Goal: Transaction & Acquisition: Purchase product/service

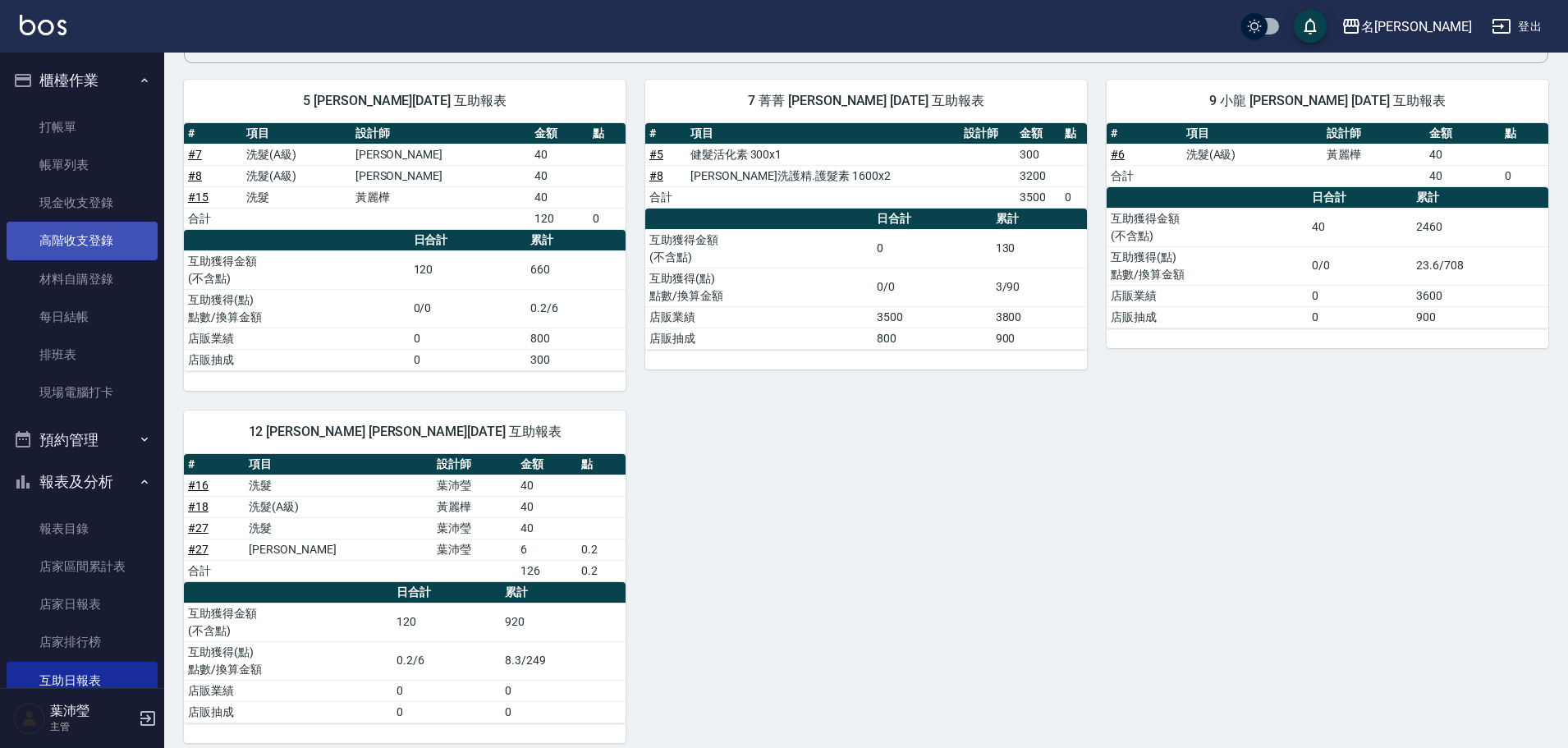
scroll to position [46, 0]
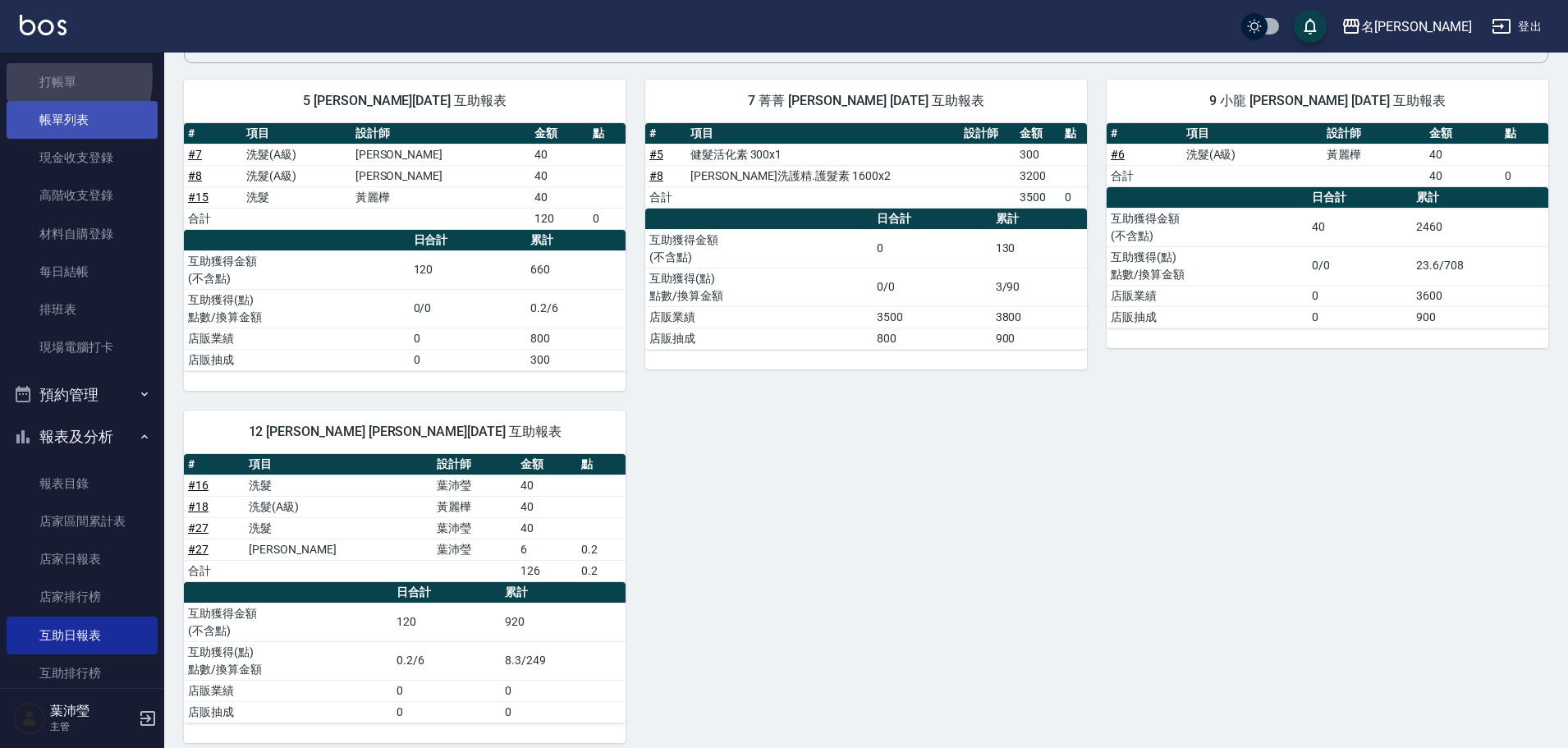
drag, startPoint x: 45, startPoint y: 77, endPoint x: 65, endPoint y: 117, distance: 44.7
click at [45, 77] on link "打帳單" at bounding box center [83, 83] width 151 height 38
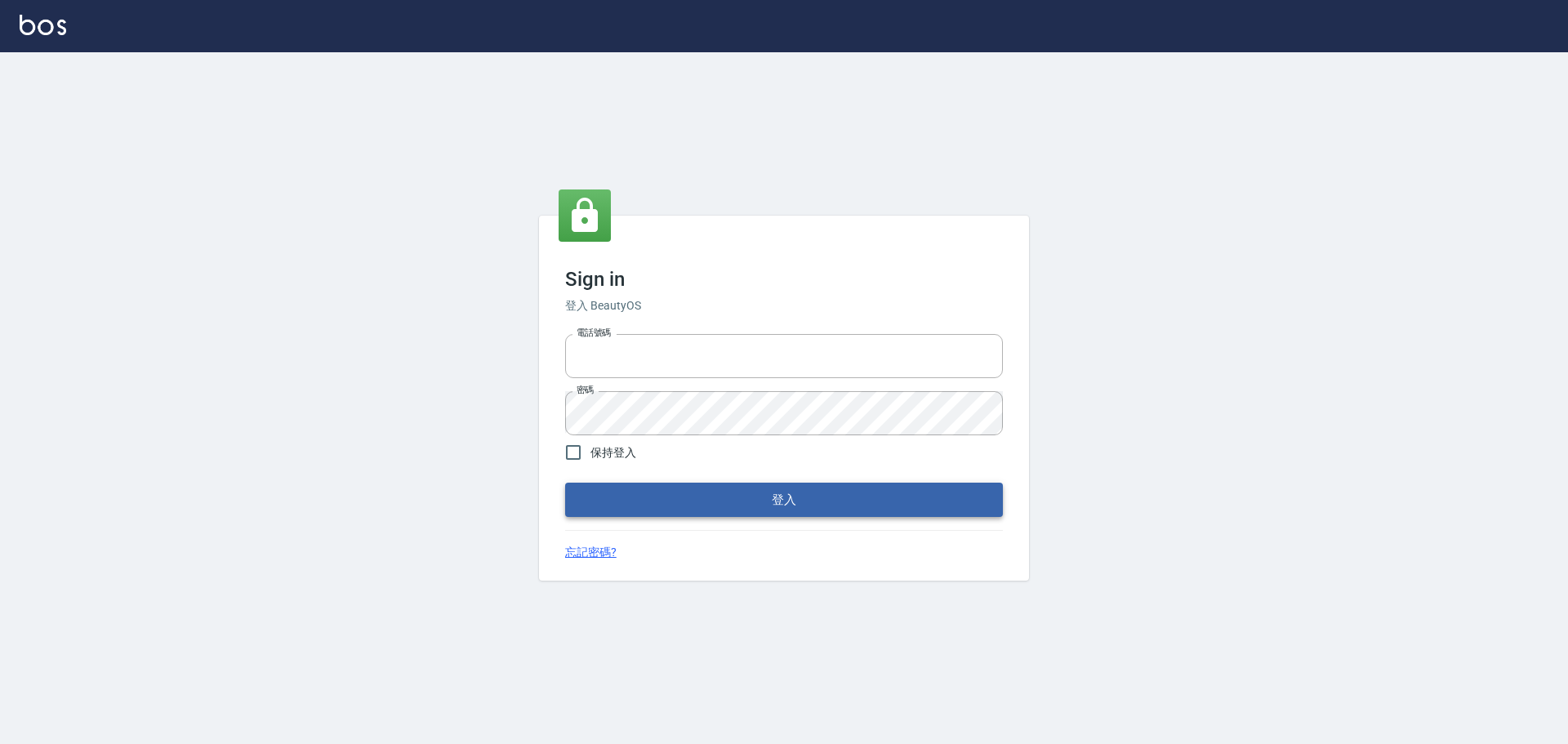
type input "0975350191"
click at [608, 505] on button "登入" at bounding box center [784, 499] width 438 height 34
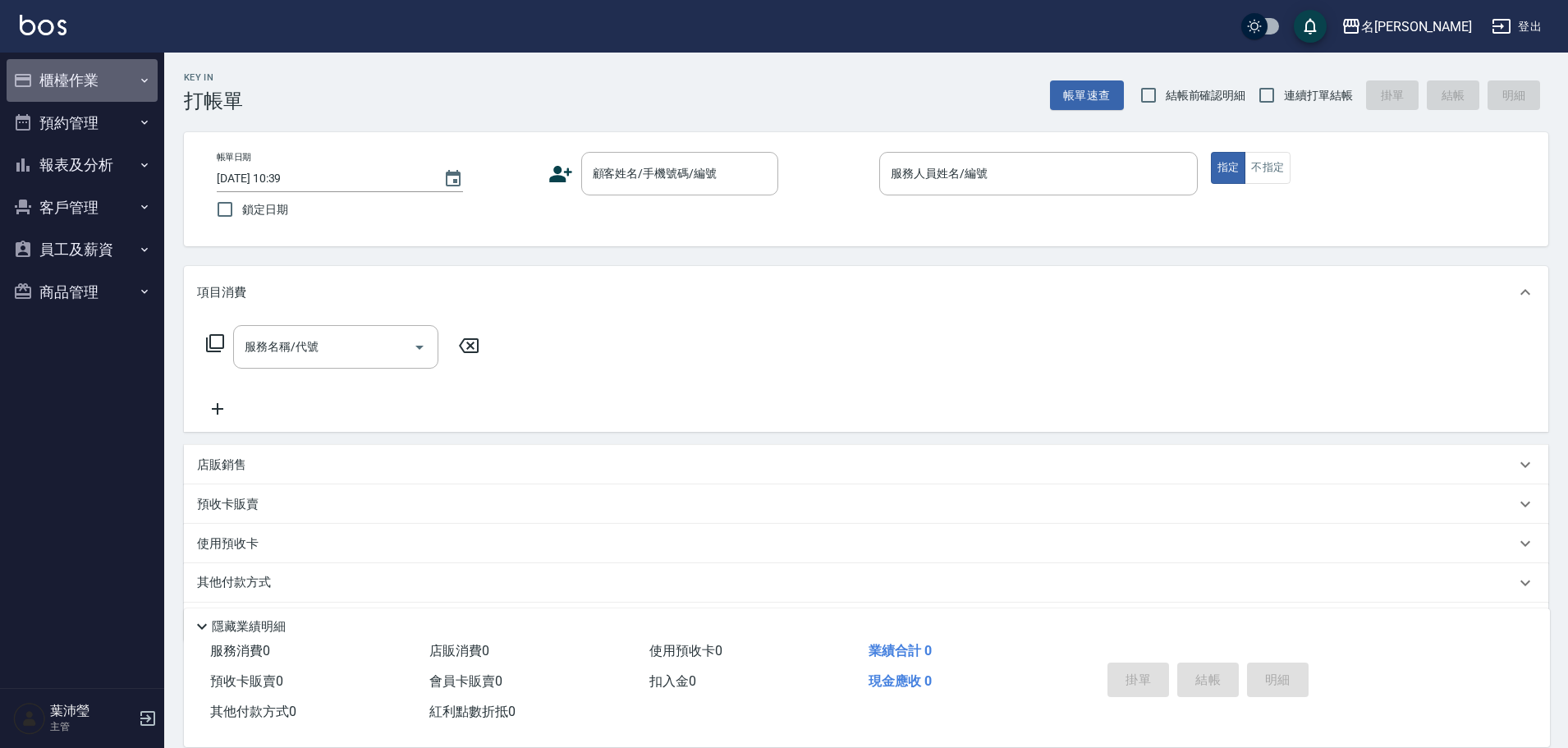
click at [140, 90] on button "櫃檯作業" at bounding box center [83, 81] width 151 height 43
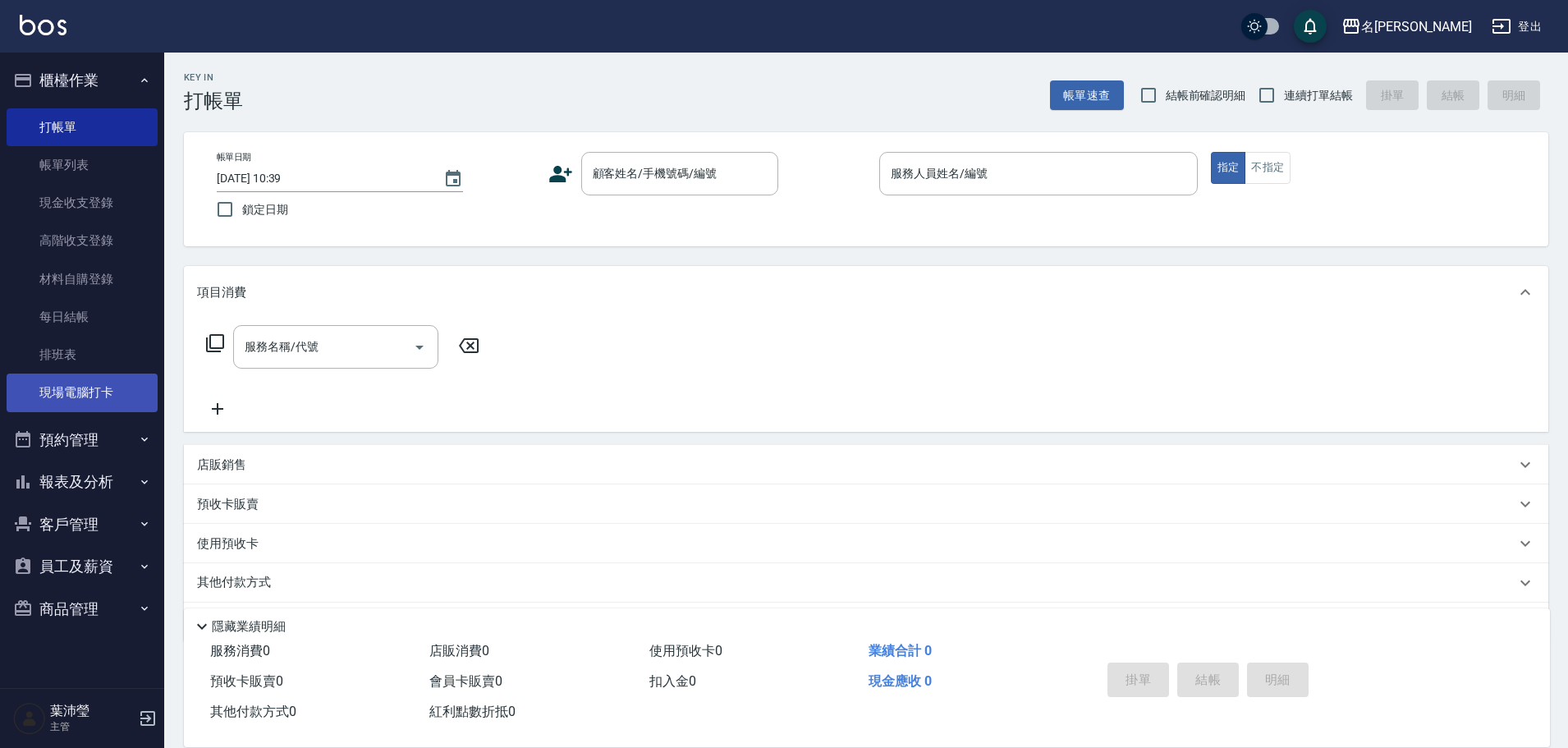
click at [78, 386] on link "現場電腦打卡" at bounding box center [83, 392] width 151 height 38
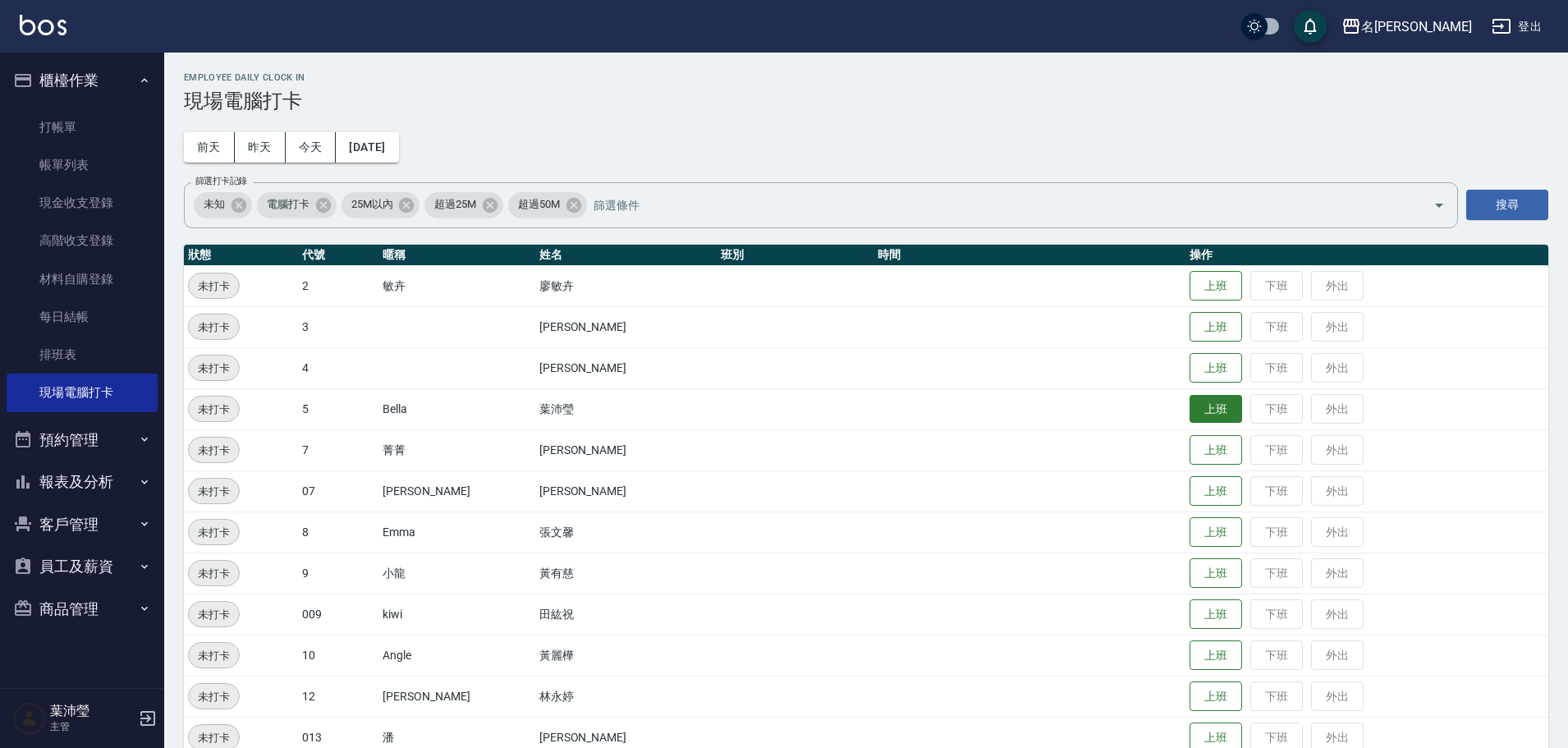
click at [1198, 416] on button "上班" at bounding box center [1215, 408] width 52 height 28
click at [1190, 532] on button "上班" at bounding box center [1215, 531] width 52 height 28
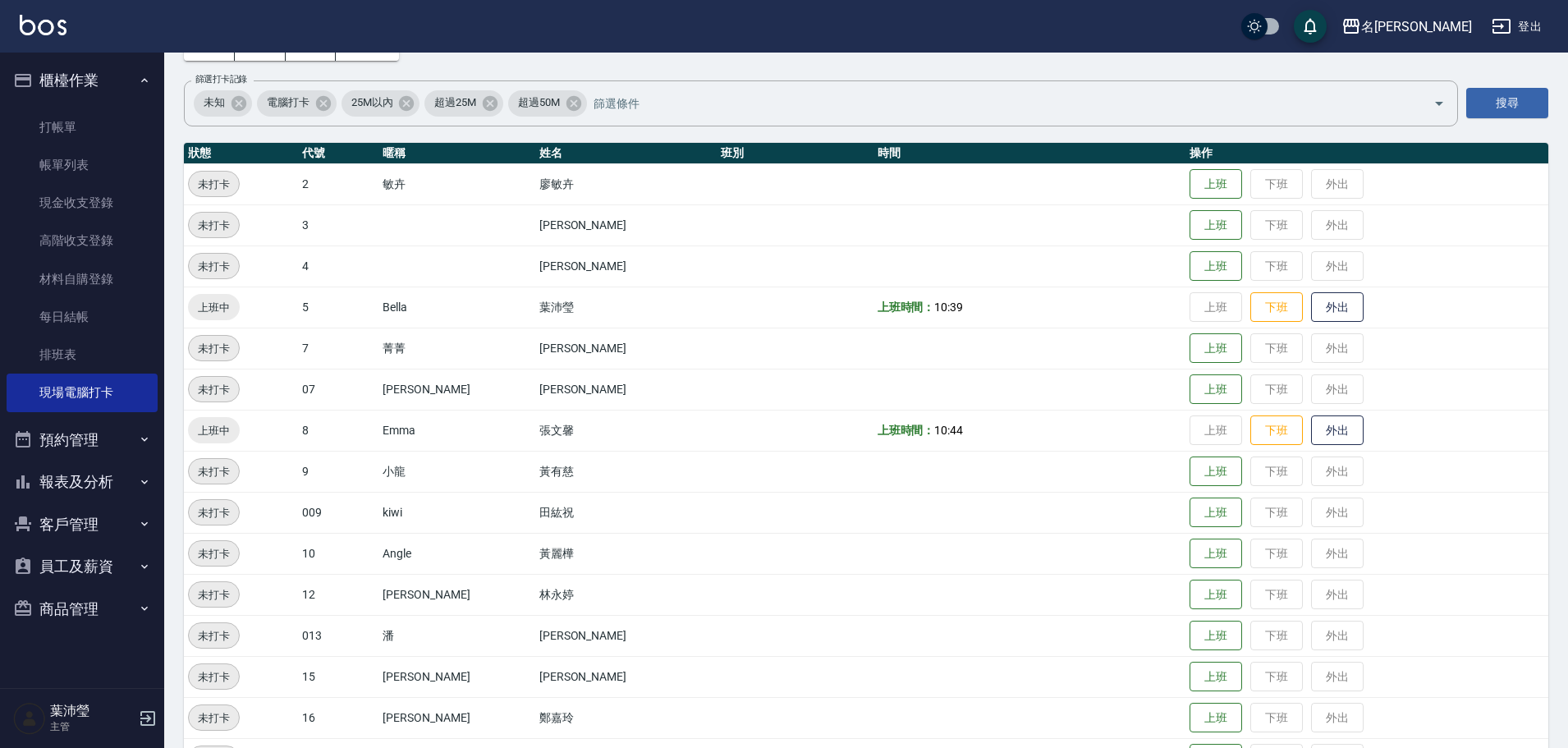
scroll to position [246, 0]
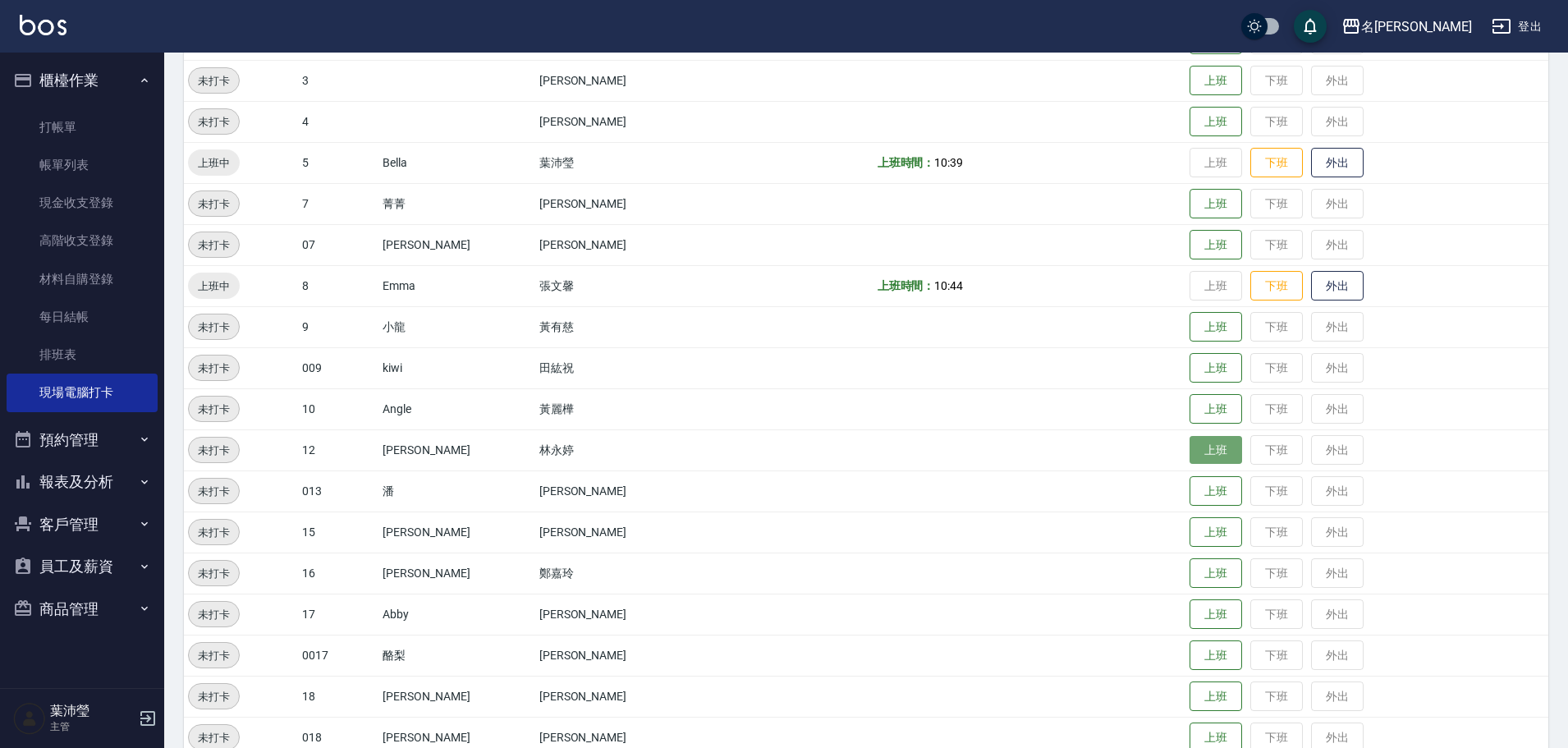
click at [1190, 443] on button "上班" at bounding box center [1215, 450] width 52 height 28
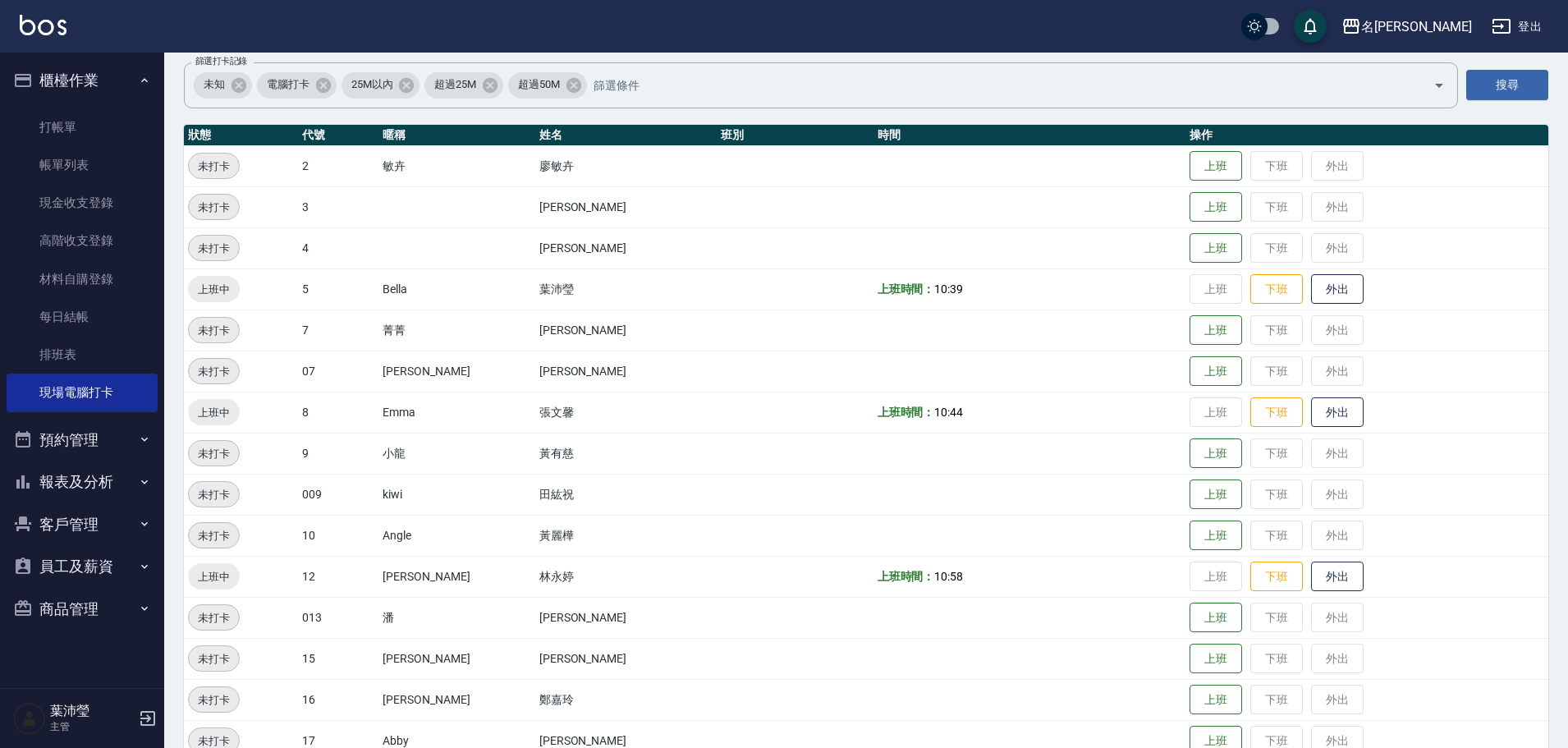
scroll to position [0, 0]
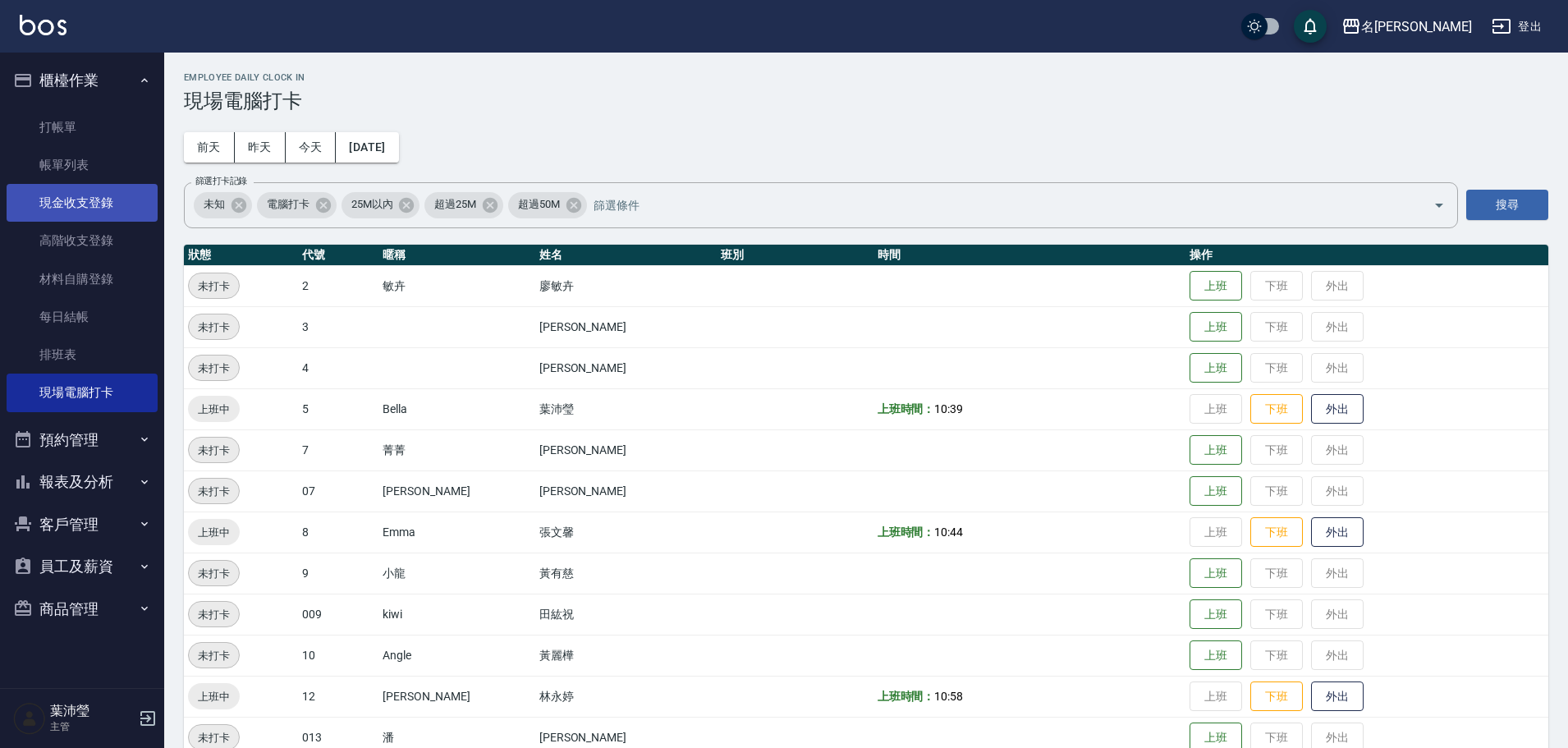
click at [133, 205] on link "現金收支登錄" at bounding box center [83, 203] width 151 height 38
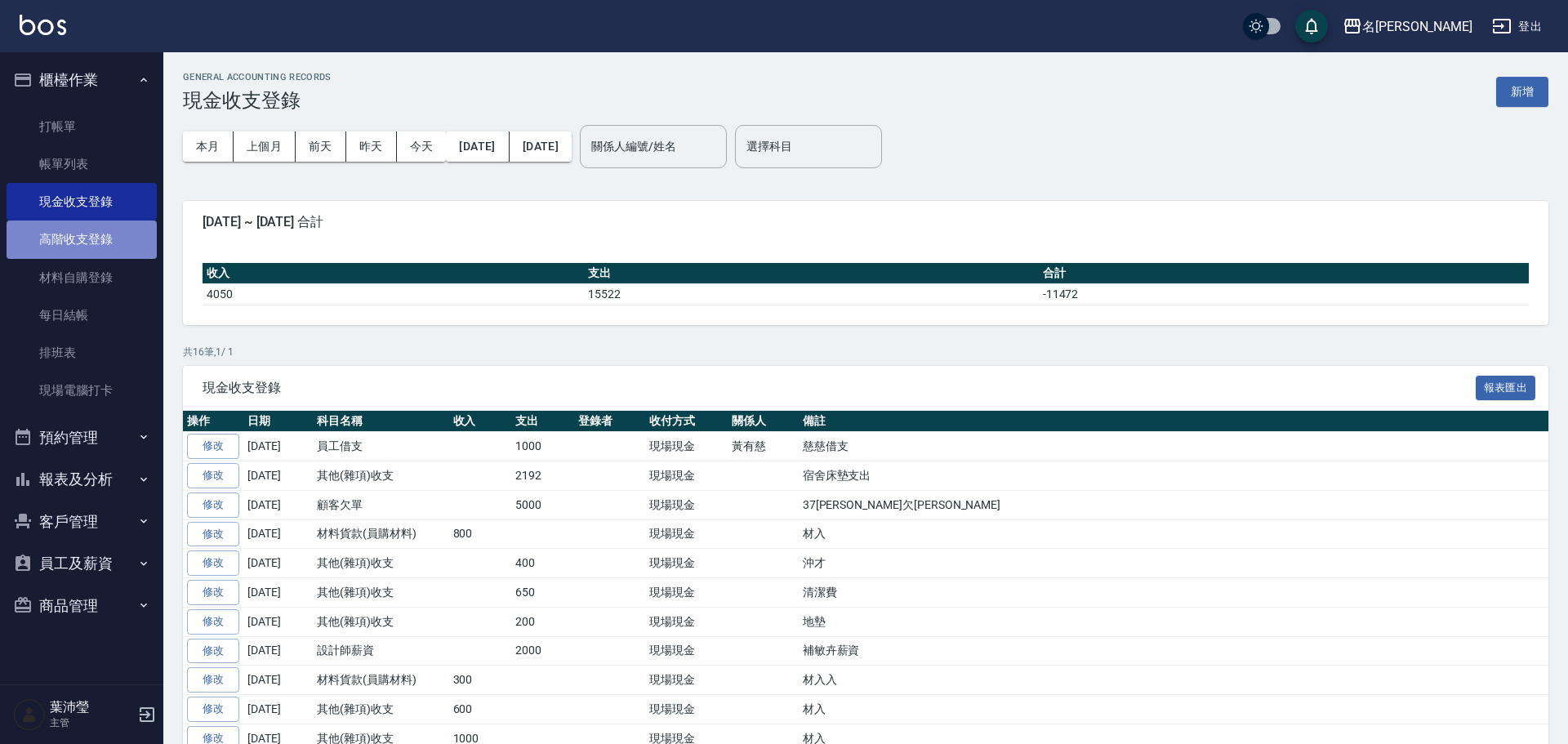
click at [112, 225] on link "高階收支登錄" at bounding box center [82, 239] width 151 height 38
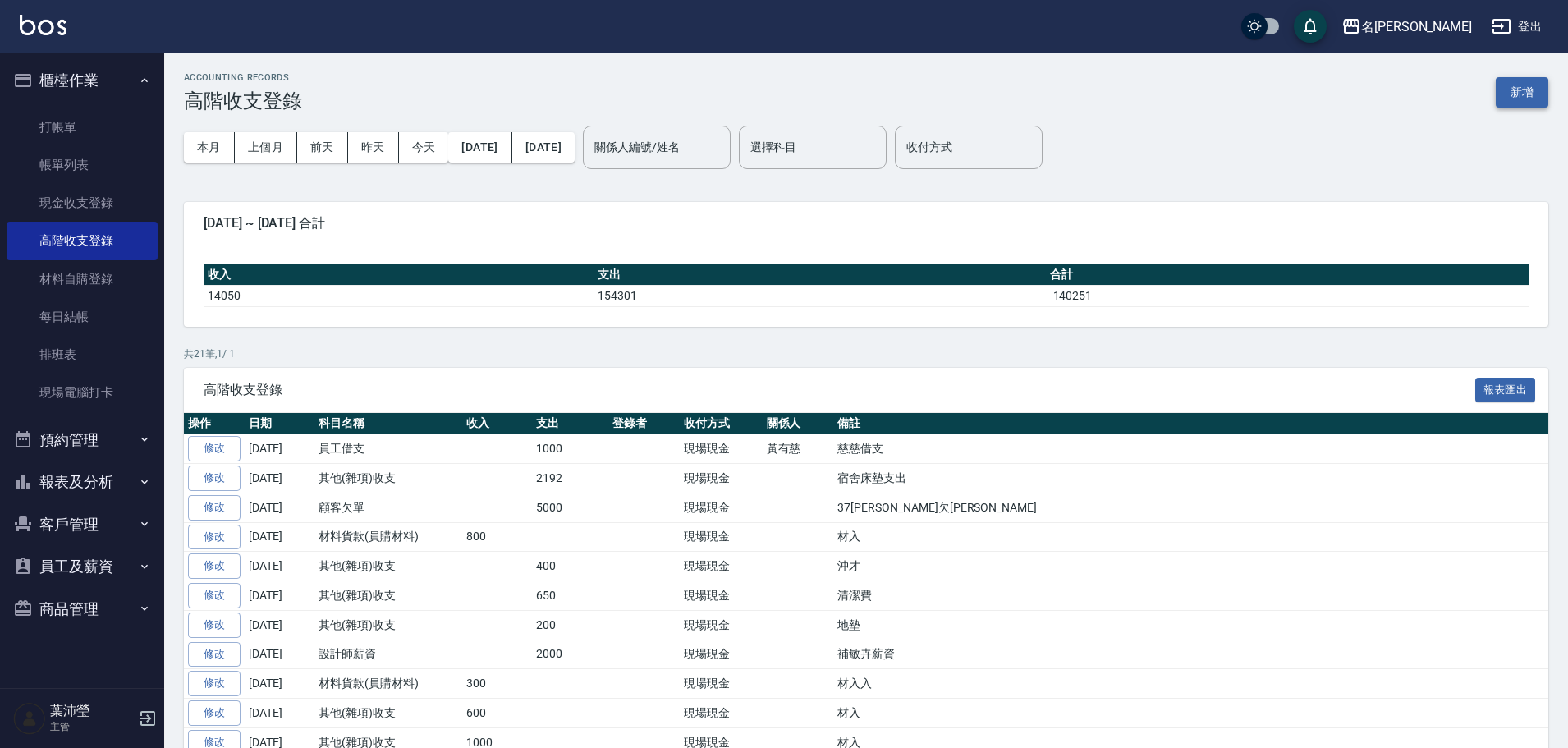
click at [1503, 90] on button "新增" at bounding box center [1522, 92] width 52 height 30
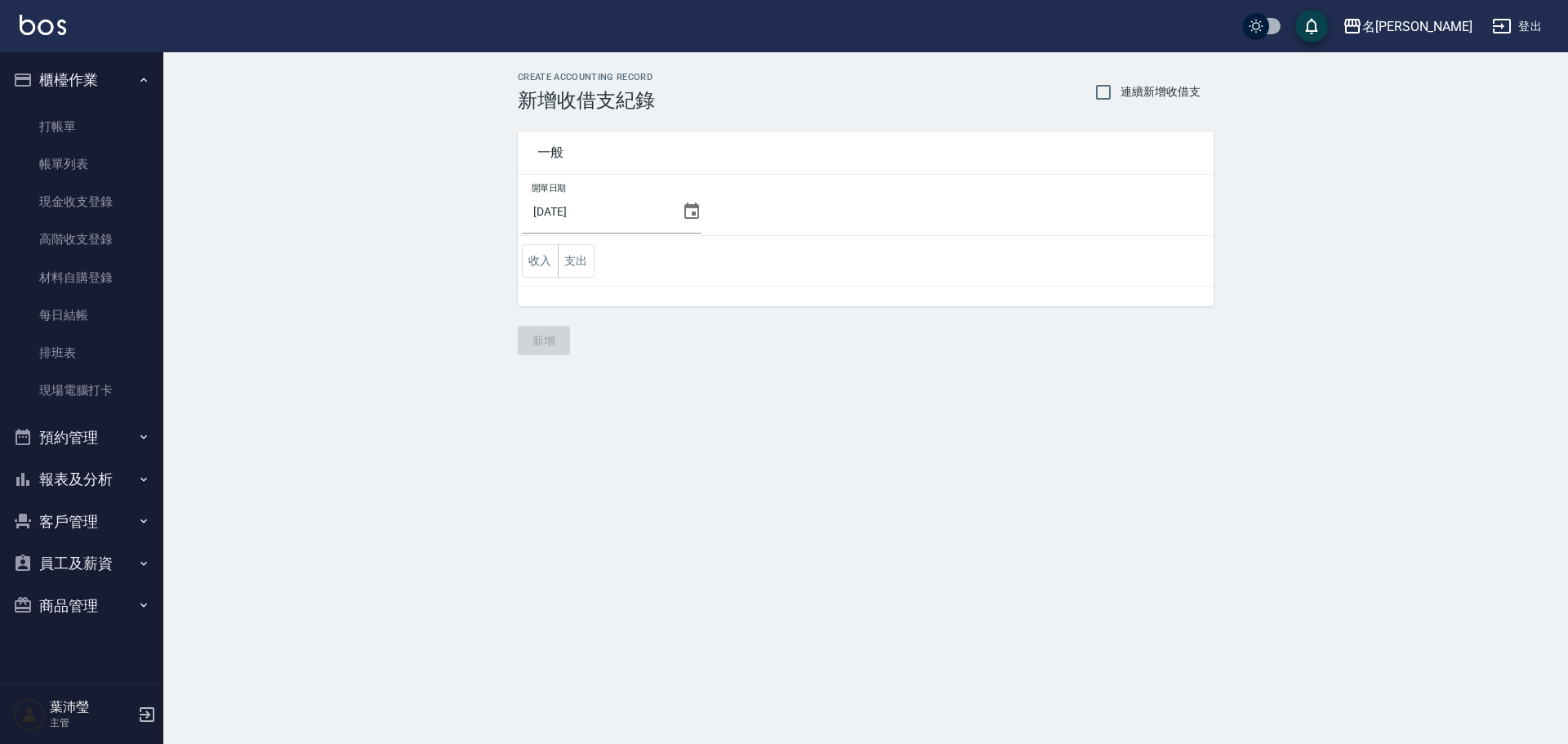
click at [599, 263] on td "收入 支出" at bounding box center [865, 261] width 695 height 50
click at [589, 261] on button "支出" at bounding box center [576, 260] width 37 height 33
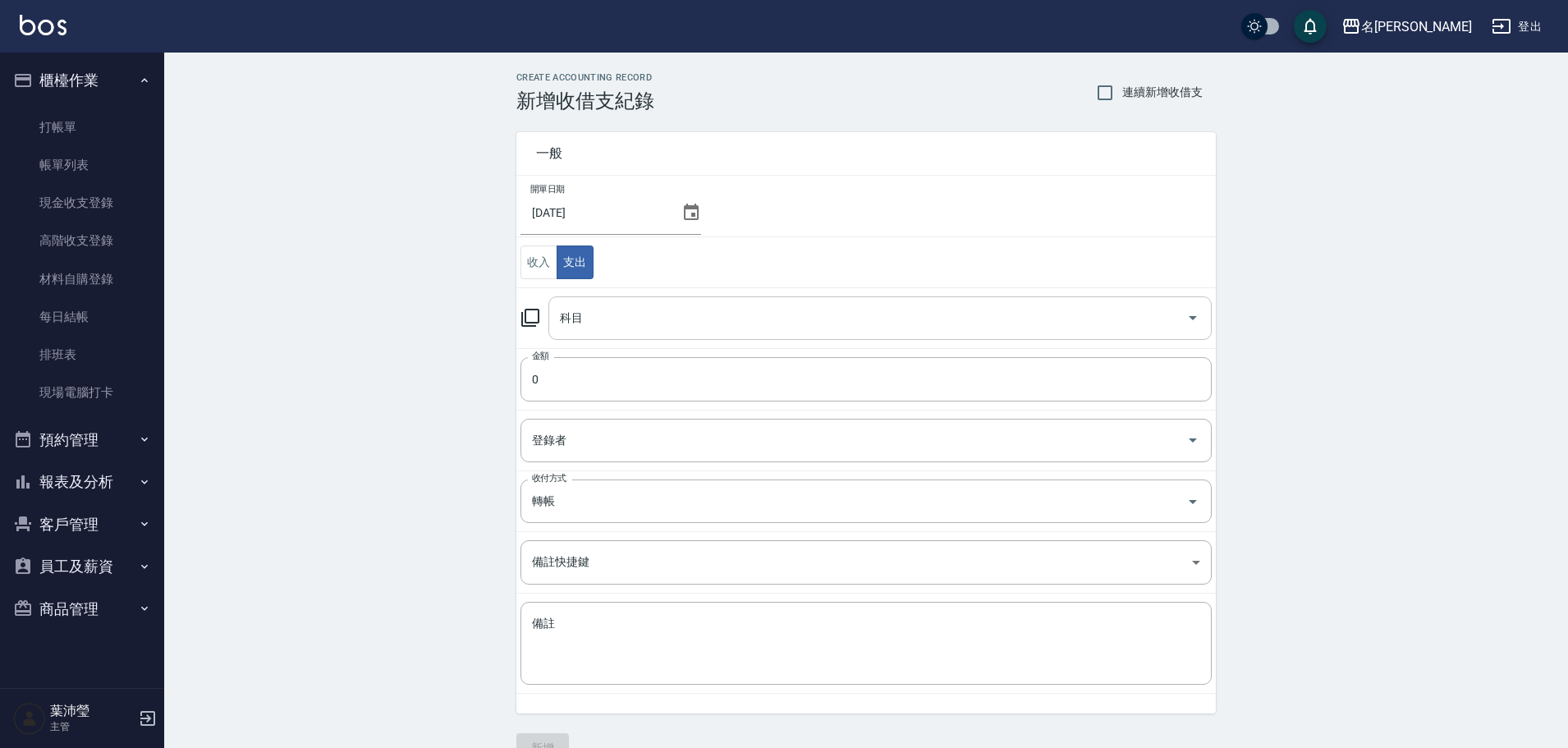
click at [610, 313] on input "科目" at bounding box center [868, 317] width 624 height 28
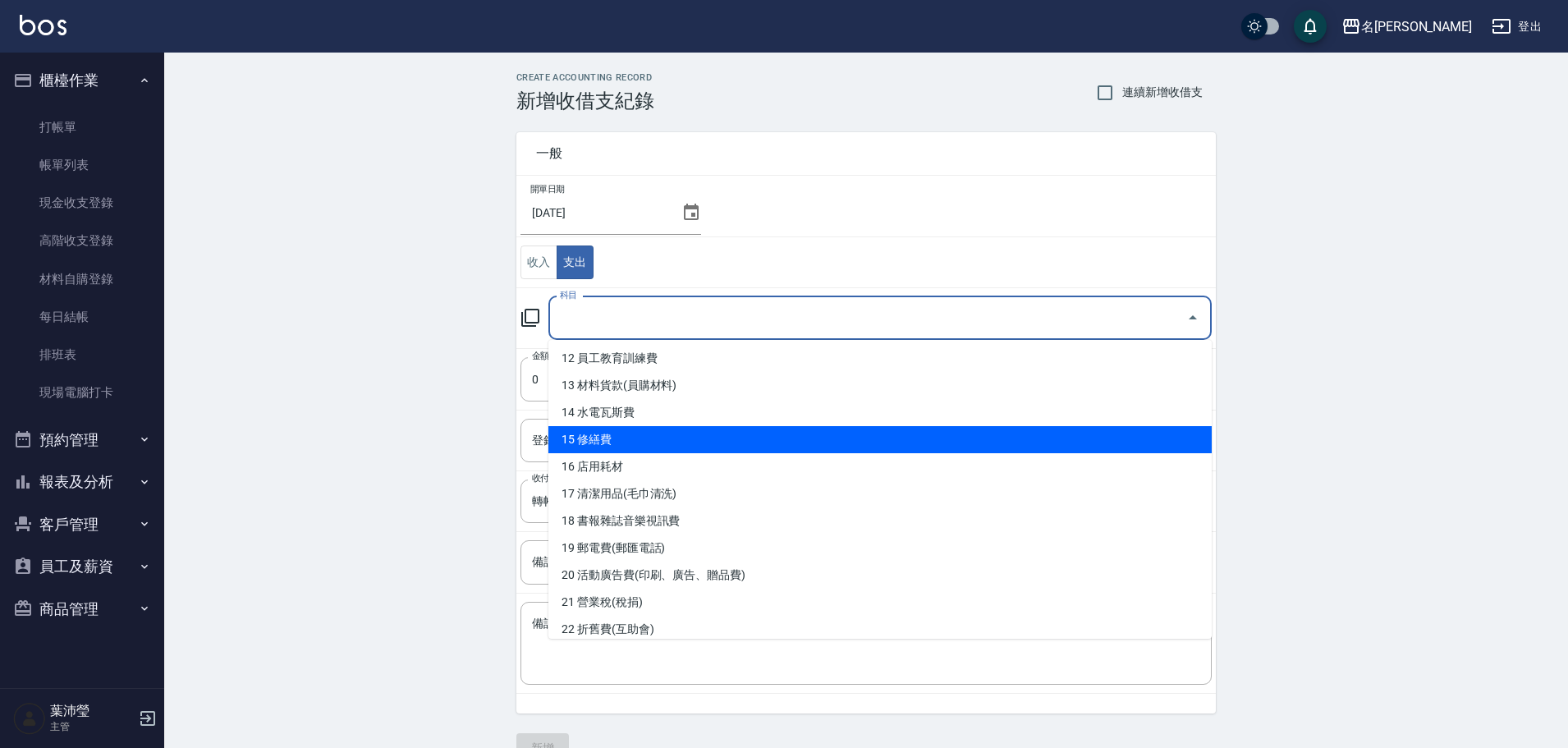
scroll to position [328, 0]
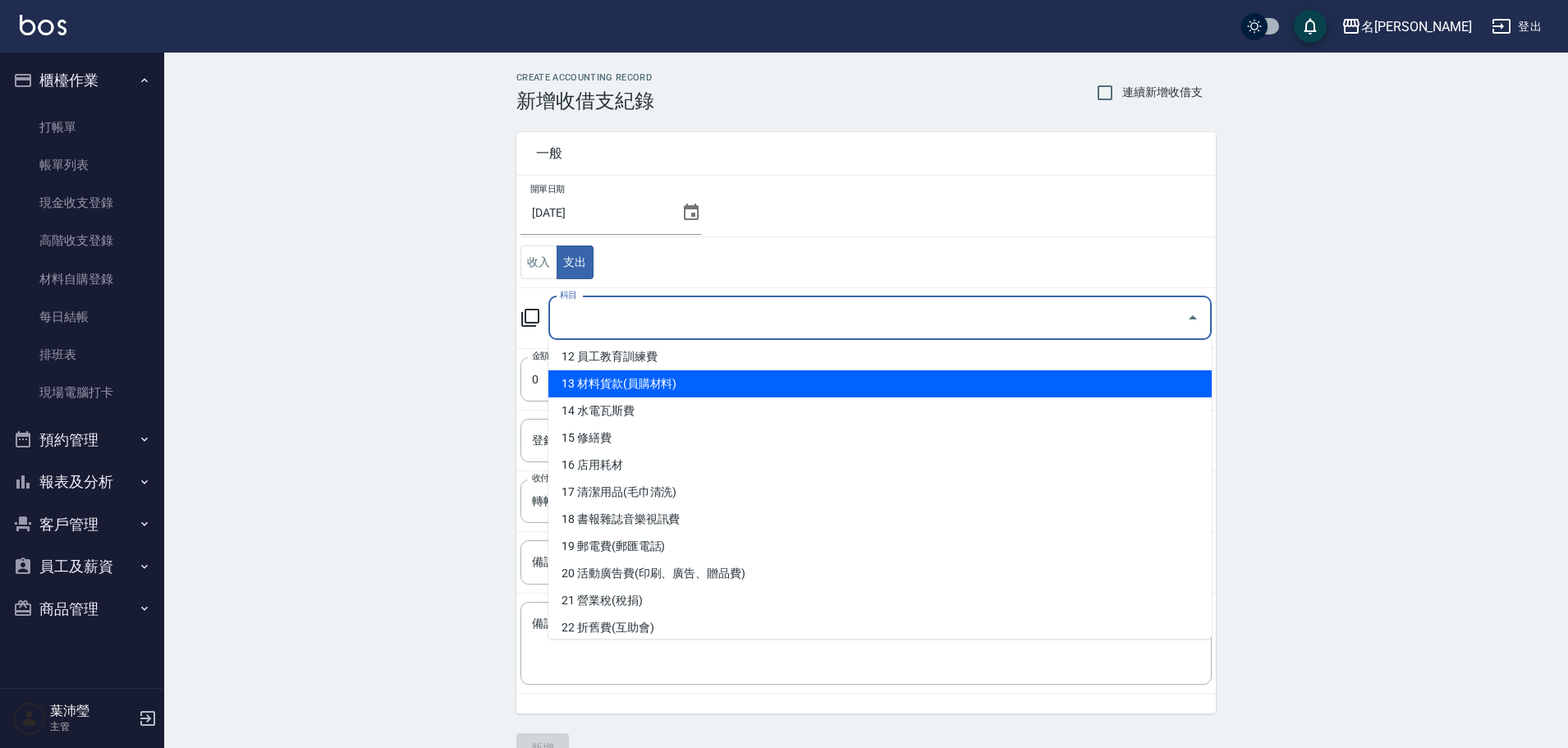
click at [743, 392] on li "13 材料貨款(員購材料)" at bounding box center [880, 384] width 663 height 28
type input "13 材料貨款(員購材料)"
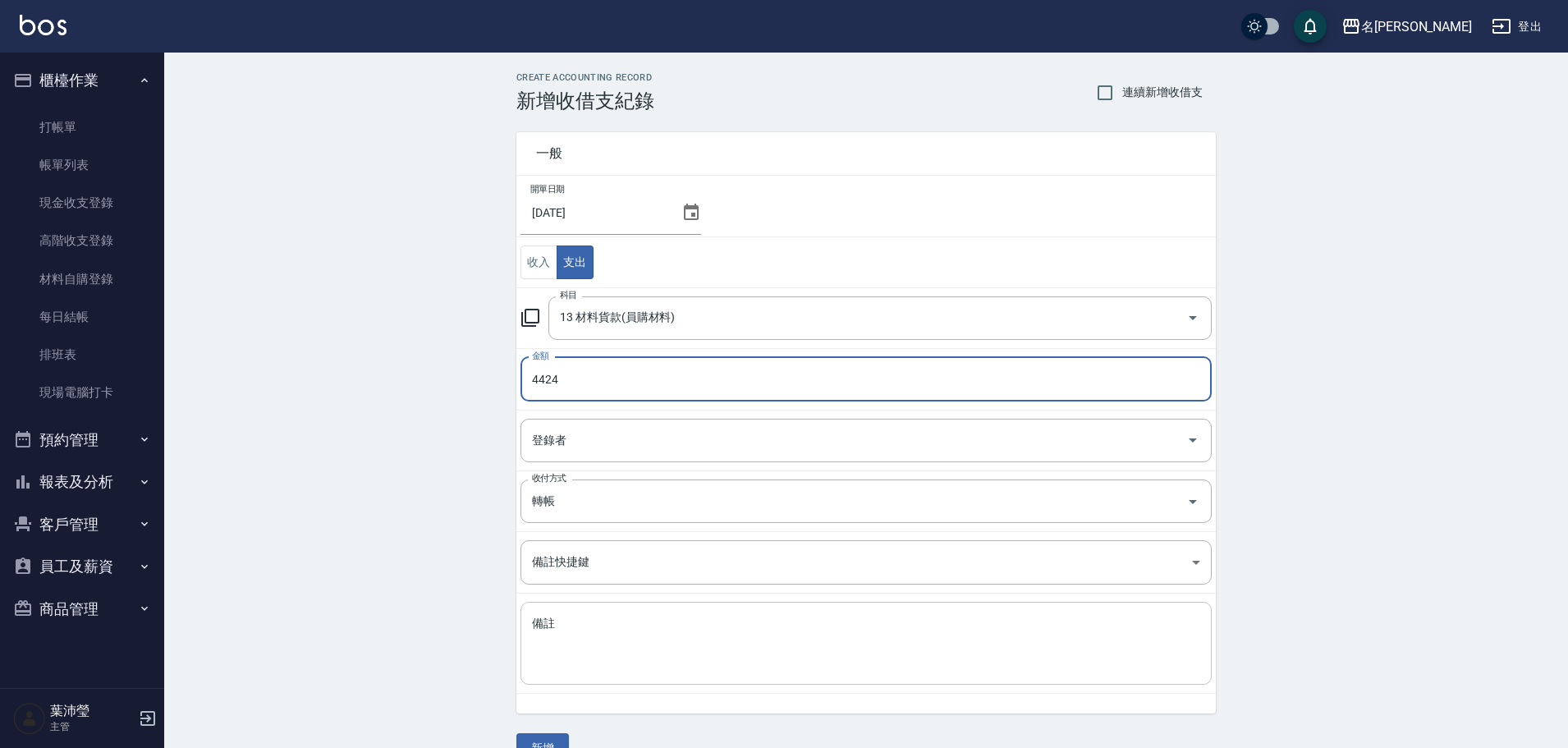
type input "4424"
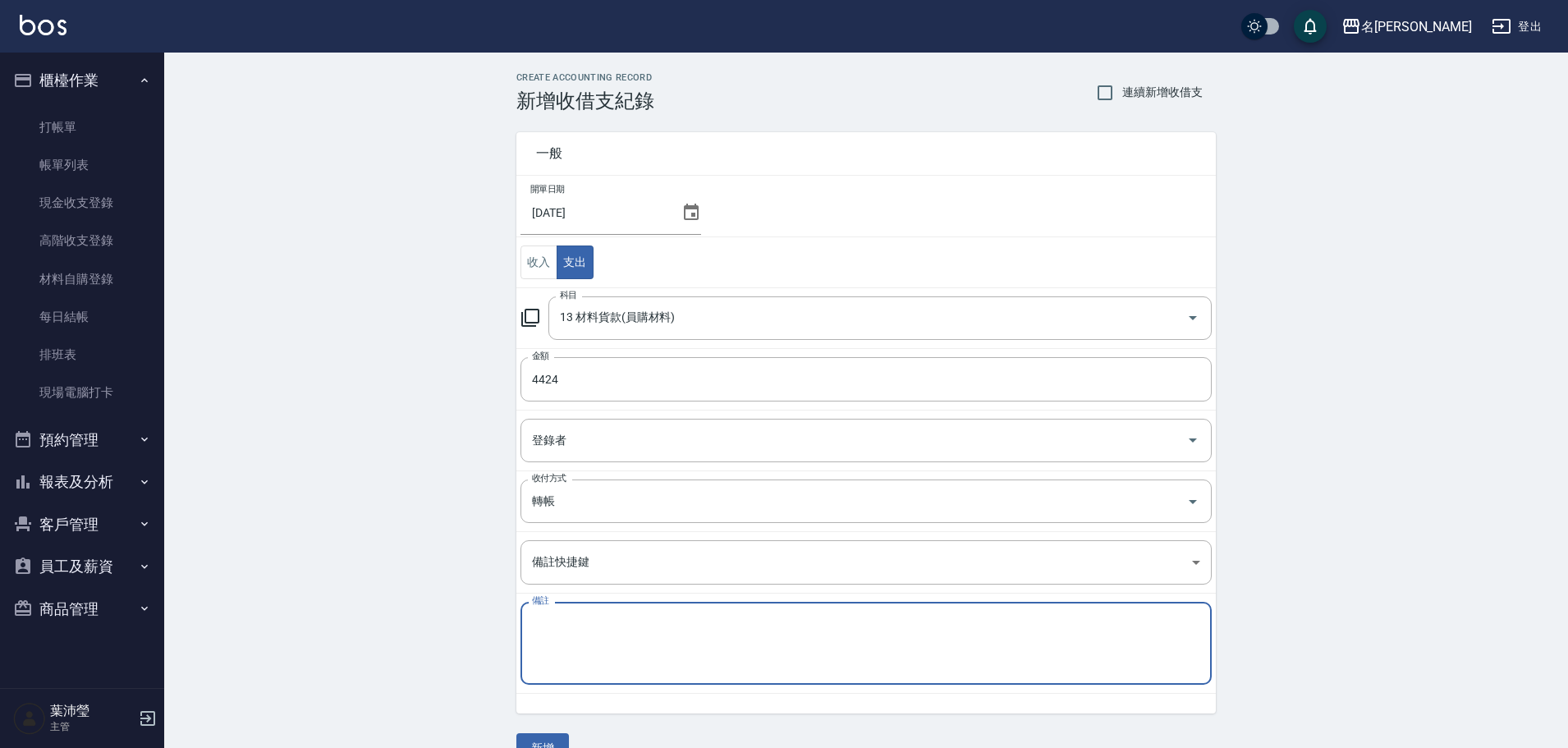
click at [623, 639] on textarea "備註" at bounding box center [866, 643] width 668 height 56
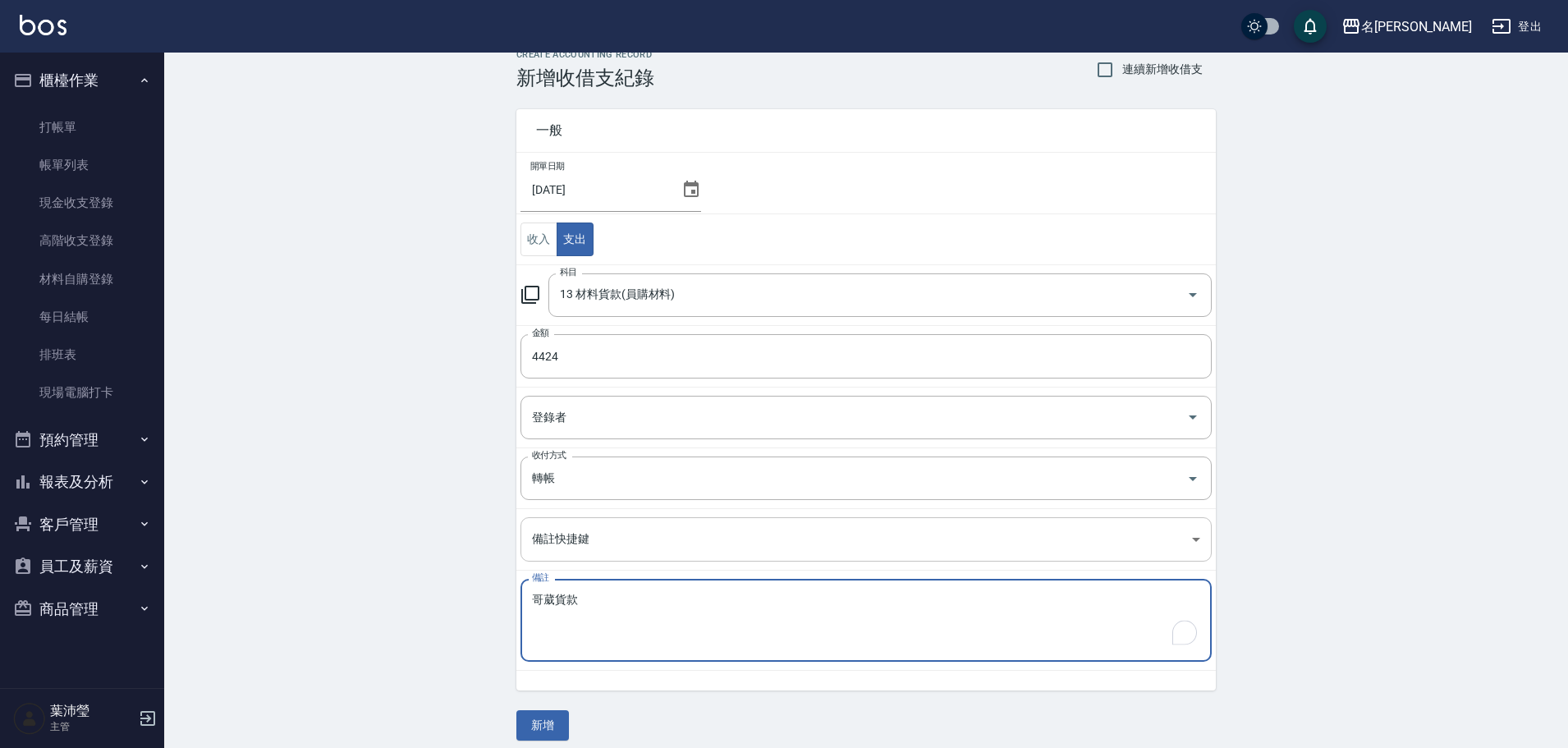
scroll to position [35, 0]
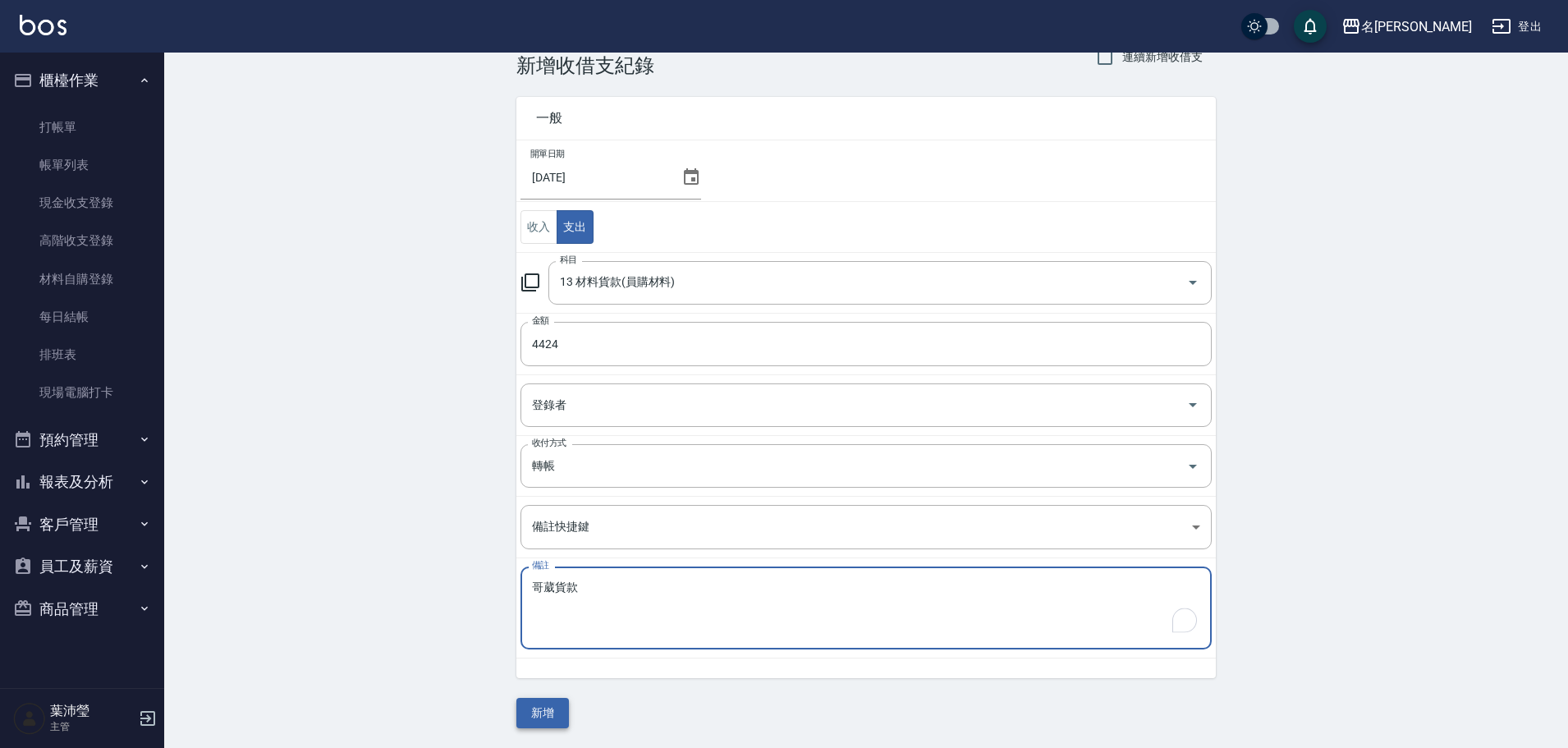
type textarea "哥葳貨款"
click at [554, 715] on button "新增" at bounding box center [542, 712] width 52 height 30
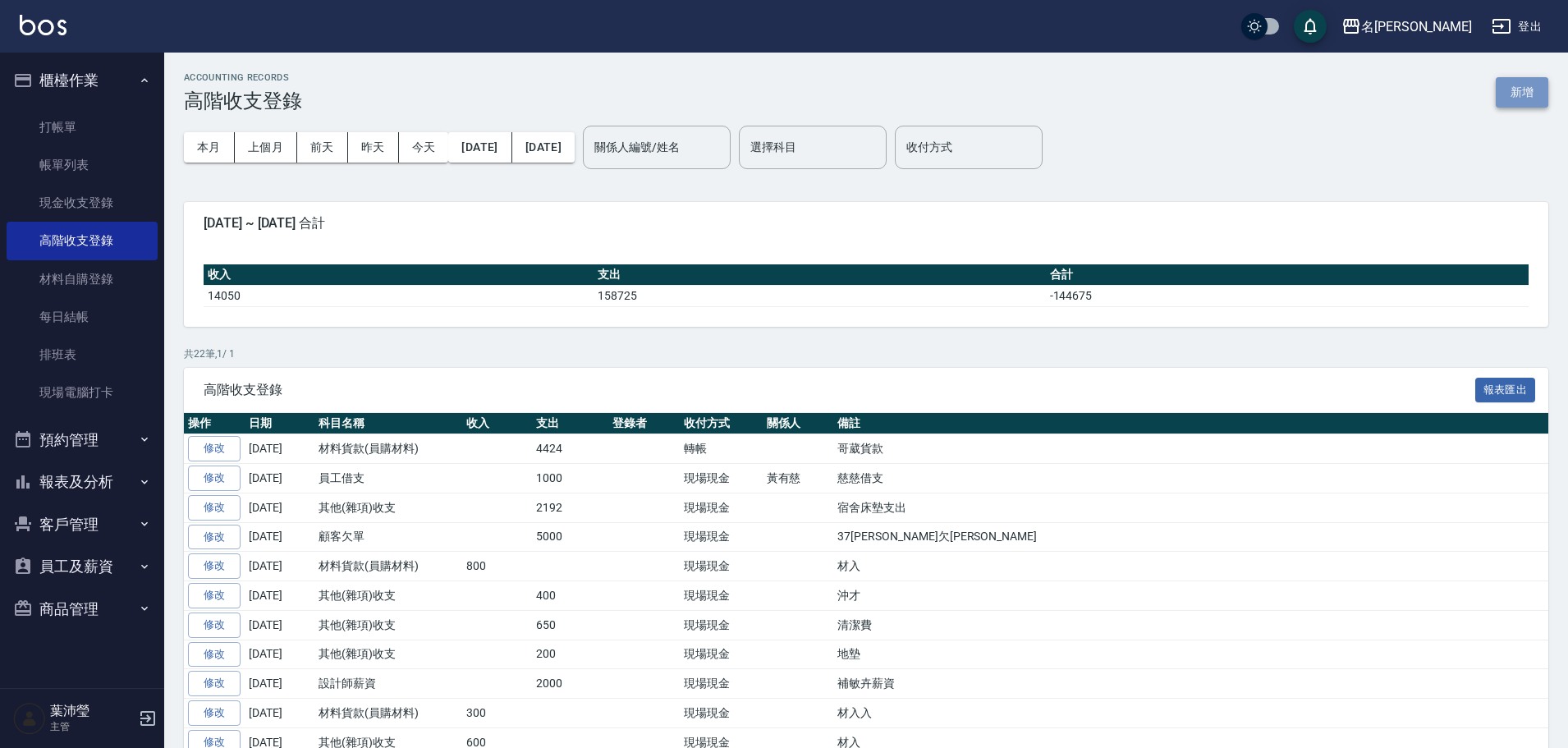
click at [1536, 96] on button "新增" at bounding box center [1522, 92] width 52 height 30
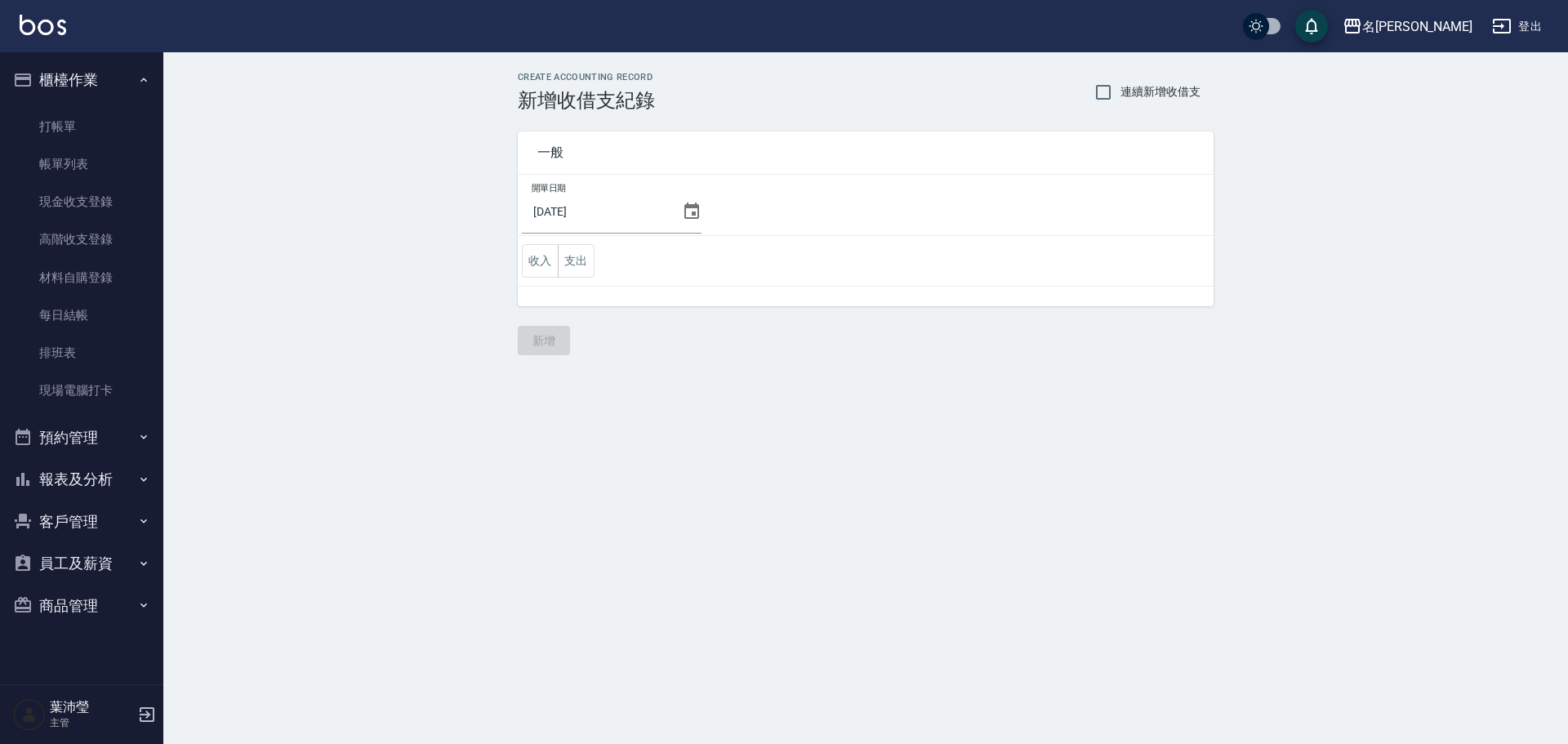
click at [1149, 99] on span "連續新增收借支" at bounding box center [1161, 92] width 80 height 17
click at [1121, 99] on input "連續新增收借支" at bounding box center [1104, 92] width 34 height 34
checkbox input "true"
click at [573, 269] on button "支出" at bounding box center [576, 260] width 37 height 33
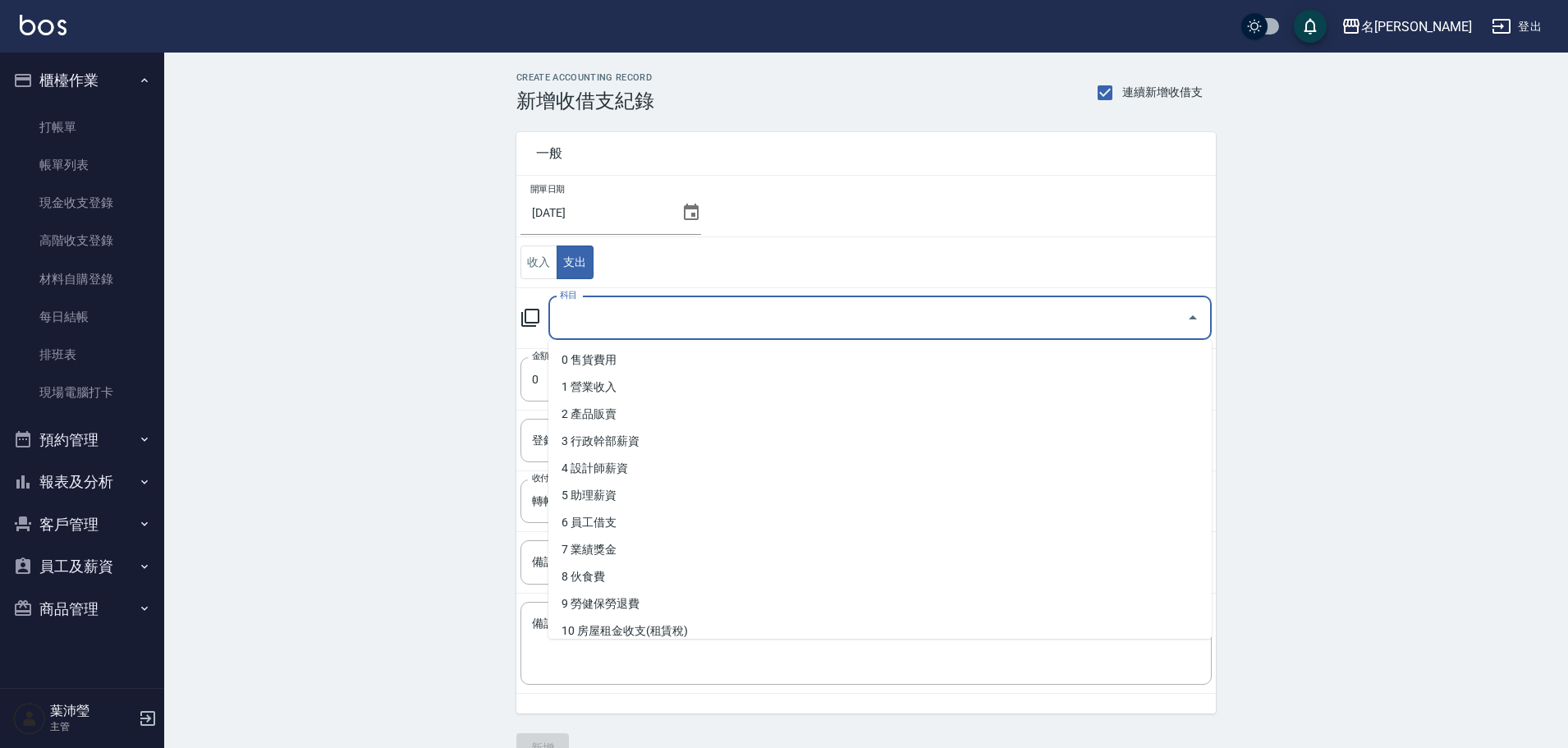
click at [611, 328] on input "科目" at bounding box center [868, 317] width 624 height 28
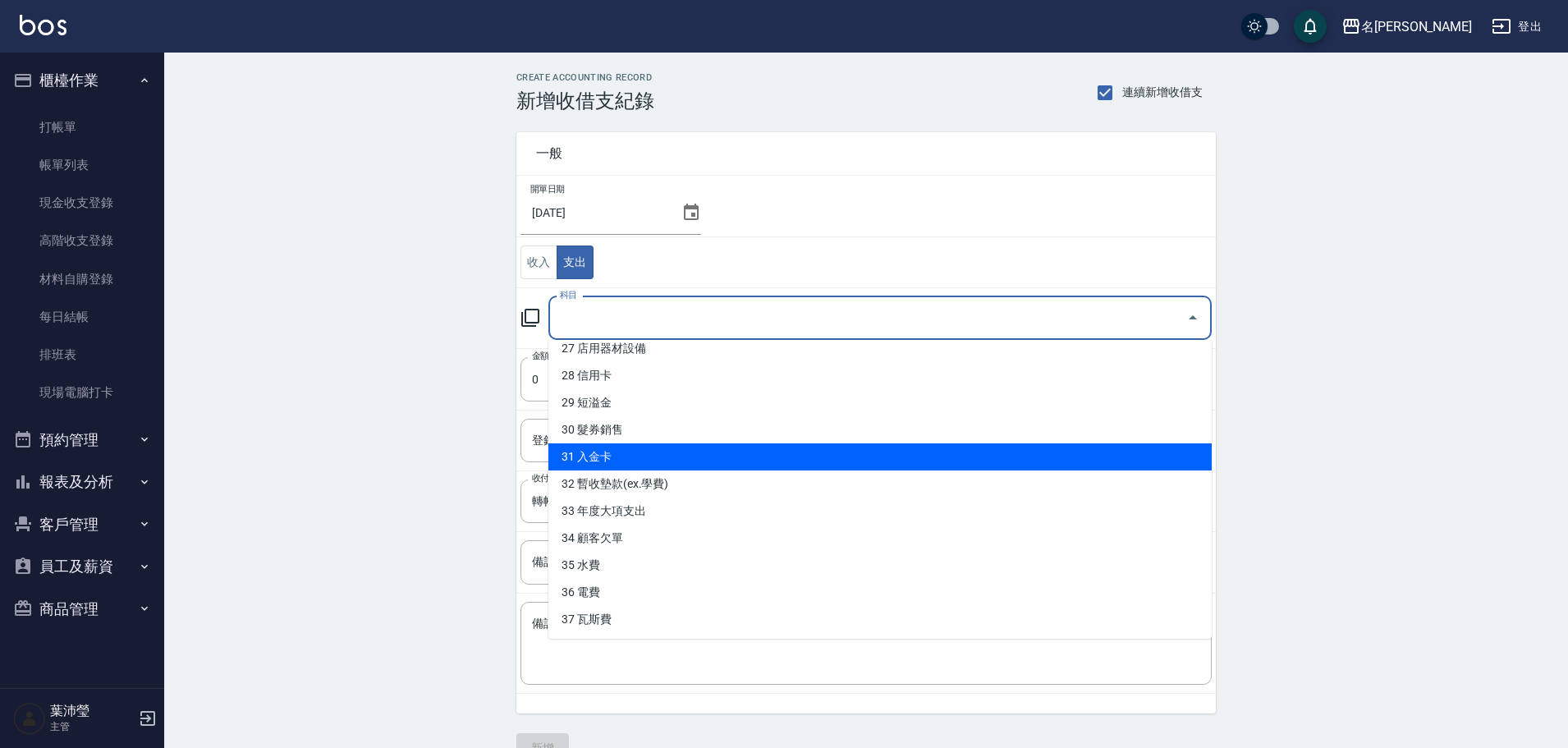
scroll to position [744, 0]
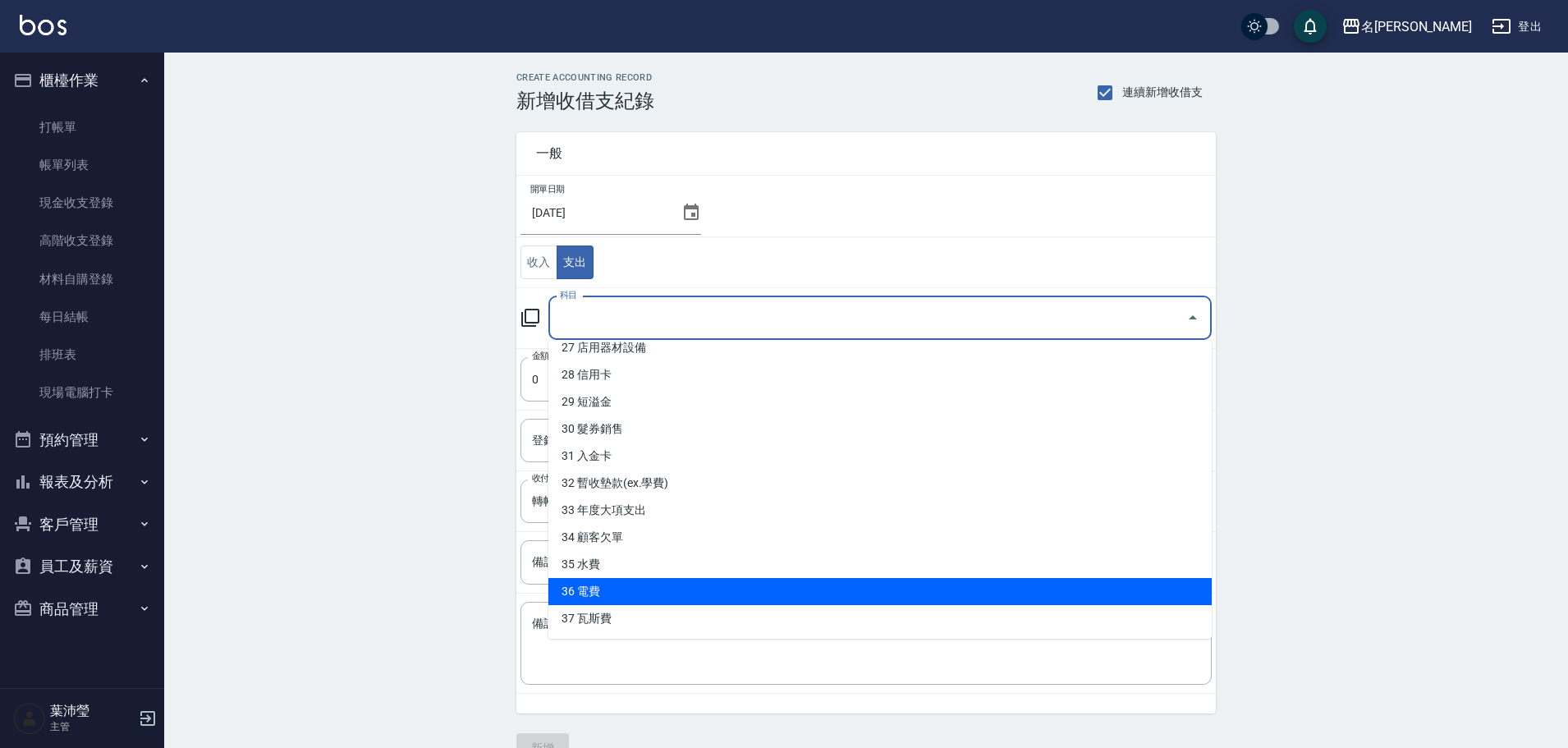
click at [653, 591] on li "36 電費" at bounding box center [880, 592] width 663 height 28
type input "36 電費"
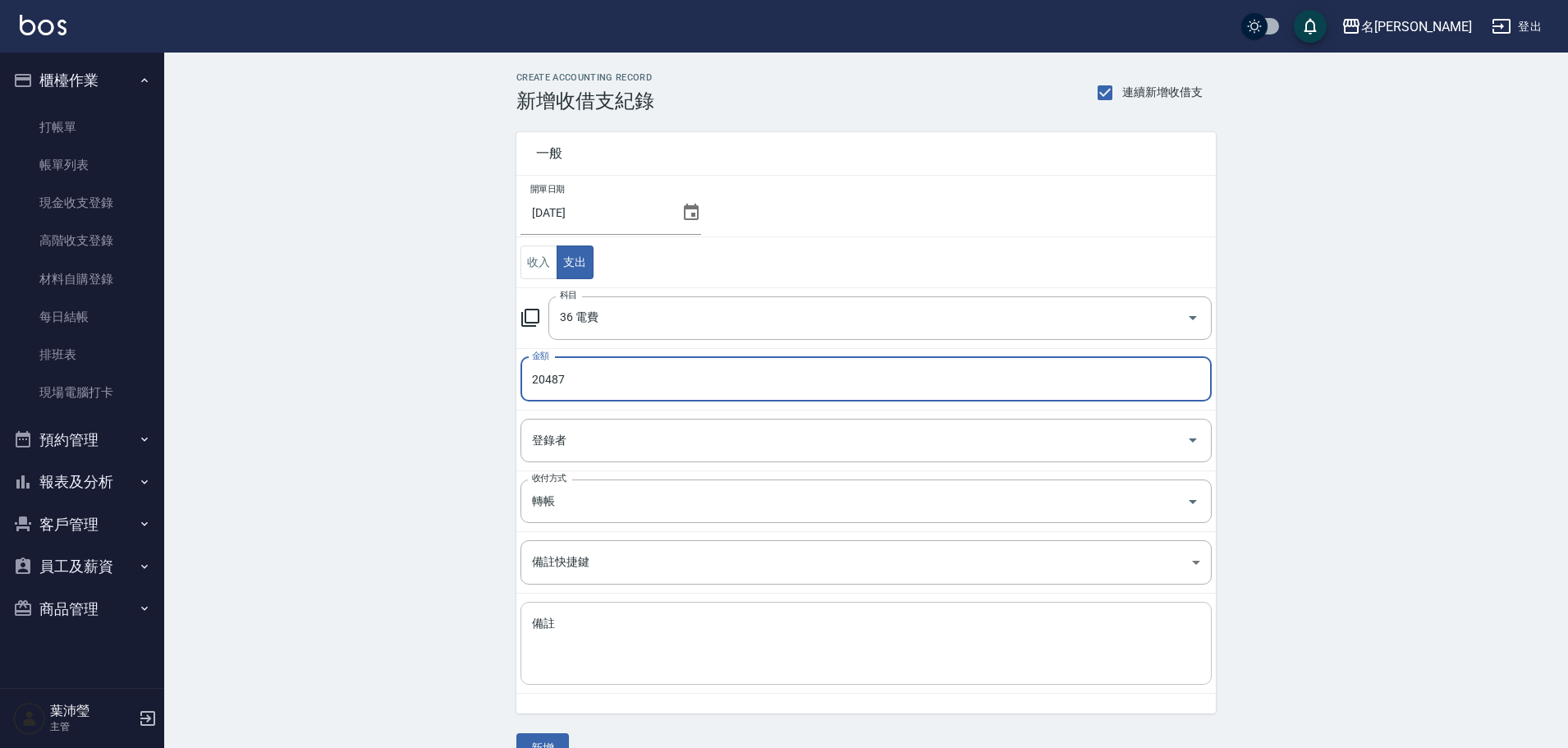
type input "20487"
click at [700, 624] on textarea "備註" at bounding box center [866, 643] width 668 height 56
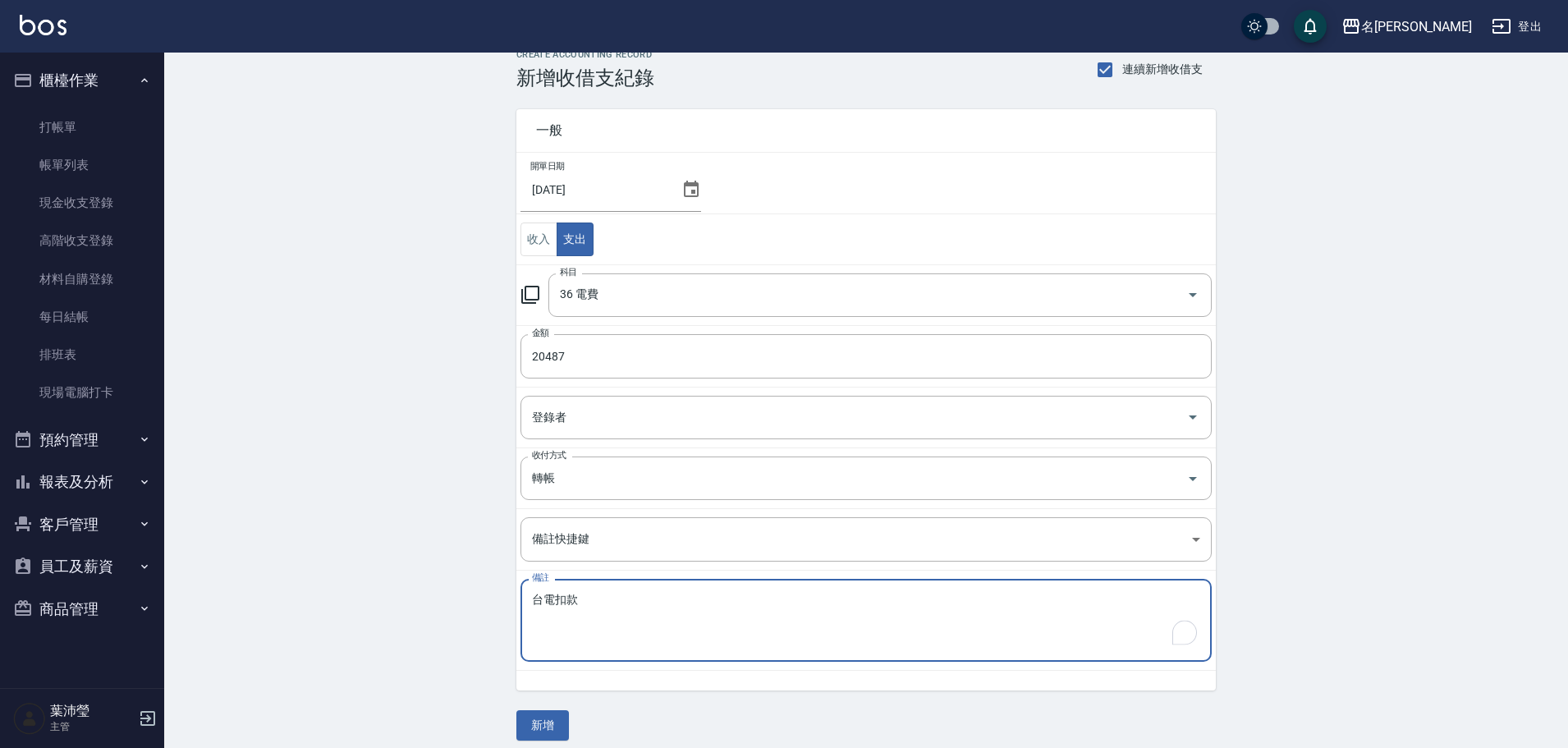
scroll to position [35, 0]
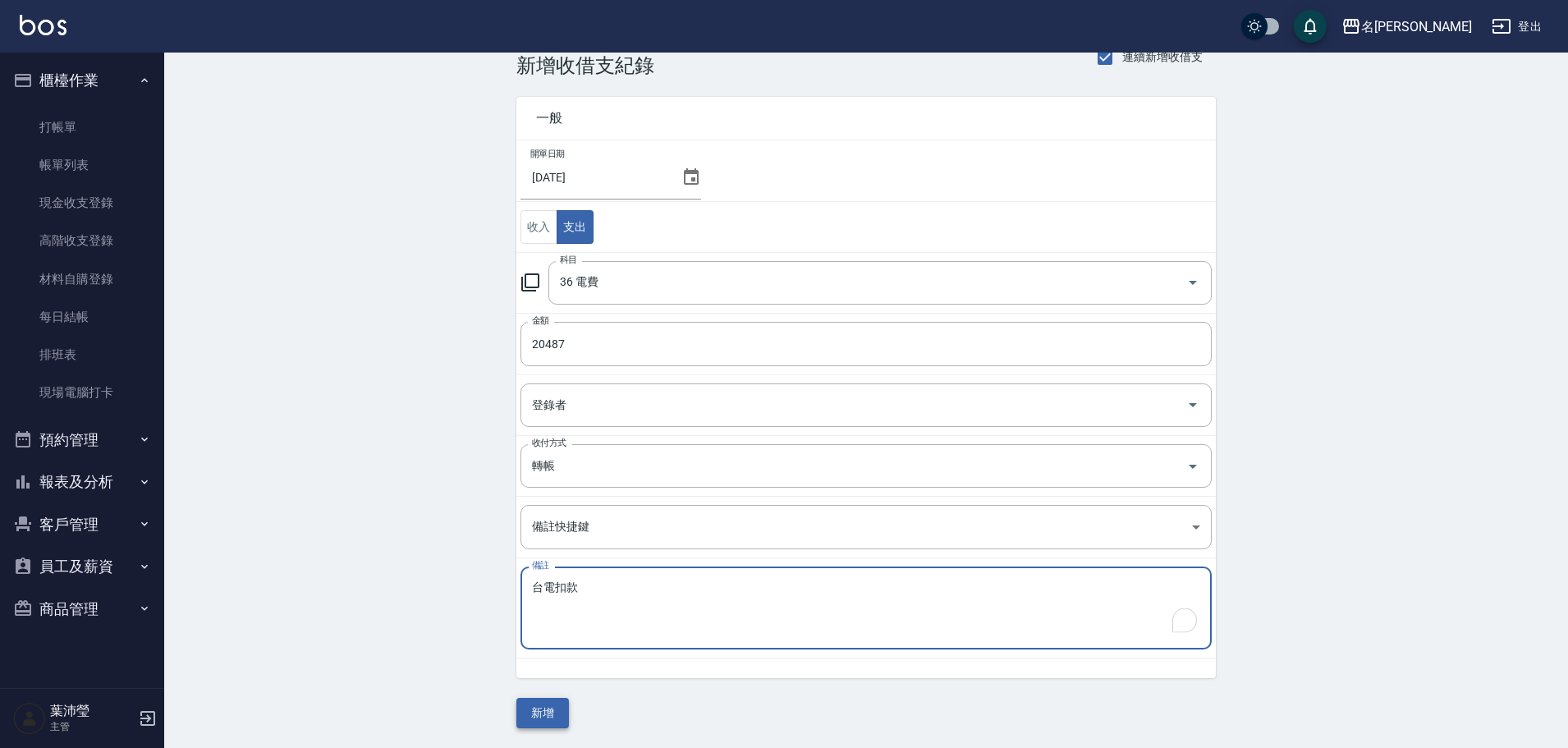
type textarea "台電扣款"
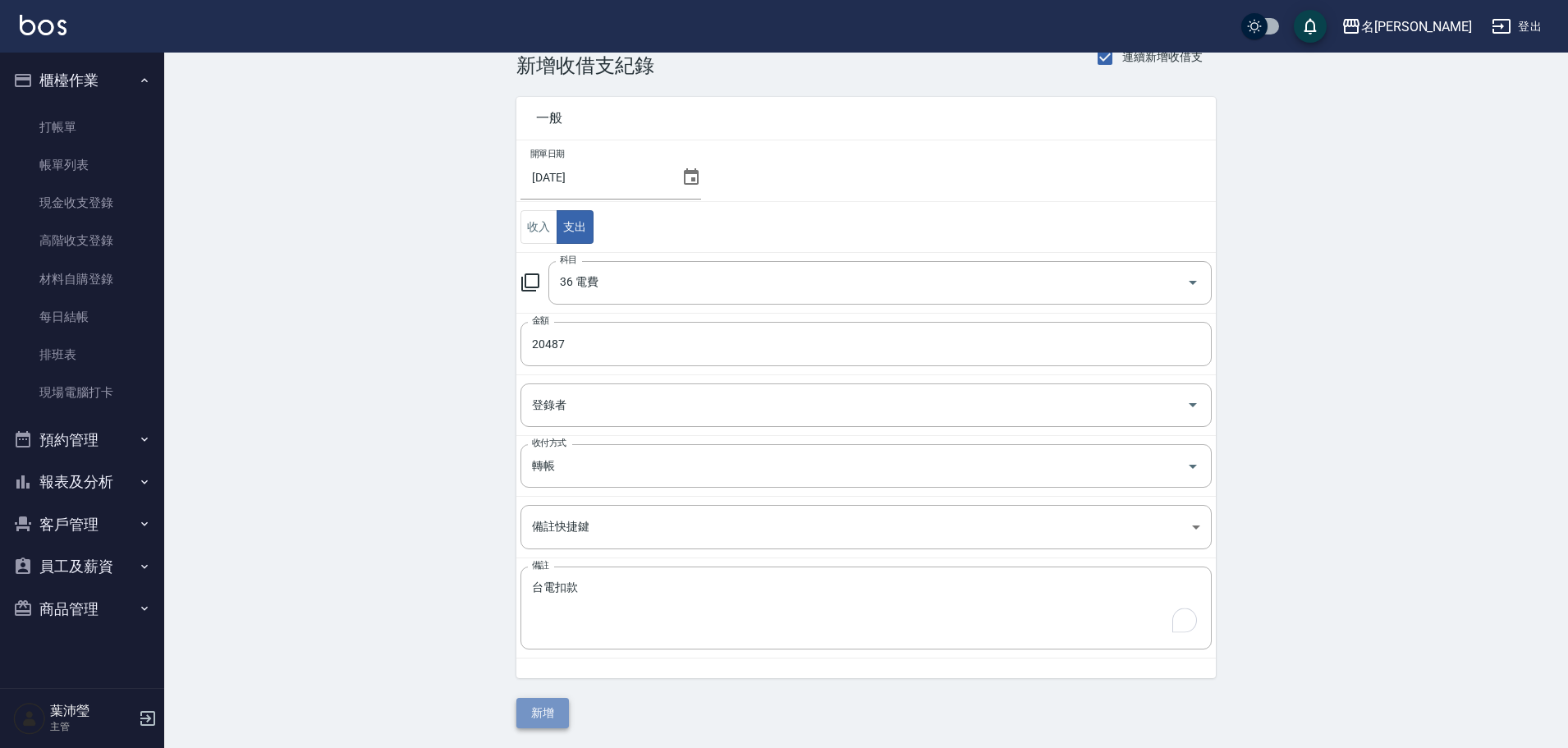
click at [552, 708] on button "新增" at bounding box center [542, 712] width 52 height 30
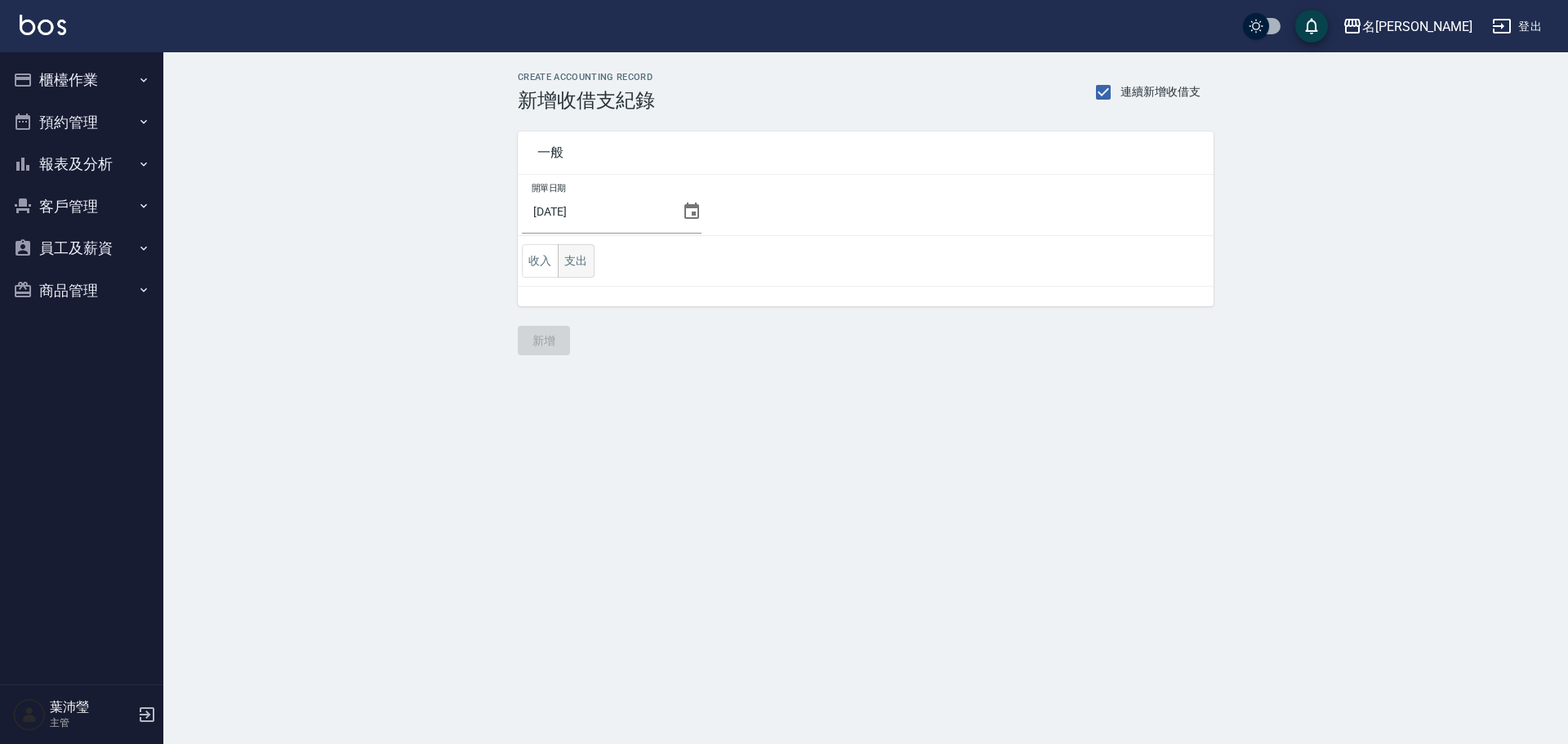
drag, startPoint x: 577, startPoint y: 261, endPoint x: 571, endPoint y: 281, distance: 20.9
click at [577, 263] on button "支出" at bounding box center [576, 260] width 37 height 33
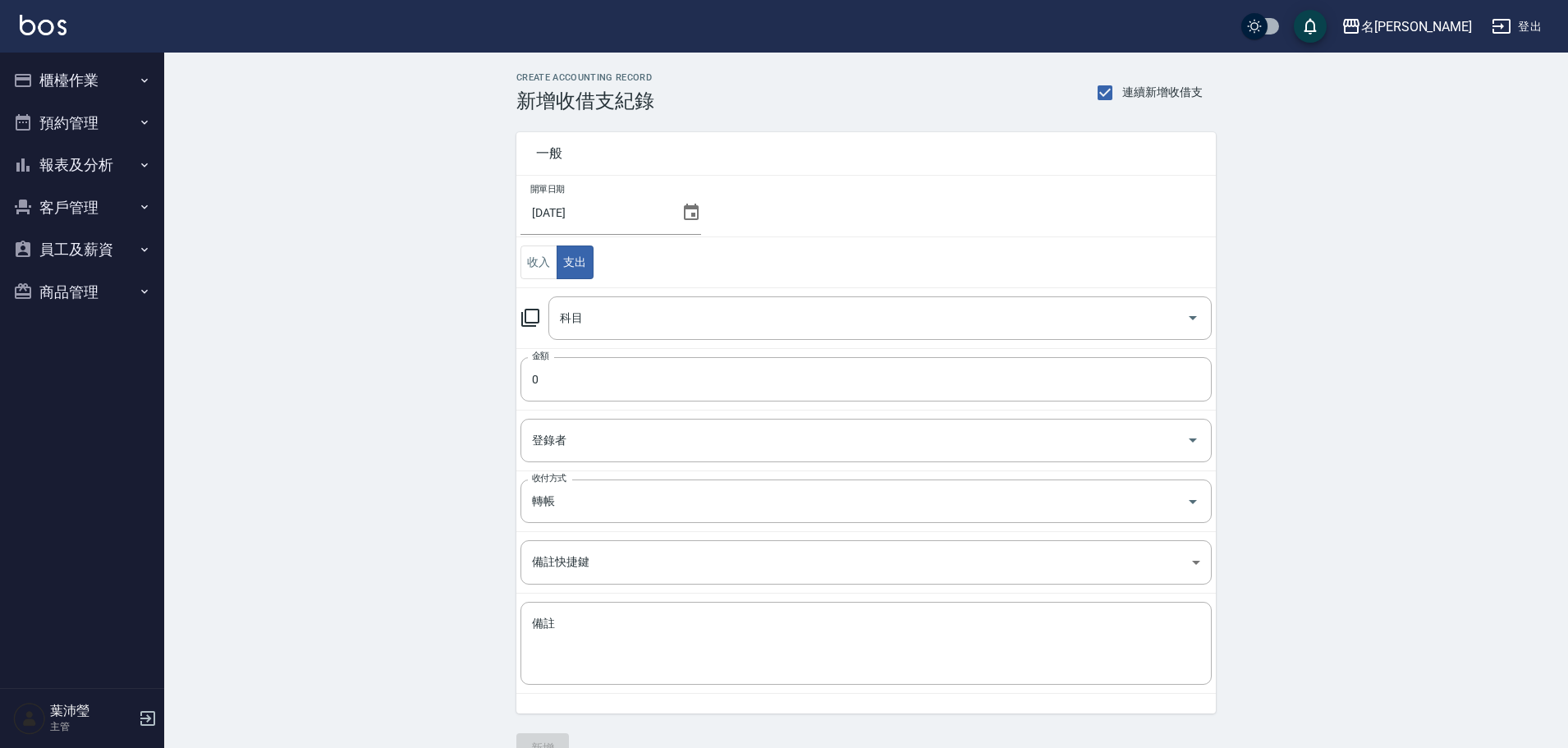
click at [574, 291] on td "科目 科目" at bounding box center [865, 317] width 699 height 61
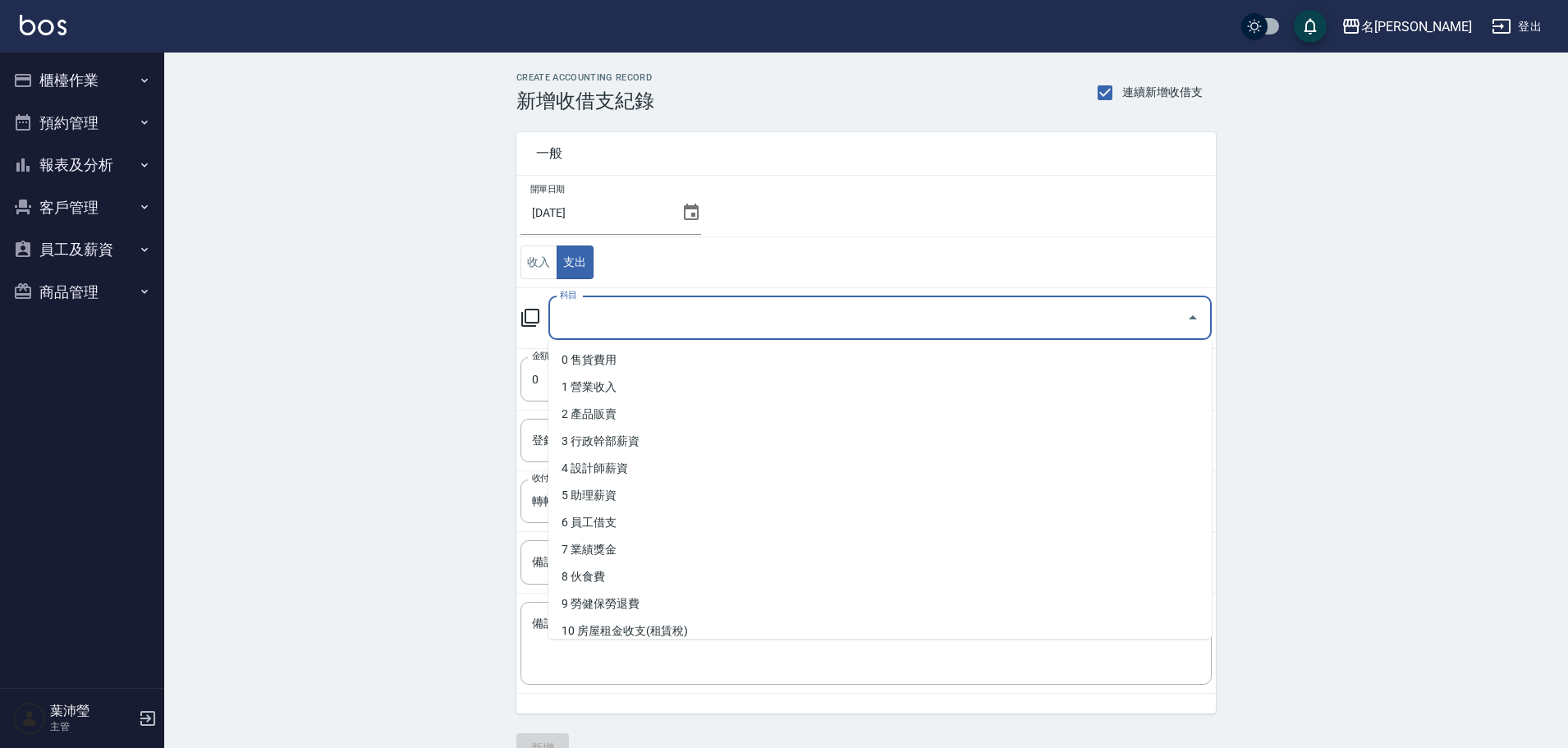
click at [571, 316] on input "科目" at bounding box center [868, 317] width 624 height 28
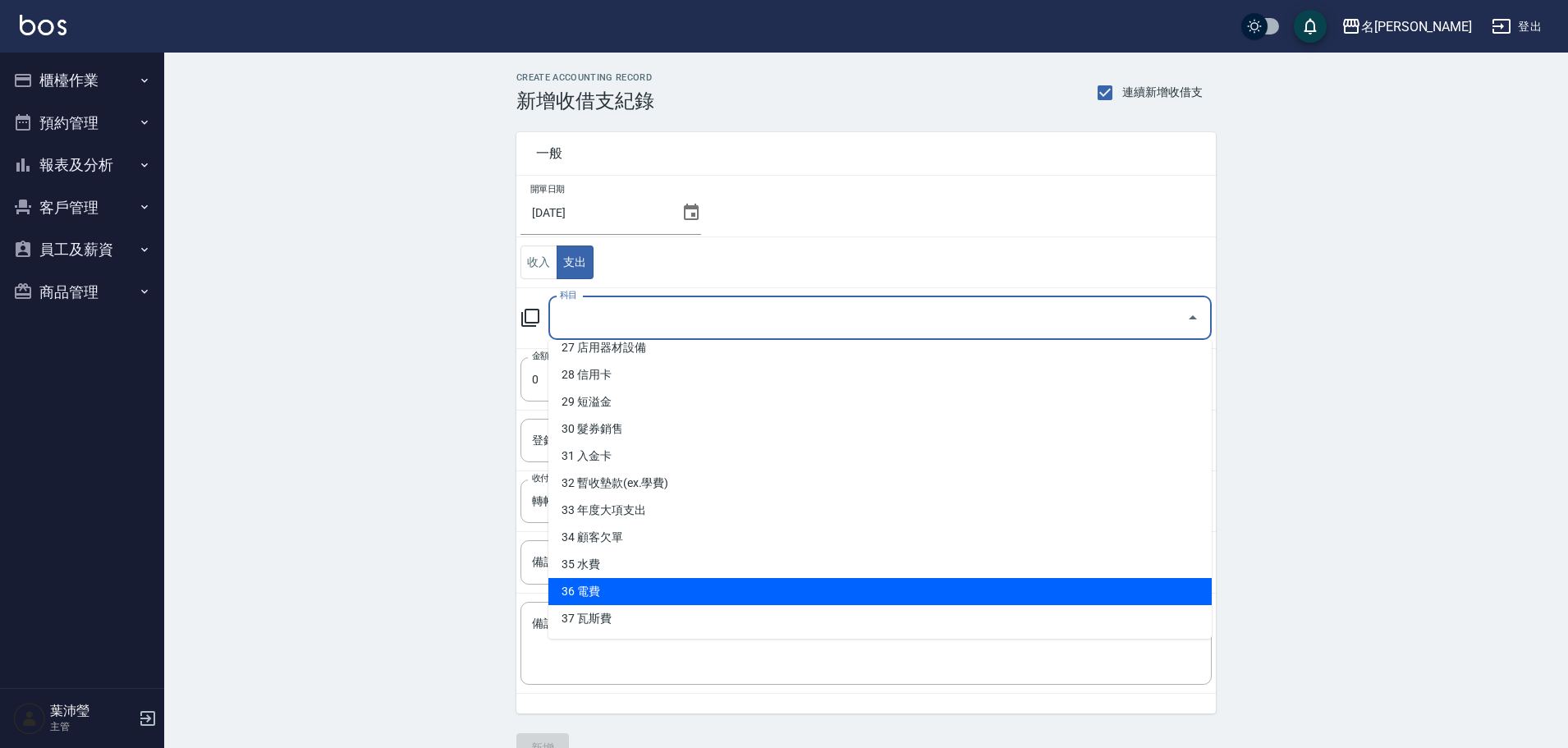
click at [625, 596] on li "36 電費" at bounding box center [880, 592] width 663 height 28
type input "36 電費"
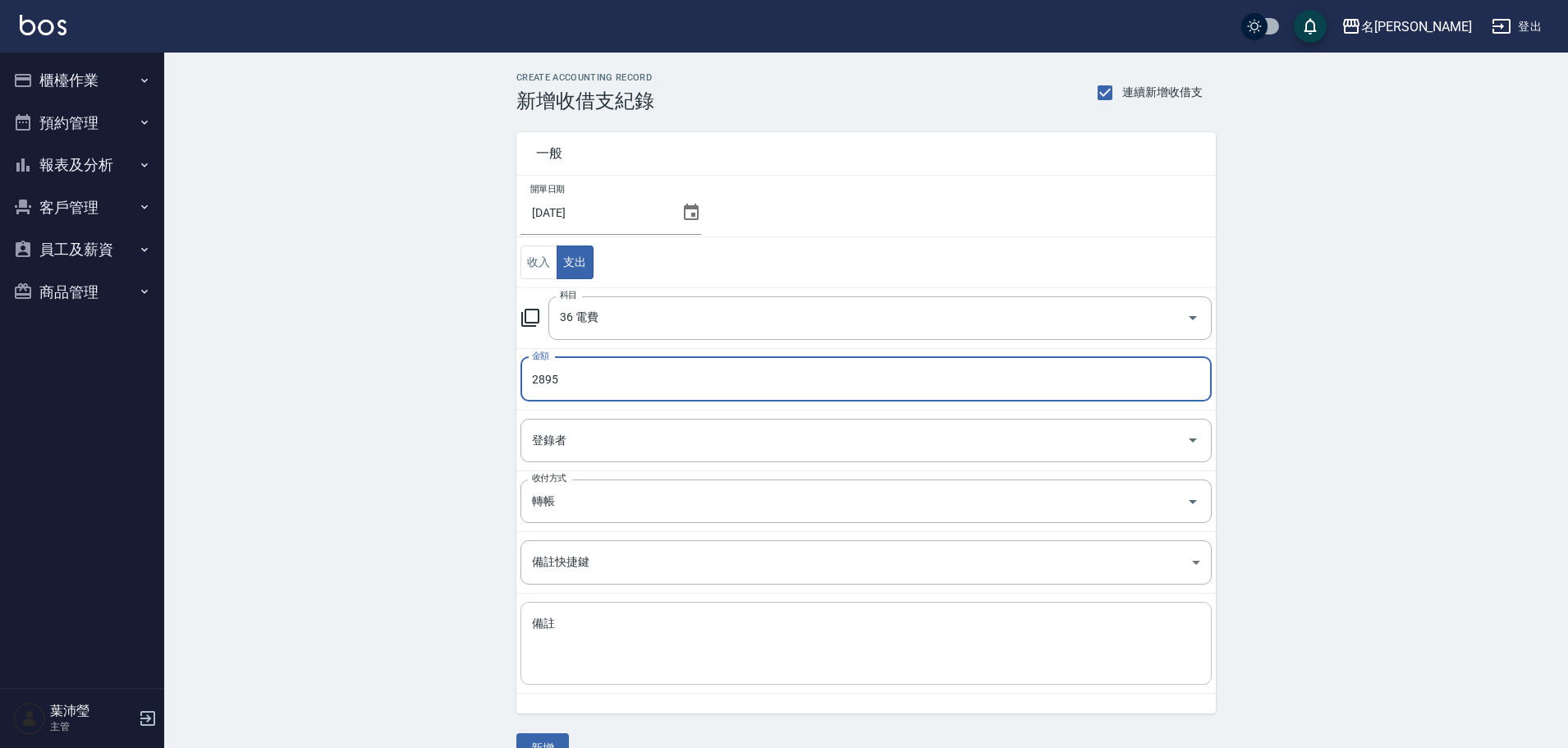
type input "2895"
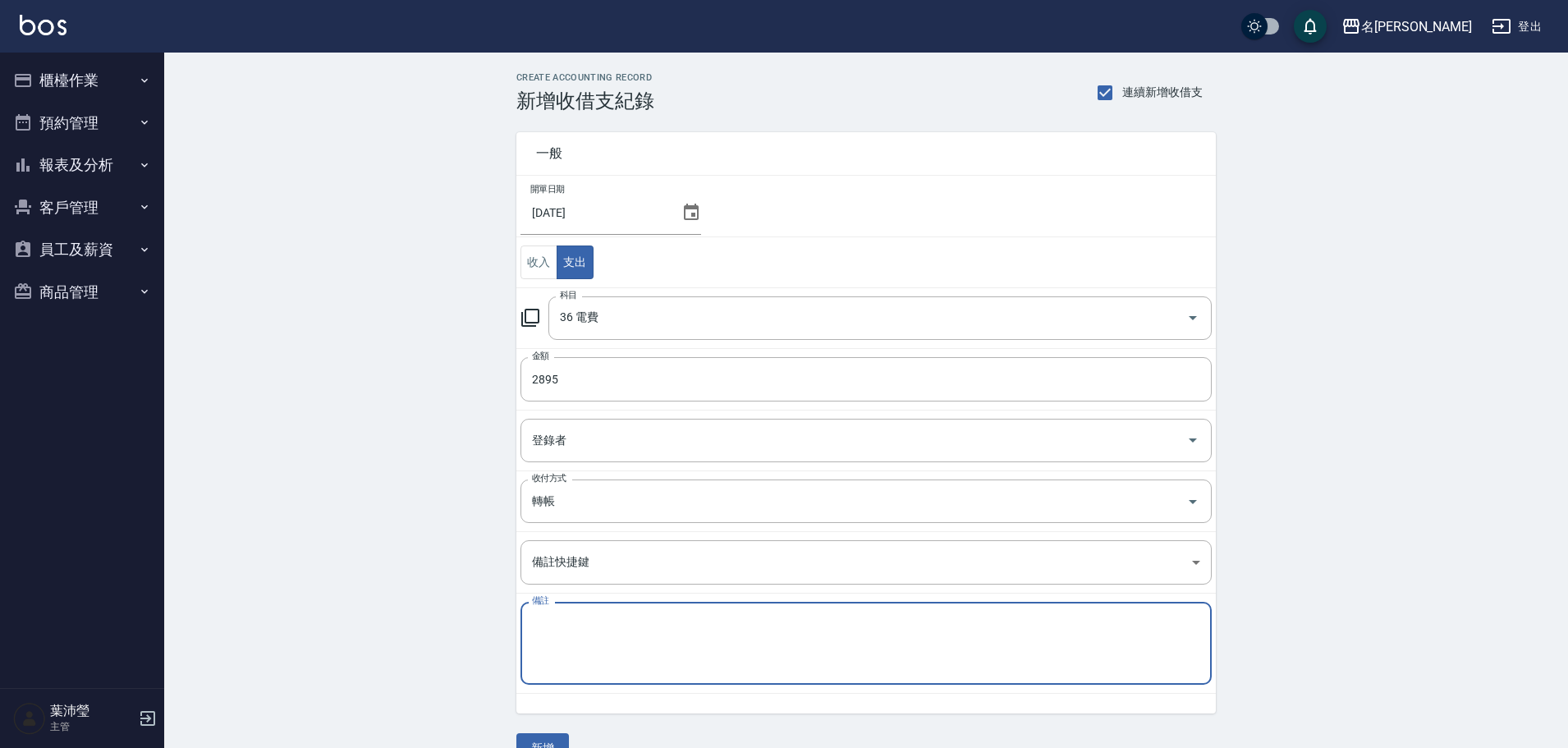
click at [608, 631] on textarea "備註" at bounding box center [866, 643] width 668 height 56
type textarea "中嘉寬頻114/9/1-115/2/28"
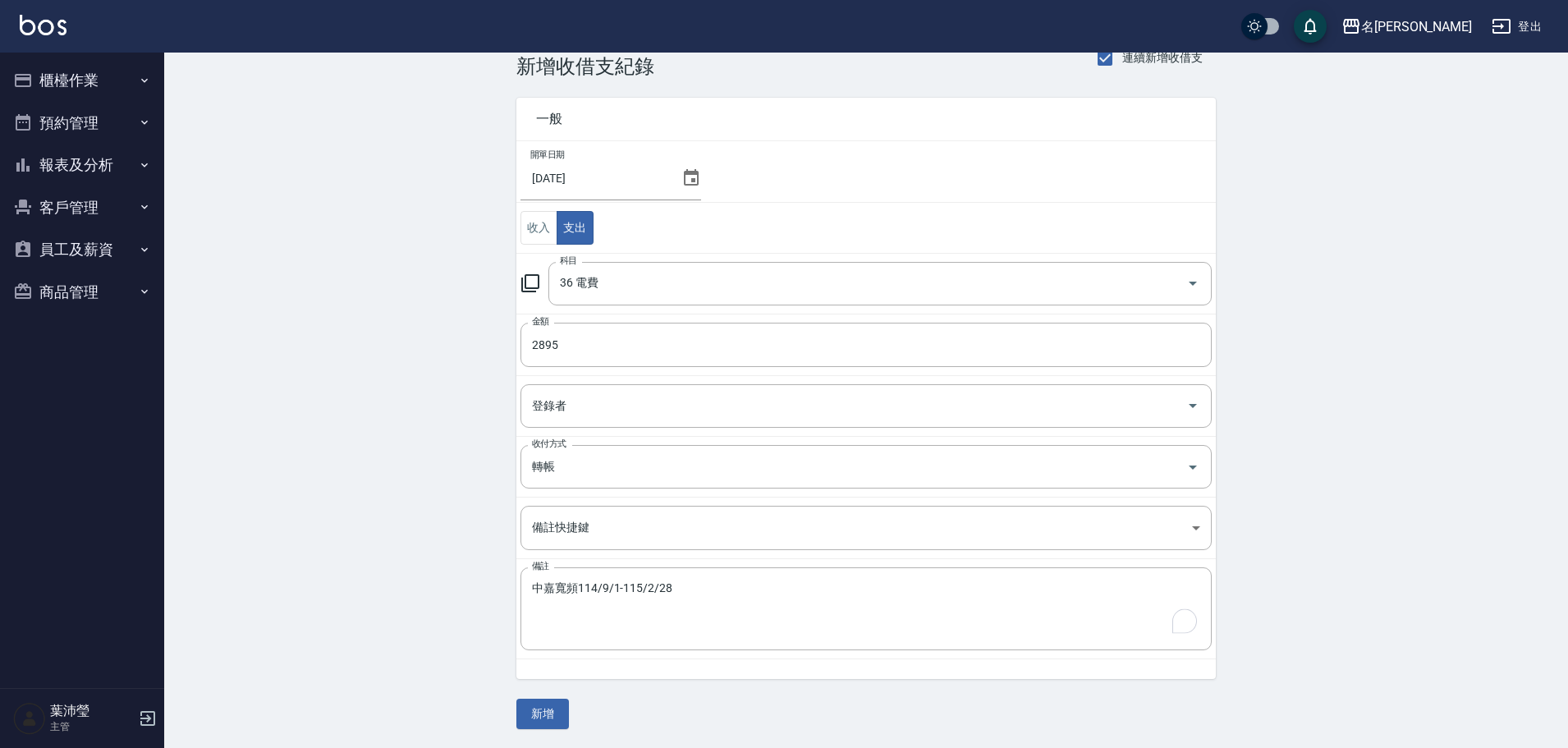
scroll to position [35, 0]
click at [549, 711] on button "新增" at bounding box center [542, 712] width 52 height 30
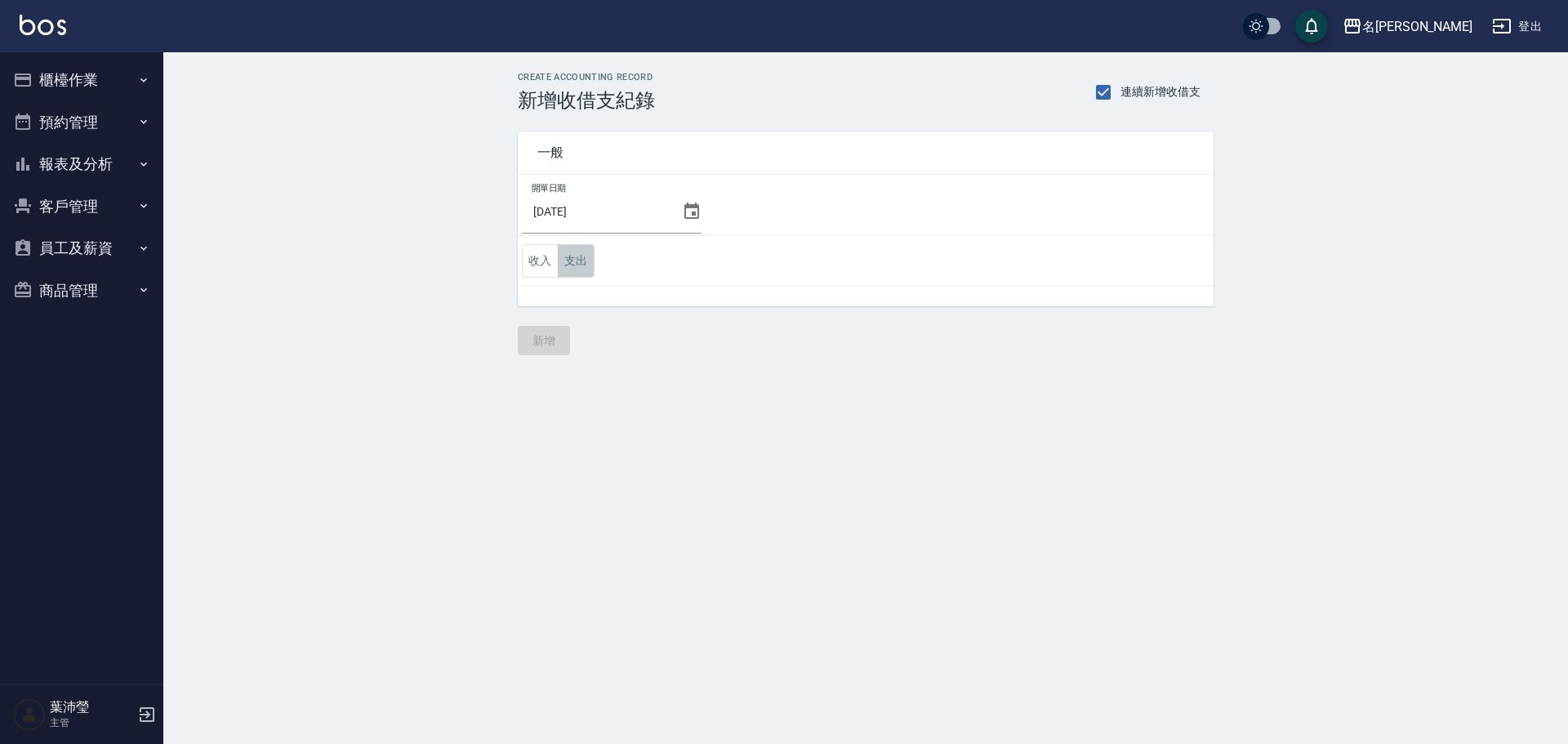
click at [567, 270] on button "支出" at bounding box center [576, 260] width 37 height 33
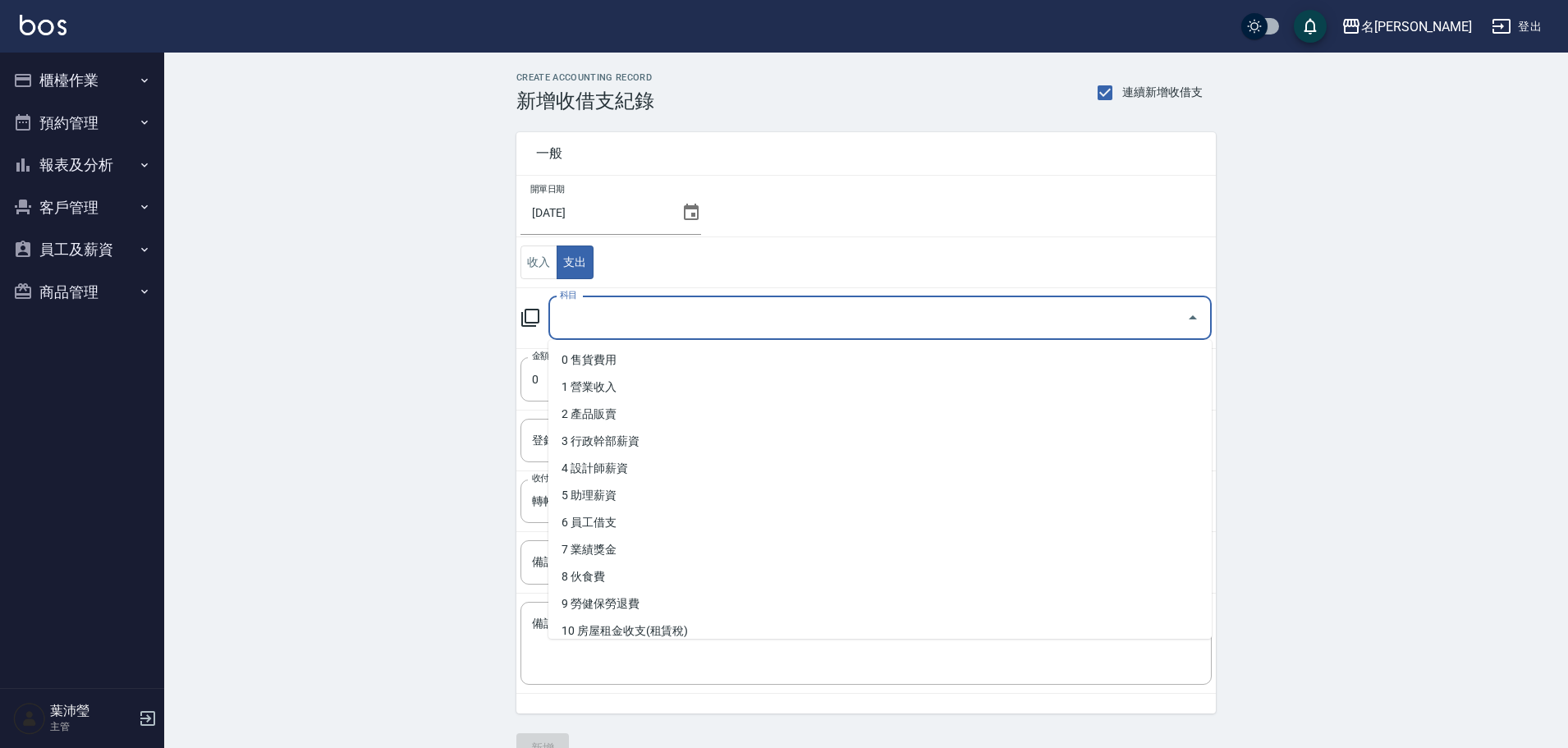
click at [565, 332] on input "科目" at bounding box center [868, 317] width 624 height 28
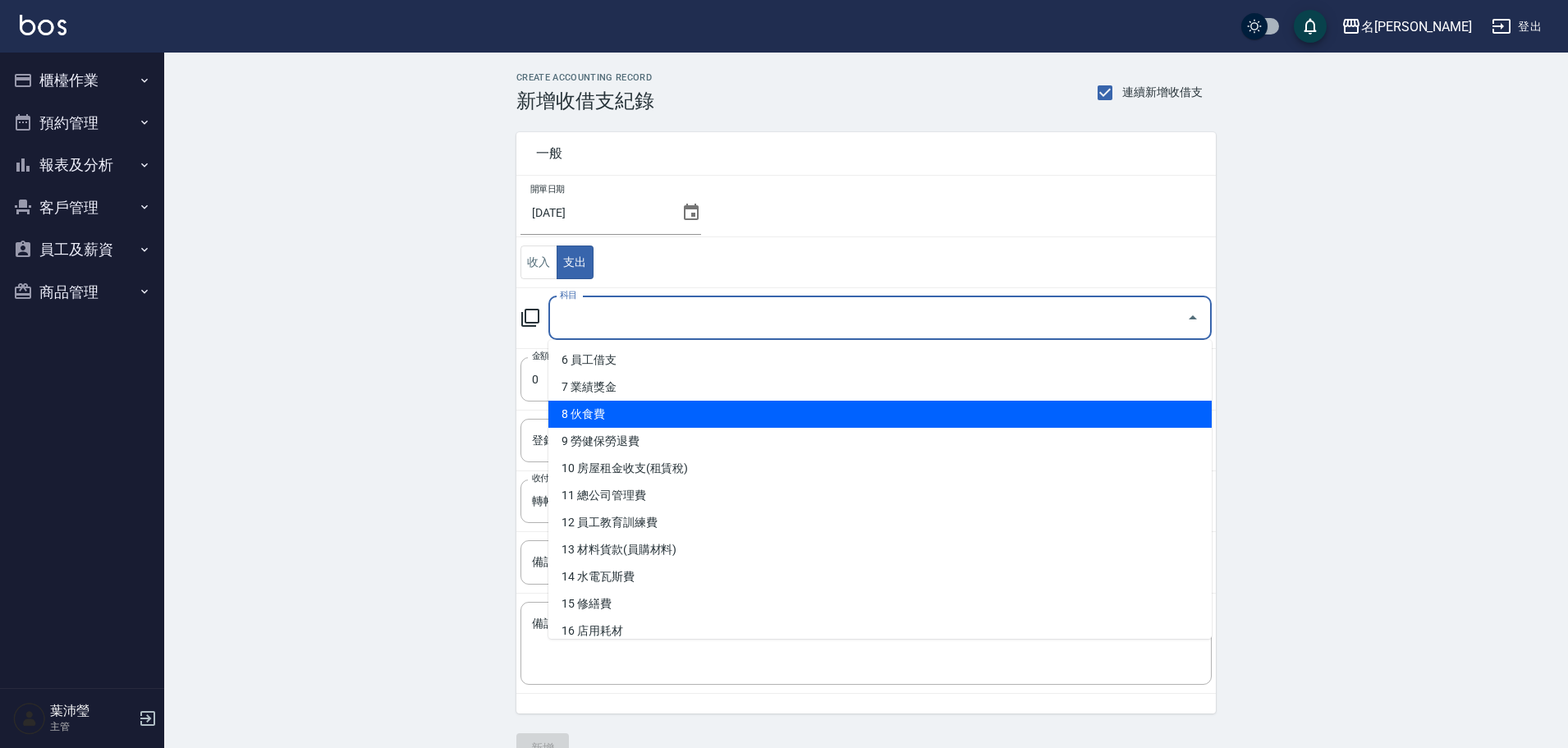
scroll to position [164, 0]
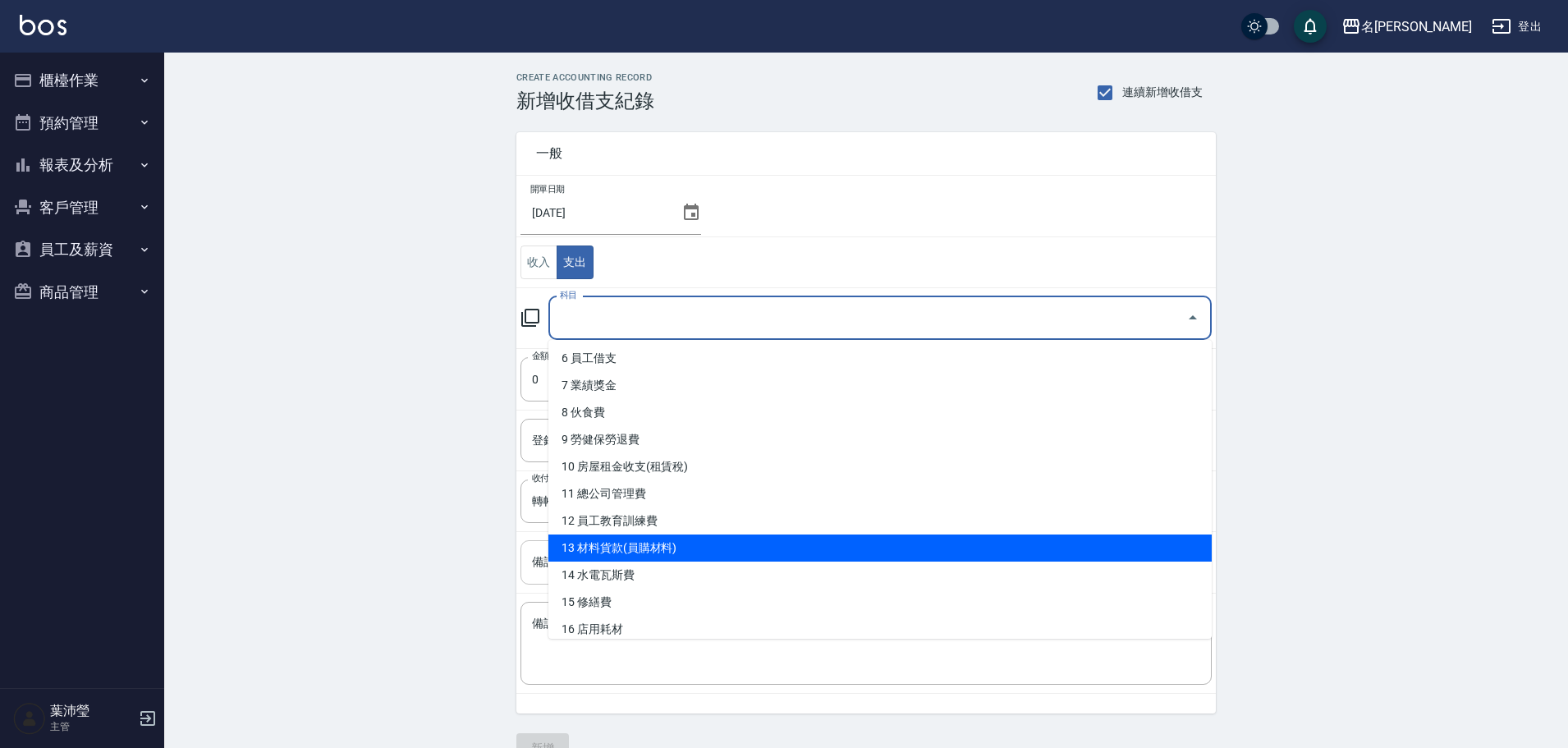
click at [619, 559] on li "13 材料貨款(員購材料)" at bounding box center [880, 548] width 663 height 28
type input "13 材料貨款(員購材料)"
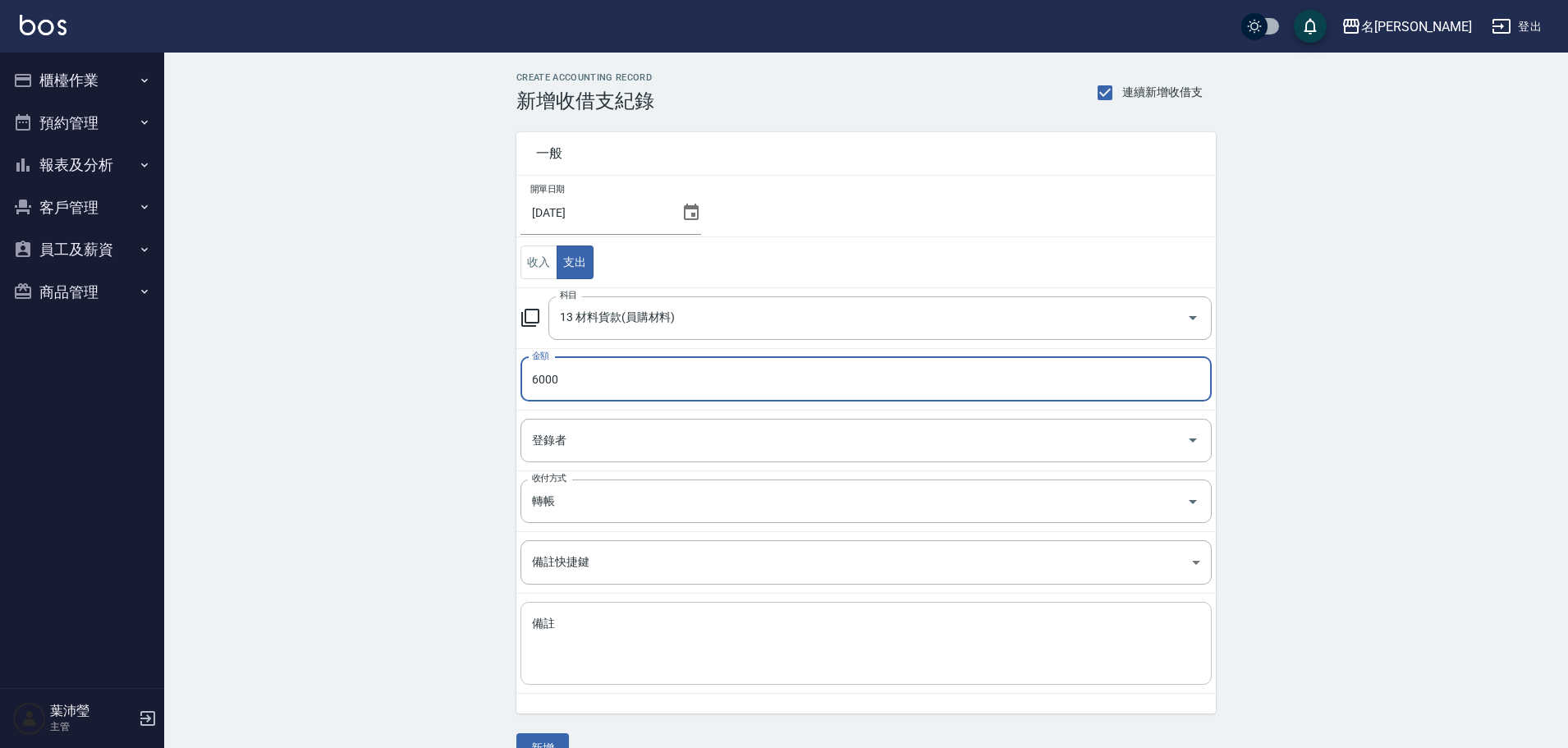
type input "6000"
click at [576, 638] on textarea "備註" at bounding box center [866, 643] width 668 height 56
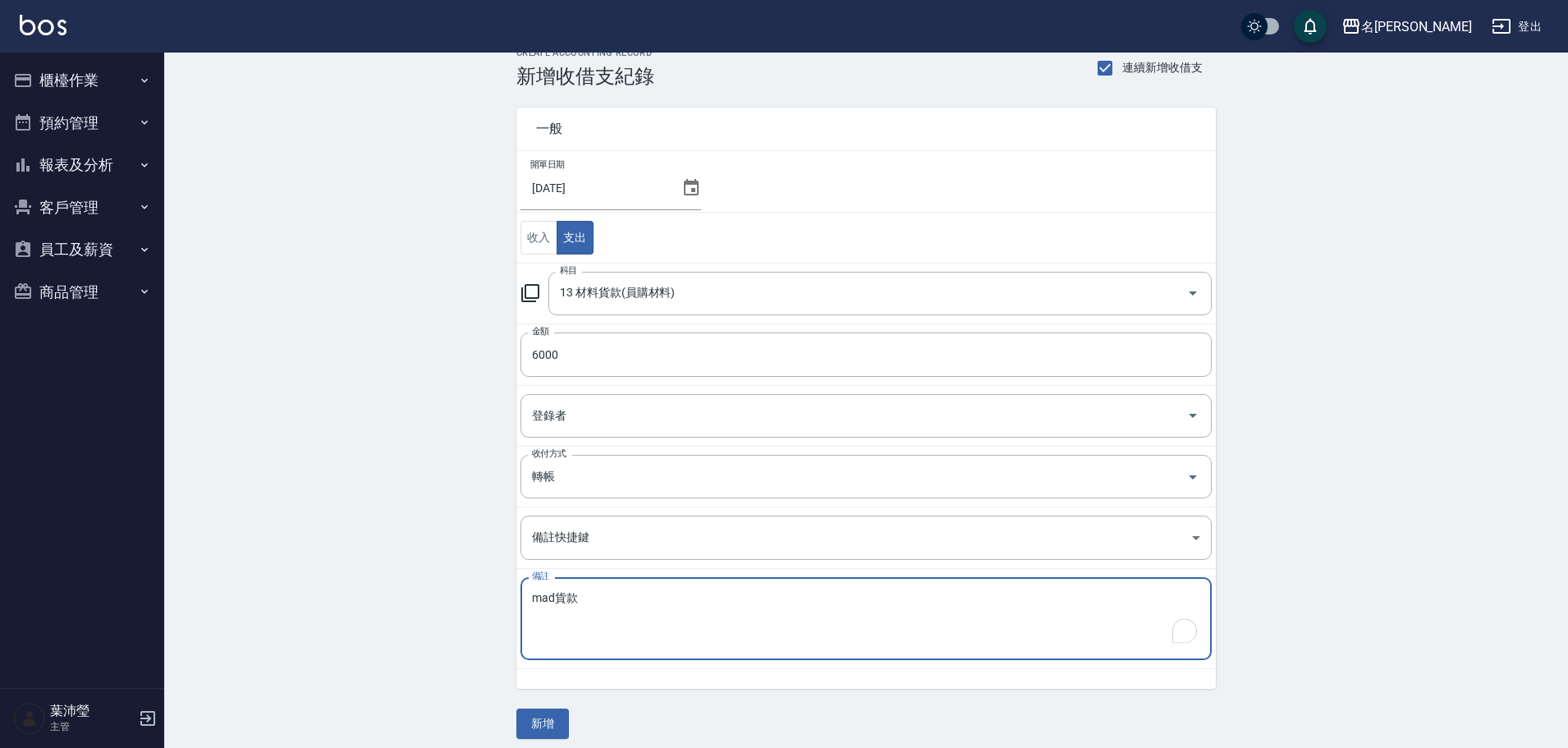
scroll to position [35, 0]
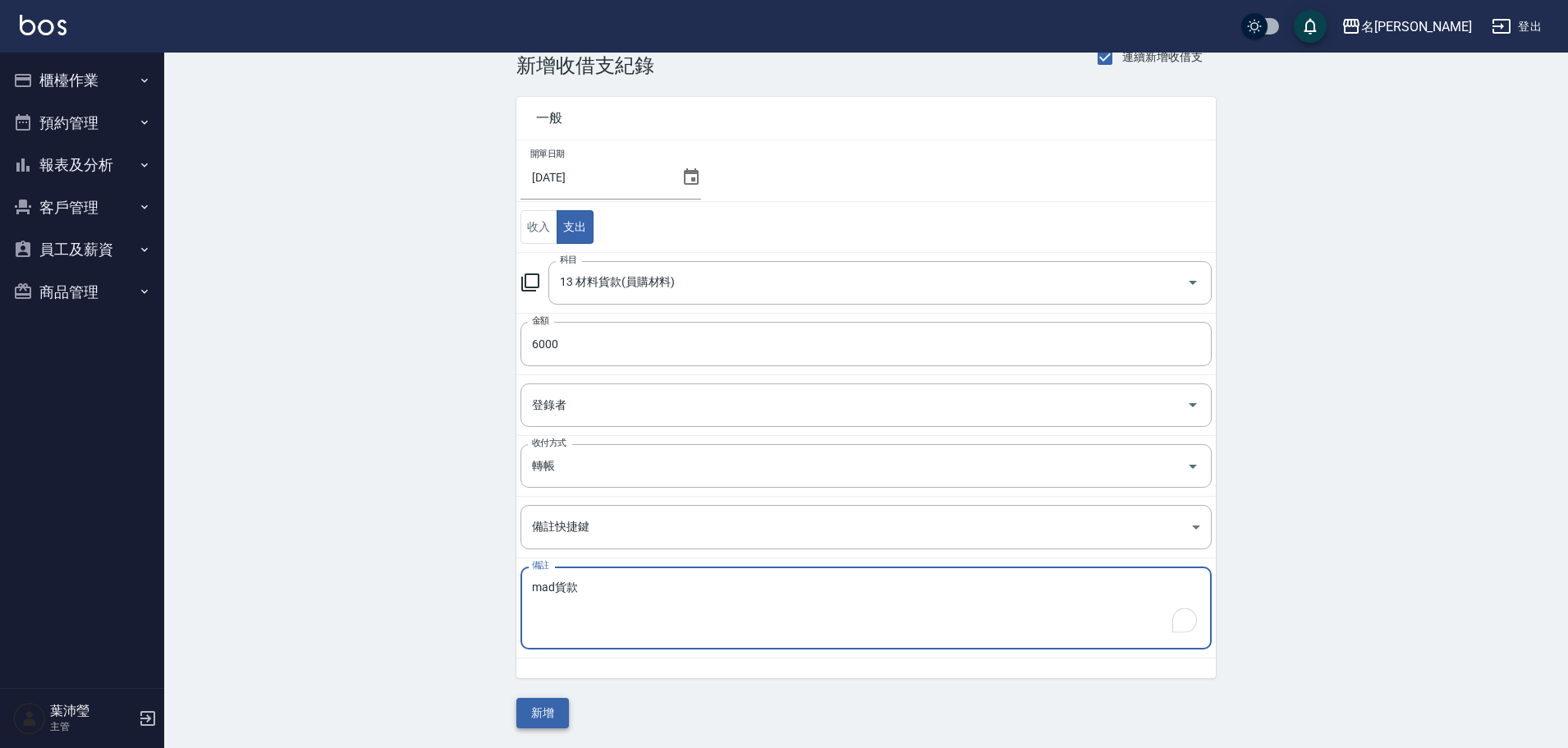
type textarea "mad貨款"
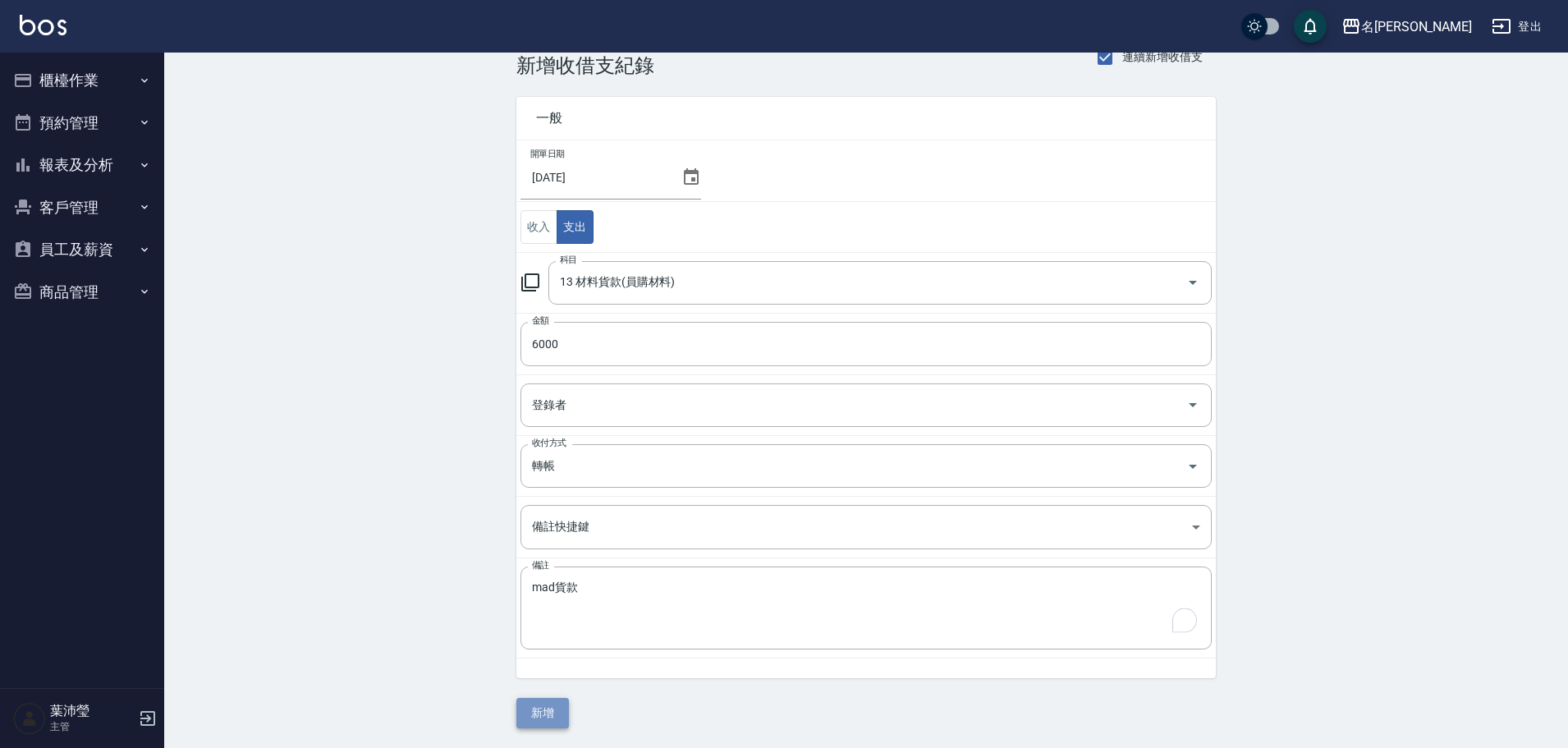
click at [552, 703] on button "新增" at bounding box center [542, 712] width 52 height 30
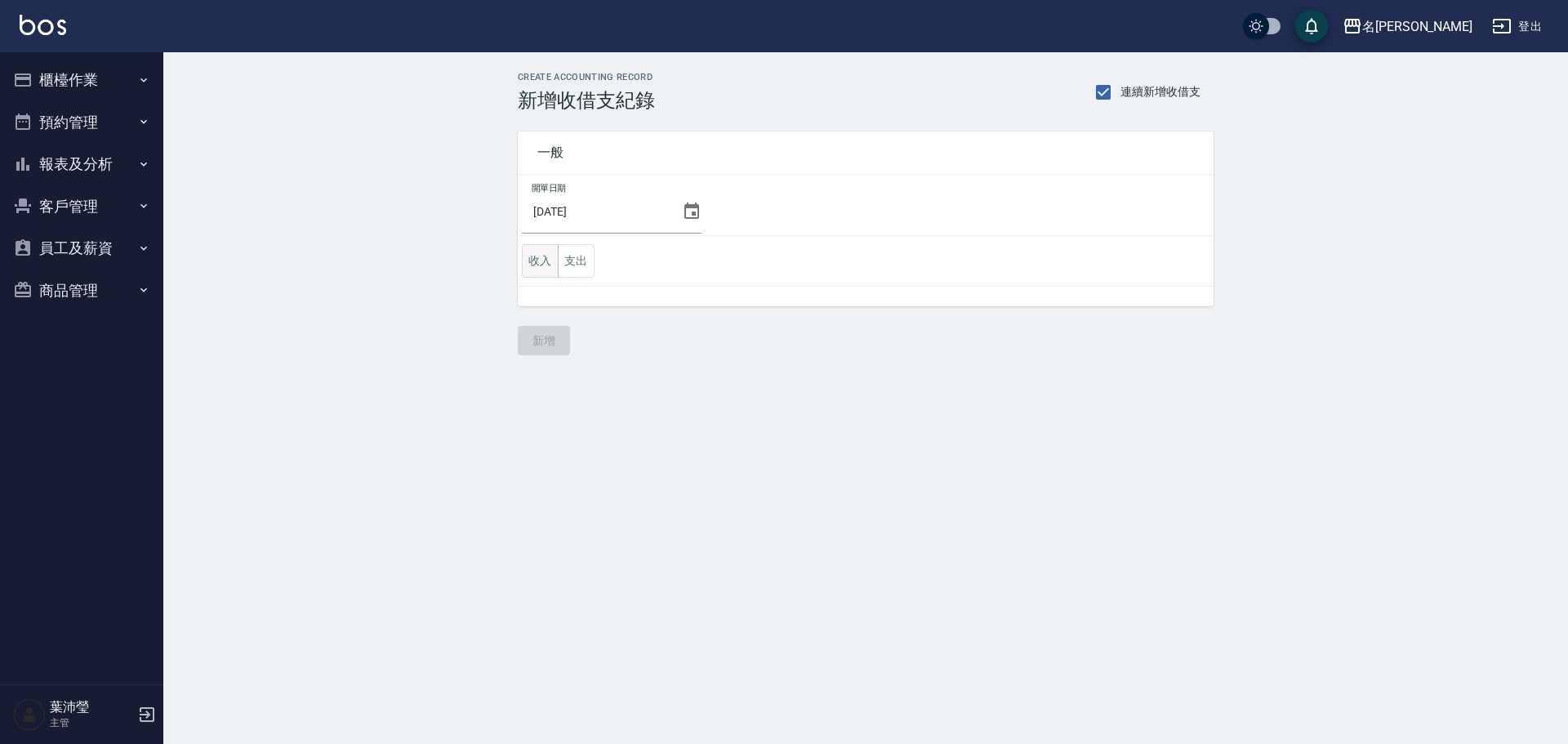
click at [535, 260] on button "收入" at bounding box center [540, 260] width 37 height 33
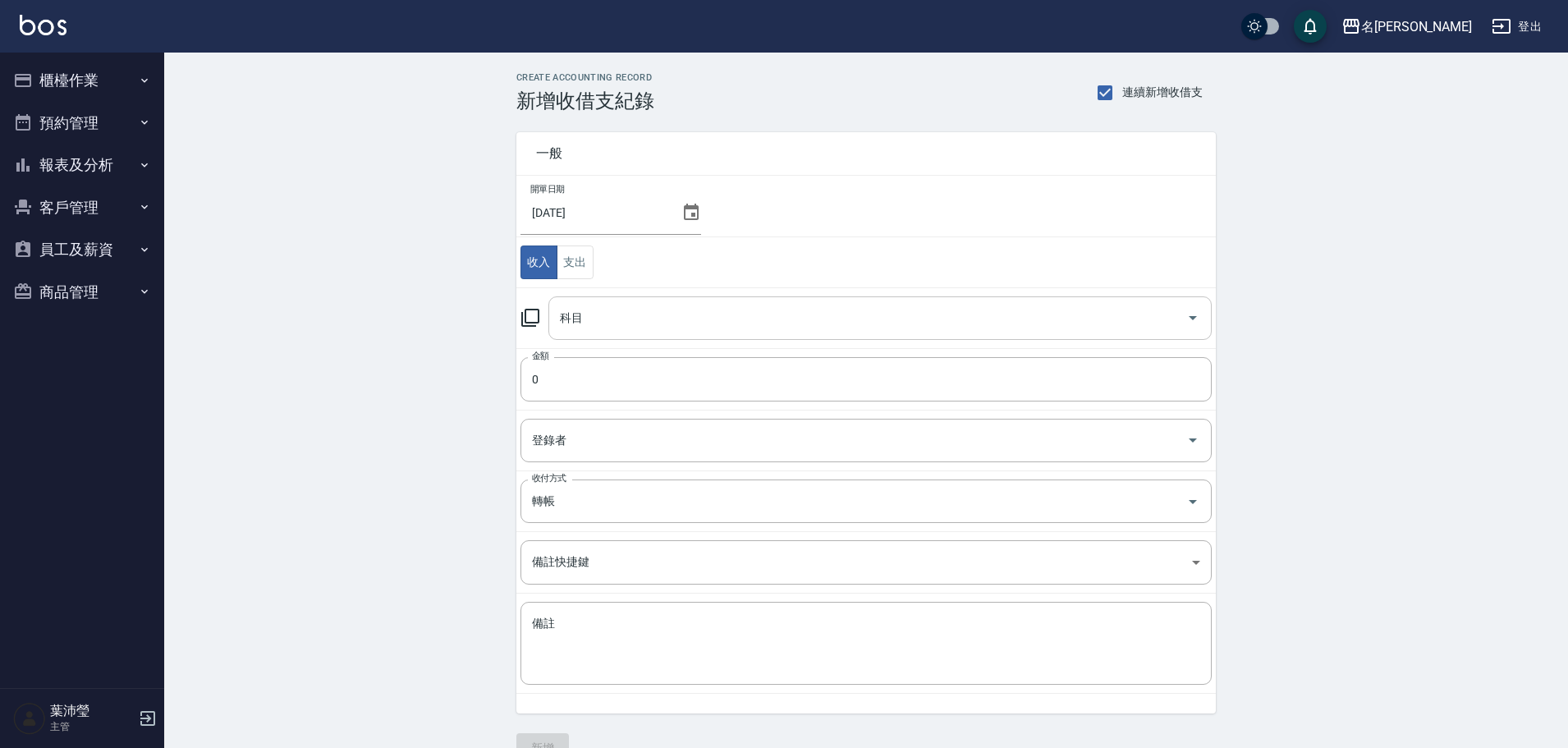
click at [599, 312] on input "科目" at bounding box center [868, 317] width 624 height 28
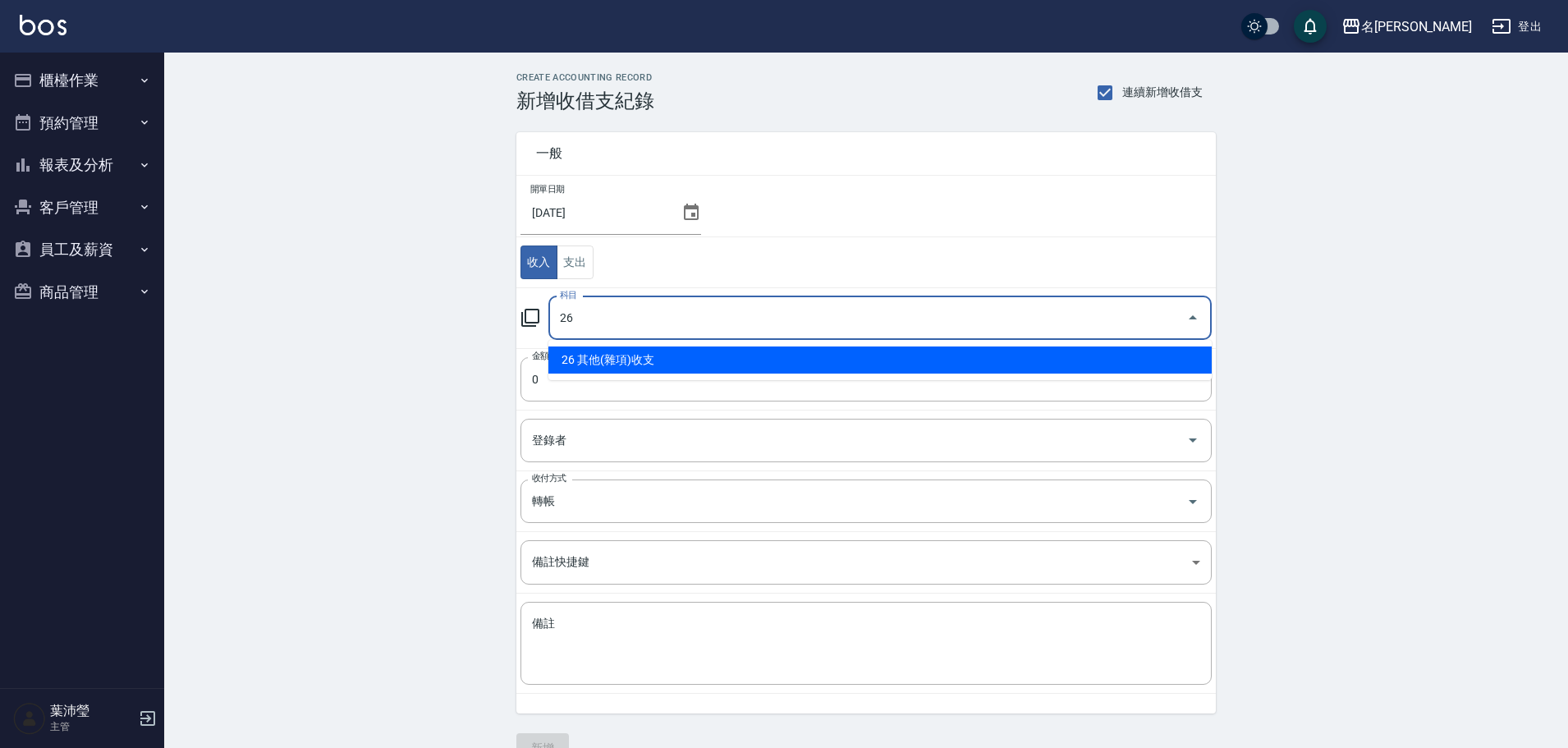
click at [606, 366] on li "26 其他(雜項)收支" at bounding box center [880, 360] width 663 height 28
type input "26 其他(雜項)收支"
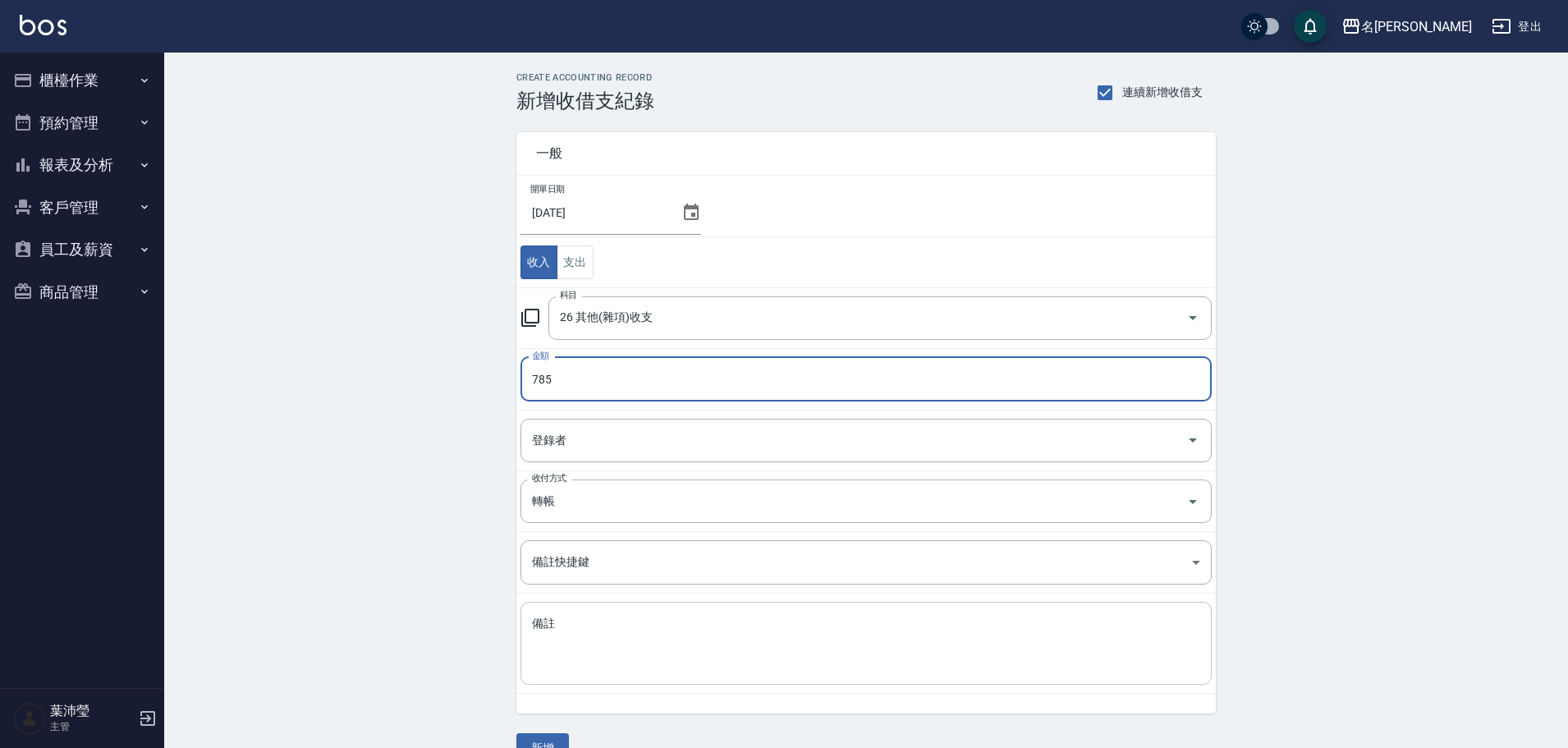
type input "785"
click at [610, 612] on div "x 備註" at bounding box center [866, 643] width 692 height 83
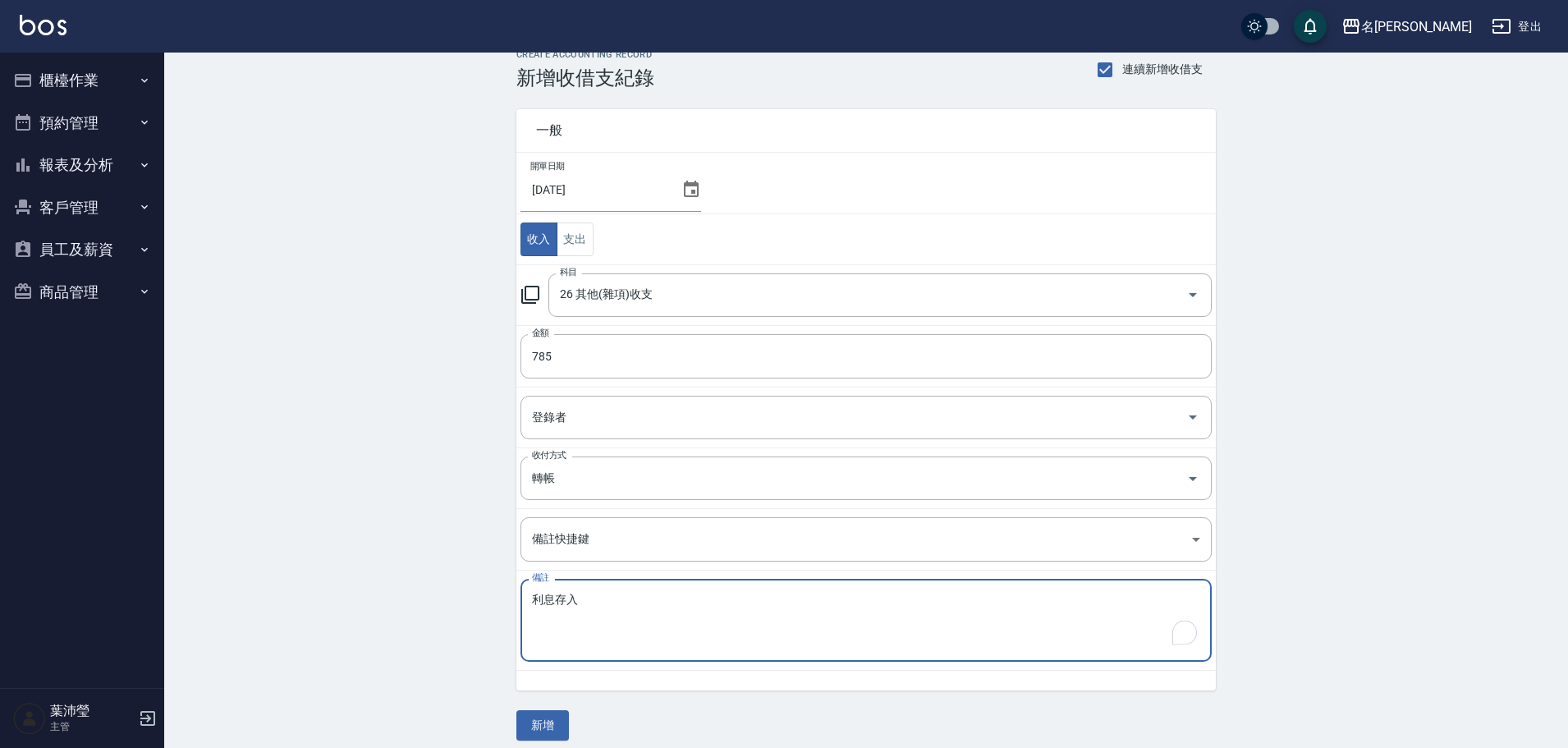
scroll to position [35, 0]
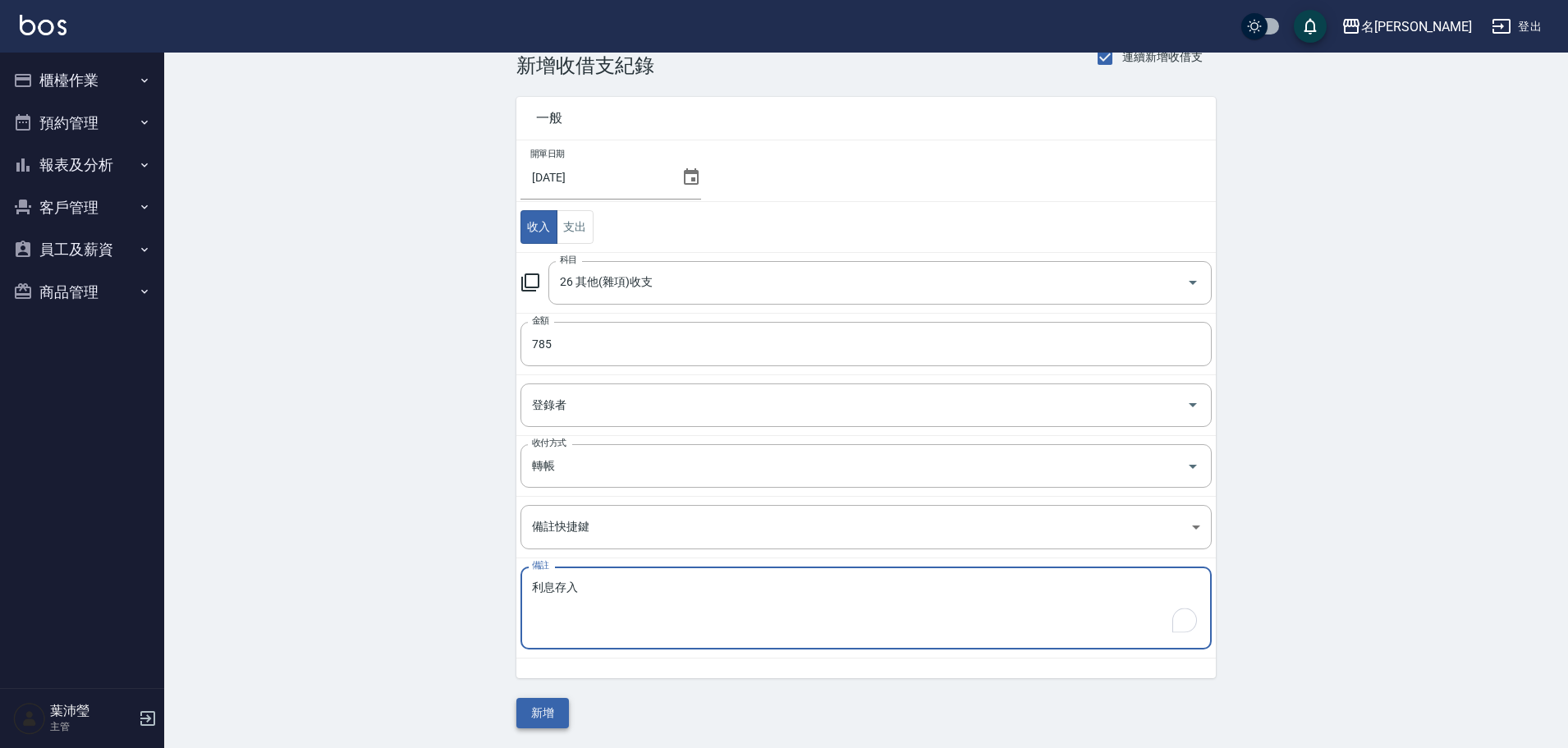
type textarea "利息存入"
click at [556, 714] on button "新增" at bounding box center [542, 712] width 52 height 30
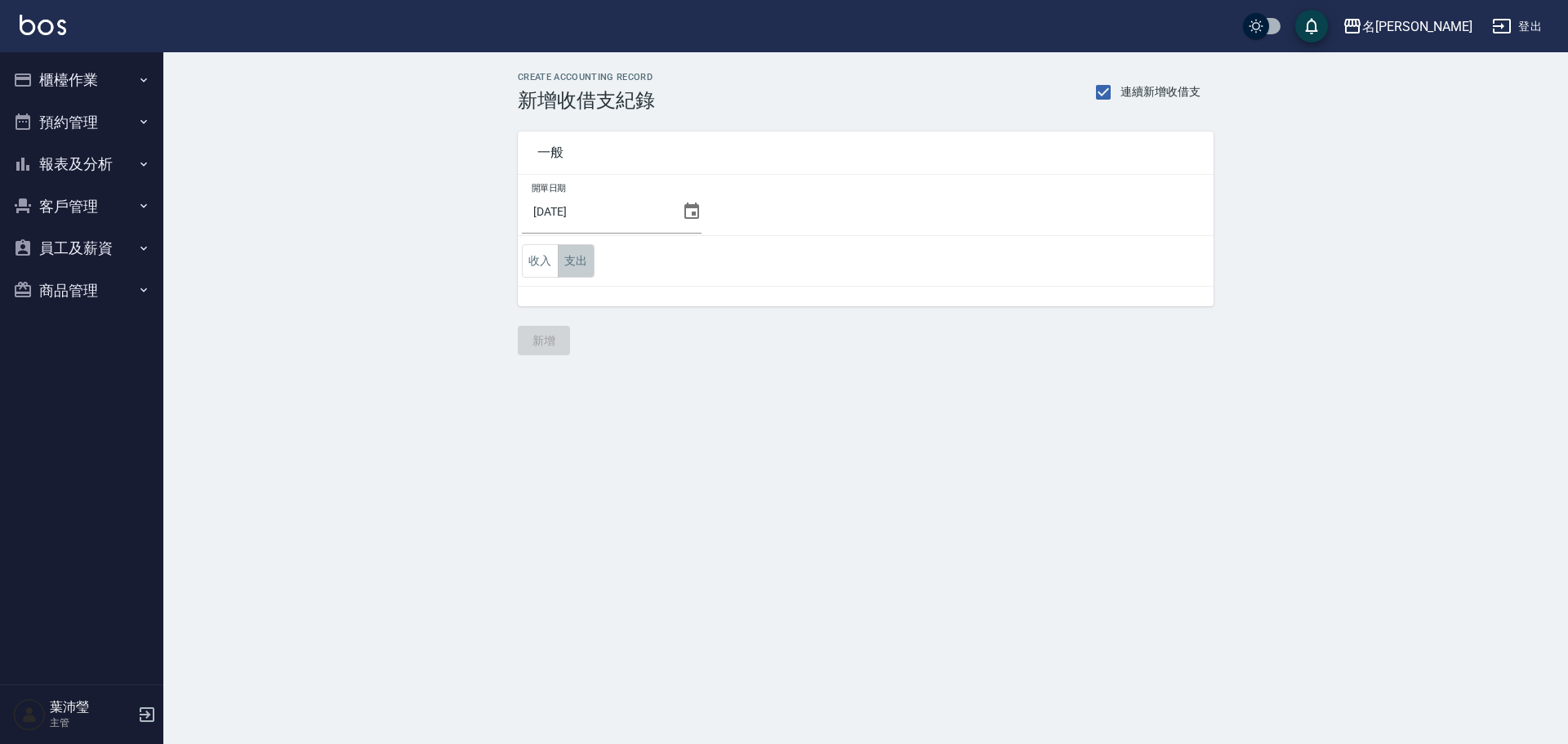
click at [571, 272] on button "支出" at bounding box center [576, 260] width 37 height 33
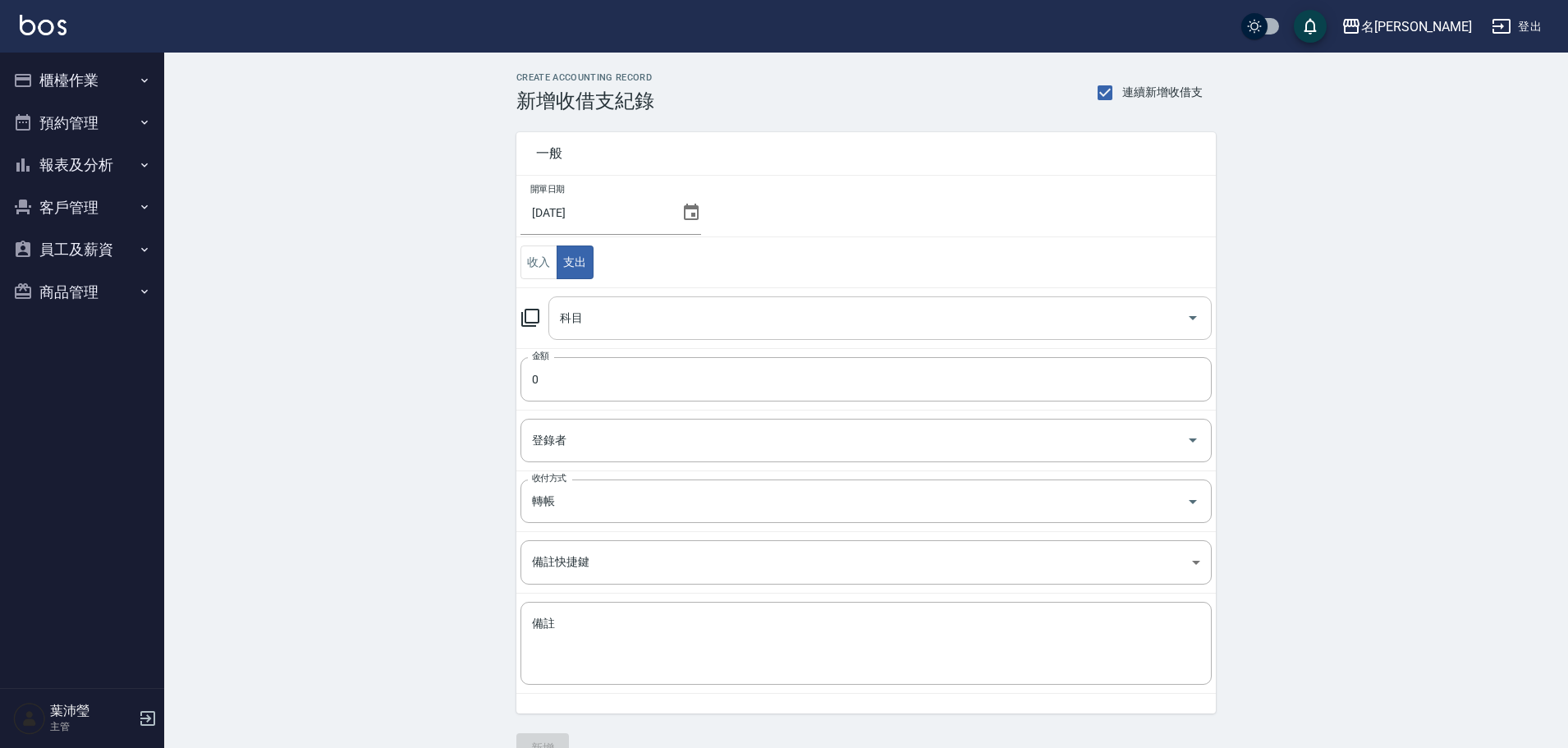
drag, startPoint x: 583, startPoint y: 297, endPoint x: 588, endPoint y: 316, distance: 19.6
click at [584, 302] on div "科目" at bounding box center [880, 318] width 663 height 44
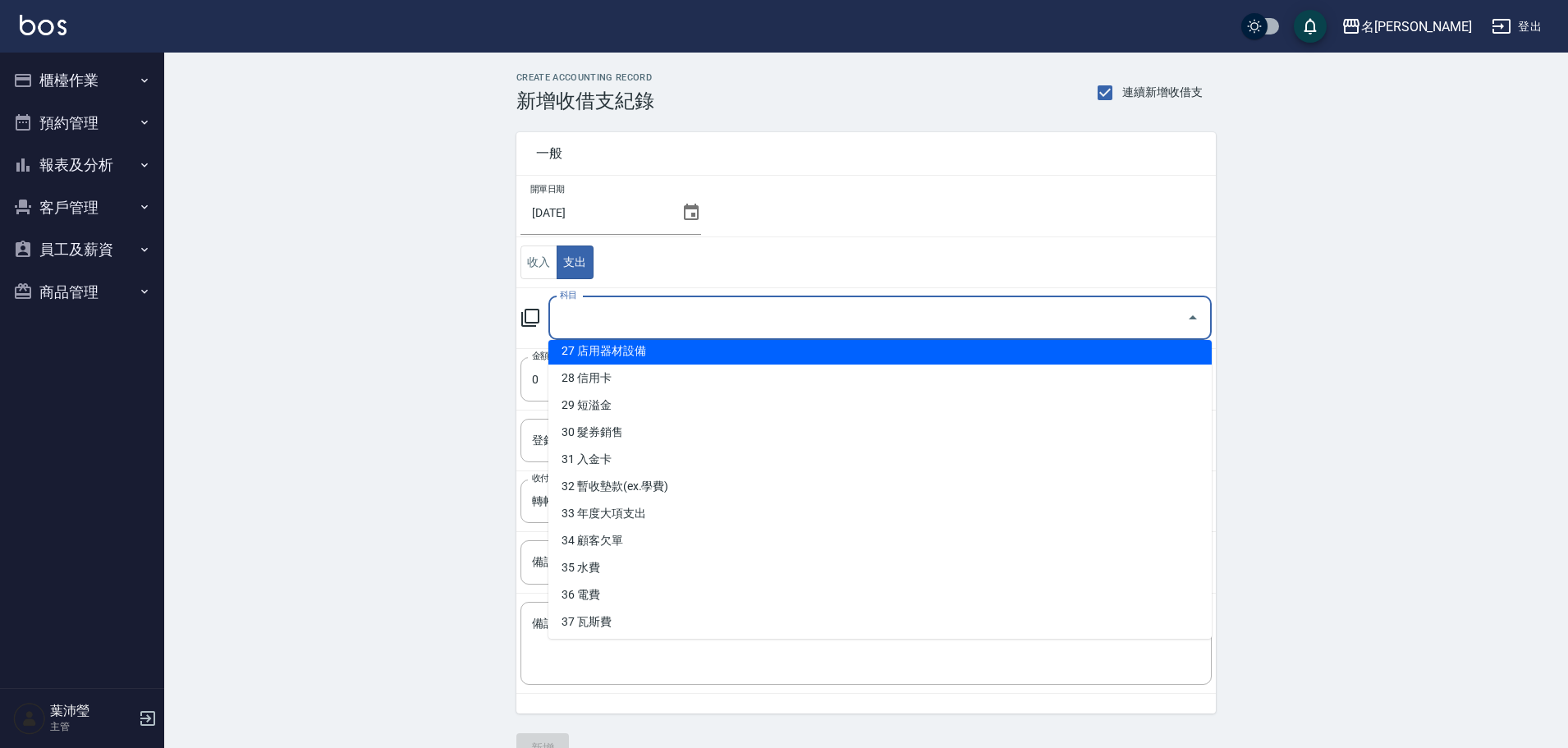
scroll to position [744, 0]
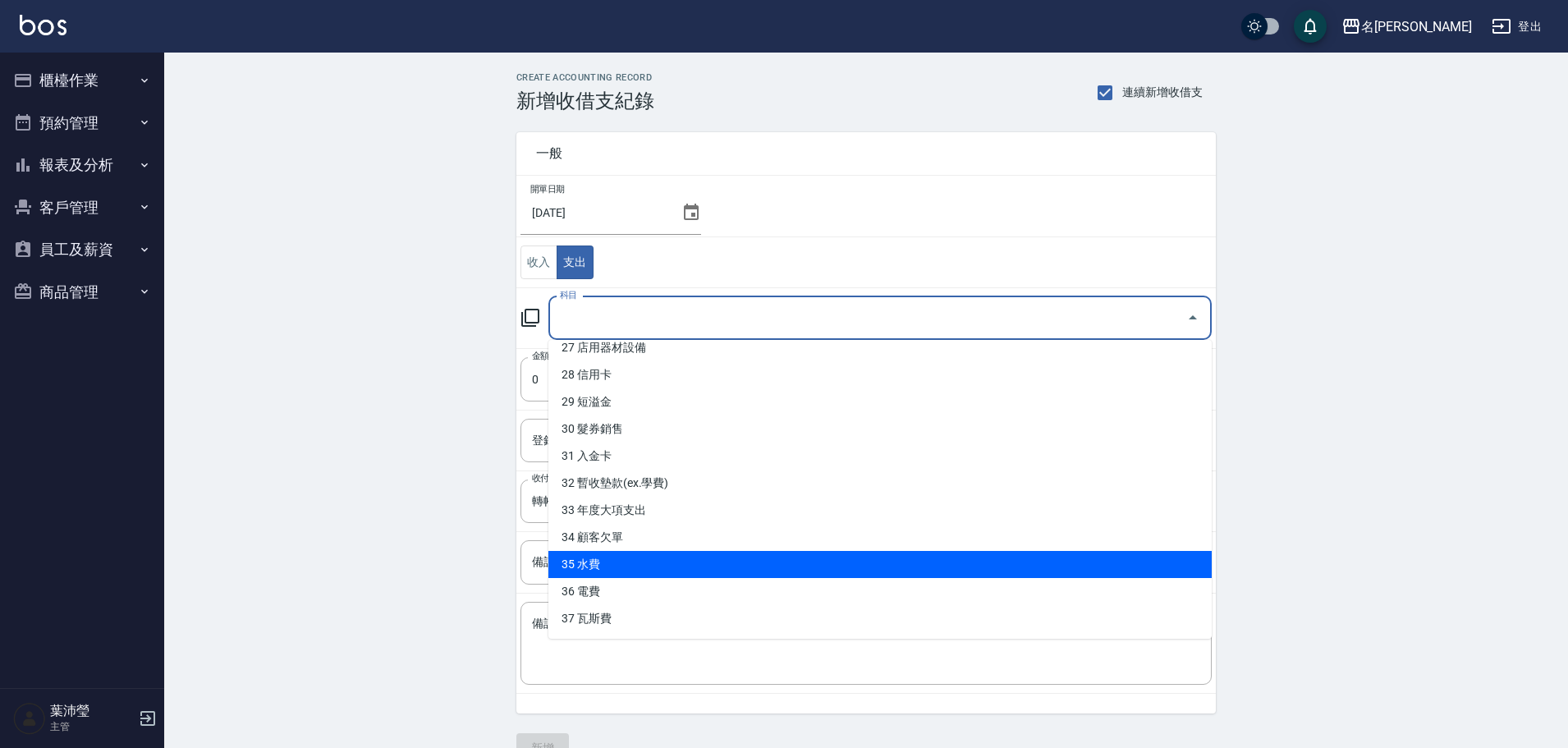
click at [685, 576] on li "35 水費" at bounding box center [880, 565] width 663 height 28
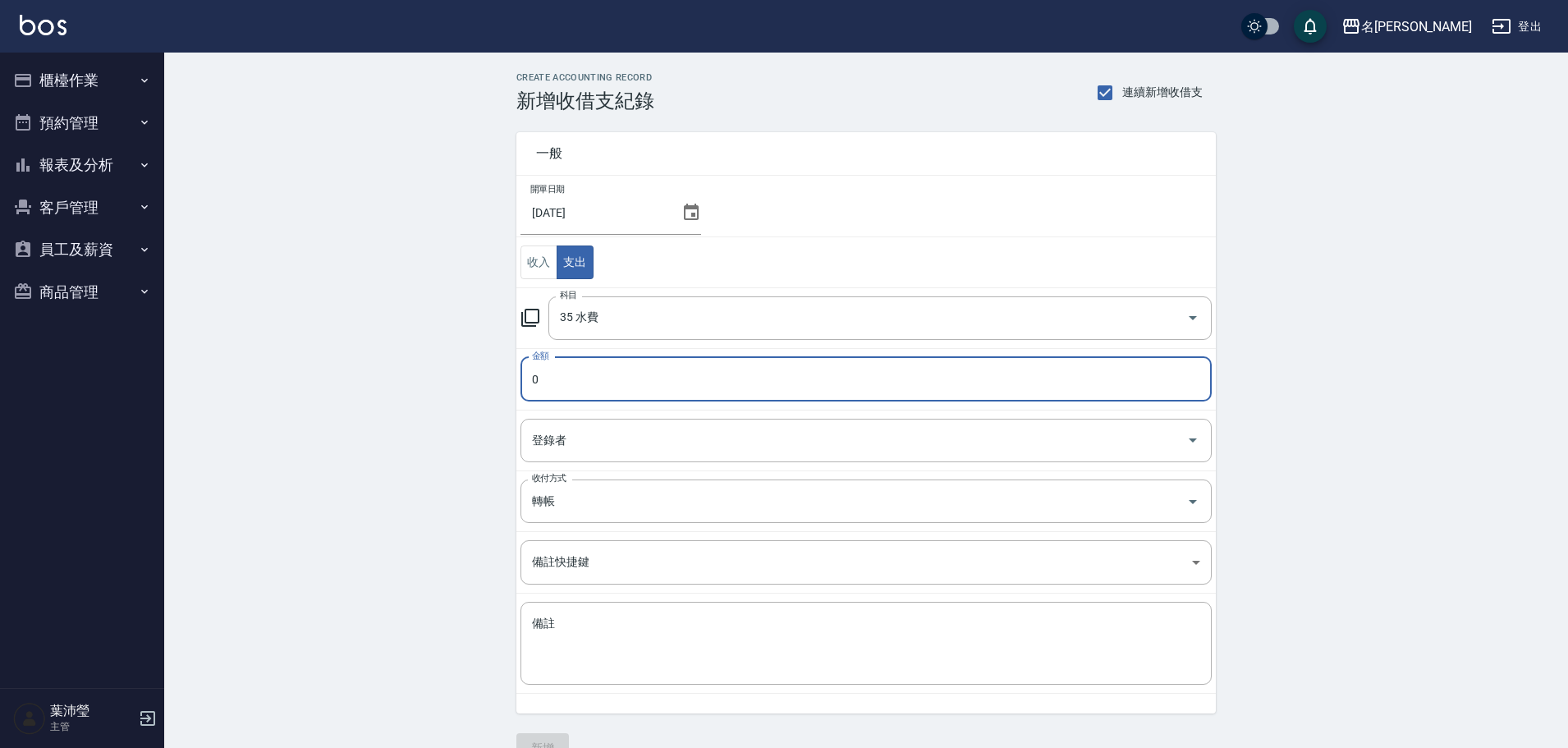
click at [686, 341] on td "科目 35 水費 科目" at bounding box center [865, 317] width 699 height 61
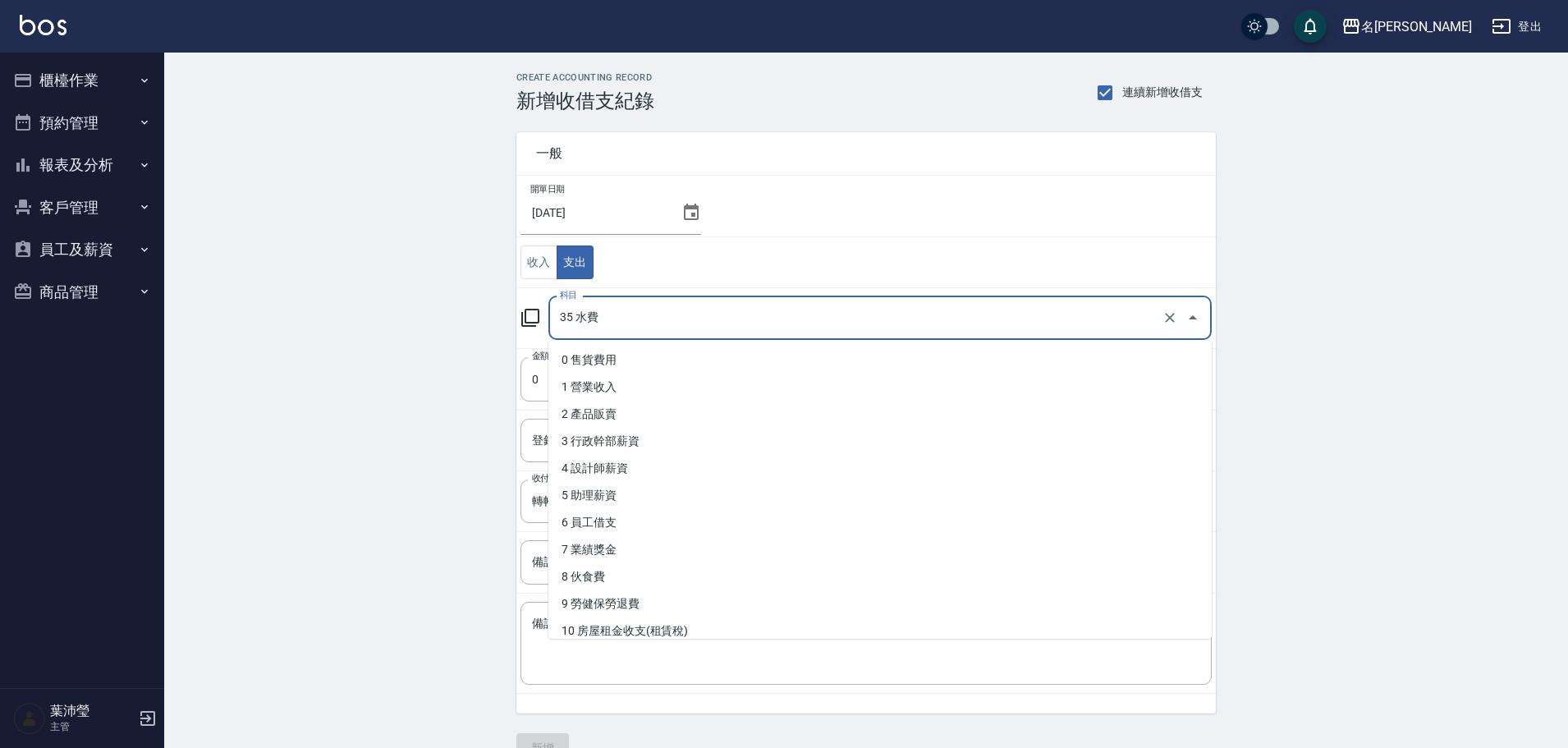
click at [698, 313] on input "35 水費" at bounding box center [857, 317] width 603 height 28
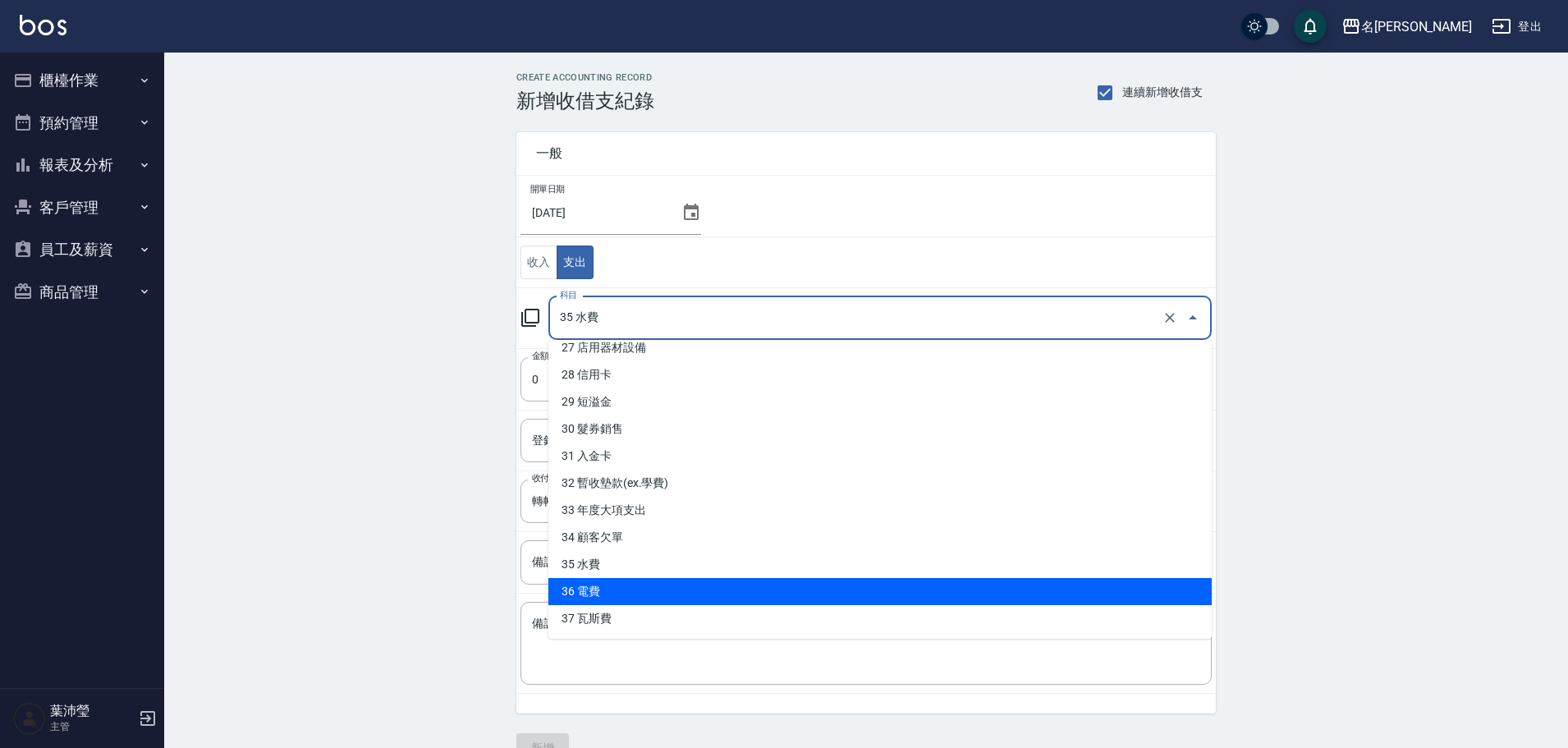
click at [654, 586] on li "36 電費" at bounding box center [880, 592] width 663 height 28
type input "36 電費"
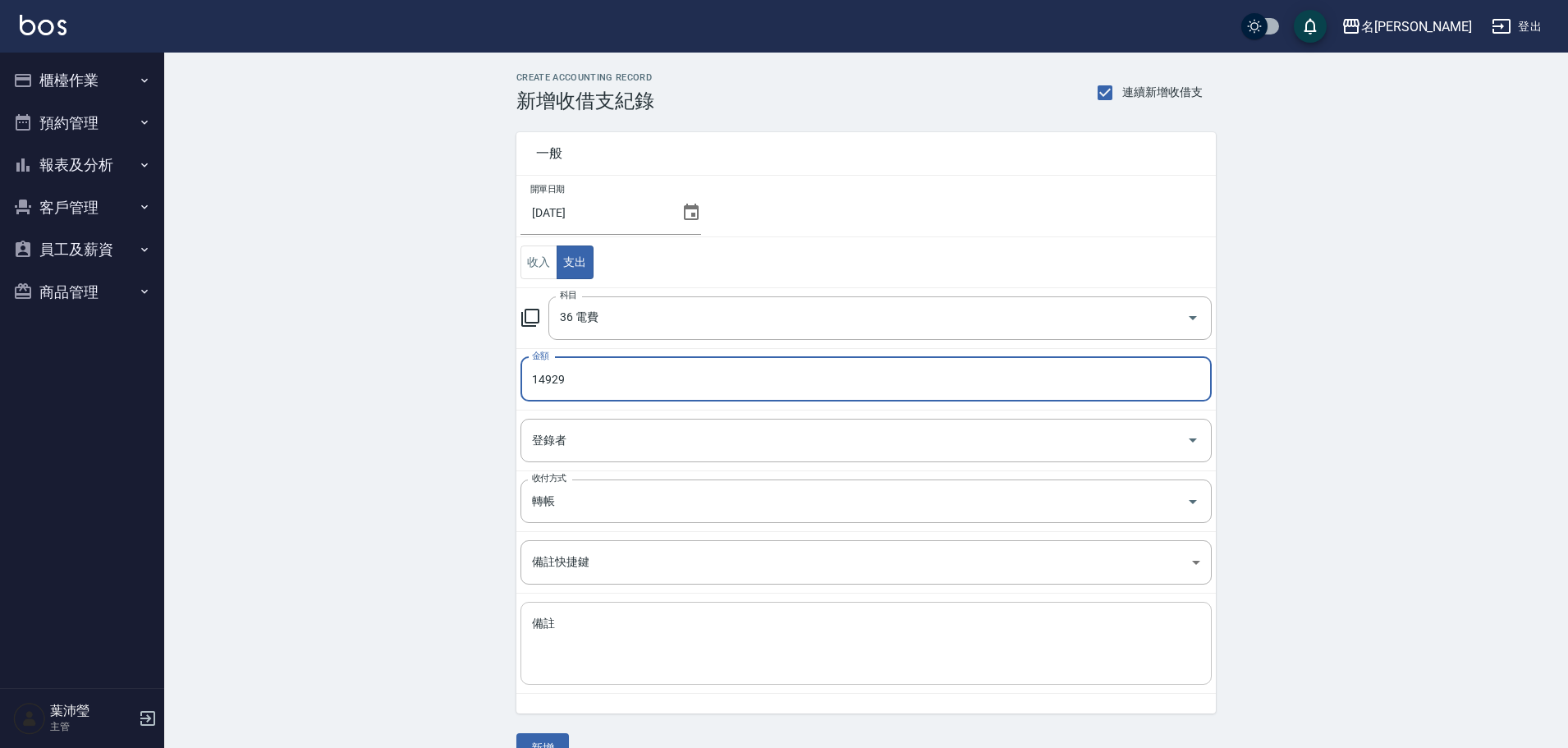
type input "14929"
click at [693, 630] on textarea "備註" at bounding box center [866, 643] width 668 height 56
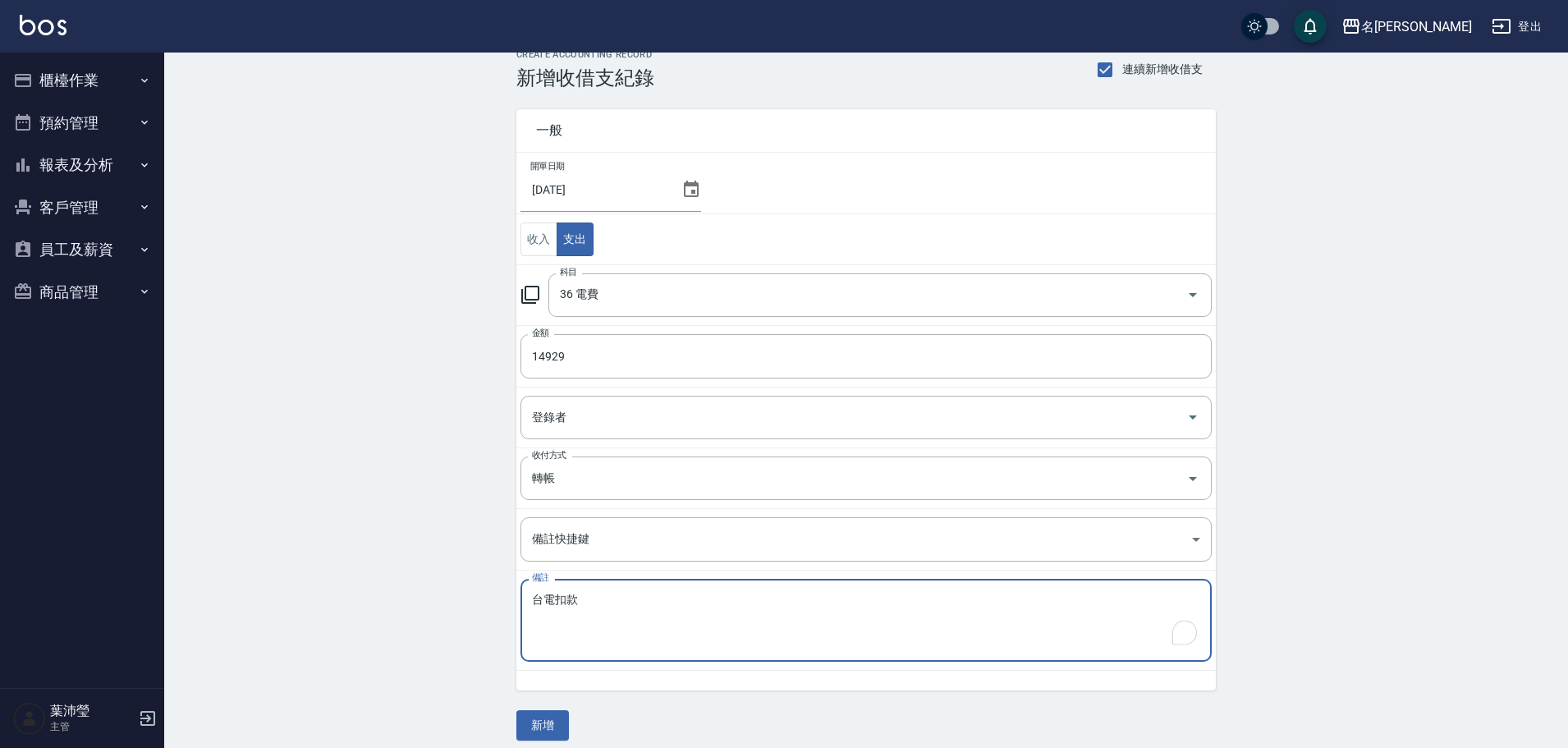
scroll to position [35, 0]
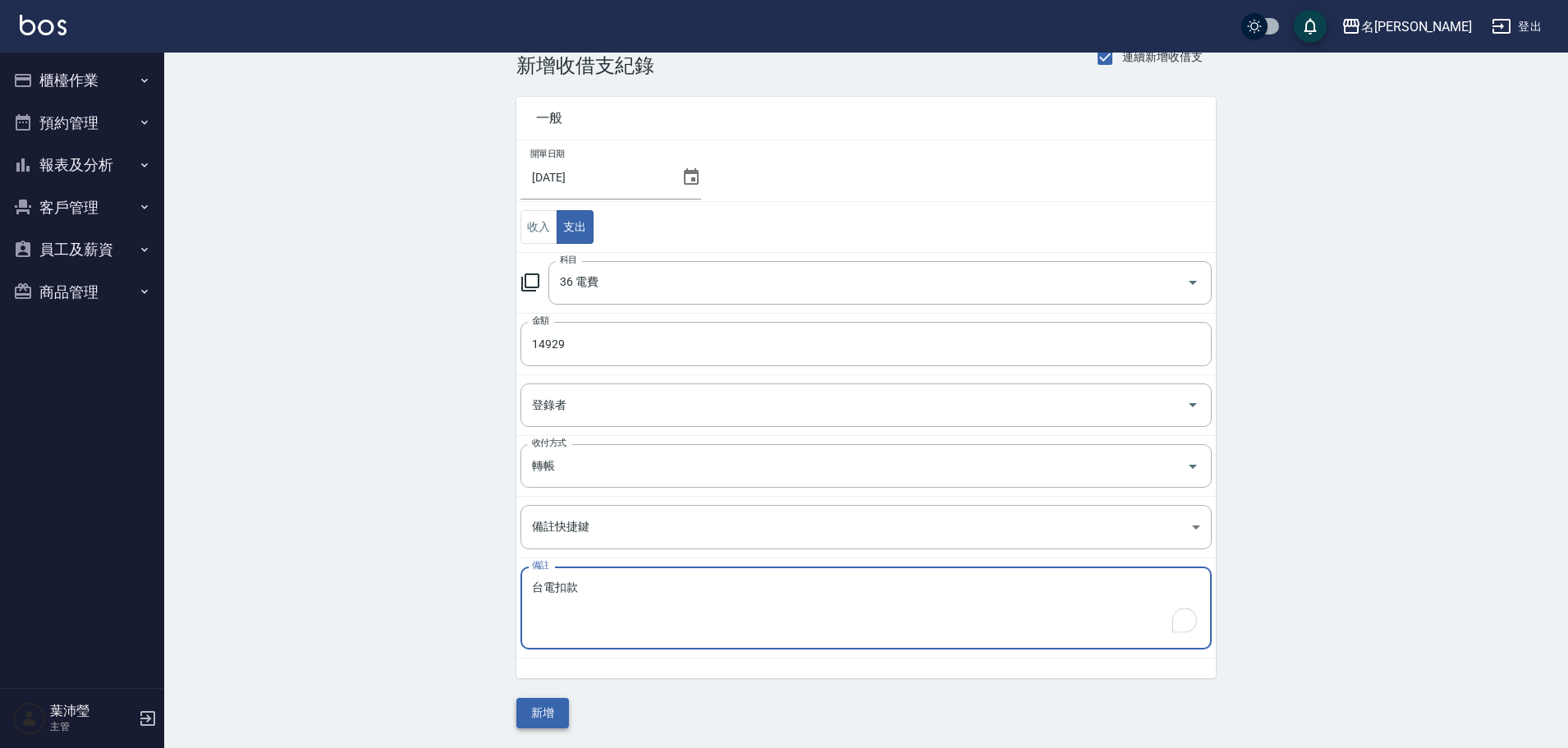
type textarea "台電扣款"
click at [563, 716] on button "新增" at bounding box center [542, 712] width 52 height 30
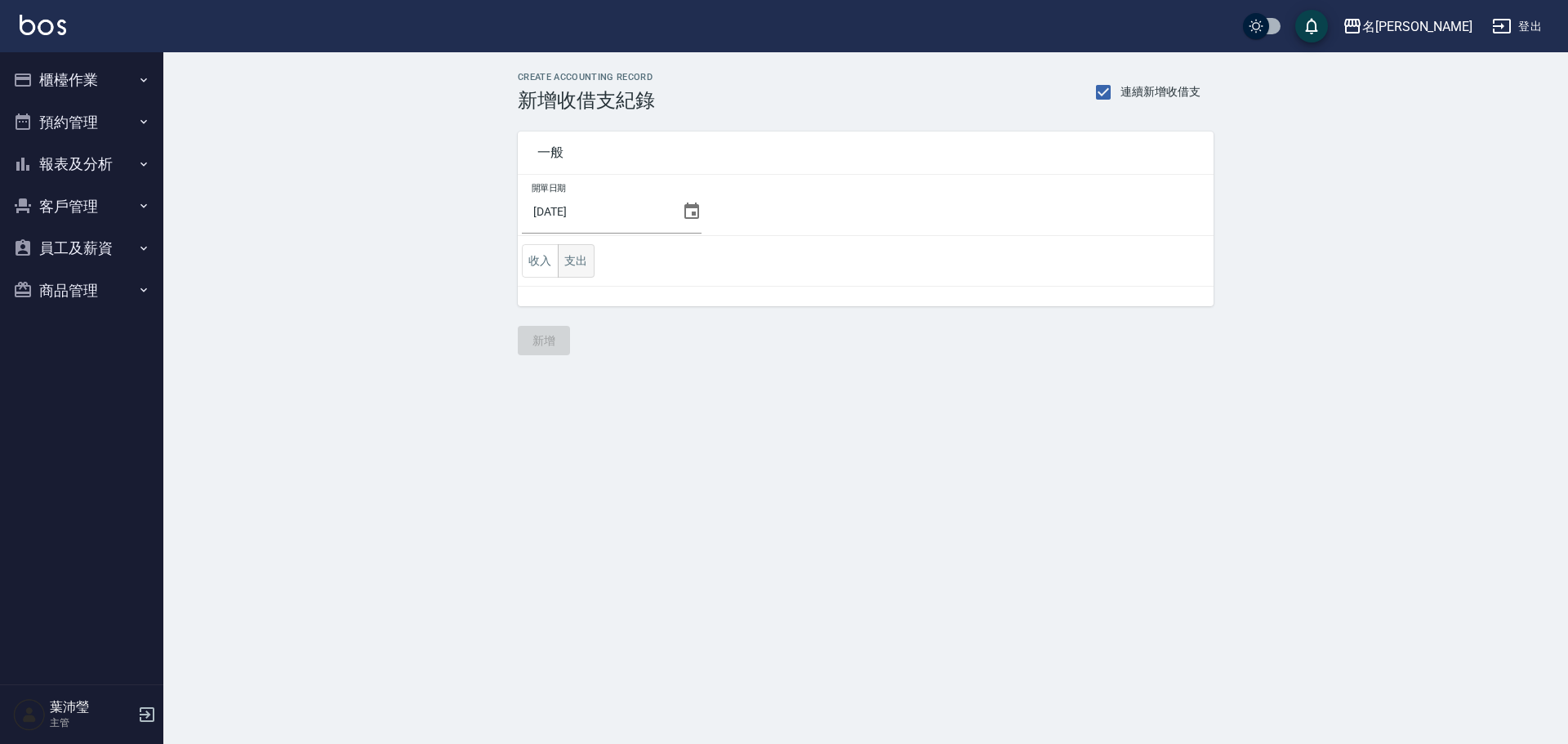
click at [567, 252] on button "支出" at bounding box center [576, 260] width 37 height 33
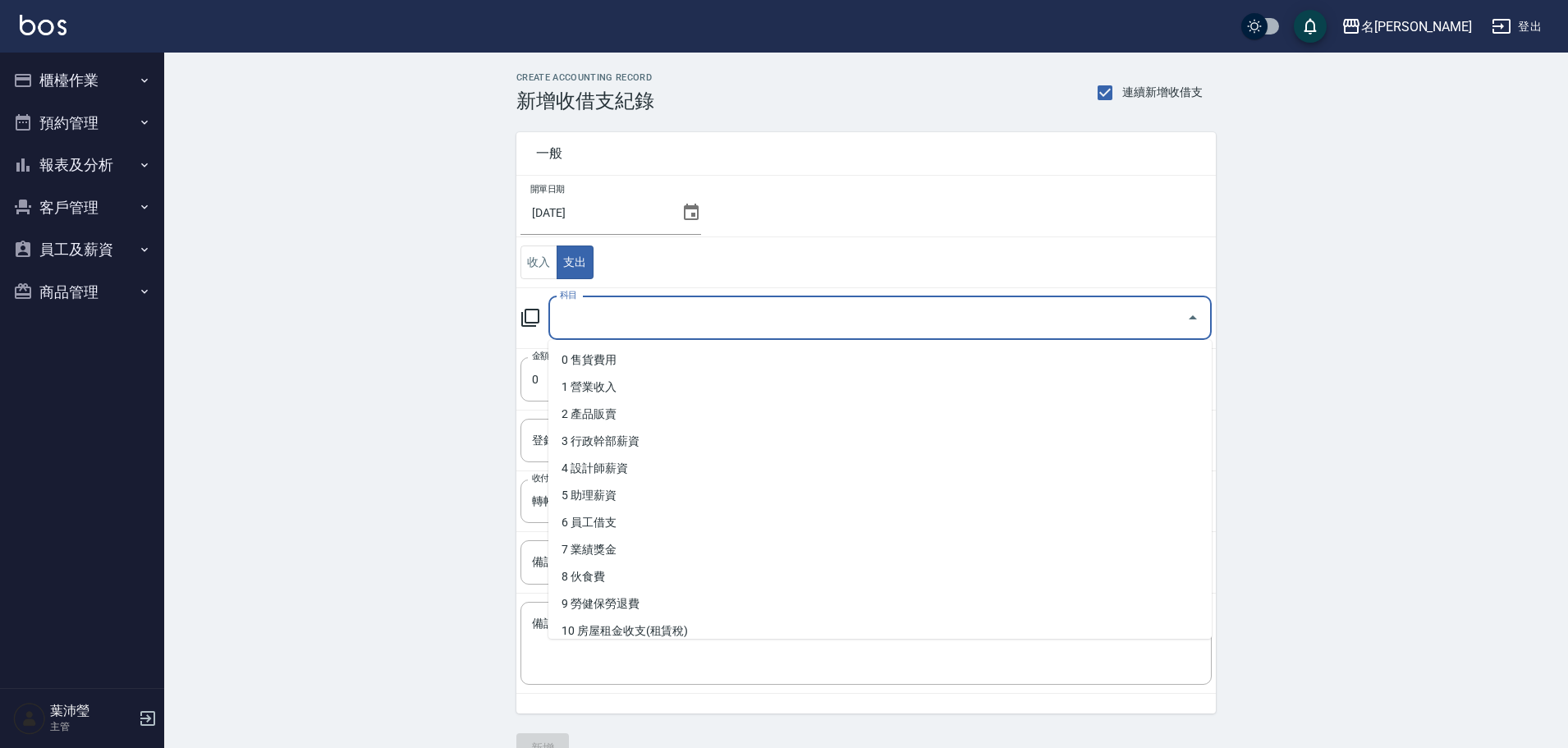
click at [620, 324] on input "科目" at bounding box center [868, 317] width 624 height 28
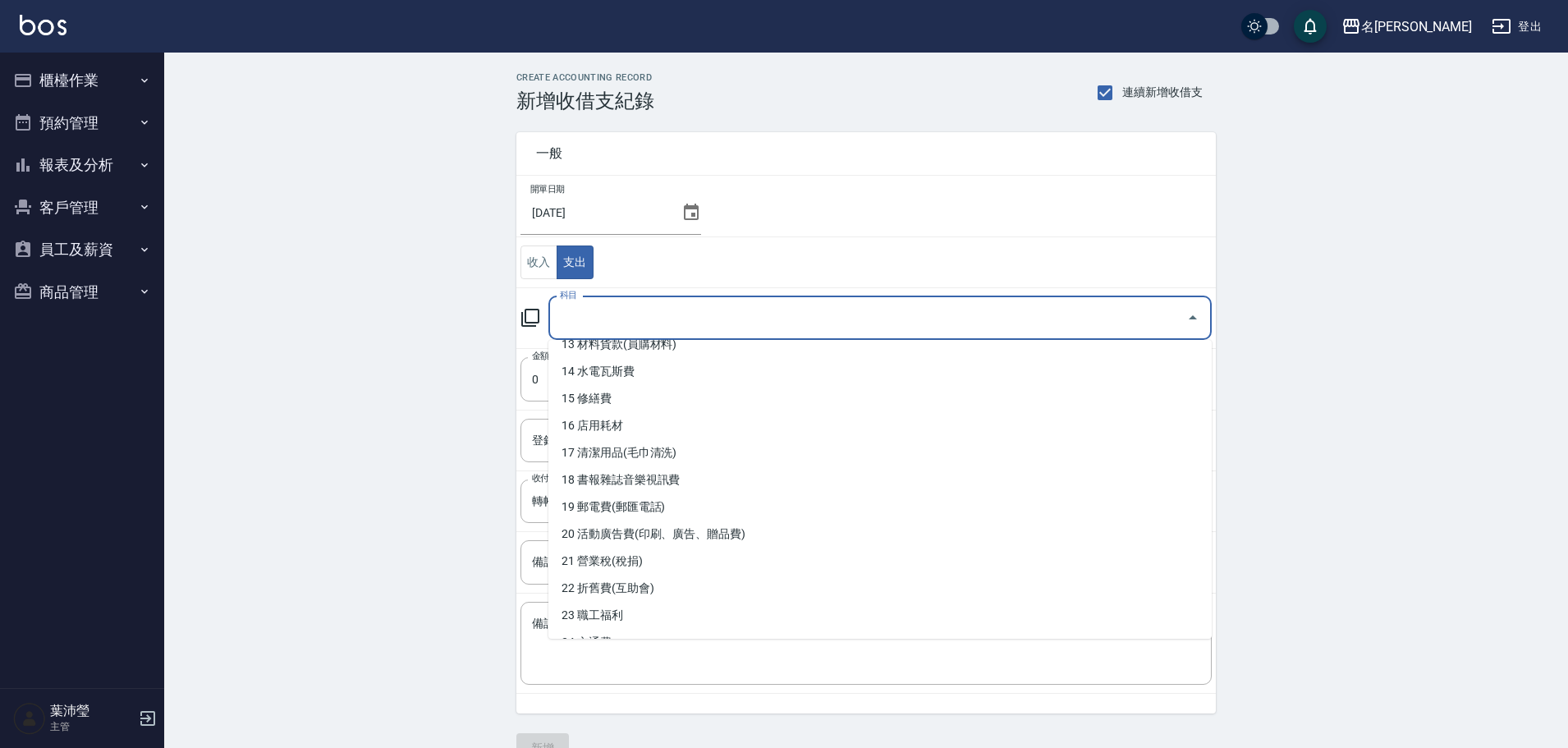
scroll to position [744, 0]
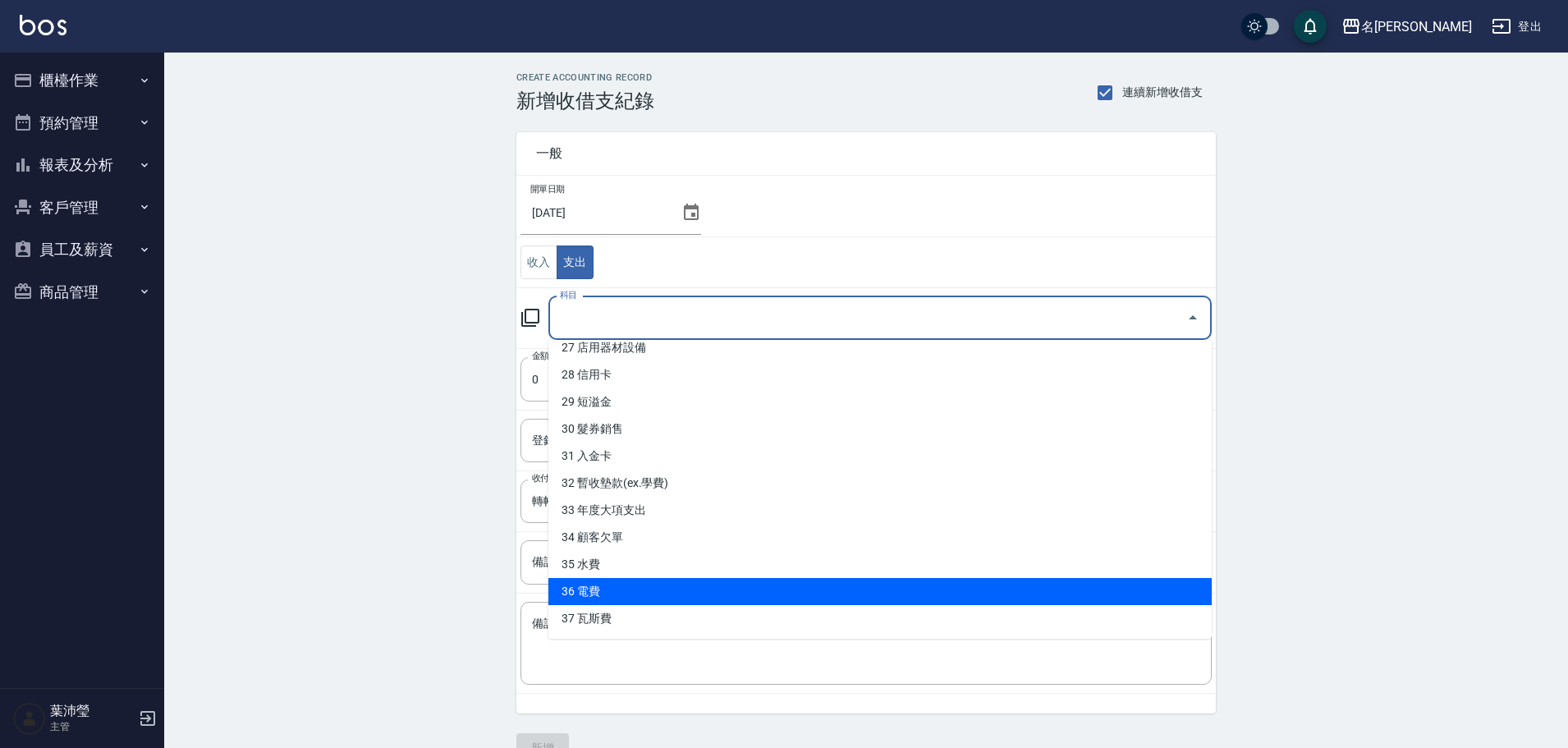
click at [644, 587] on li "36 電費" at bounding box center [880, 592] width 663 height 28
type input "36 電費"
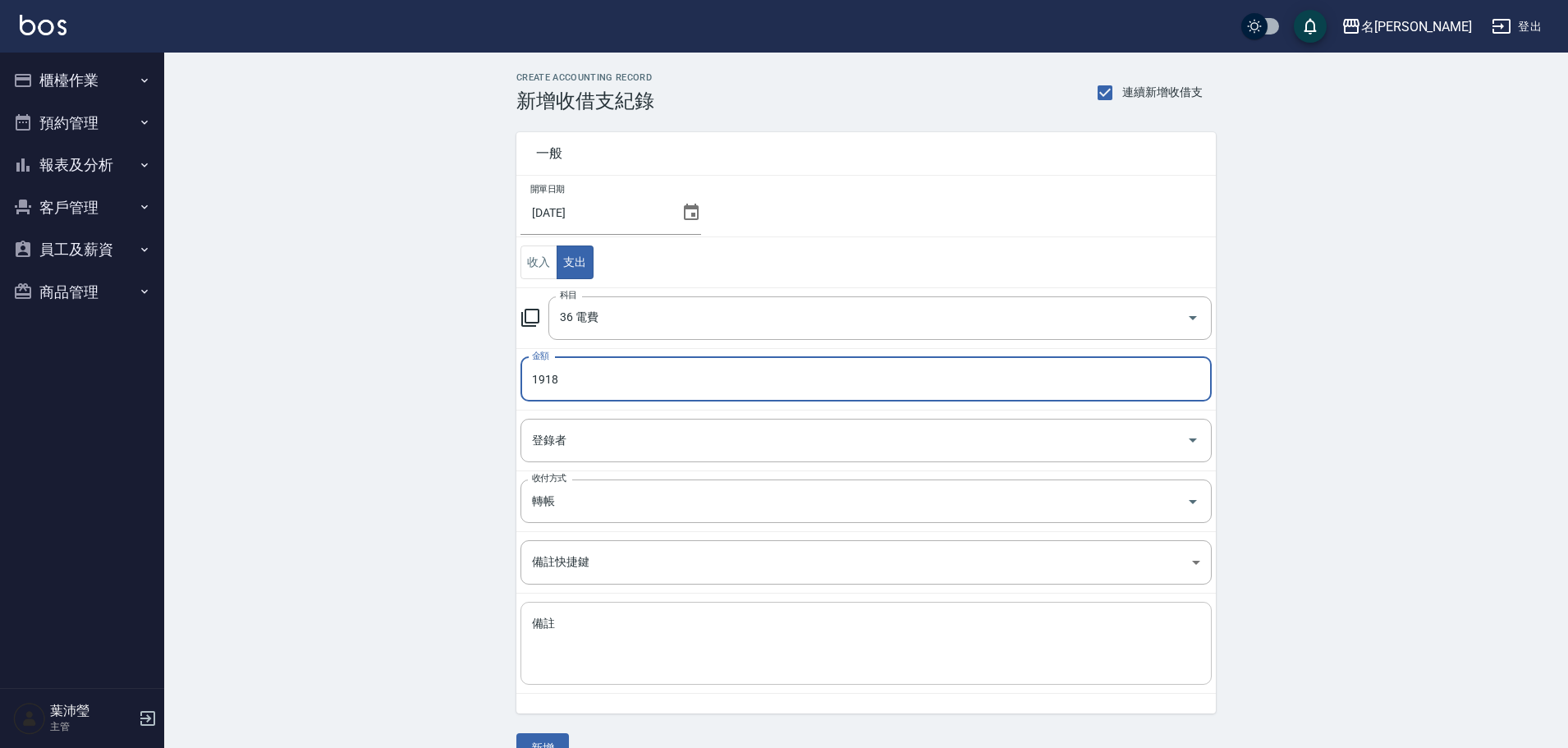
type input "1918"
click at [664, 642] on textarea "備註" at bounding box center [866, 643] width 668 height 56
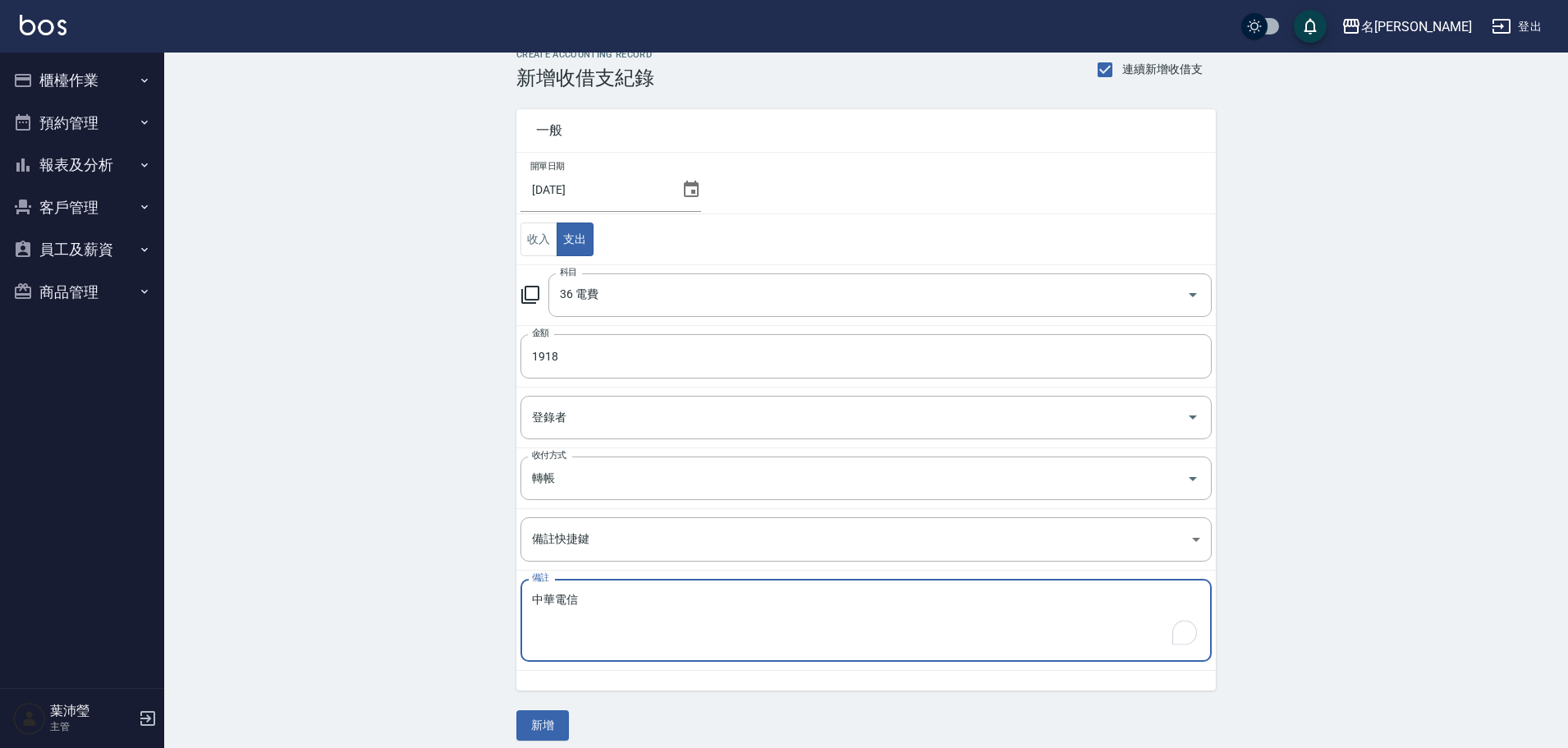
scroll to position [35, 0]
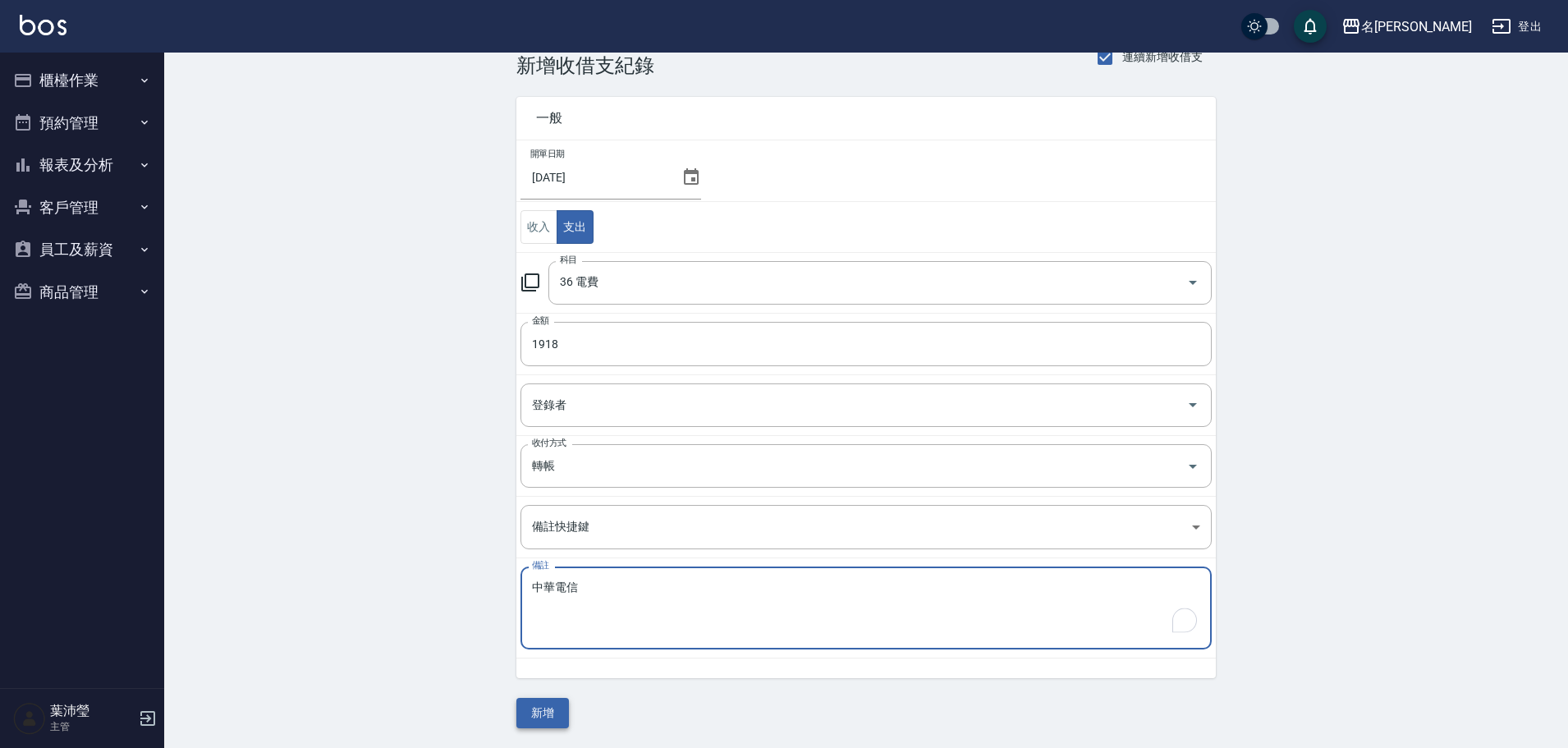
type textarea "中華電信"
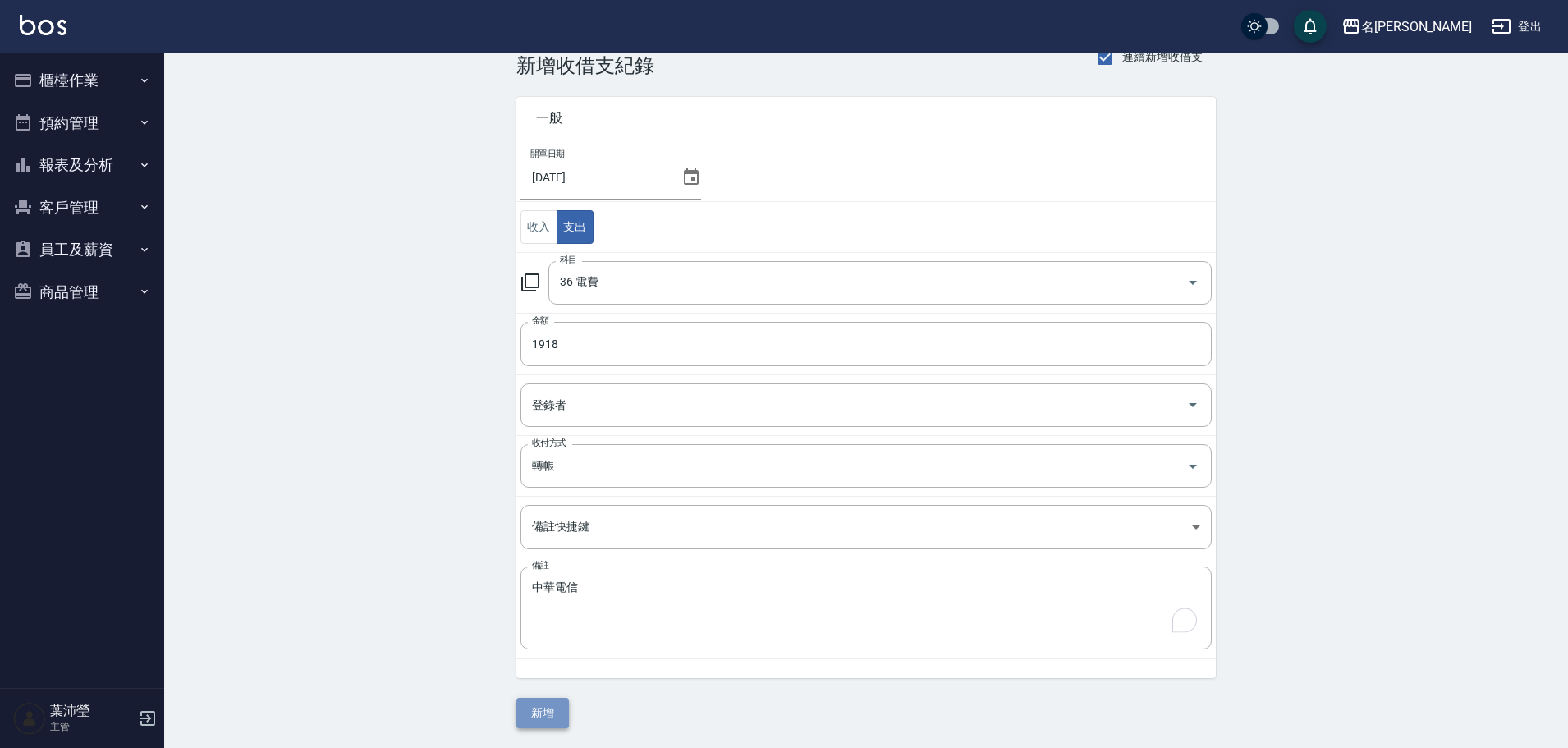
click at [550, 701] on button "新增" at bounding box center [542, 712] width 52 height 30
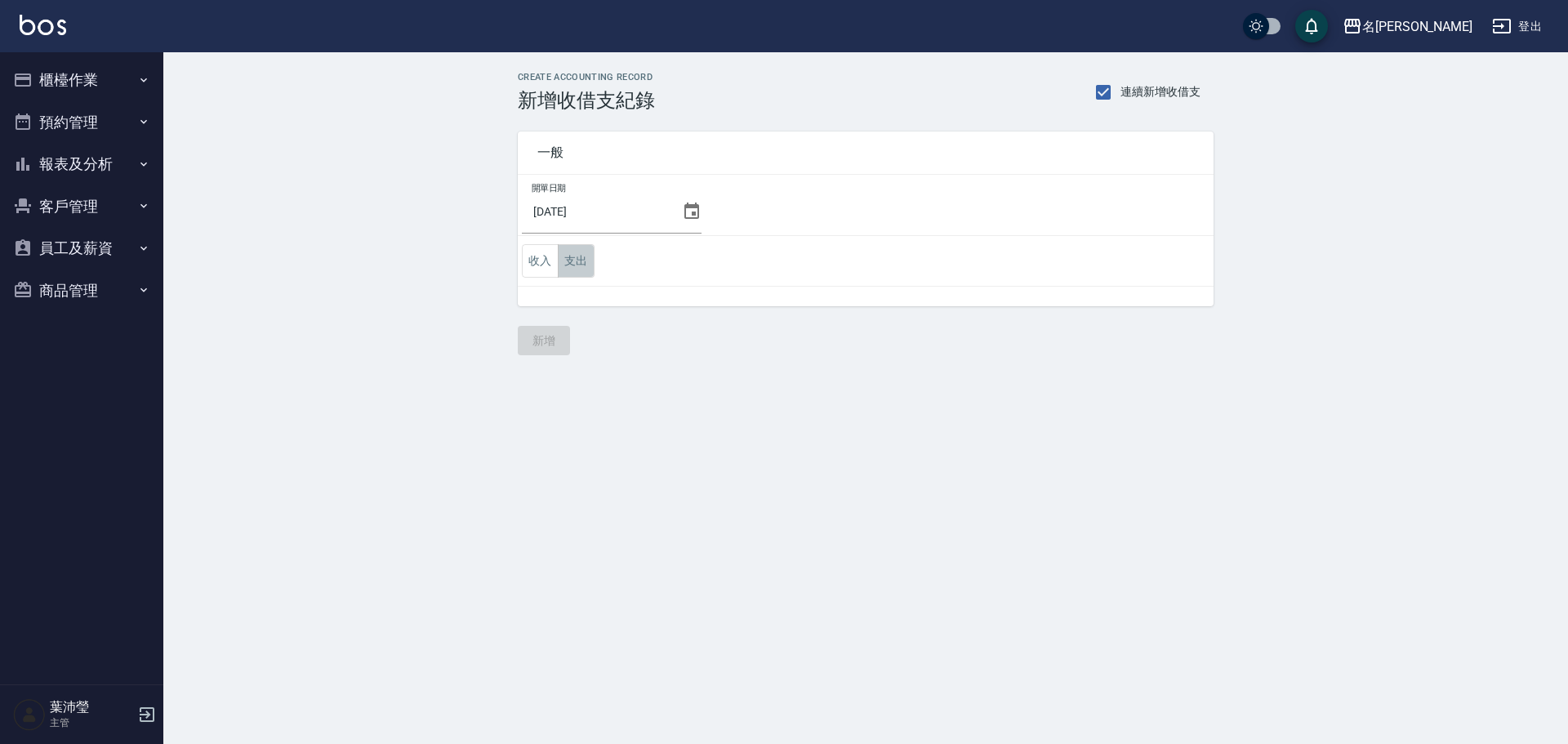
click at [579, 262] on button "支出" at bounding box center [576, 260] width 37 height 33
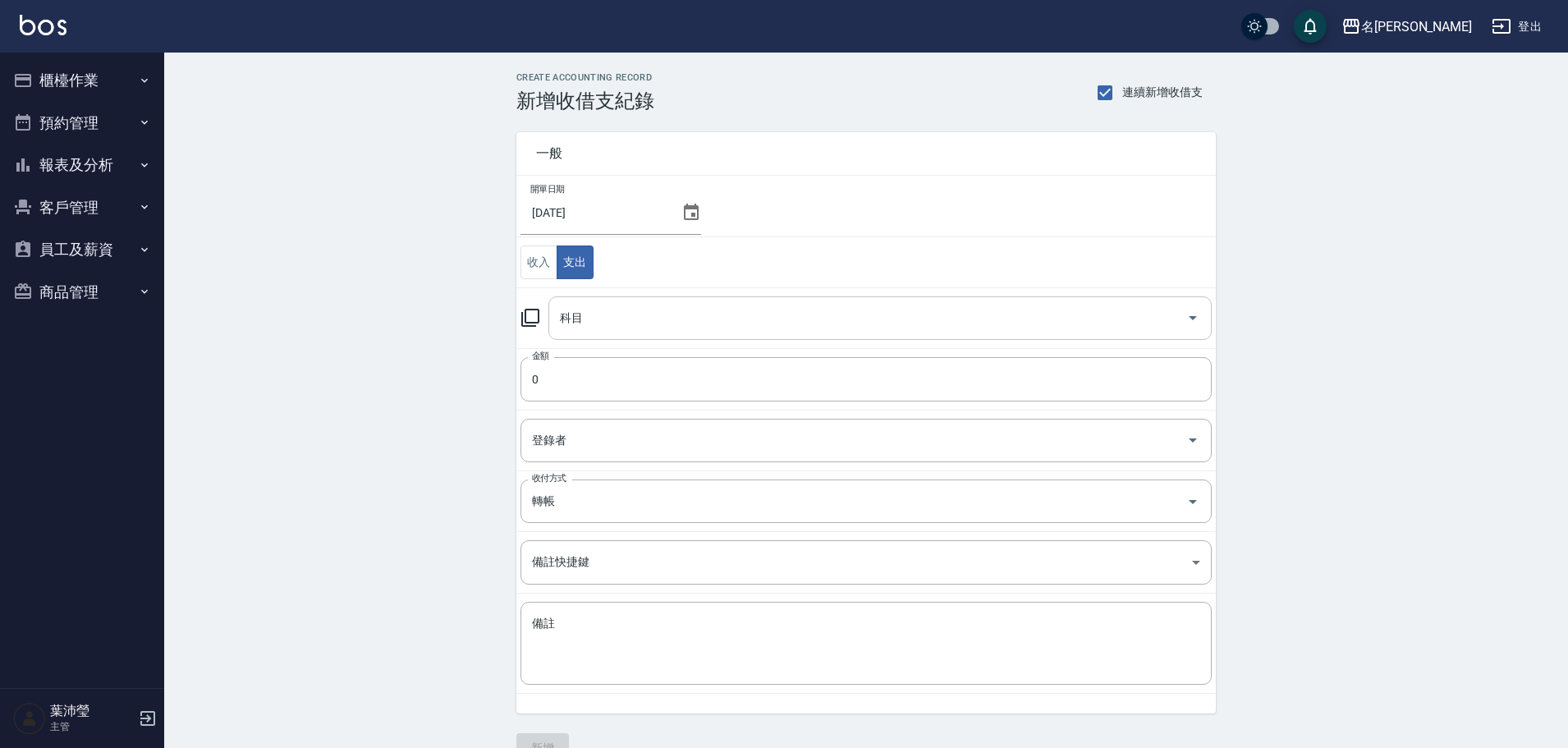
click at [588, 303] on input "科目" at bounding box center [868, 317] width 624 height 28
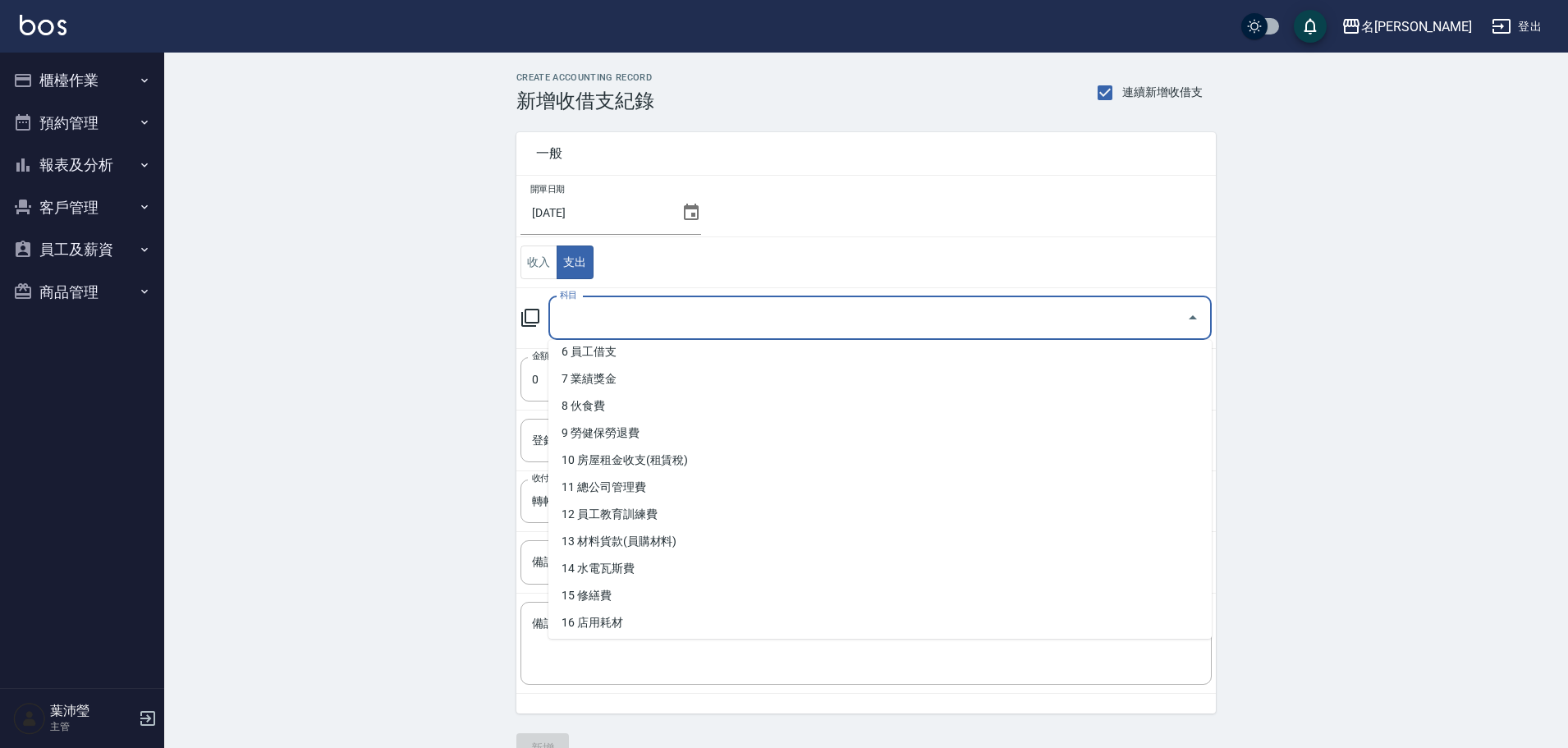
scroll to position [169, 0]
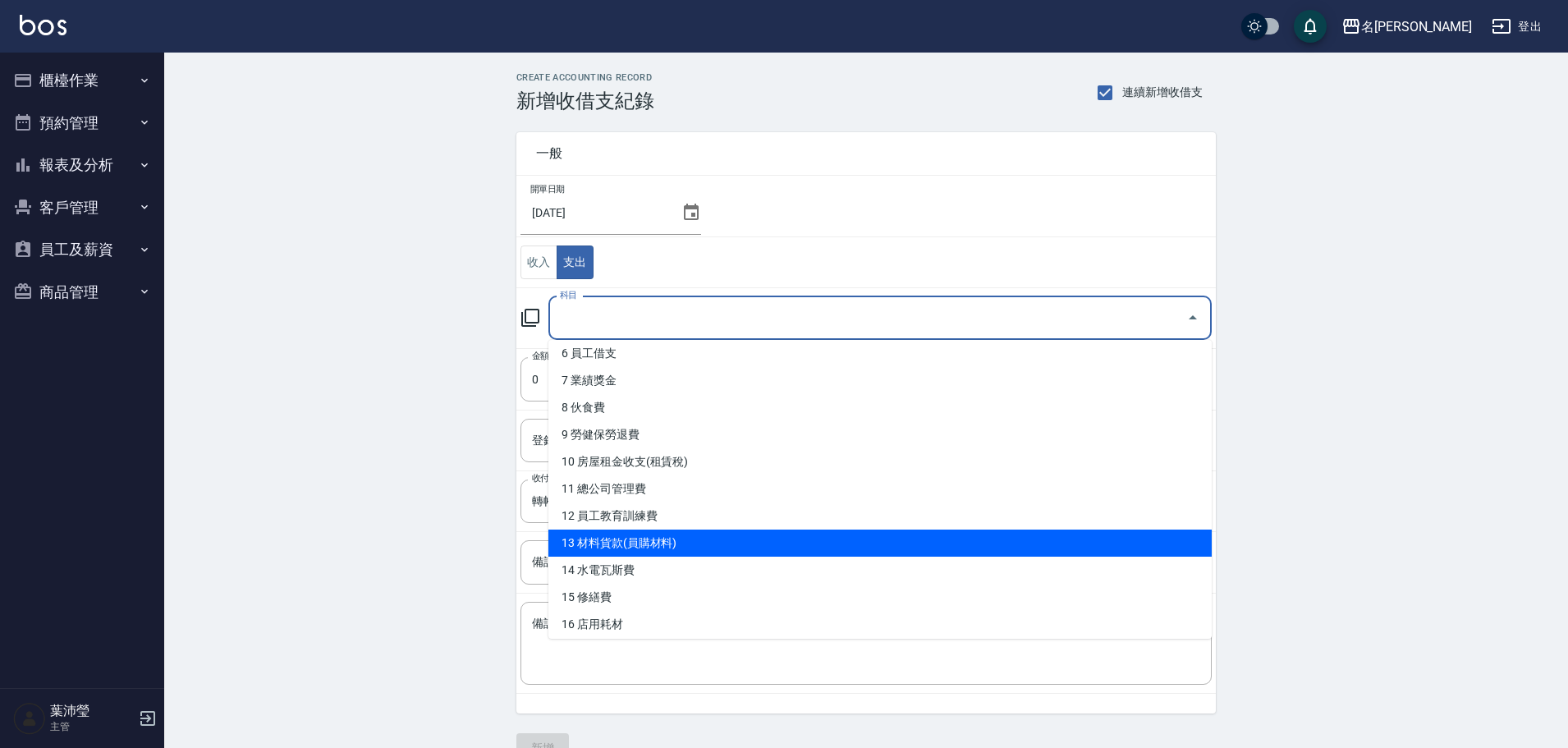
click at [630, 536] on li "13 材料貨款(員購材料)" at bounding box center [880, 543] width 663 height 28
type input "13 材料貨款(員購材料)"
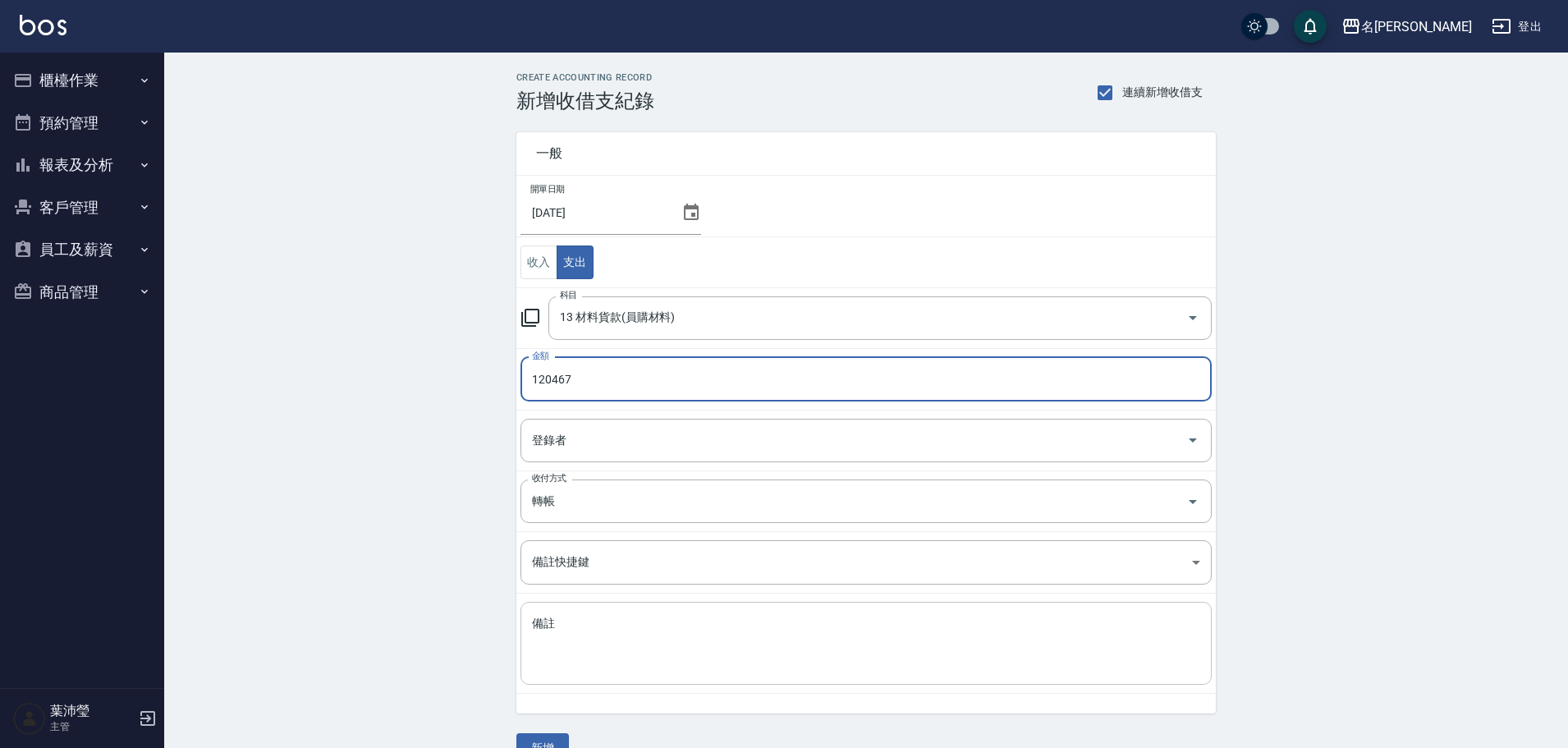
type input "120467"
click at [596, 620] on textarea "備註" at bounding box center [866, 643] width 668 height 56
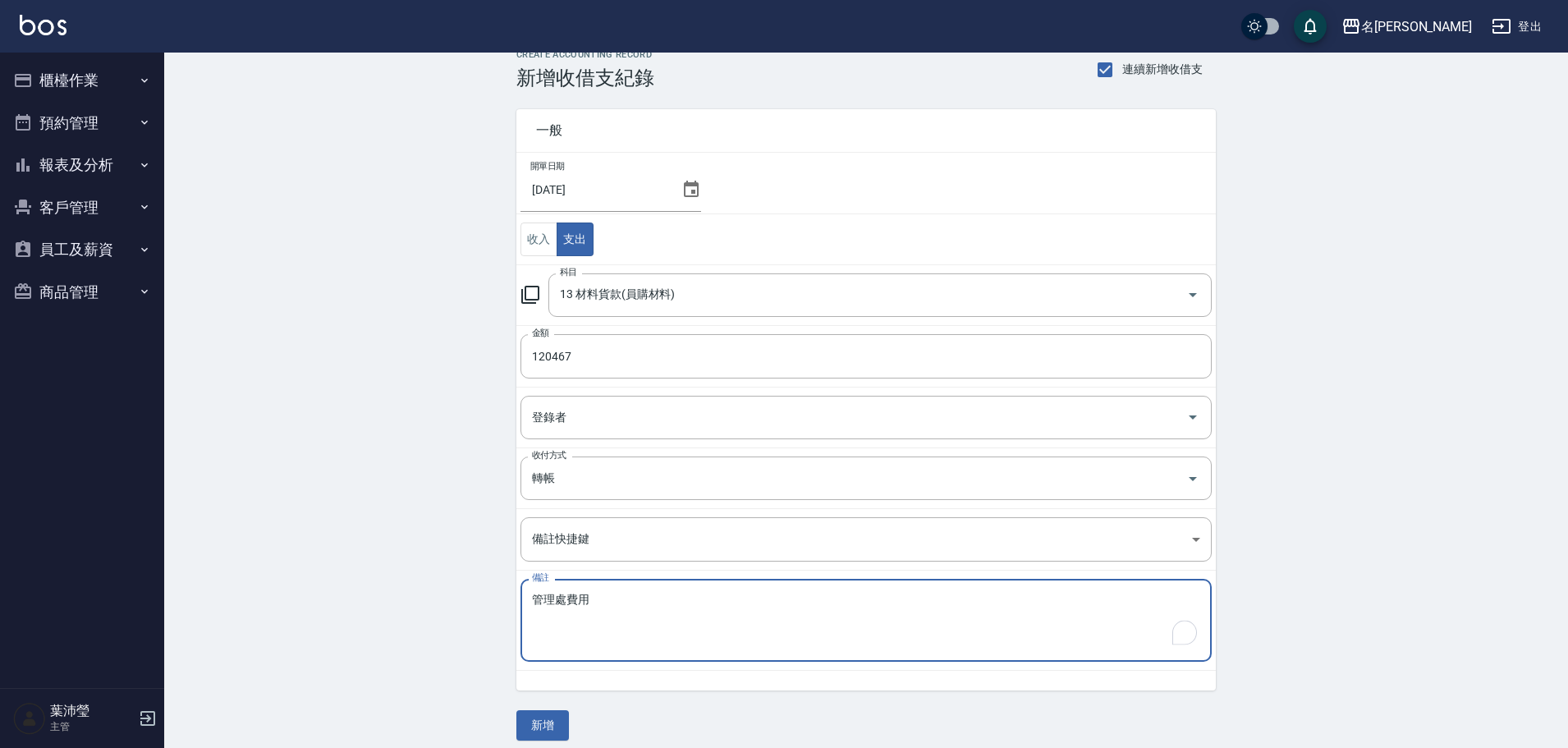
scroll to position [35, 0]
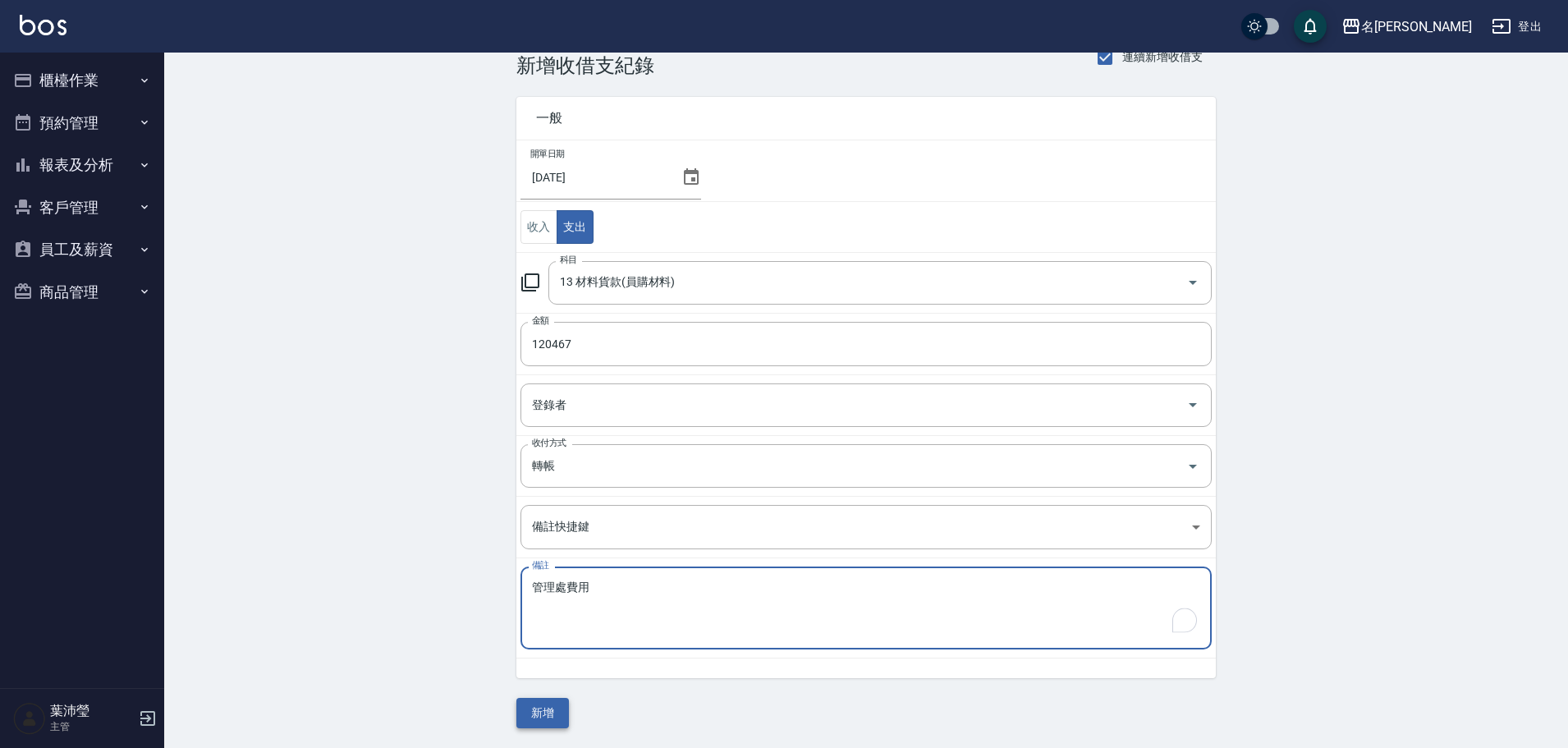
type textarea "管理處費用"
click at [538, 712] on button "新增" at bounding box center [542, 712] width 52 height 30
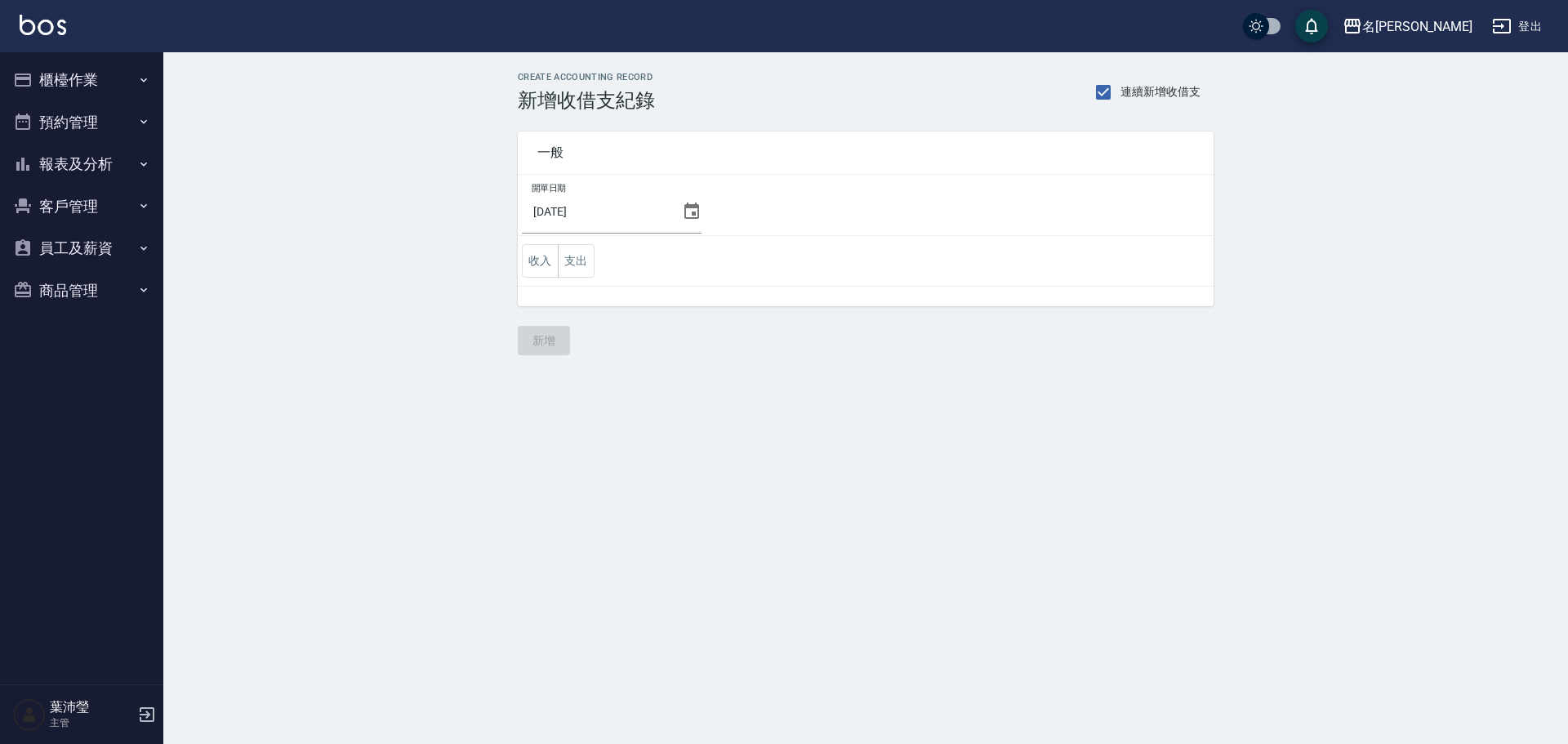
click at [104, 168] on button "報表及分析" at bounding box center [82, 164] width 151 height 43
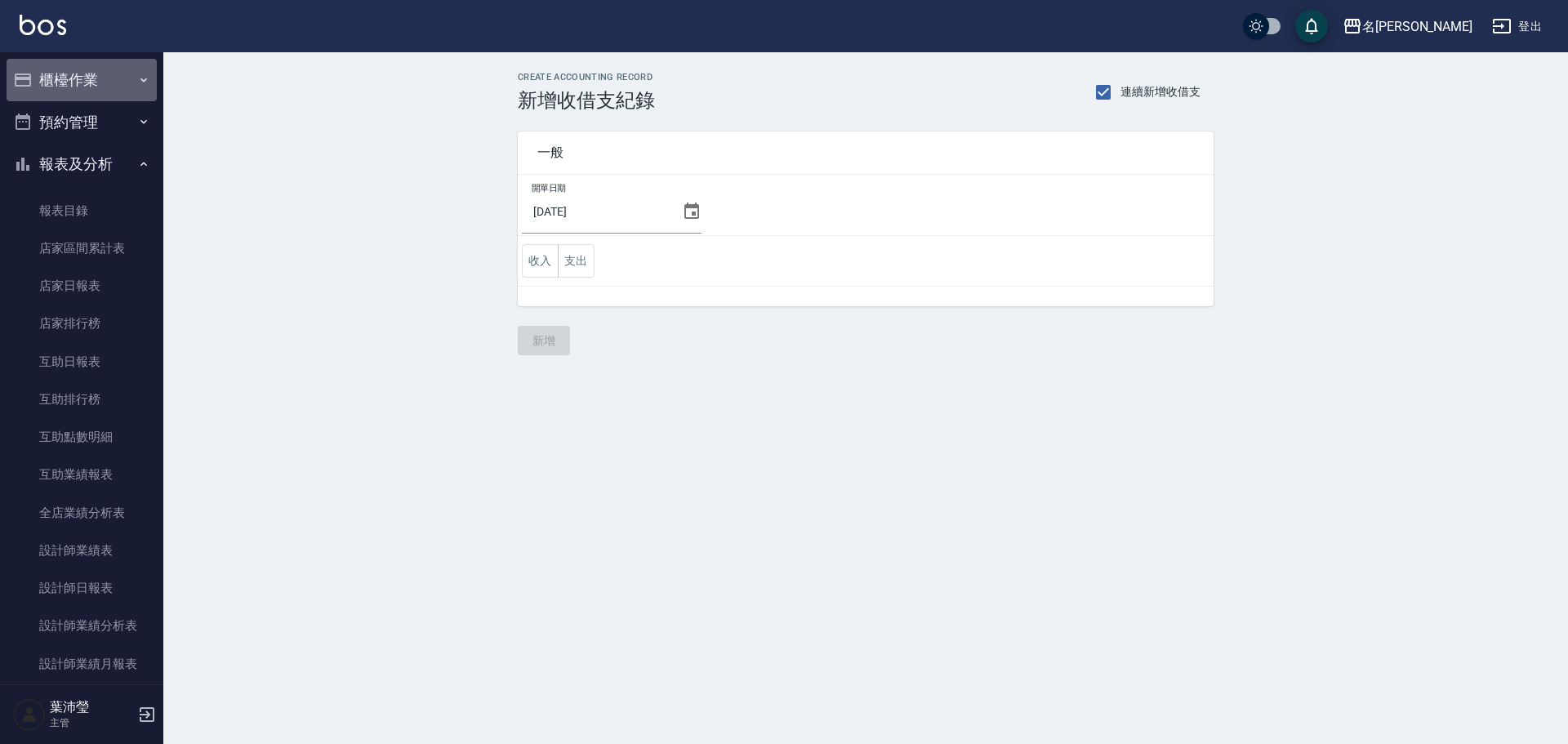
click at [112, 64] on button "櫃檯作業" at bounding box center [82, 80] width 151 height 43
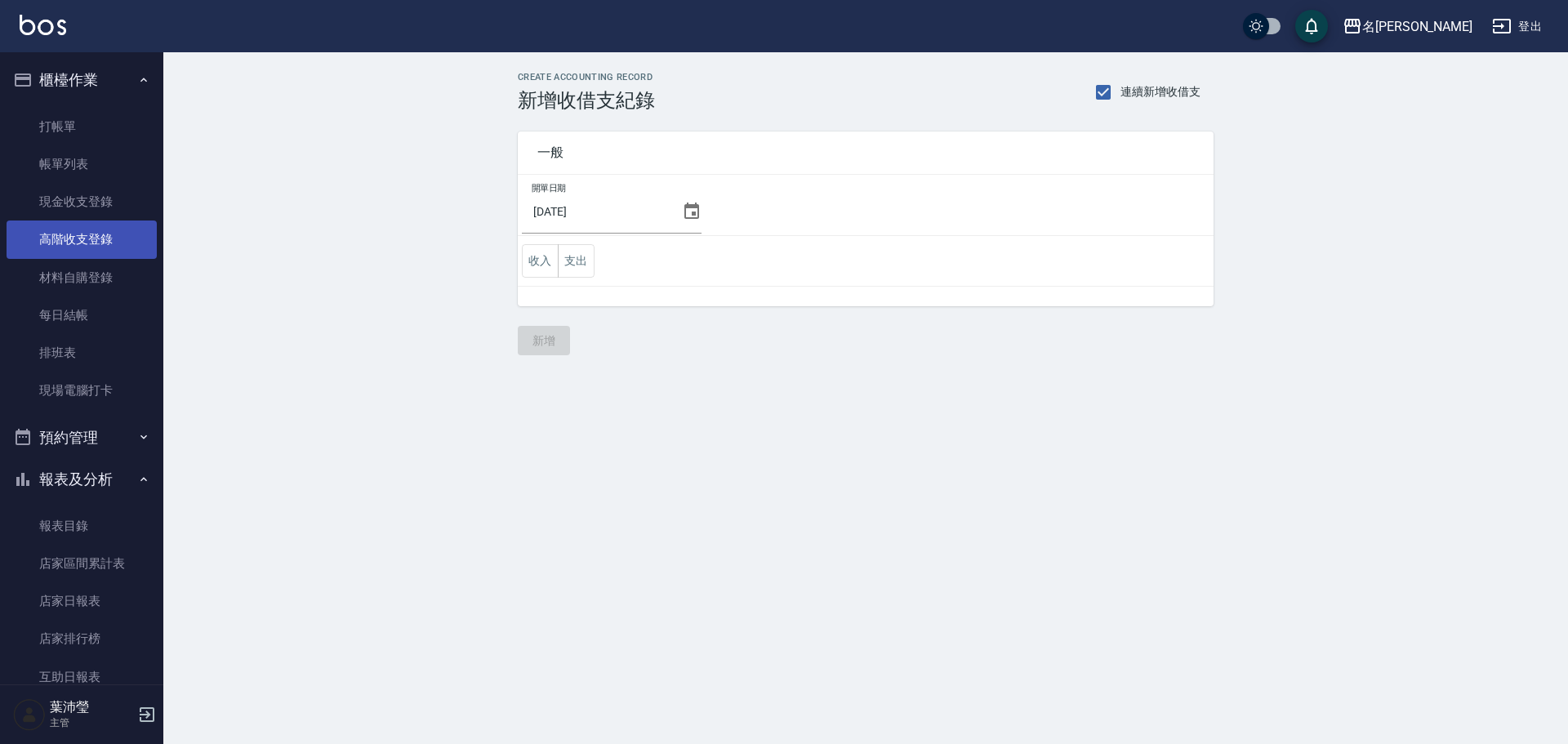
click at [125, 237] on link "高階收支登錄" at bounding box center [82, 239] width 151 height 38
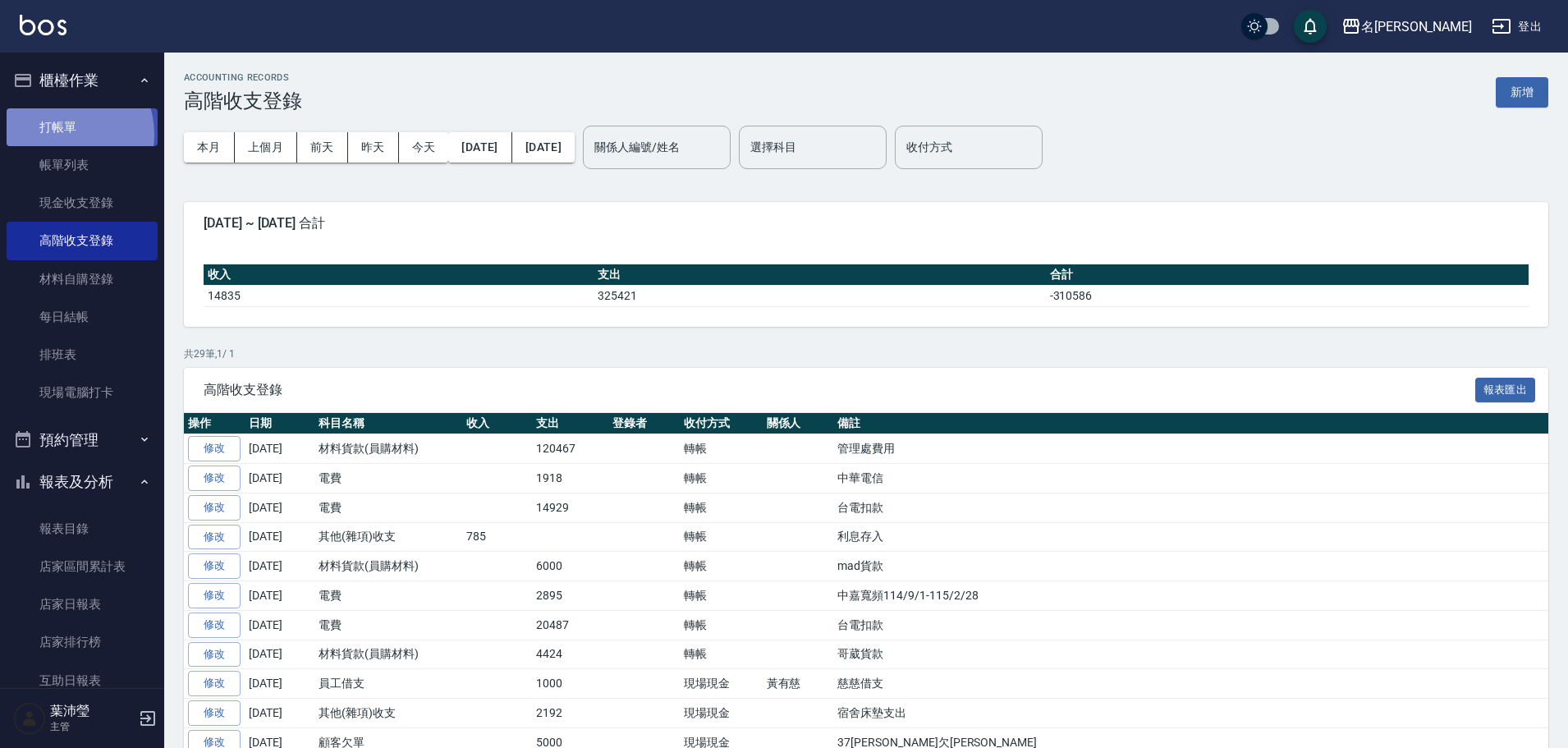
click at [65, 134] on link "打帳單" at bounding box center [83, 127] width 151 height 38
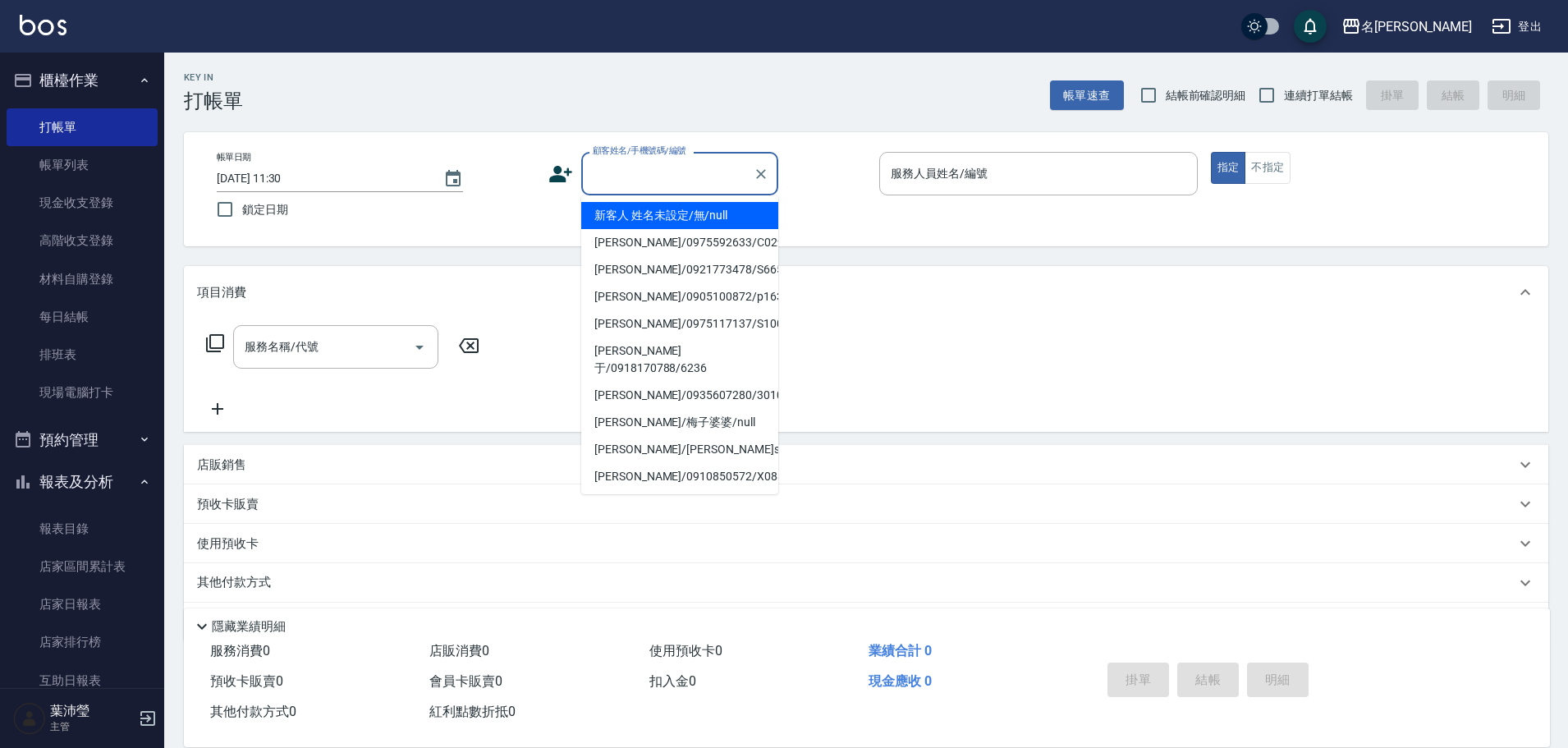
click at [605, 174] on input "顧客姓名/手機號碼/編號" at bounding box center [667, 173] width 157 height 28
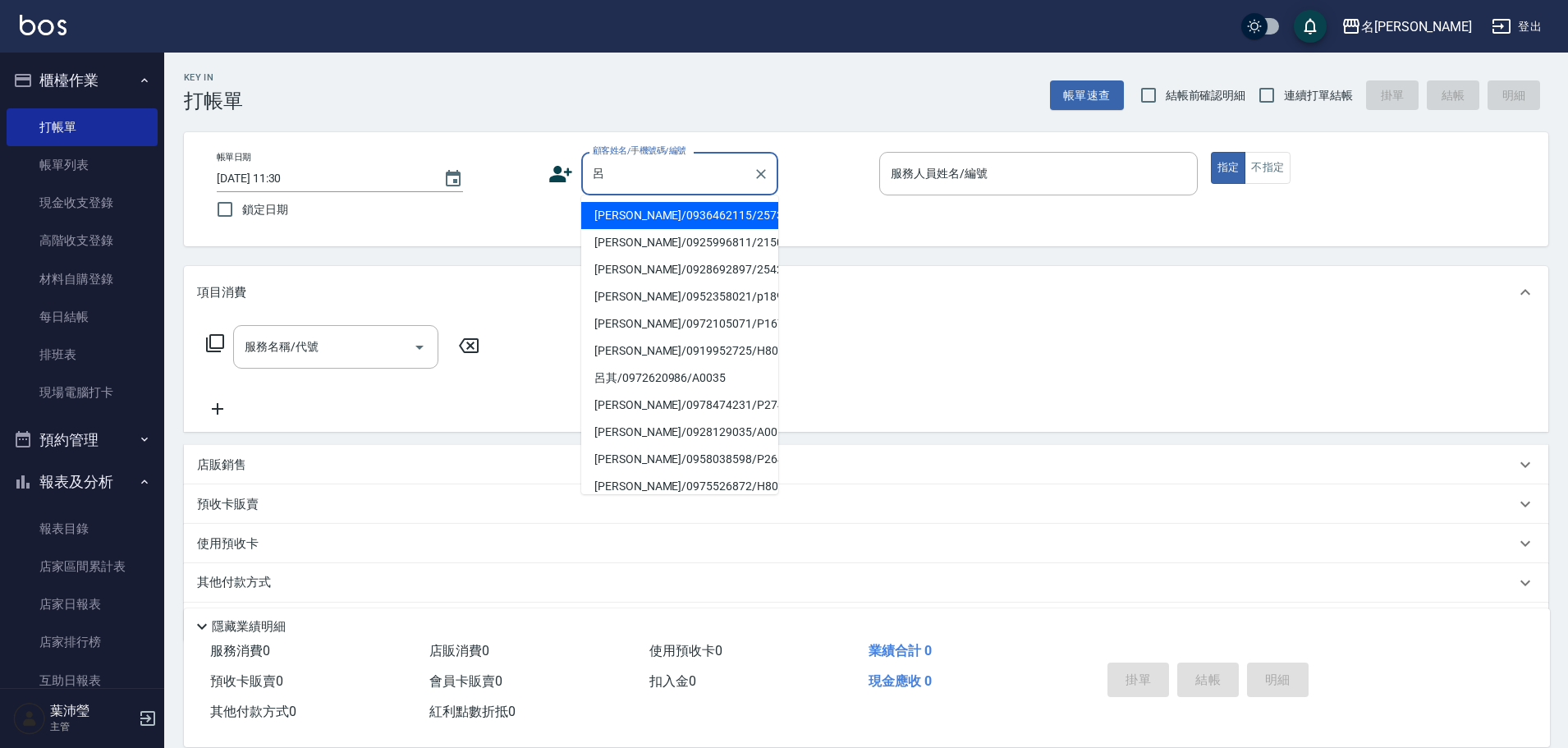
click at [616, 215] on li "[PERSON_NAME]/0936462115/2573" at bounding box center [679, 216] width 197 height 28
type input "[PERSON_NAME]/0936462115/2573"
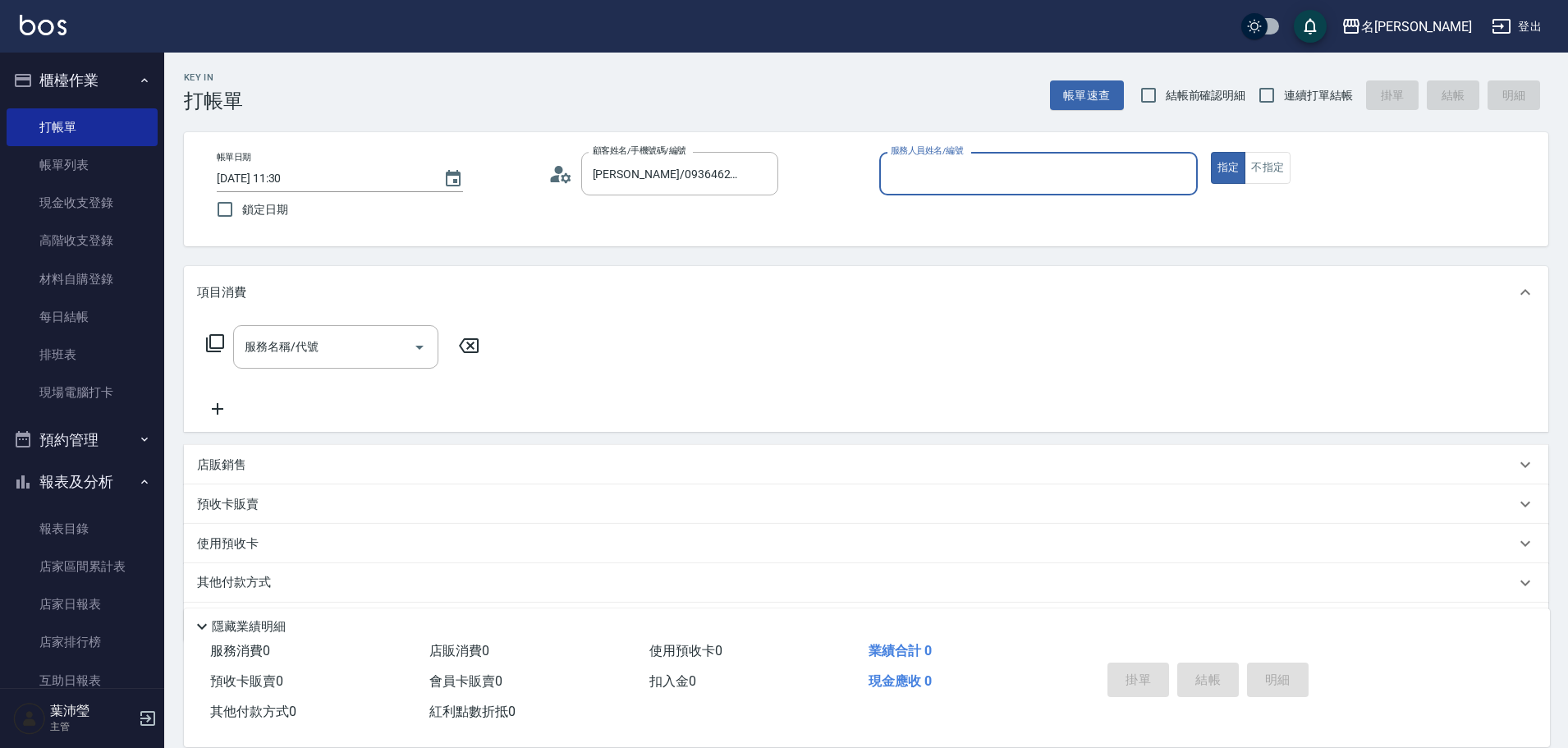
type input "敏卉-2"
click at [1177, 175] on icon "Clear" at bounding box center [1180, 174] width 16 height 16
click at [1118, 176] on input "服務人員姓名/編號" at bounding box center [1038, 173] width 304 height 28
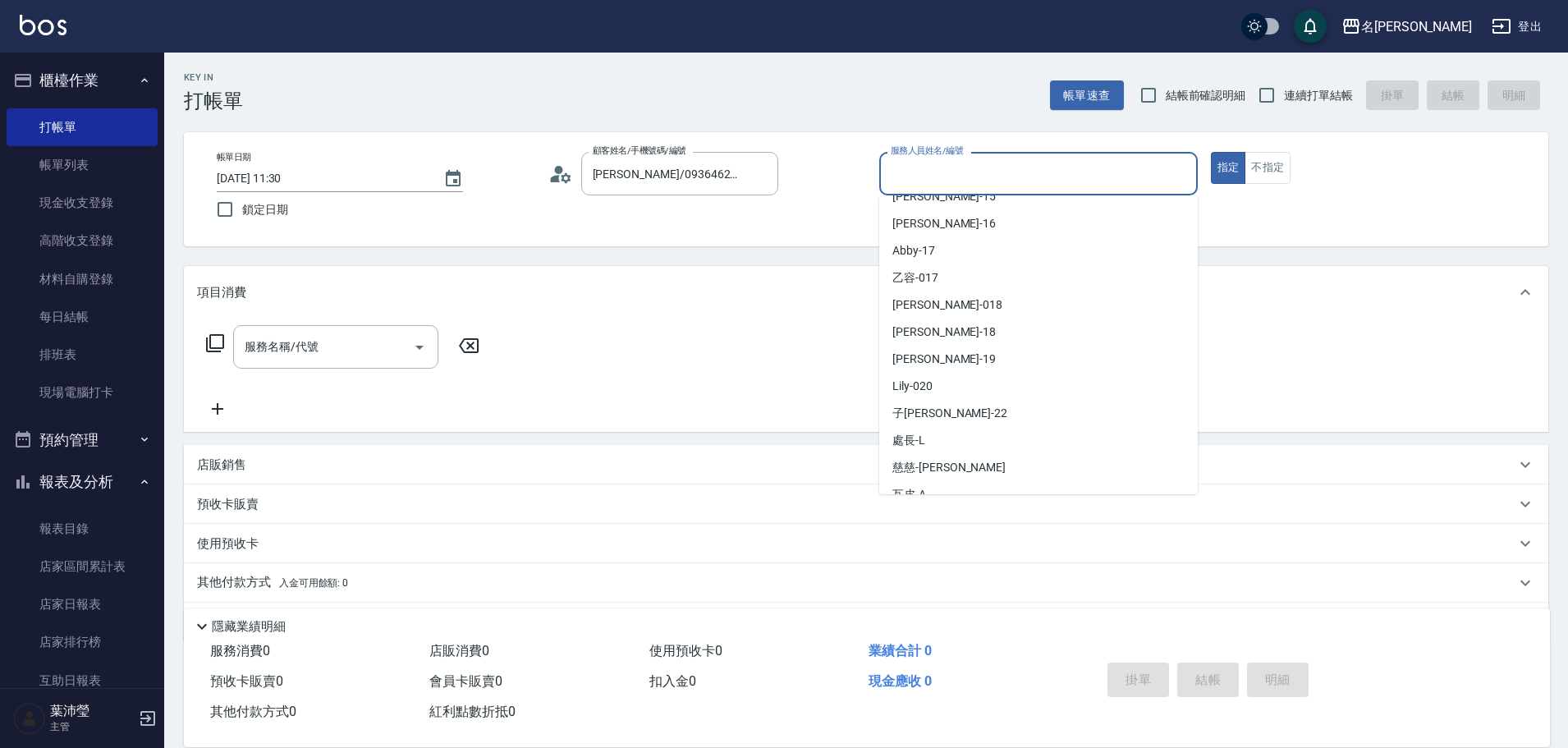
scroll to position [391, 0]
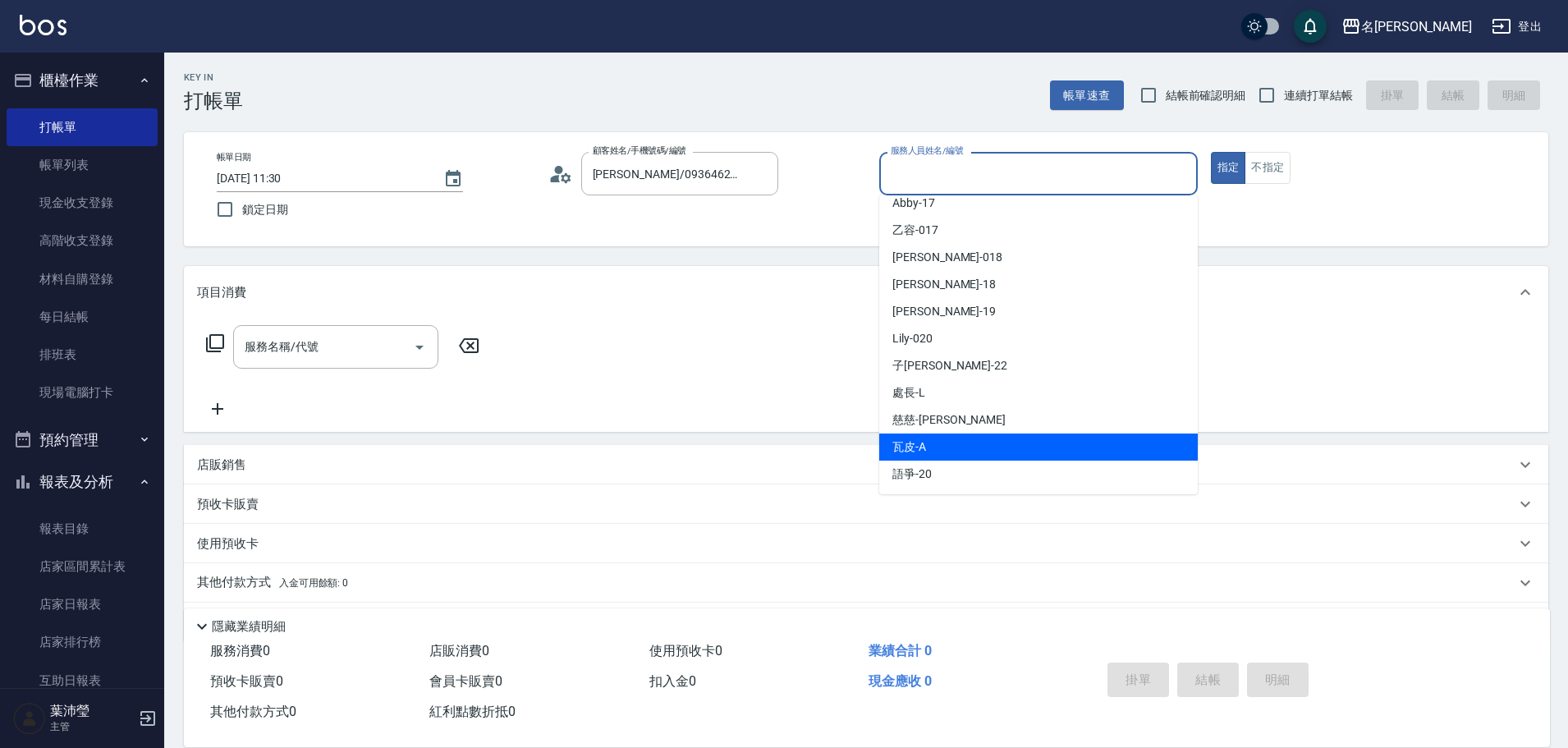
click at [944, 444] on div "瓦皮 -A" at bounding box center [1038, 447] width 318 height 28
type input "瓦皮-A"
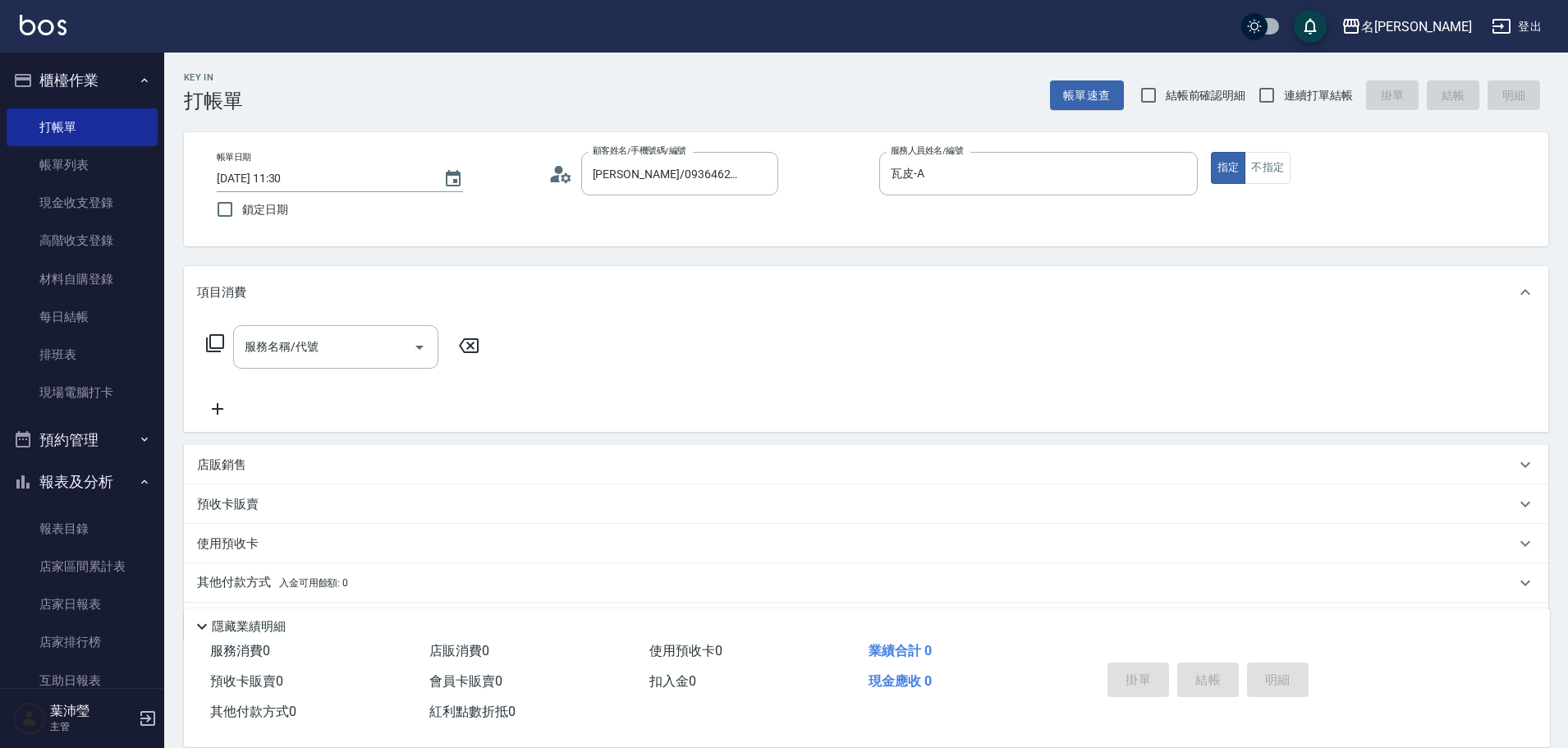
click at [215, 344] on icon at bounding box center [215, 343] width 20 height 20
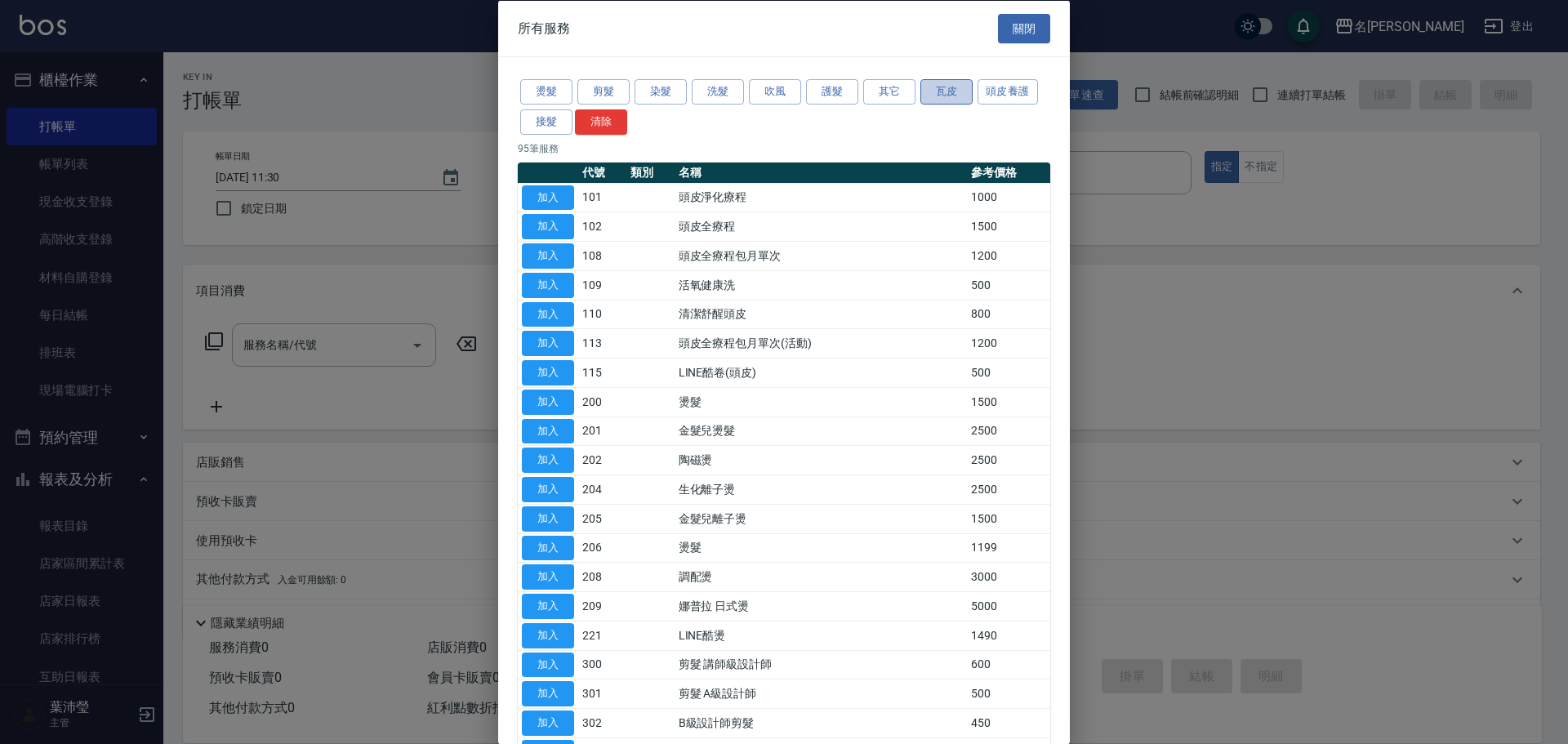
click at [950, 93] on button "瓦皮" at bounding box center [946, 92] width 52 height 26
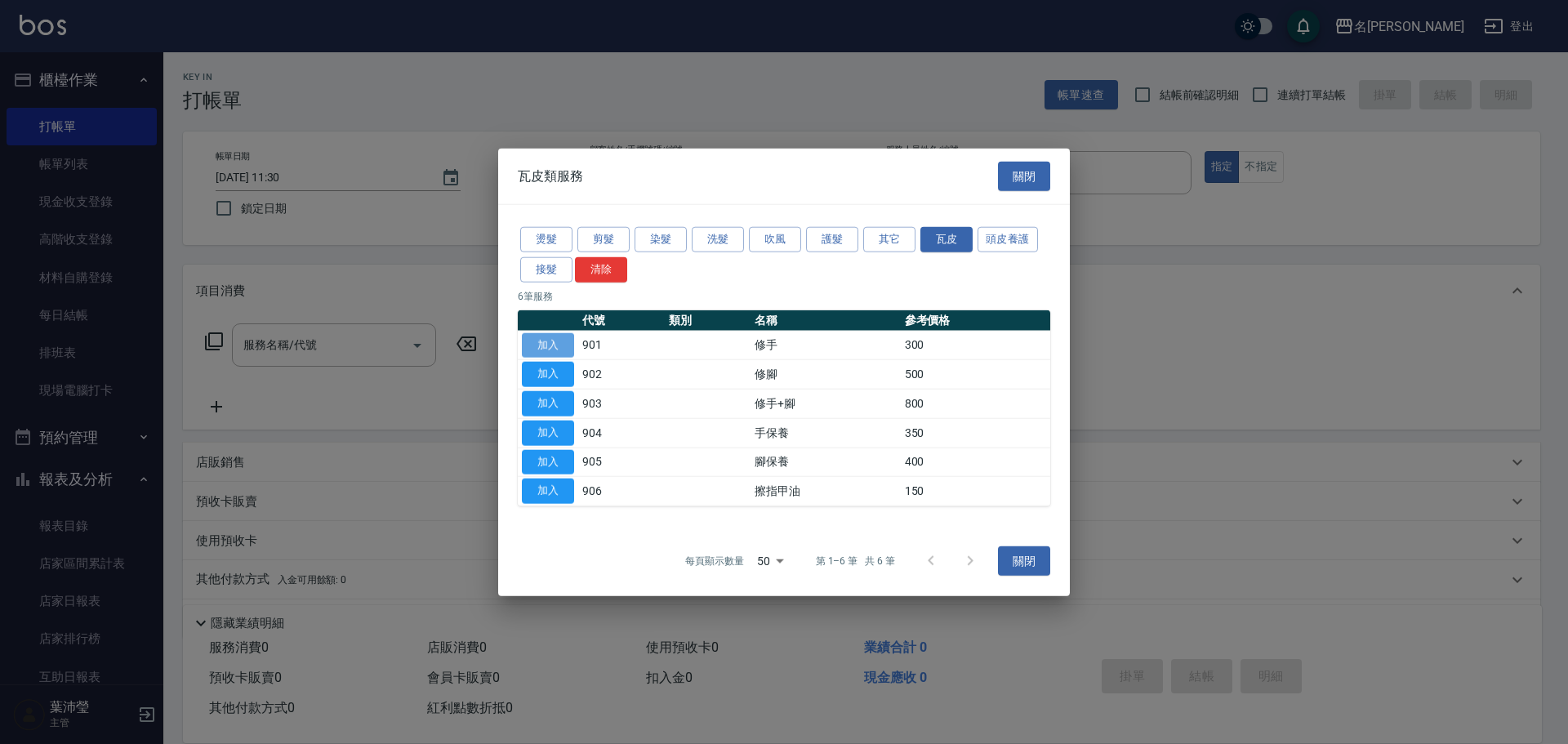
click at [552, 347] on button "加入" at bounding box center [547, 345] width 52 height 26
type input "修手(901)"
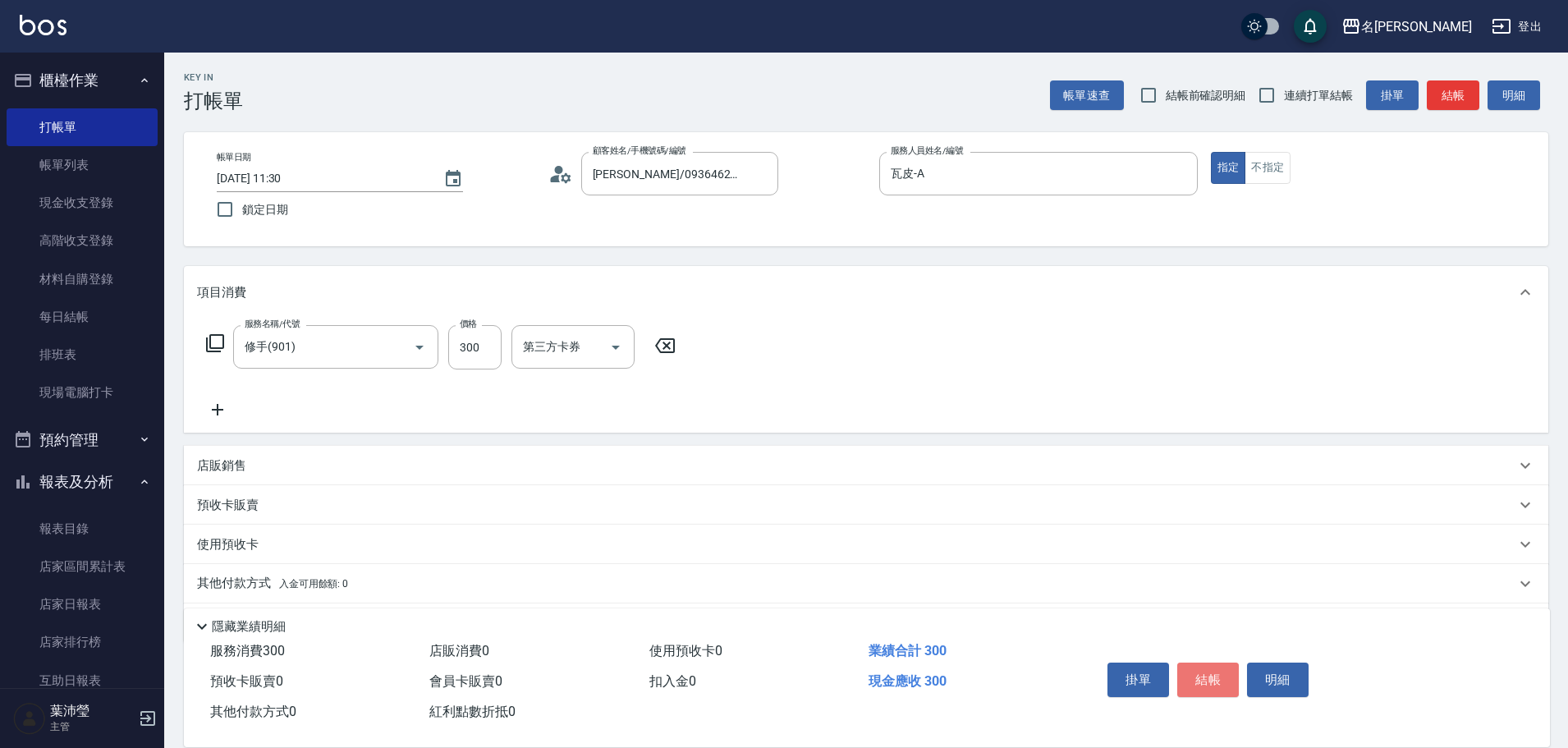
click at [1209, 671] on button "結帳" at bounding box center [1208, 679] width 62 height 34
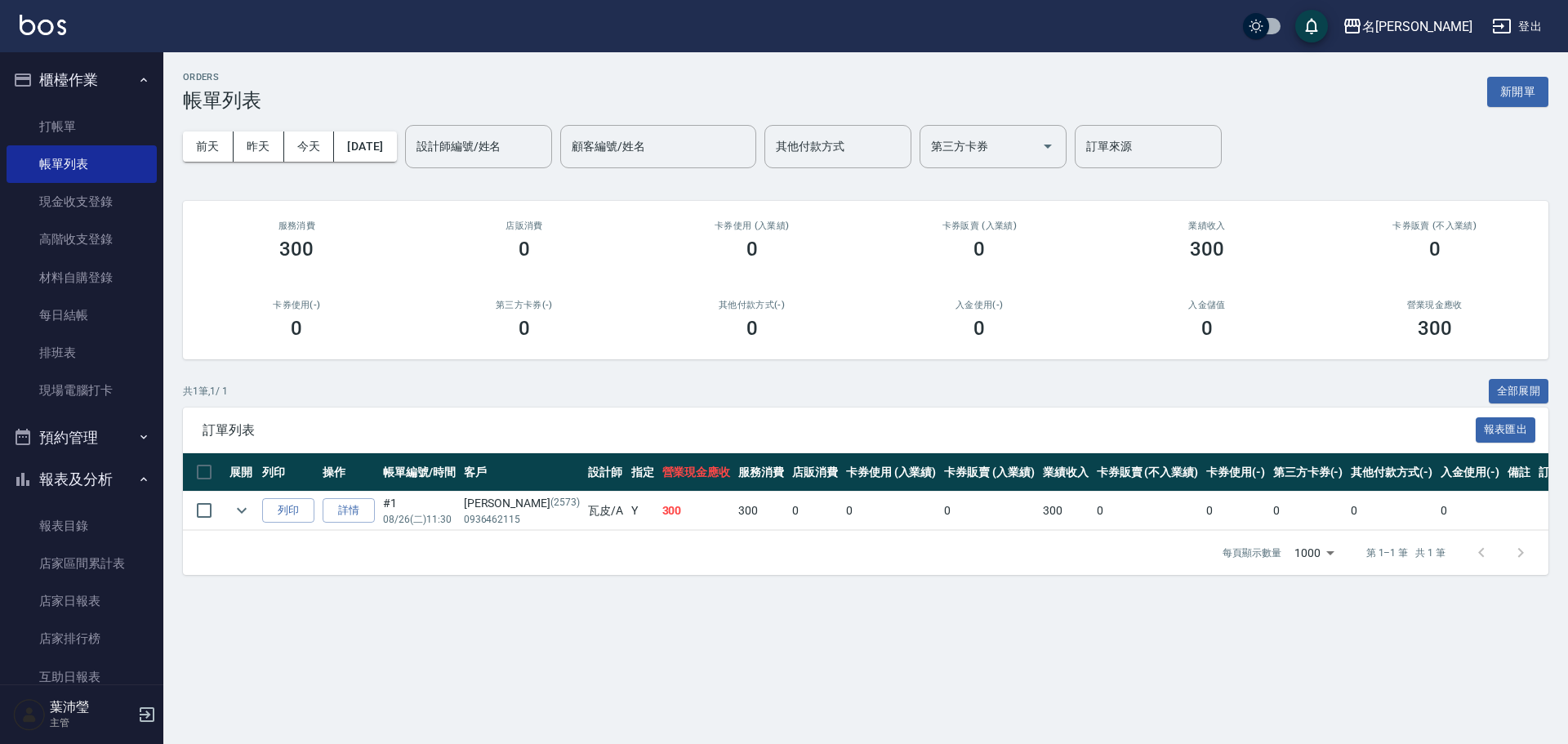
drag, startPoint x: 650, startPoint y: 243, endPoint x: 639, endPoint y: 242, distance: 11.0
click at [645, 242] on div "卡券使用 (入業績) 0" at bounding box center [752, 240] width 228 height 80
click at [98, 115] on link "打帳單" at bounding box center [82, 127] width 151 height 38
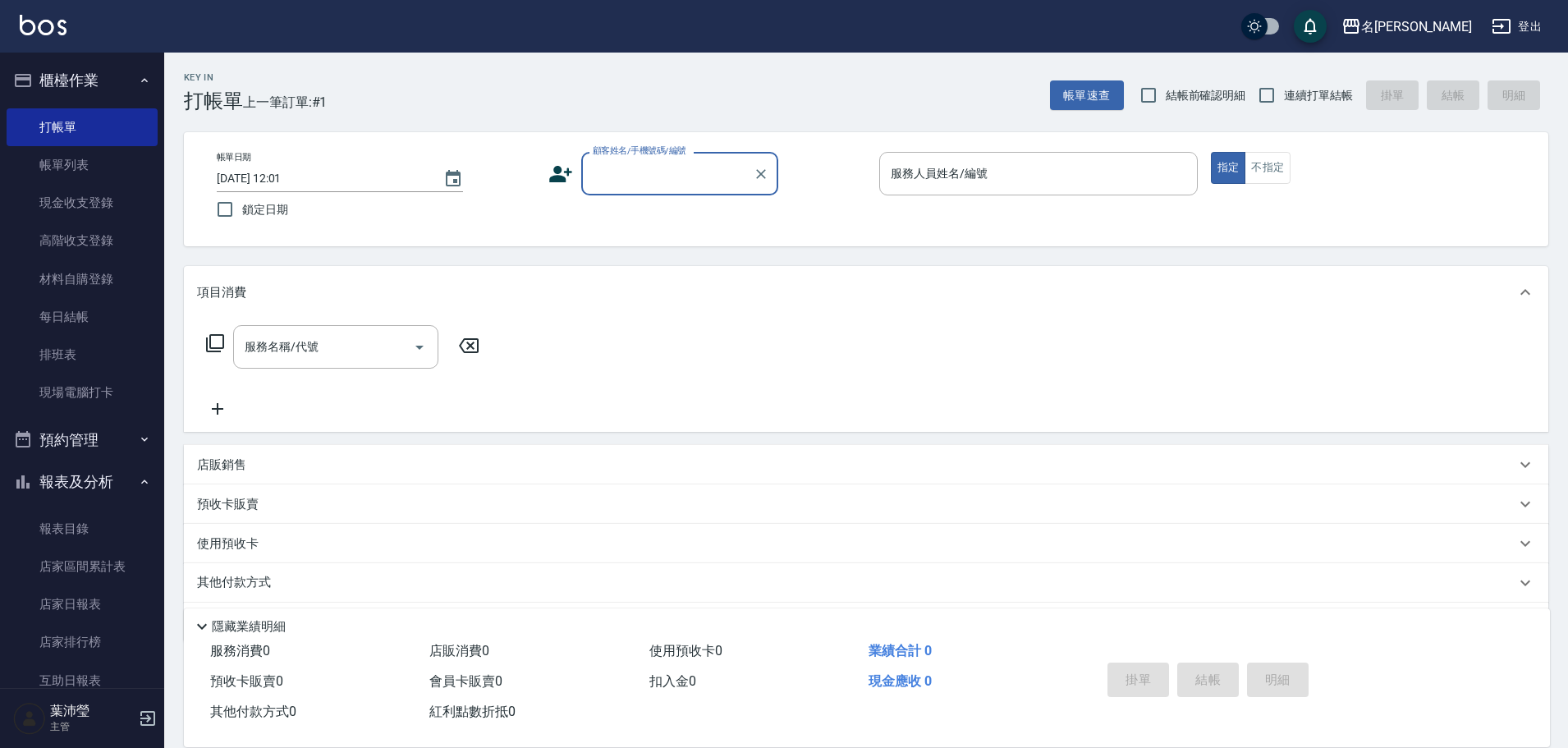
click at [689, 172] on input "顧客姓名/手機號碼/編號" at bounding box center [667, 173] width 157 height 28
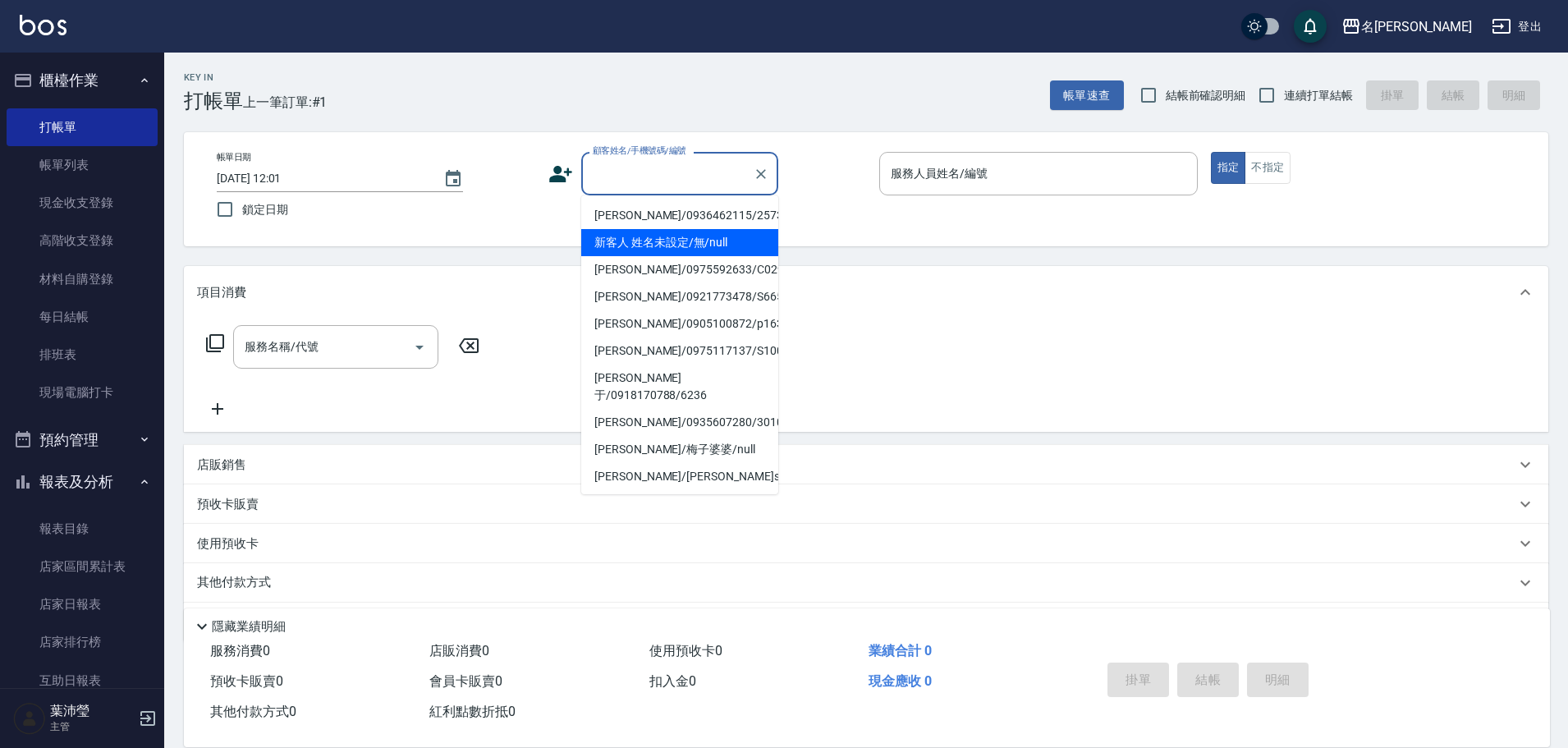
click at [703, 242] on li "新客人 姓名未設定/無/null" at bounding box center [679, 242] width 197 height 28
type input "新客人 姓名未設定/無/null"
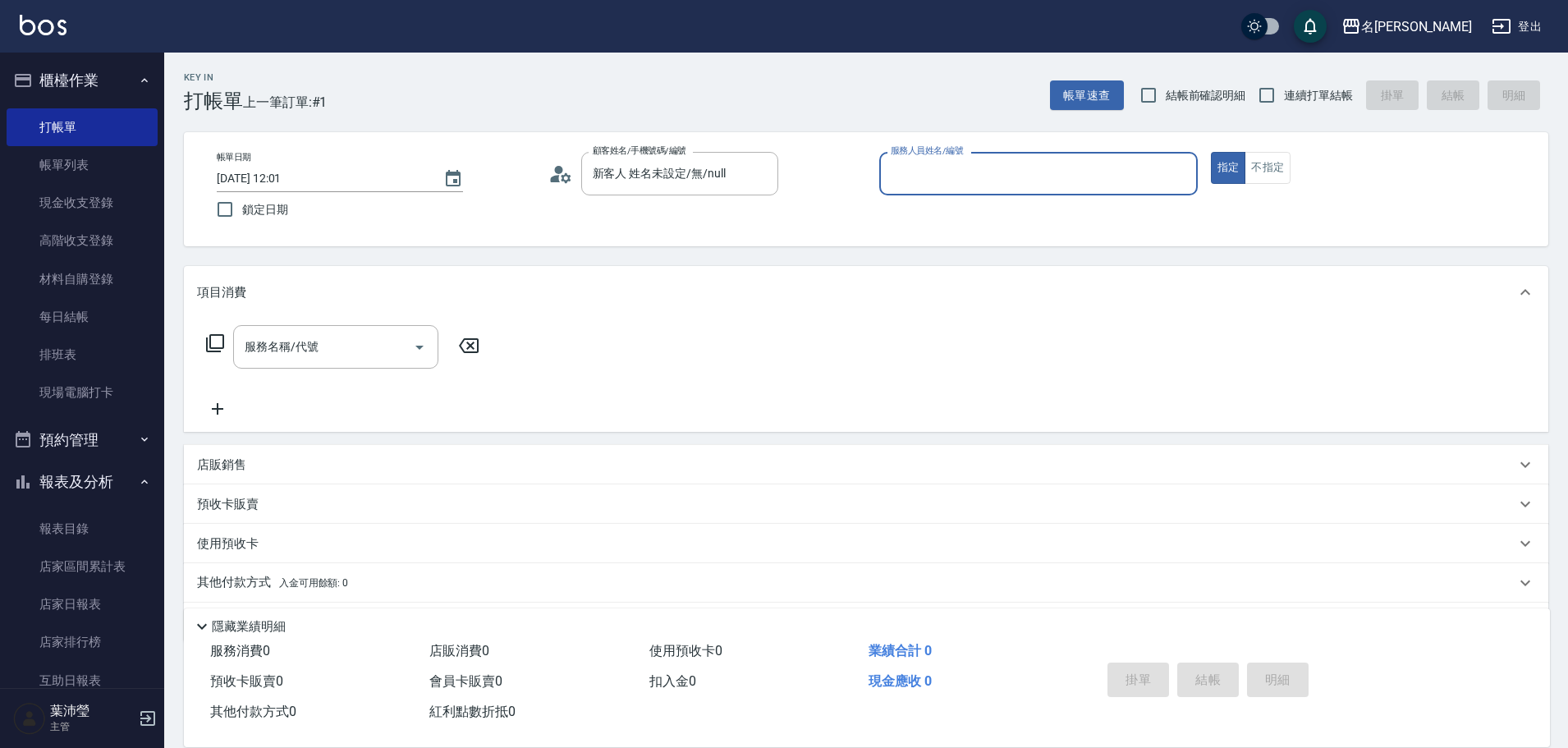
click at [944, 166] on input "服務人員姓名/編號" at bounding box center [1038, 173] width 304 height 28
type input "Bella-5"
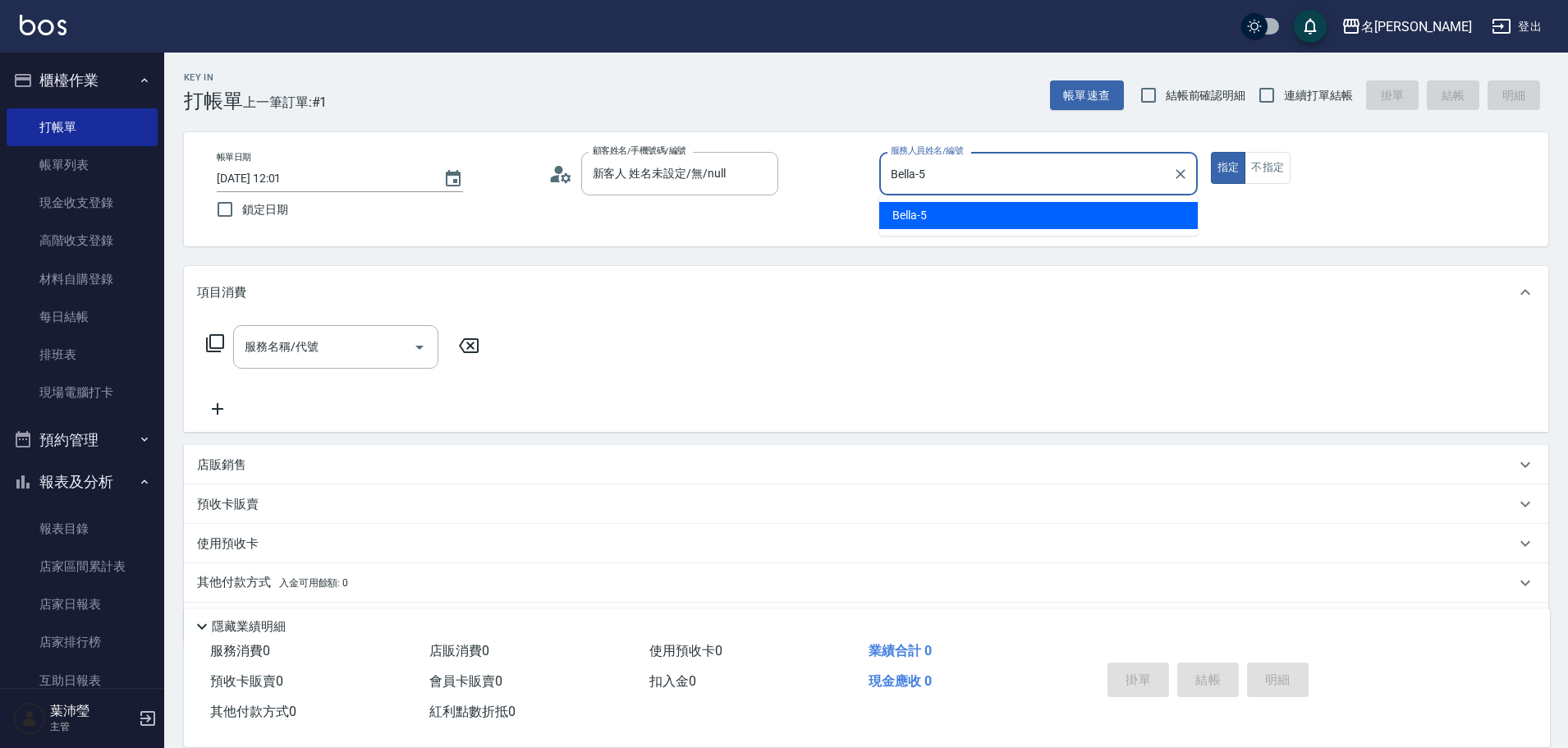
type button "true"
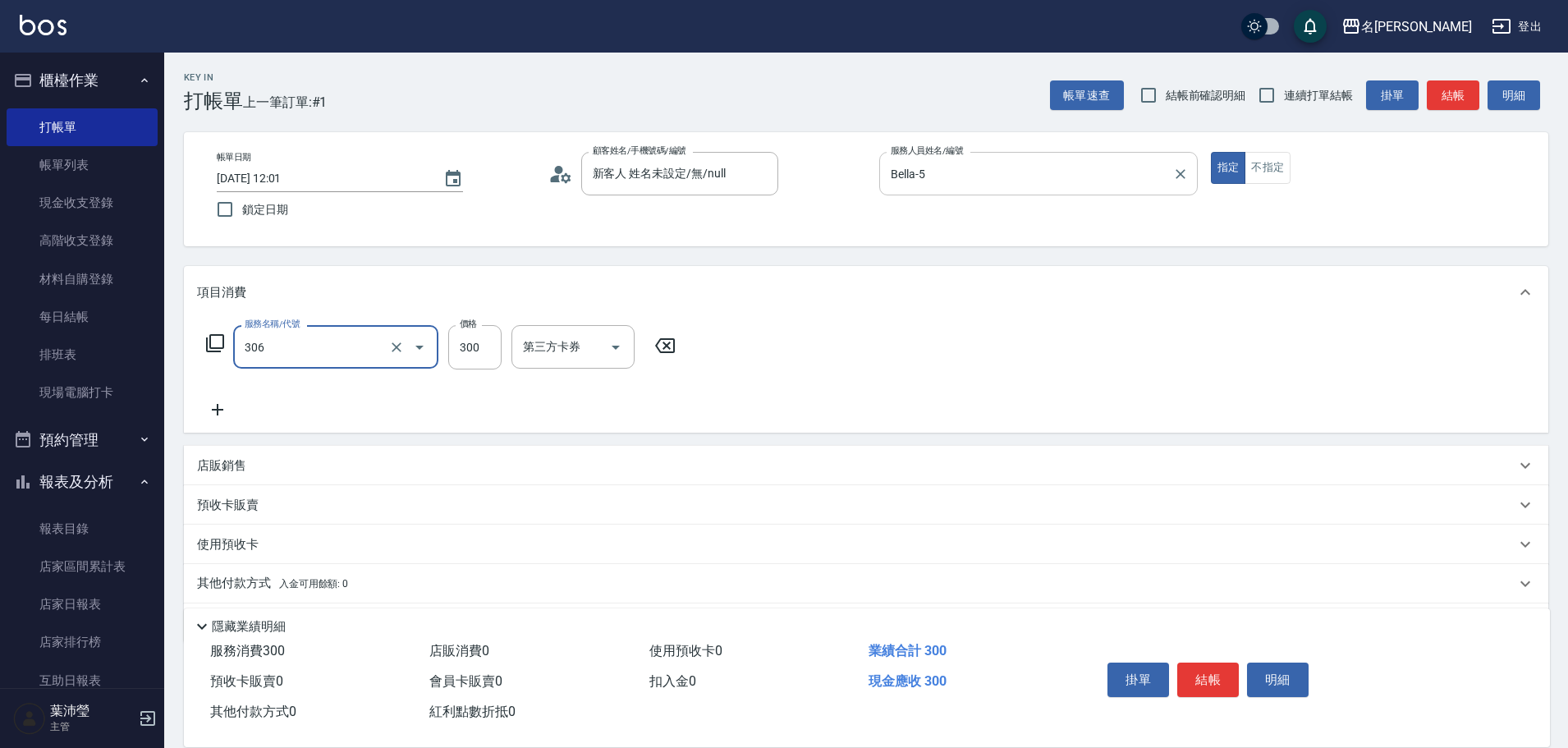
type input "高中學生(306)"
type input "250"
click at [1280, 174] on button "不指定" at bounding box center [1267, 168] width 46 height 32
click at [1442, 93] on button "結帳" at bounding box center [1453, 95] width 52 height 30
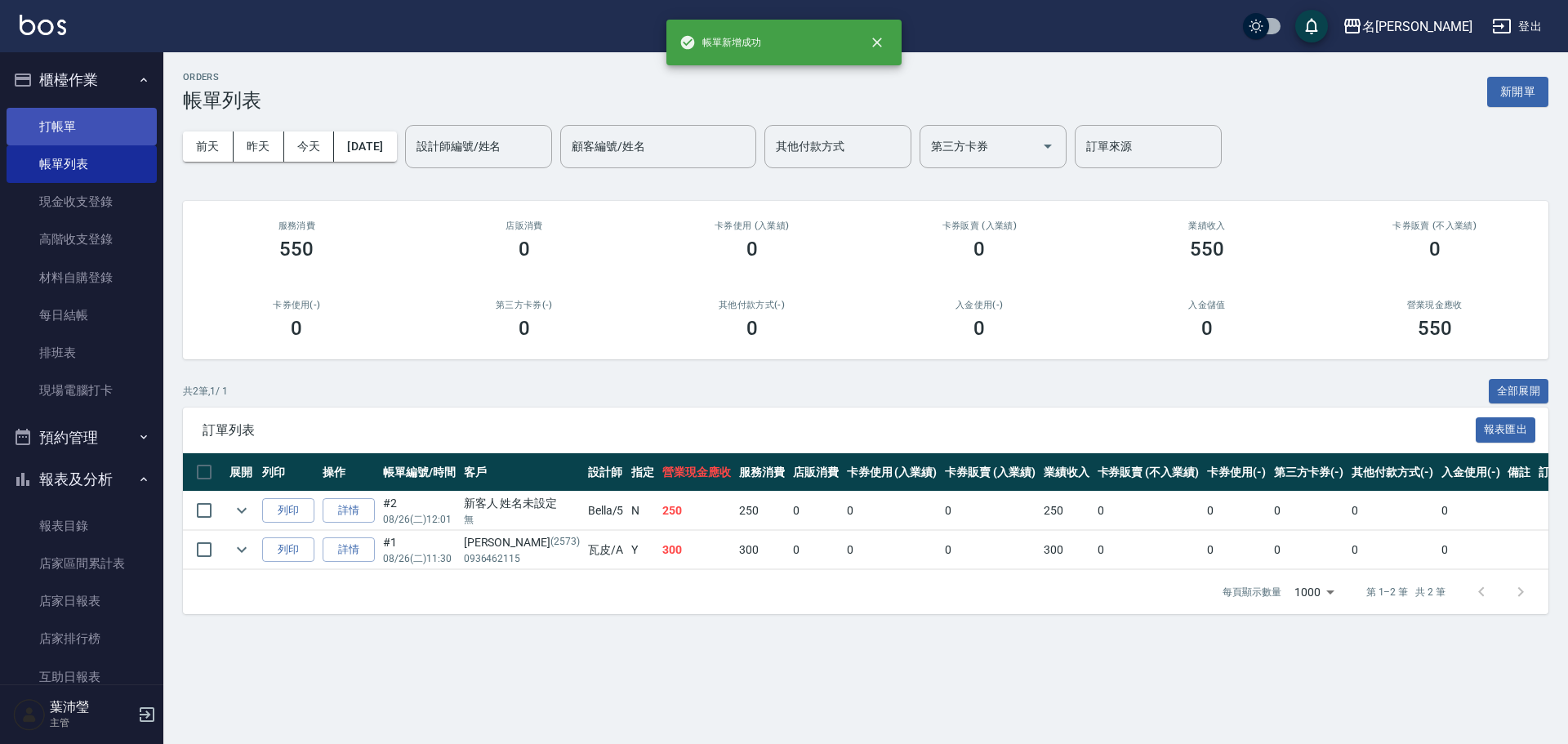
click at [60, 127] on link "打帳單" at bounding box center [82, 127] width 151 height 38
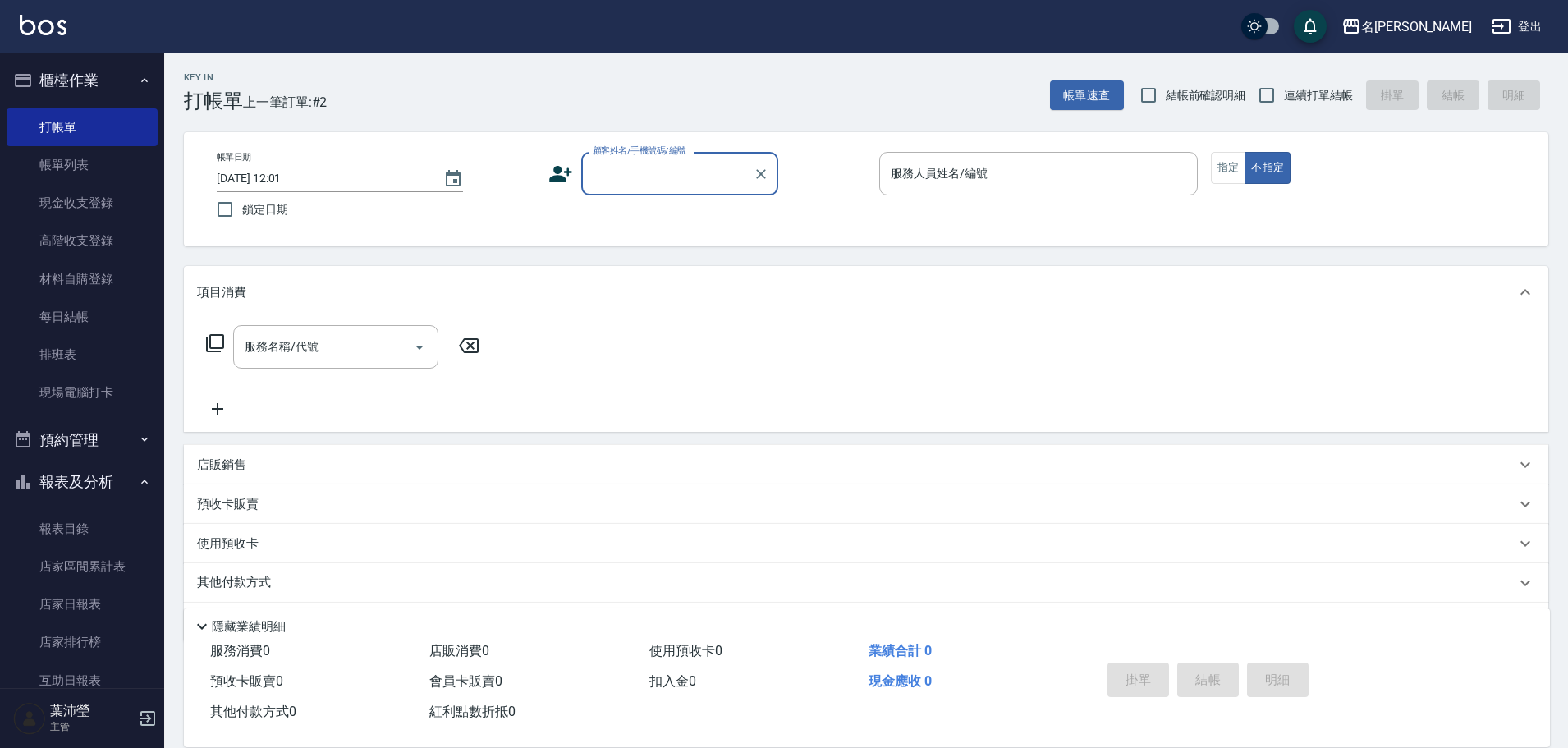
click at [627, 180] on input "顧客姓名/手機號碼/編號" at bounding box center [667, 173] width 157 height 28
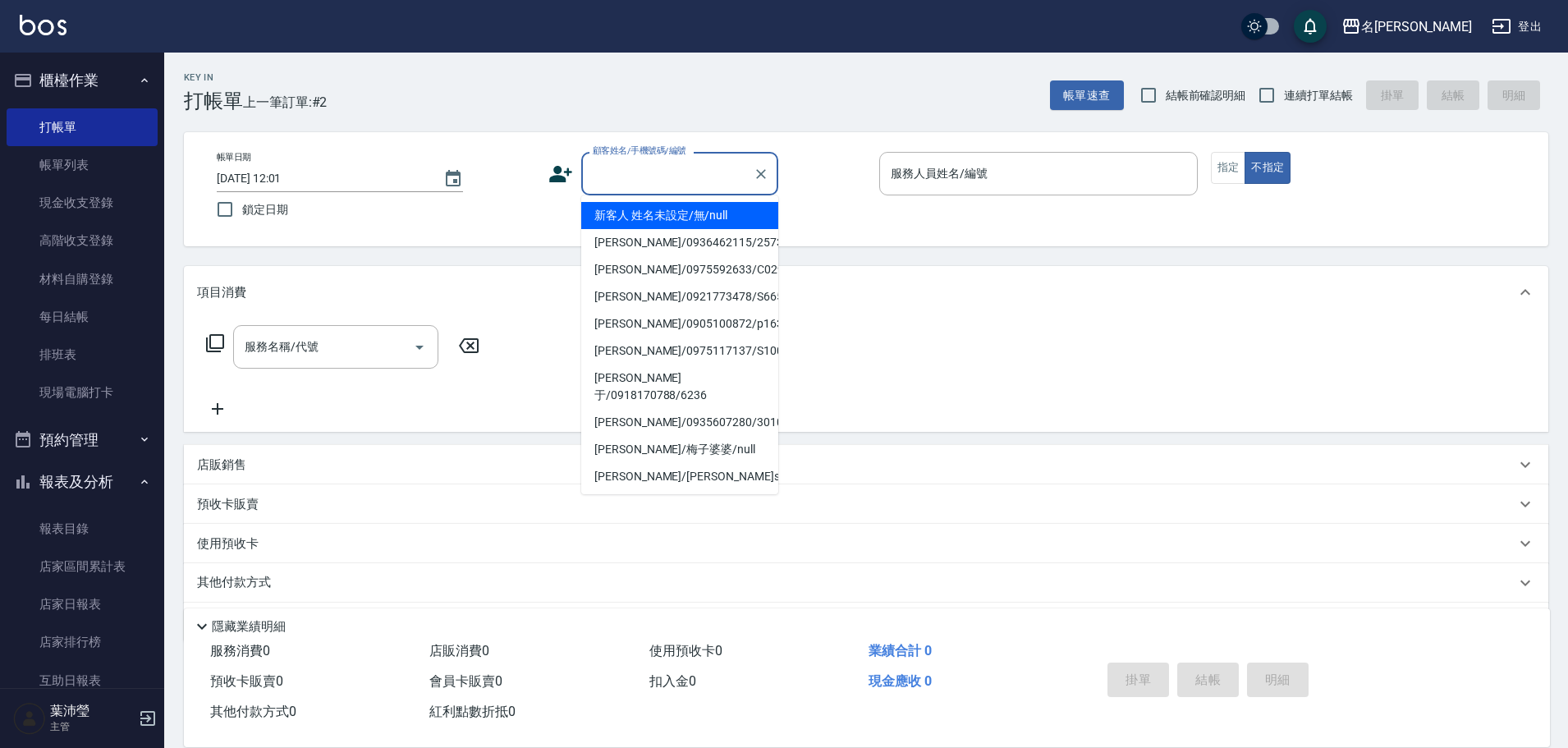
drag, startPoint x: 646, startPoint y: 208, endPoint x: 491, endPoint y: 288, distance: 174.4
click at [646, 212] on li "新客人 姓名未設定/無/null" at bounding box center [679, 216] width 197 height 28
type input "新客人 姓名未設定/無/null"
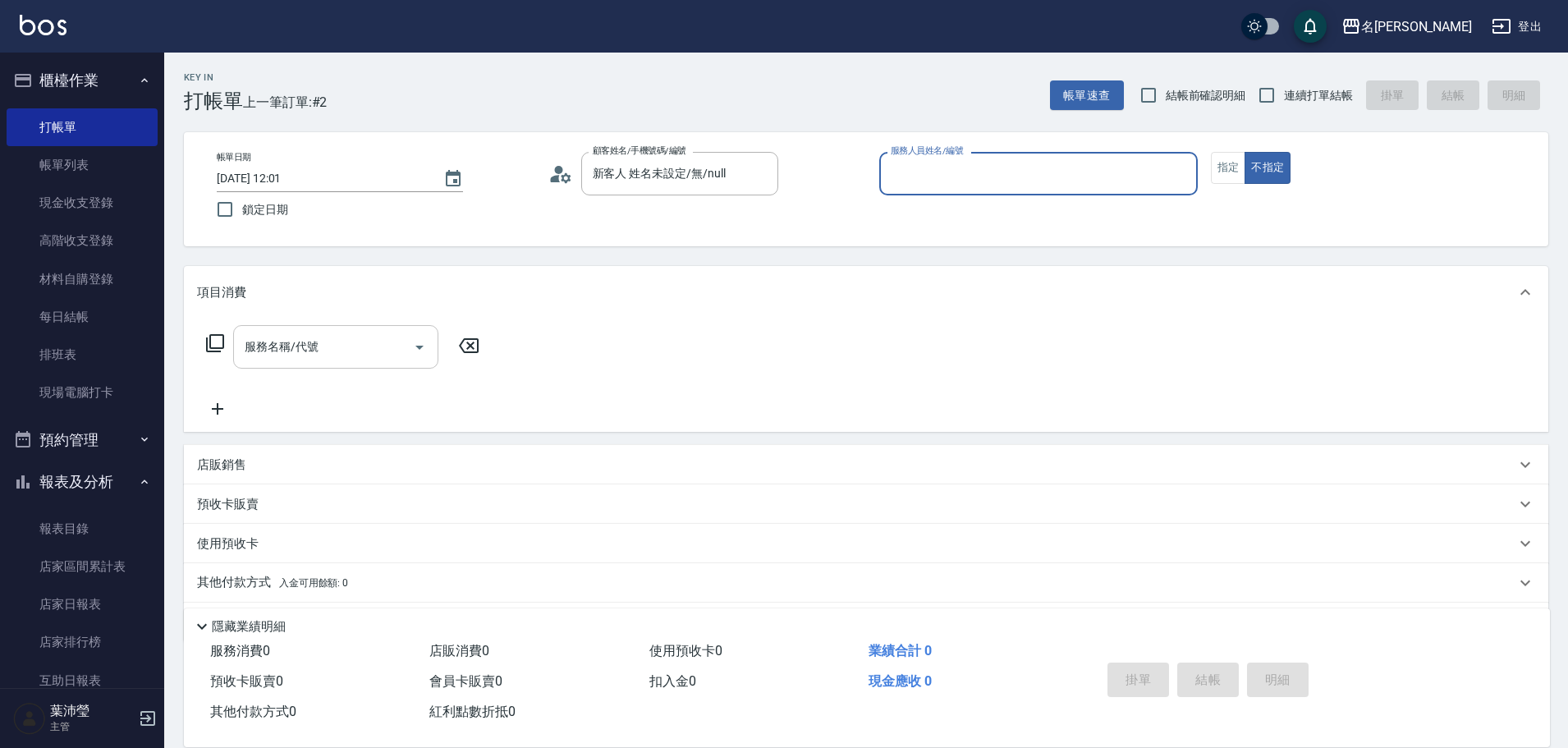
click at [381, 343] on input "服務名稱/代號" at bounding box center [323, 346] width 166 height 28
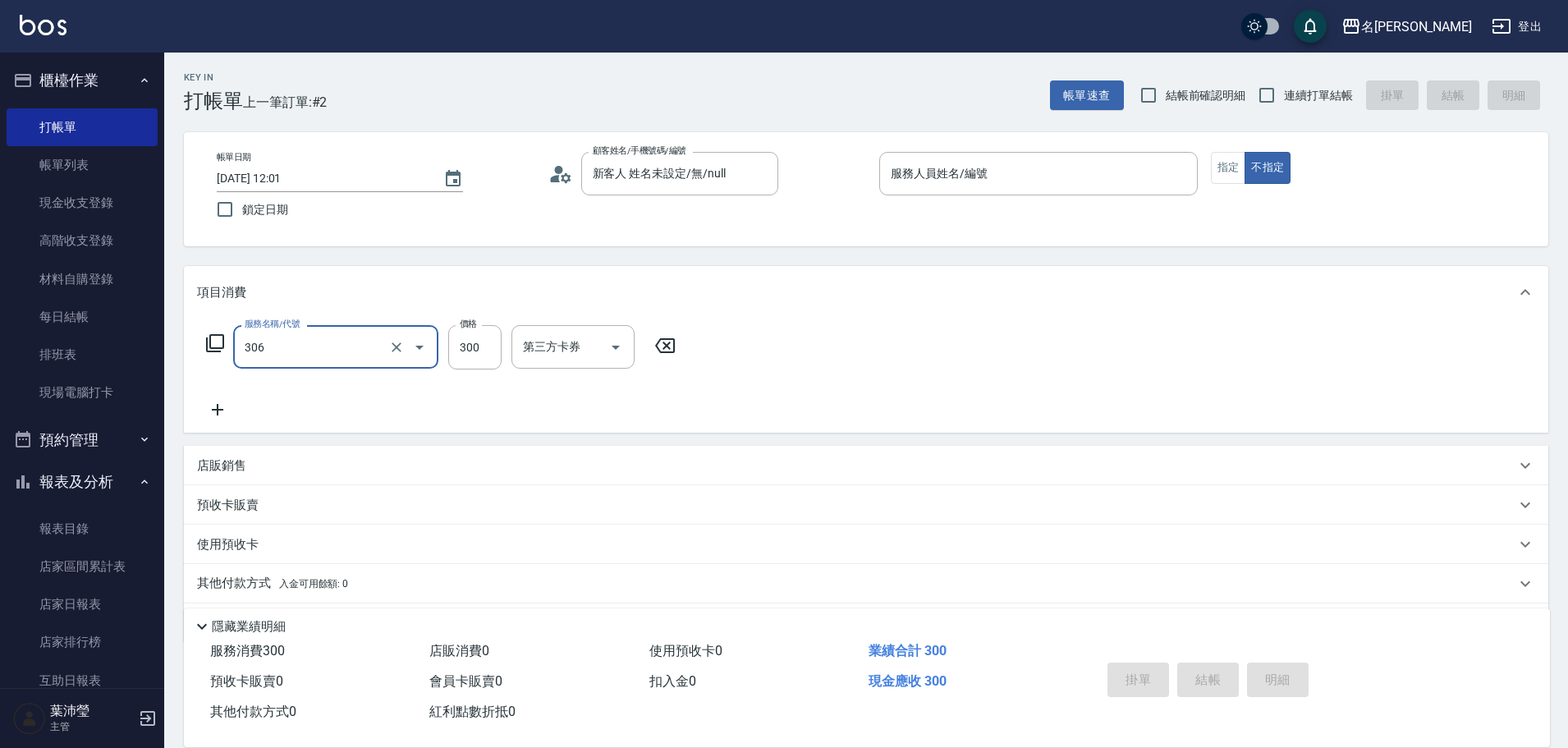
type input "高中學生(306)"
type input "250"
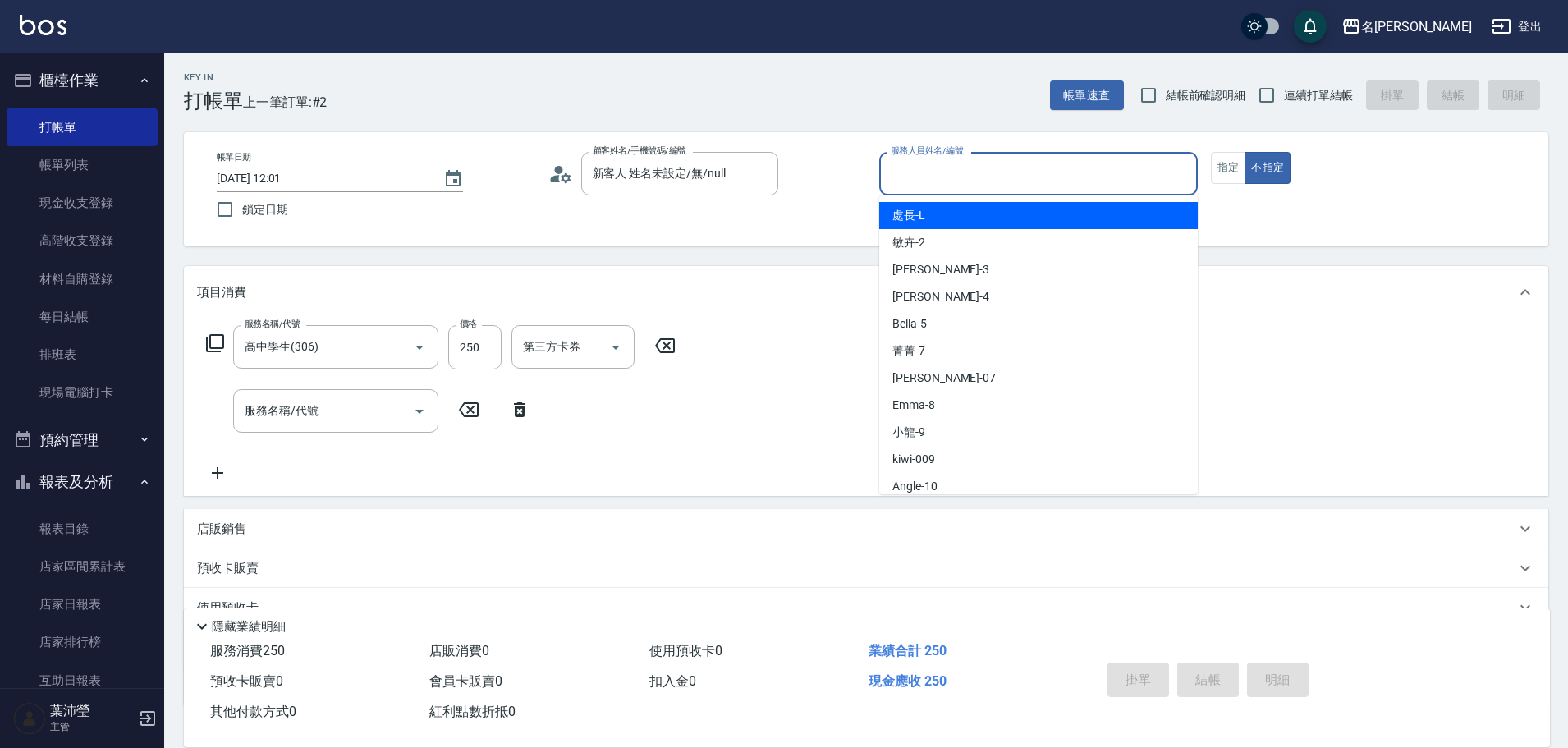
drag, startPoint x: 969, startPoint y: 174, endPoint x: 970, endPoint y: 208, distance: 34.0
click at [969, 175] on input "服務人員姓名/編號" at bounding box center [1038, 173] width 304 height 28
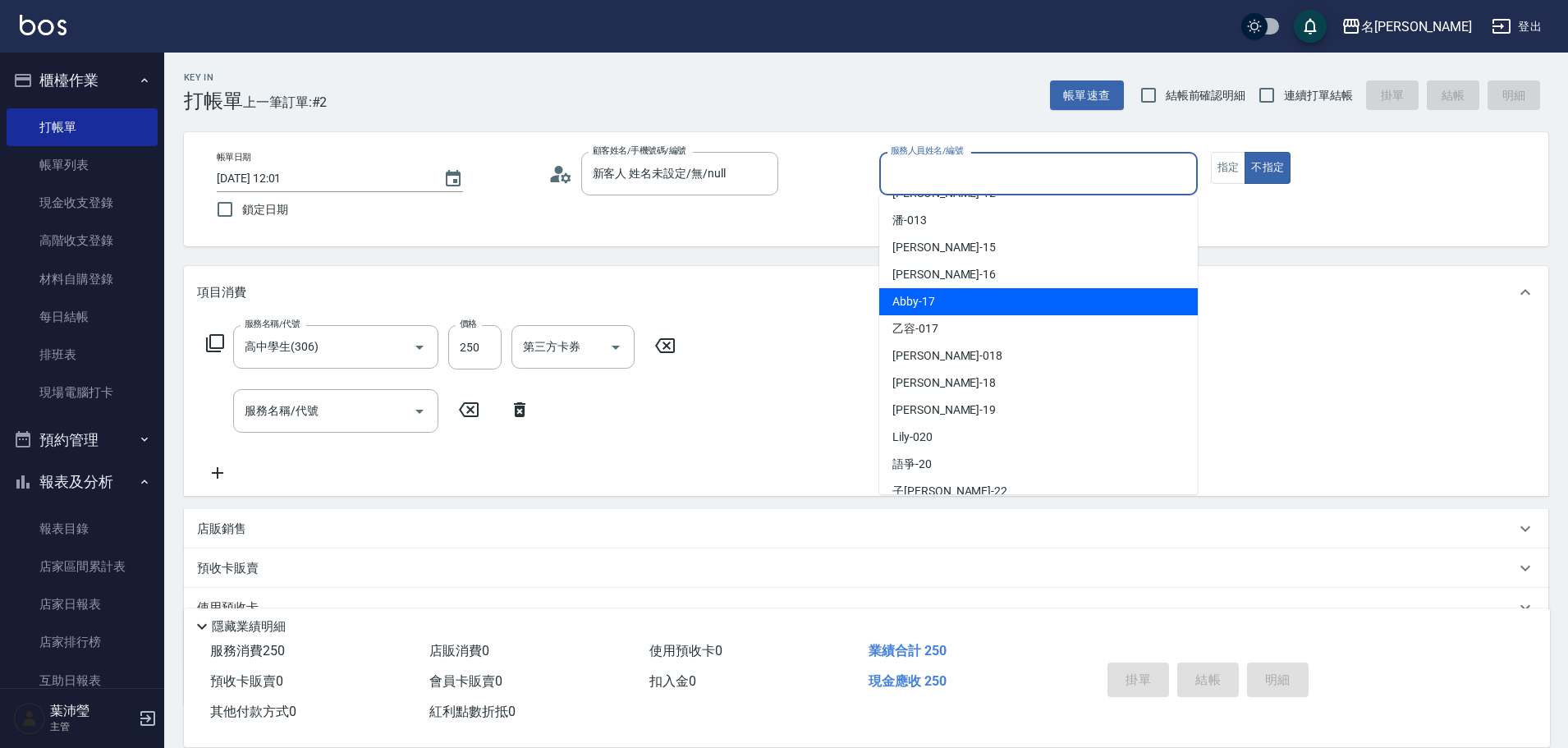
scroll to position [328, 0]
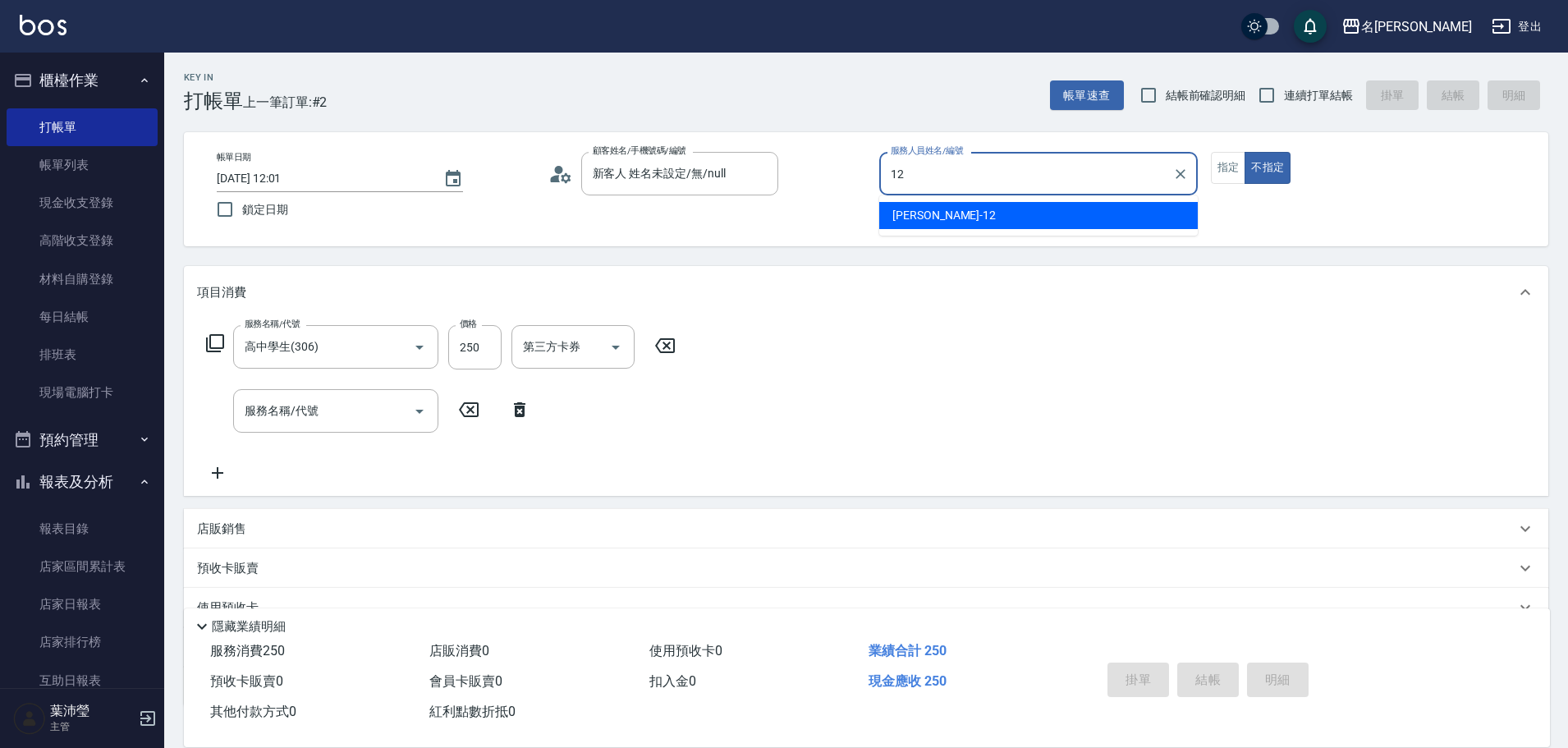
type input "[PERSON_NAME]-12"
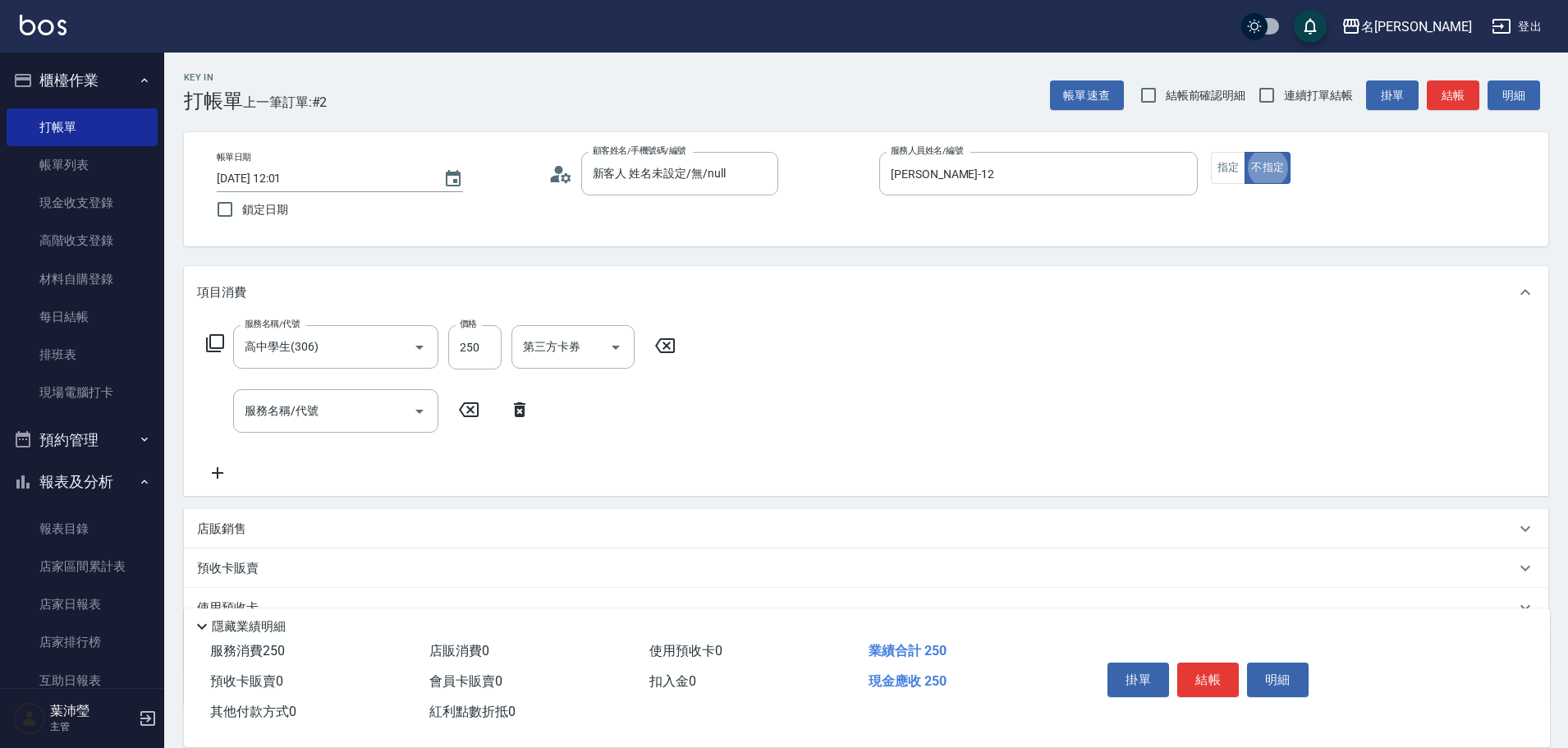
type button "false"
click at [1457, 100] on button "結帳" at bounding box center [1453, 95] width 52 height 30
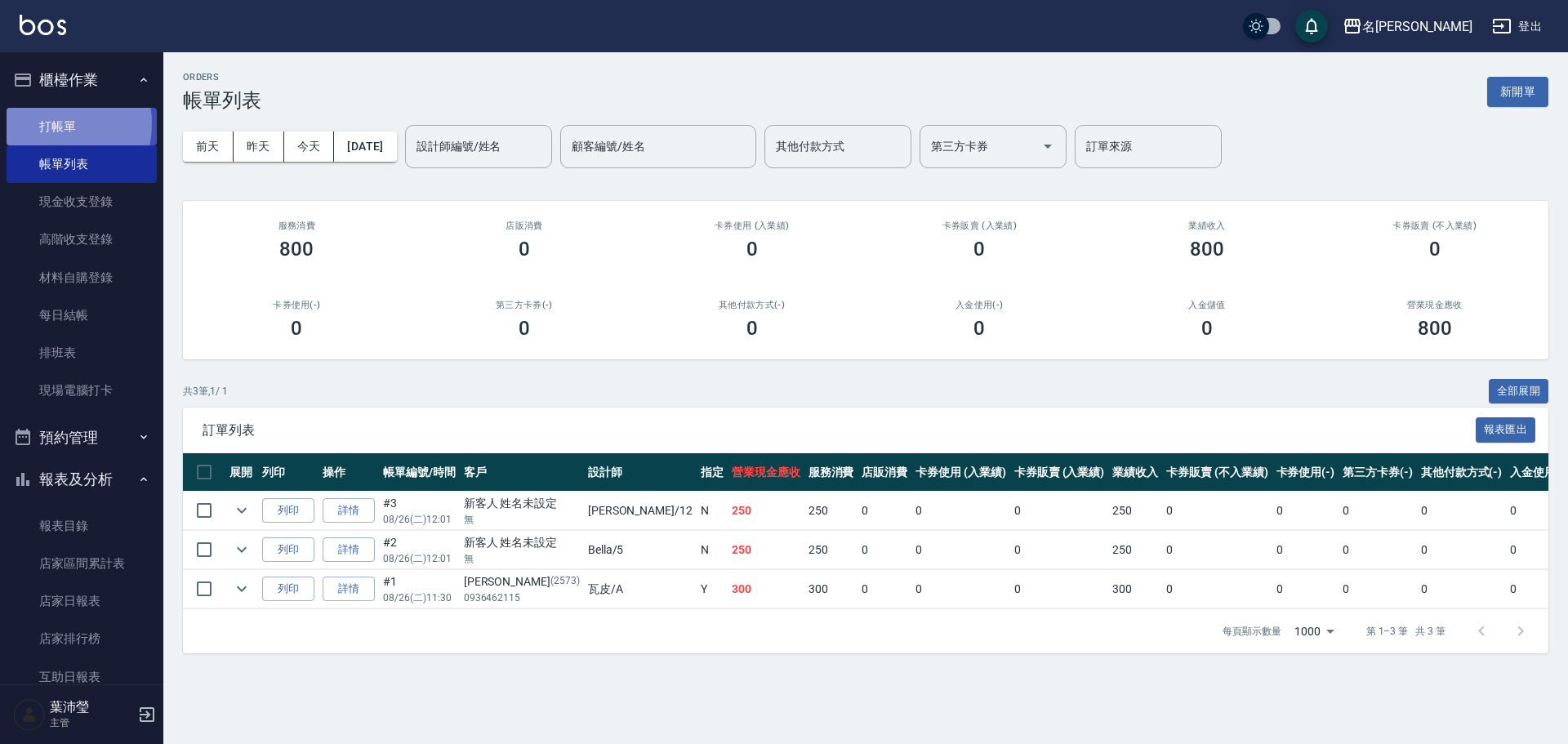
click at [39, 123] on link "打帳單" at bounding box center [82, 127] width 151 height 38
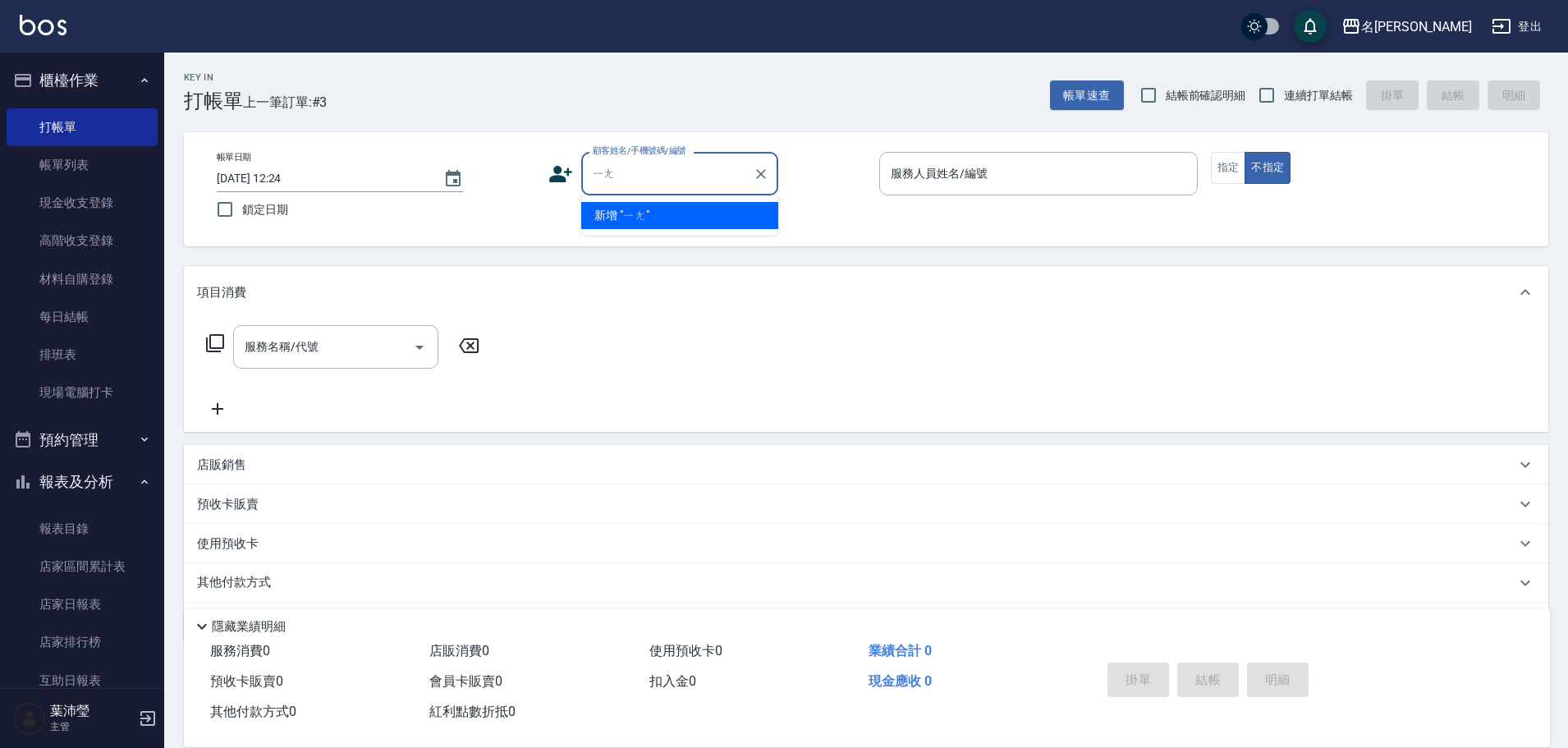
type input "[PERSON_NAME]"
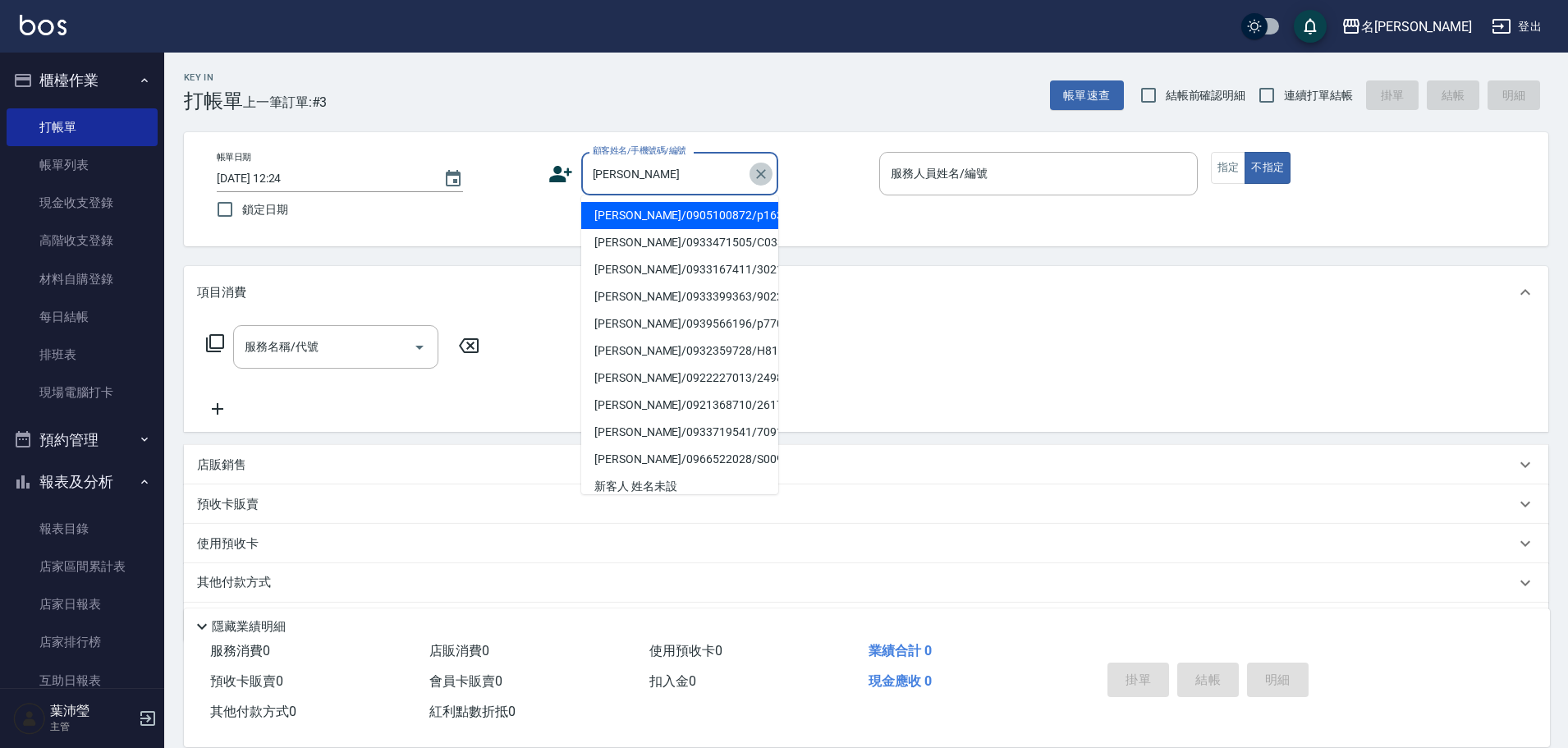
click at [761, 172] on icon "Clear" at bounding box center [760, 174] width 9 height 9
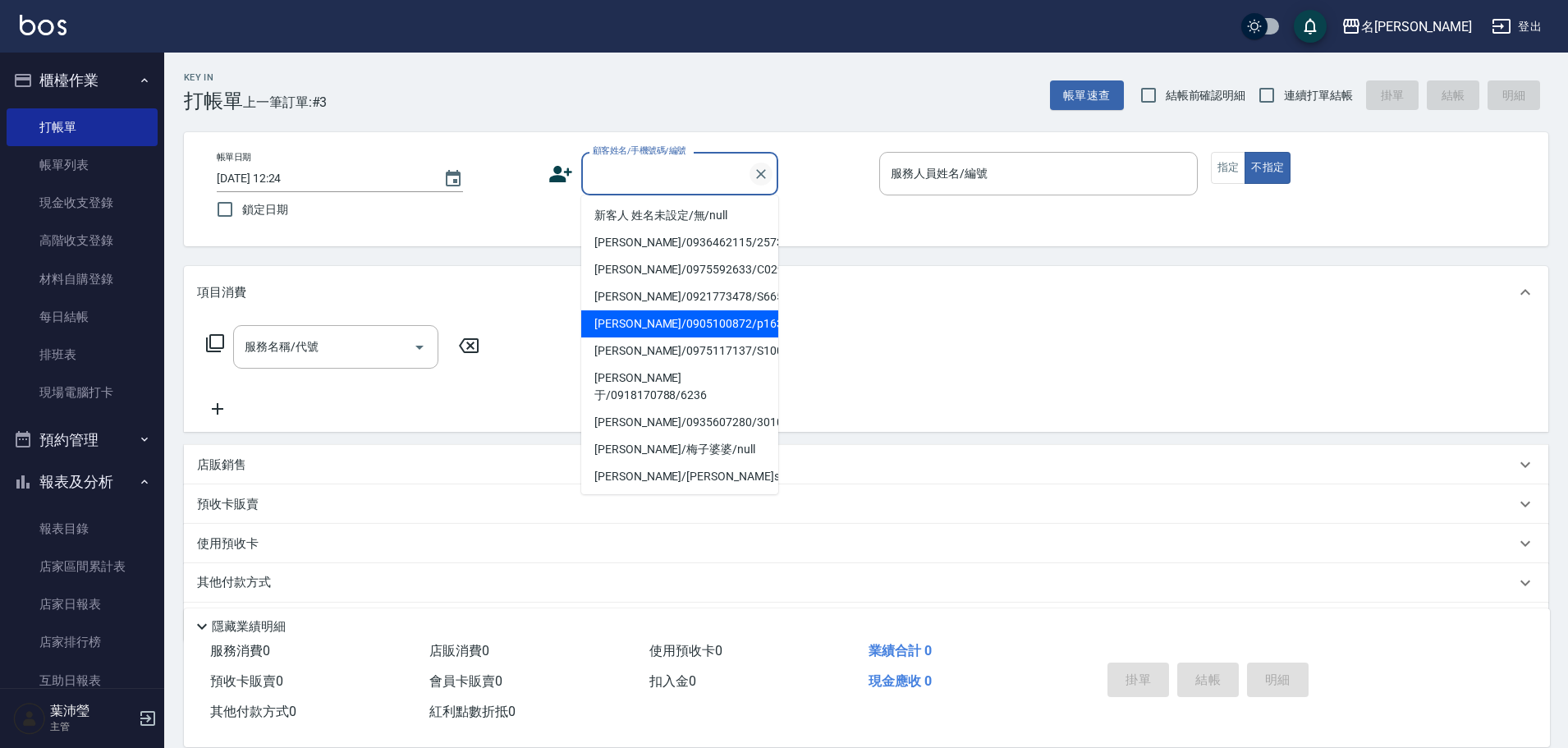
type input "ㄋ"
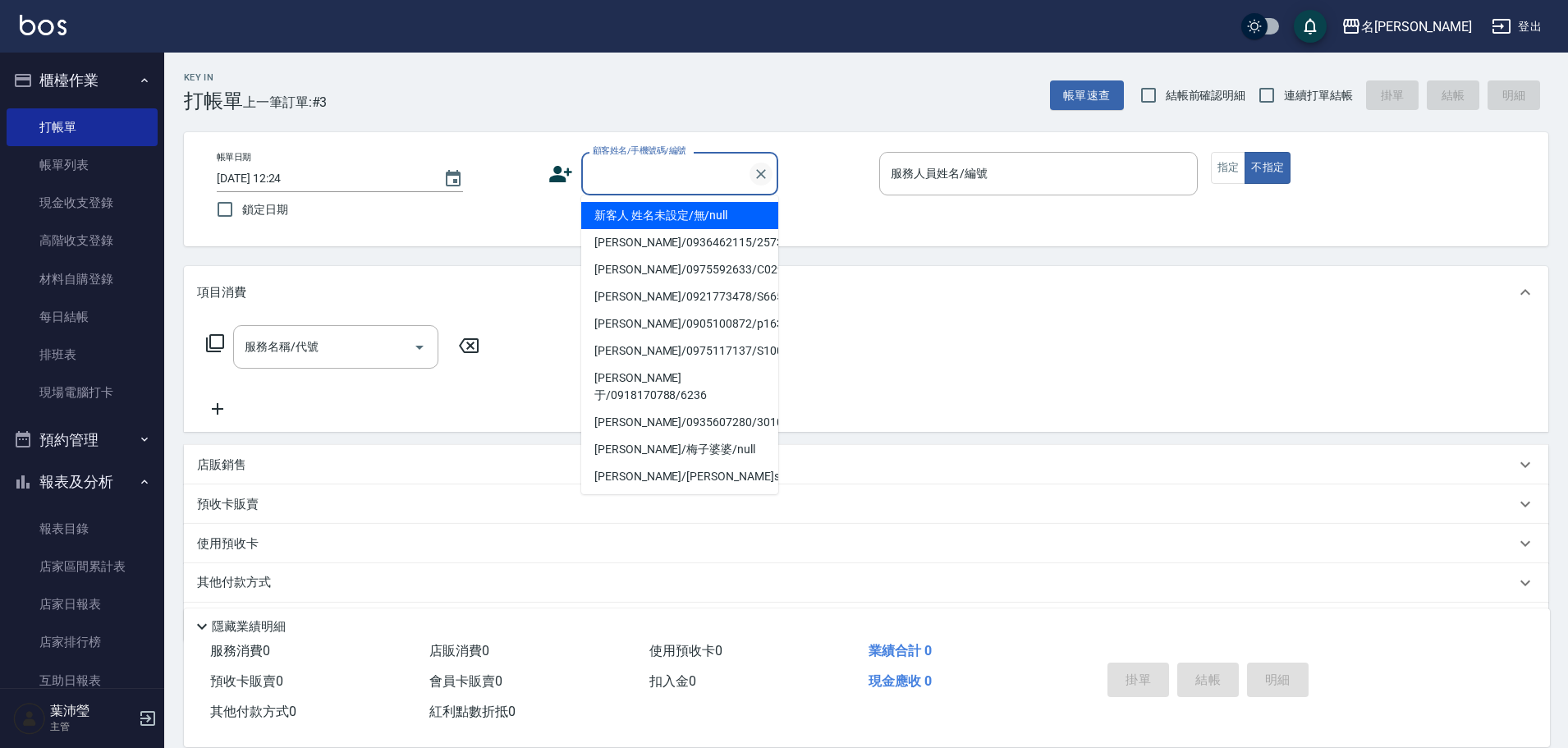
type input "s"
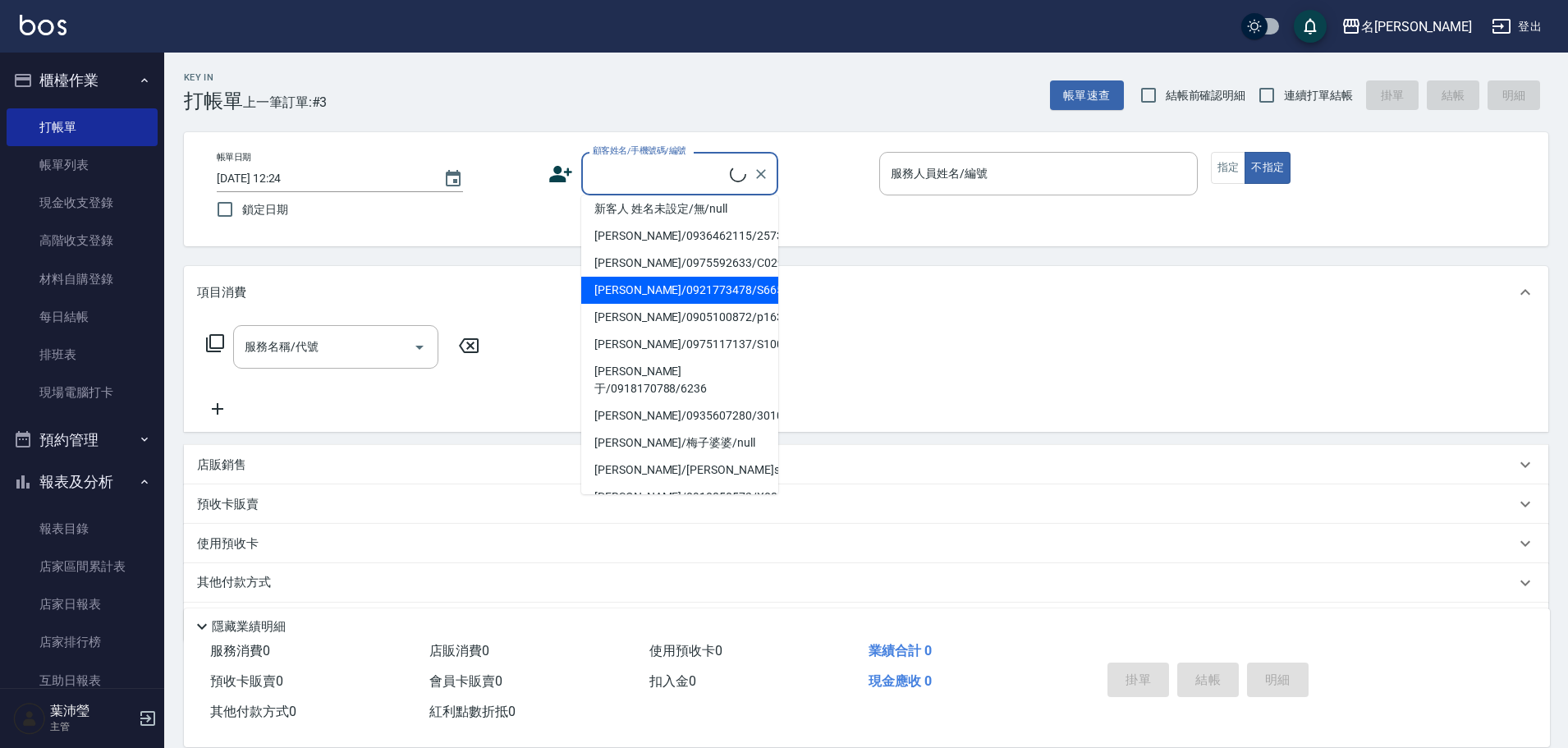
scroll to position [88, 0]
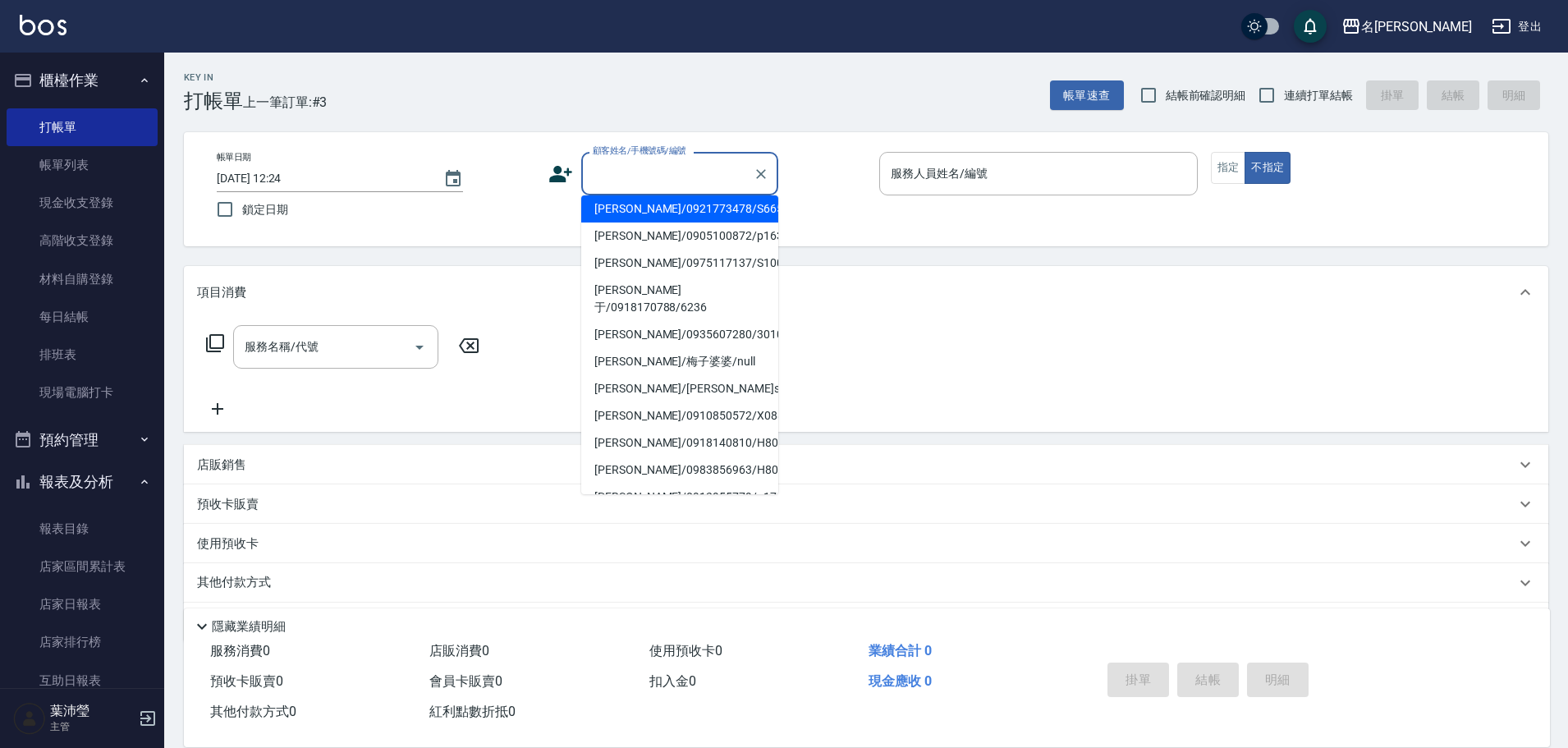
type input "S"
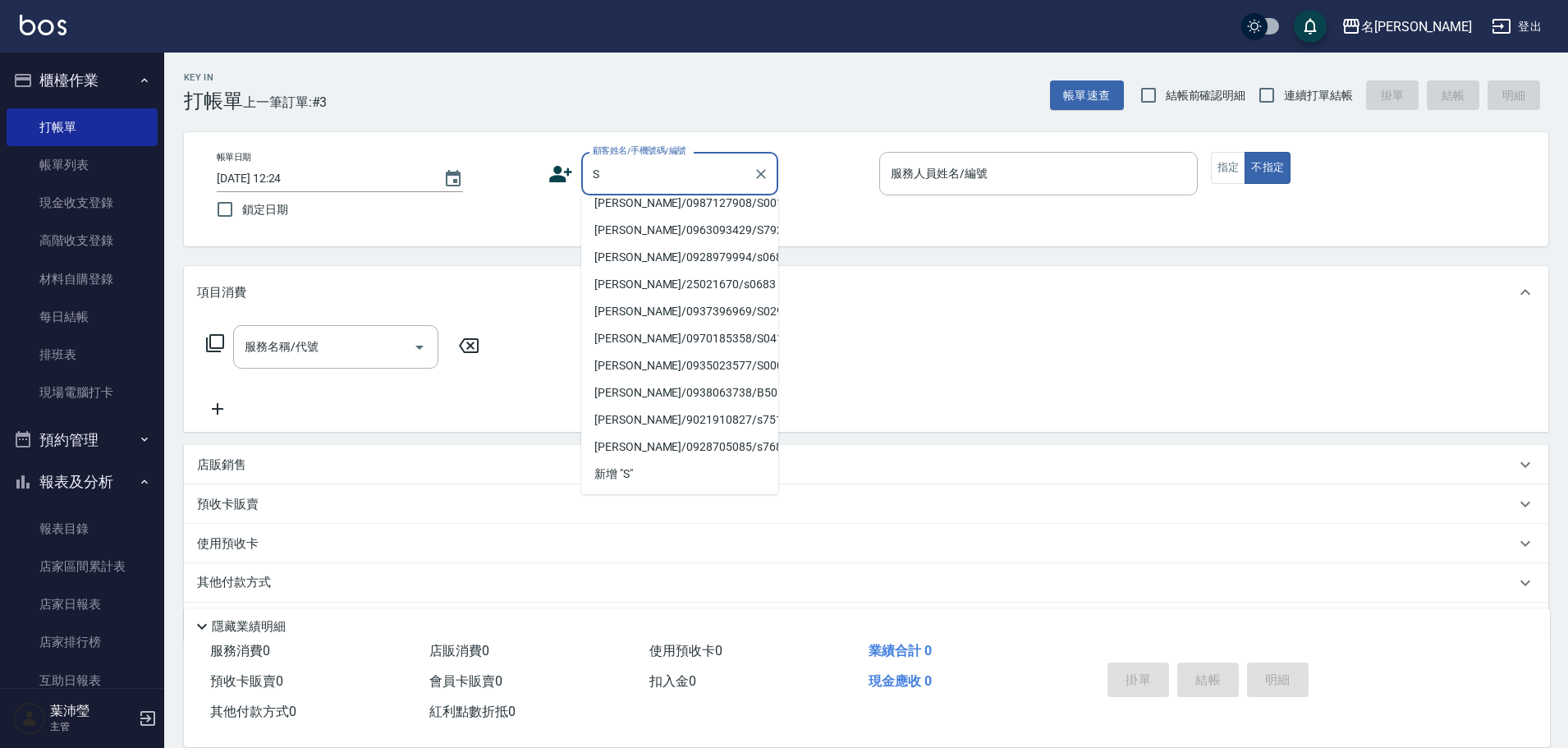
scroll to position [334, 0]
click at [759, 180] on icon "Clear" at bounding box center [760, 174] width 16 height 16
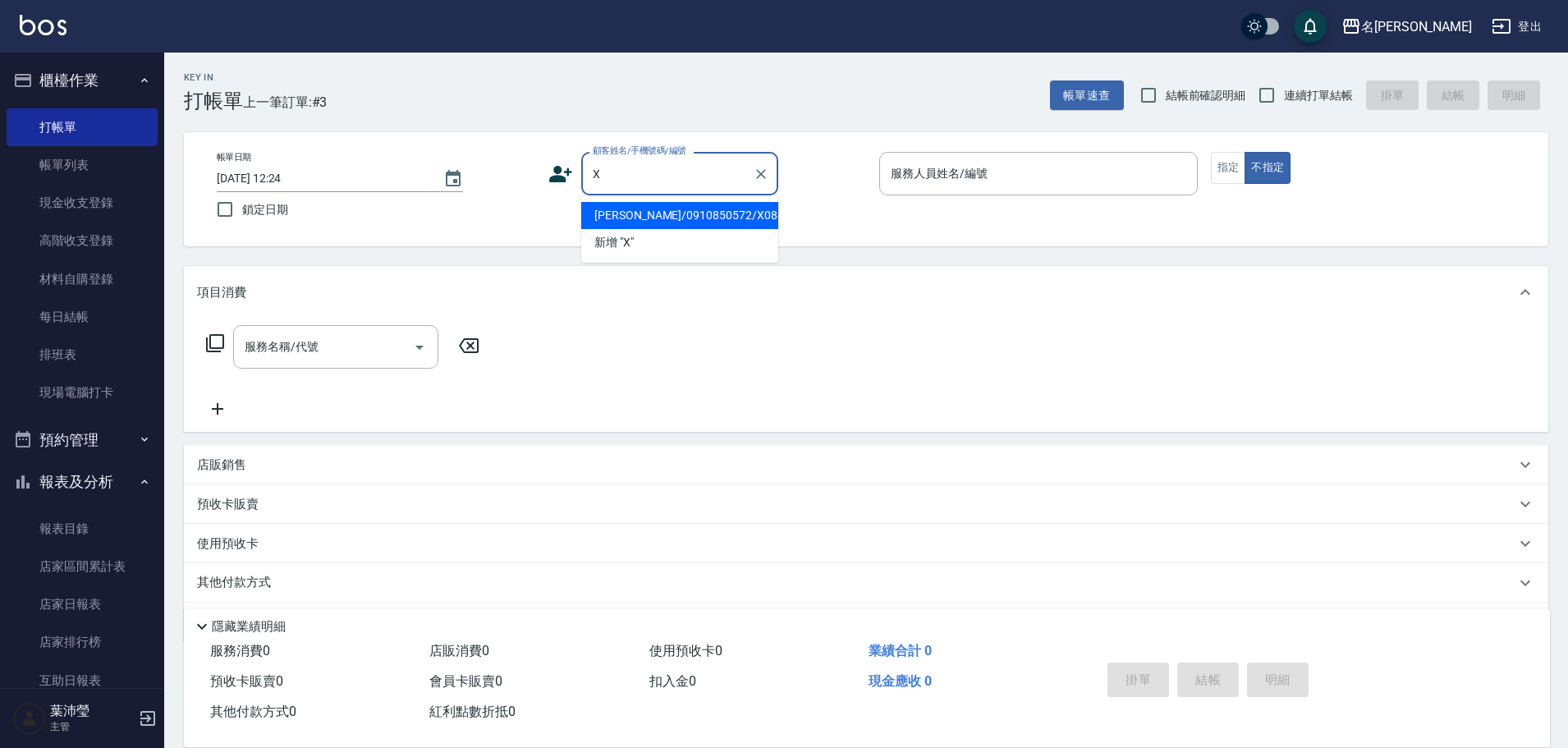
scroll to position [0, 0]
type input "X"
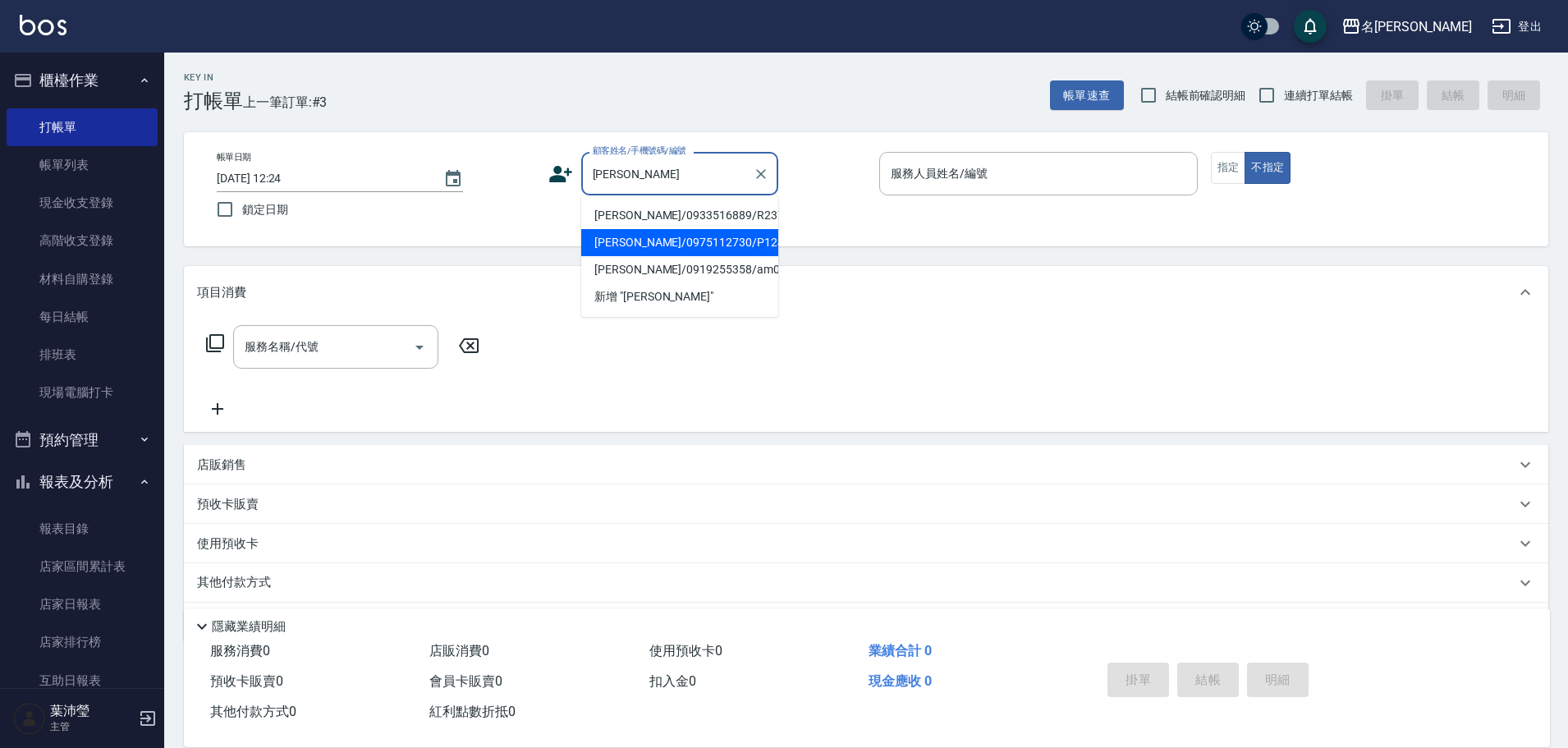
type input "林"
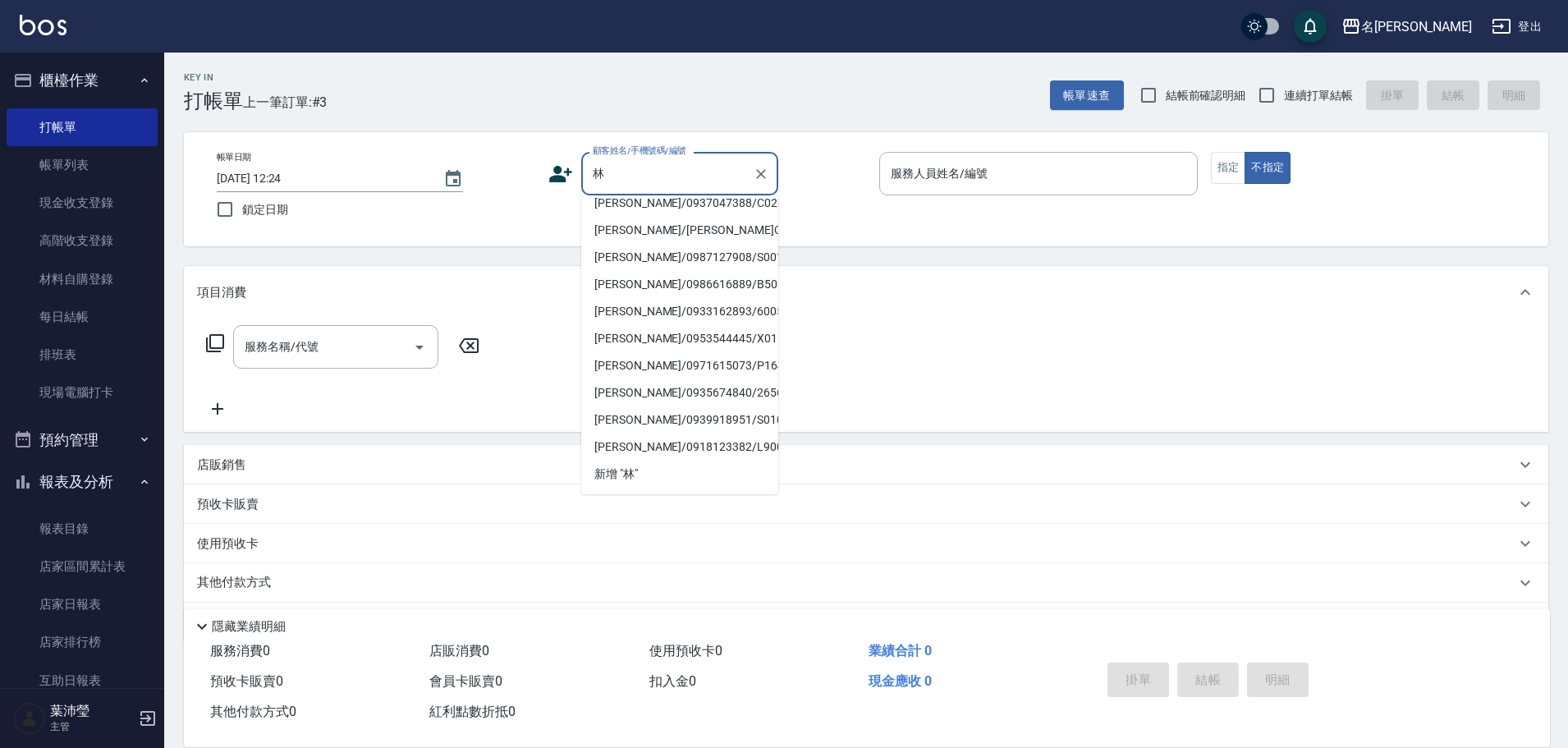
scroll to position [52, 0]
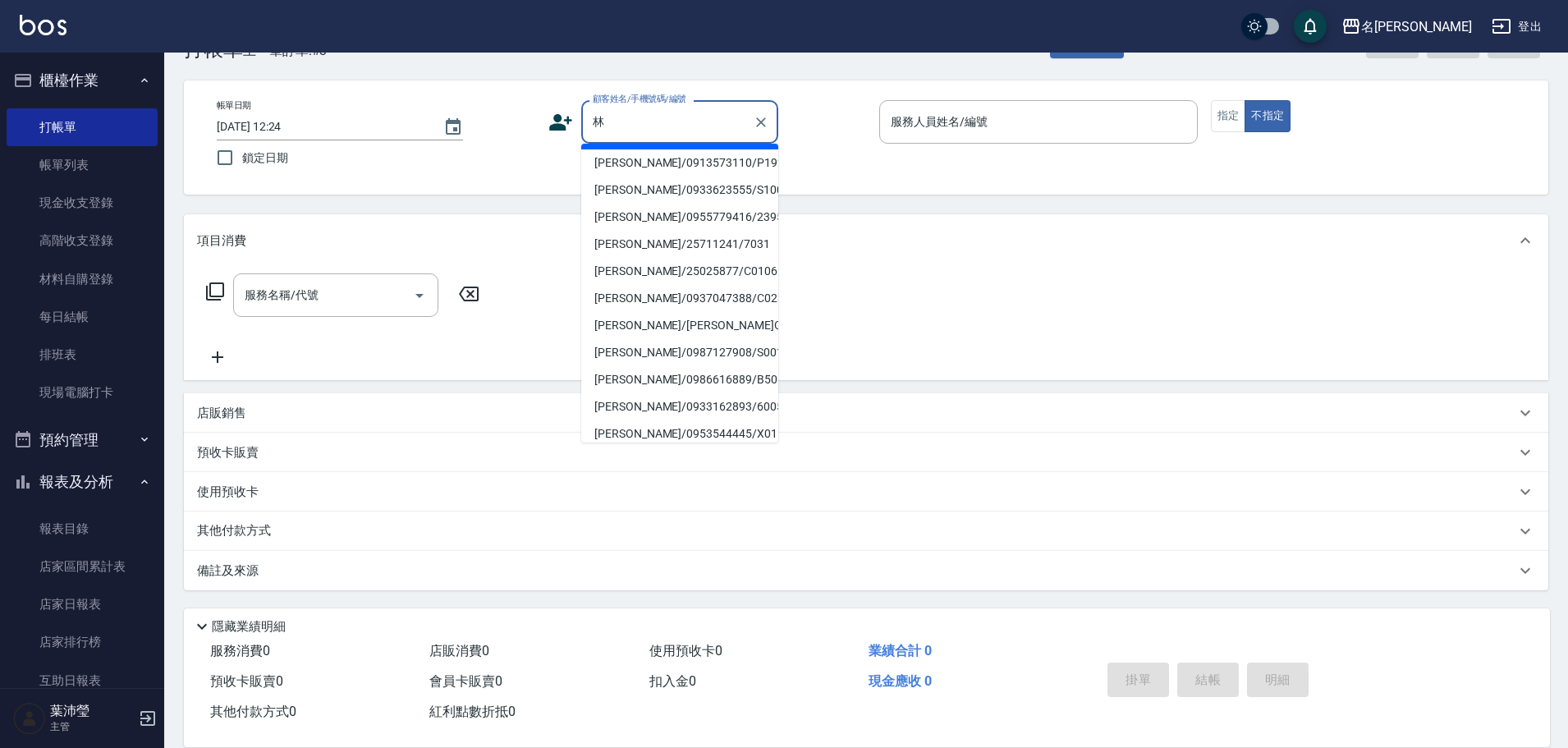
click at [652, 124] on input "林" at bounding box center [667, 121] width 157 height 28
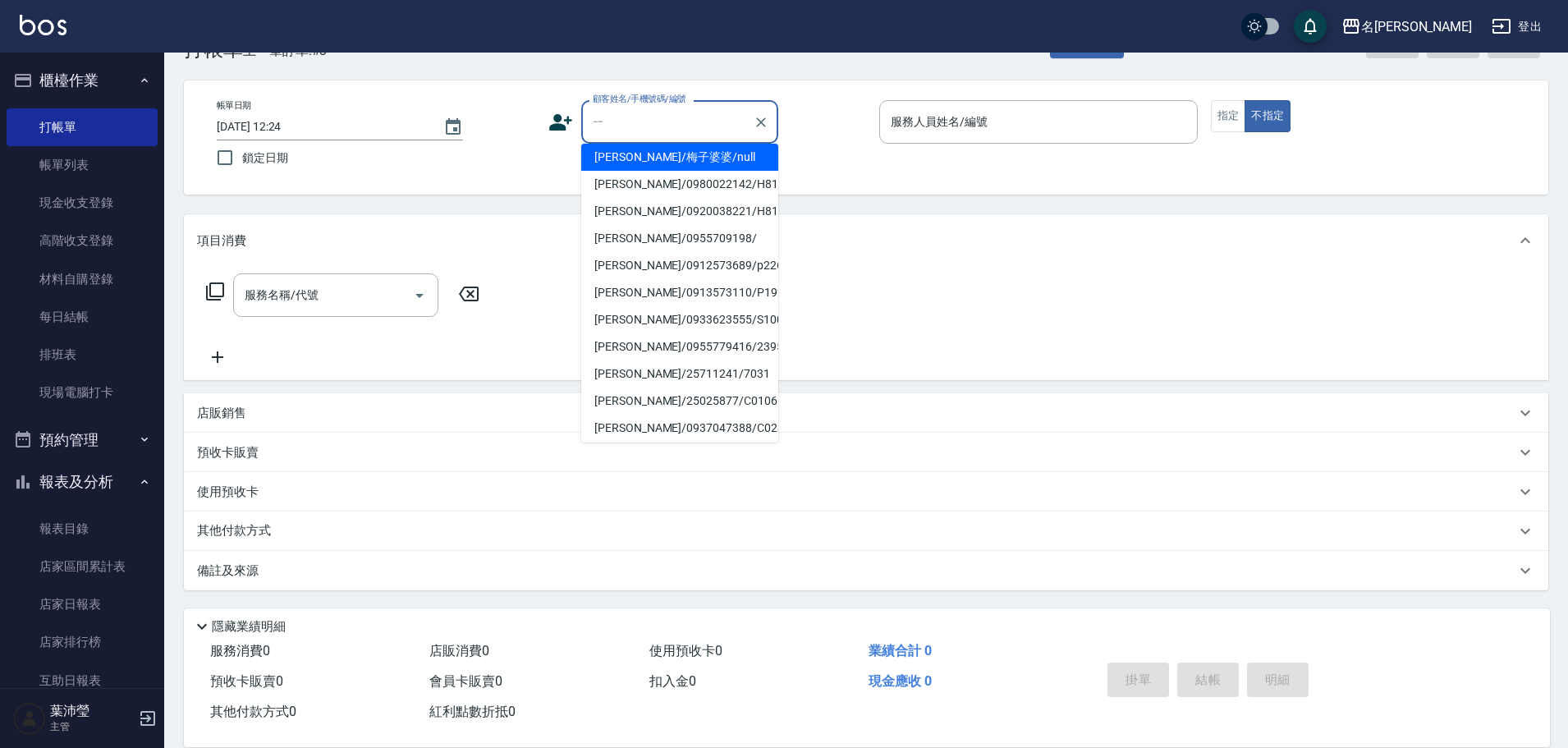
scroll to position [0, 0]
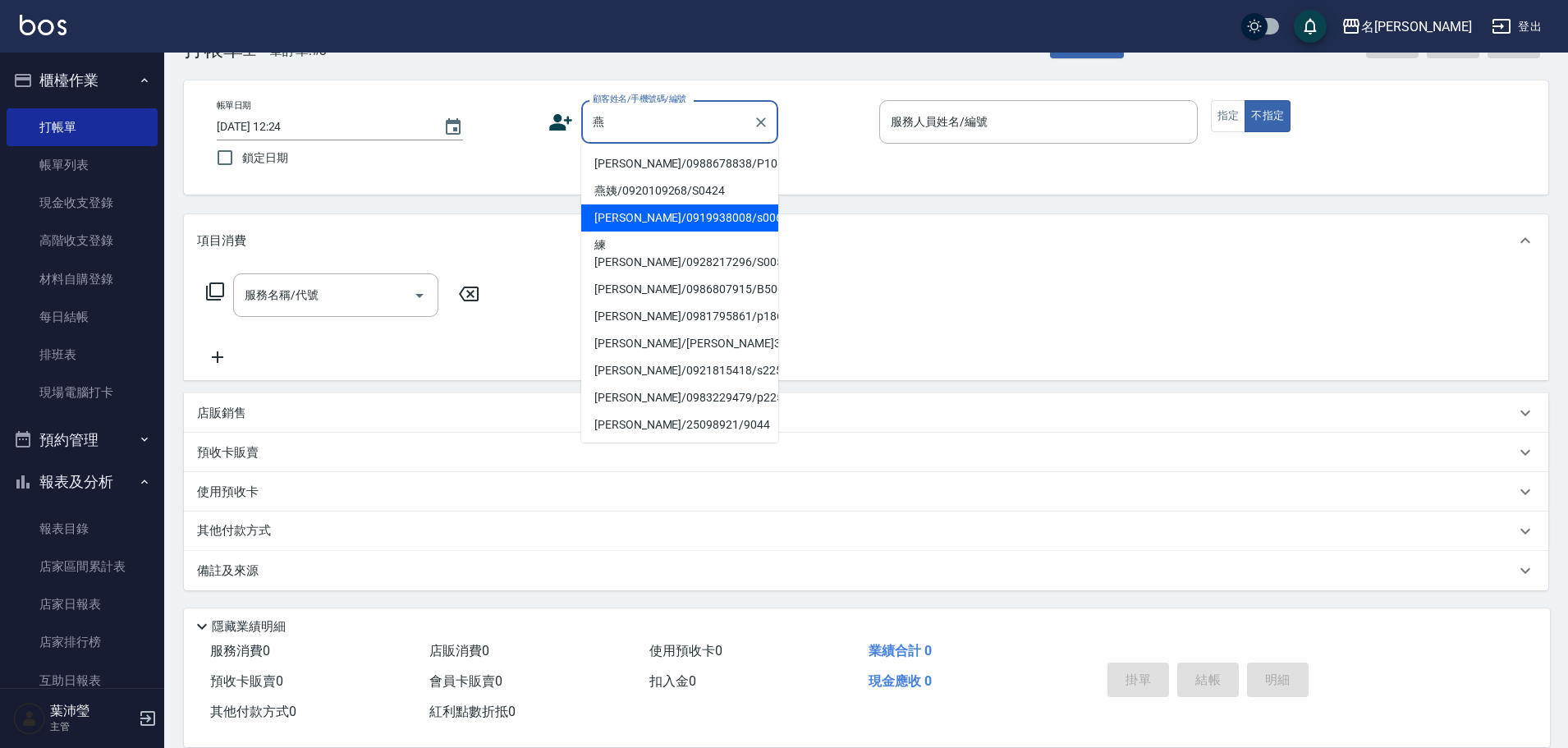
click at [653, 214] on li "[PERSON_NAME]/0919938008/s0062" at bounding box center [679, 218] width 197 height 28
type input "[PERSON_NAME]/0919938008/s0062"
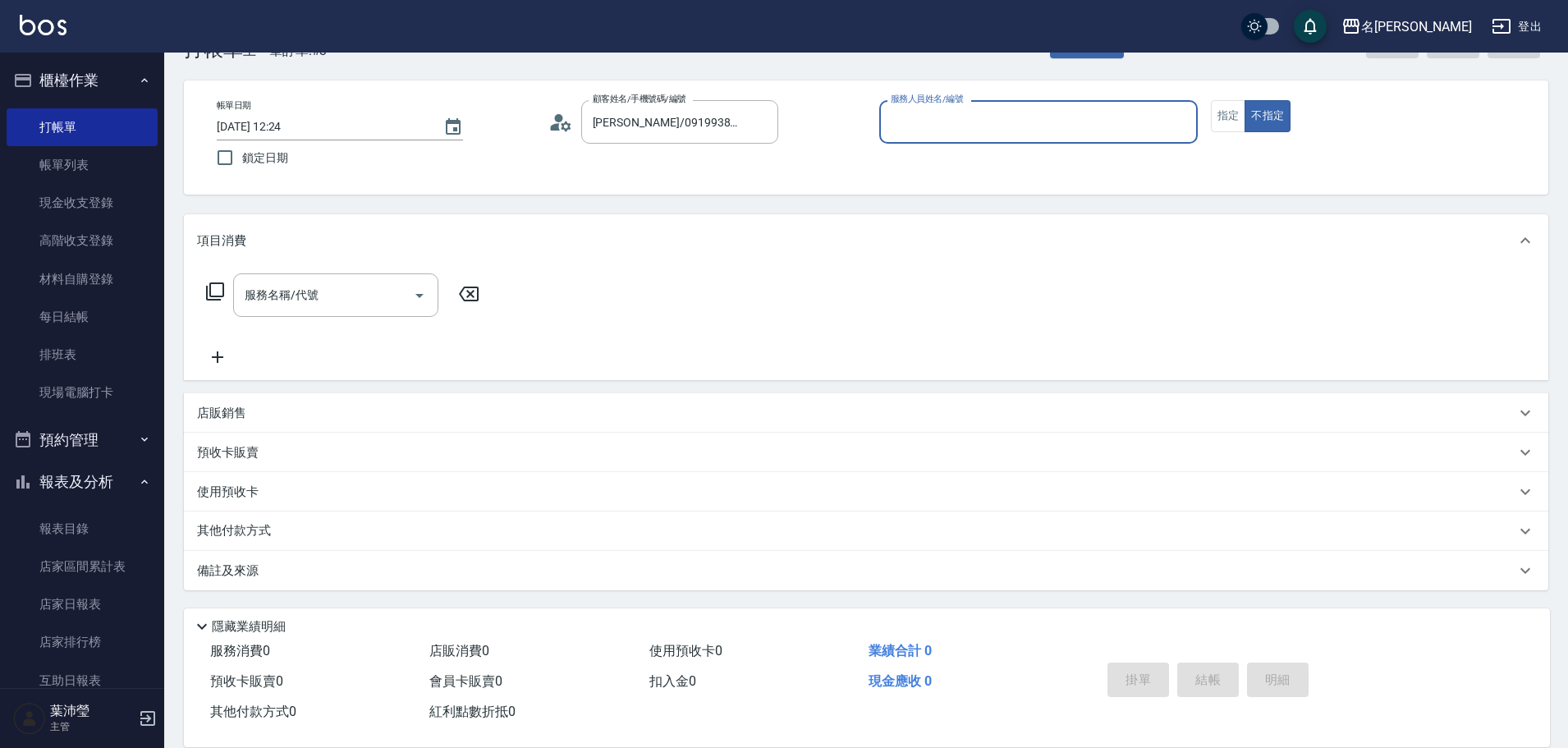
type input "Angle-10"
click at [1242, 118] on button "指定" at bounding box center [1228, 115] width 35 height 32
click at [219, 293] on icon at bounding box center [215, 291] width 20 height 20
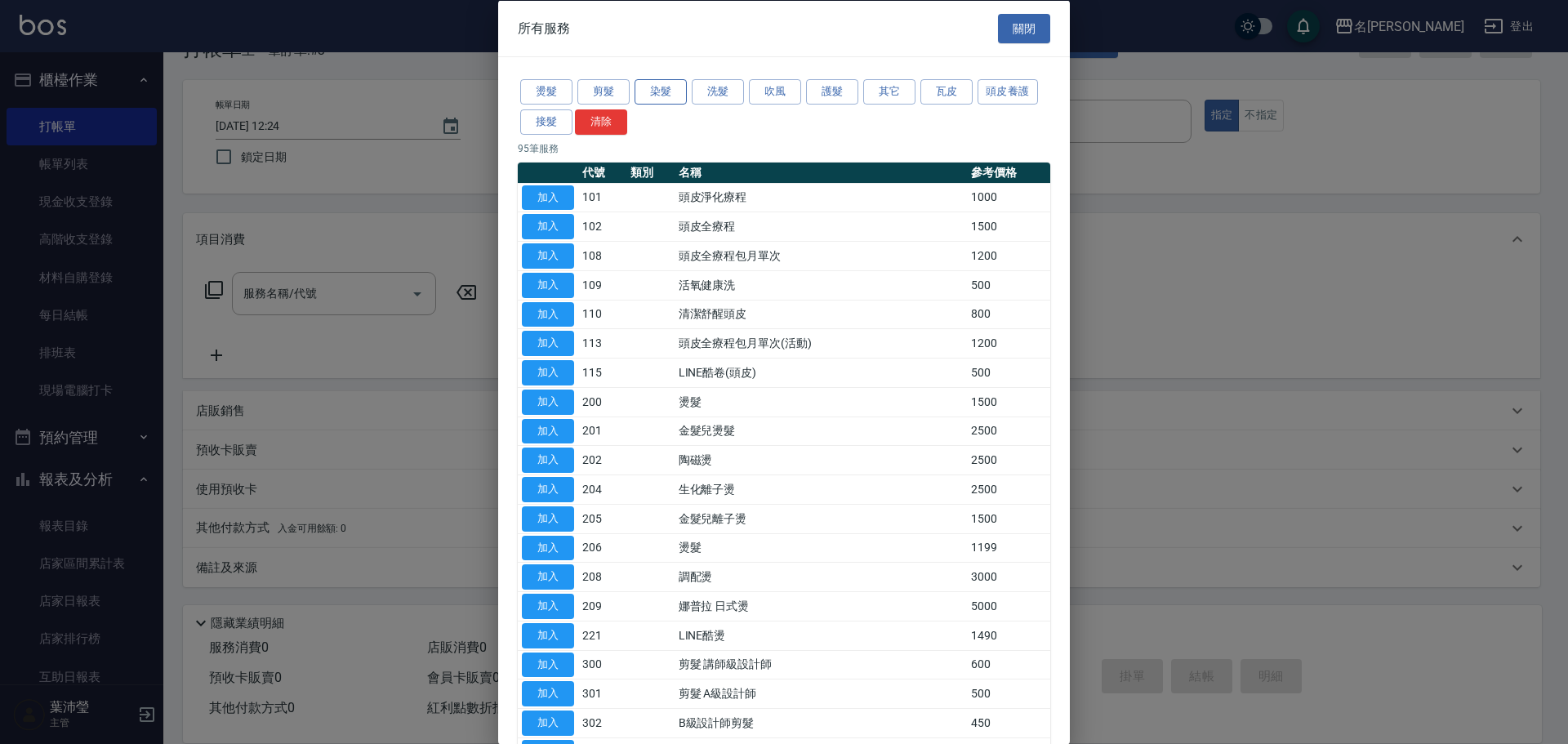
click at [678, 89] on button "染髮" at bounding box center [660, 92] width 52 height 26
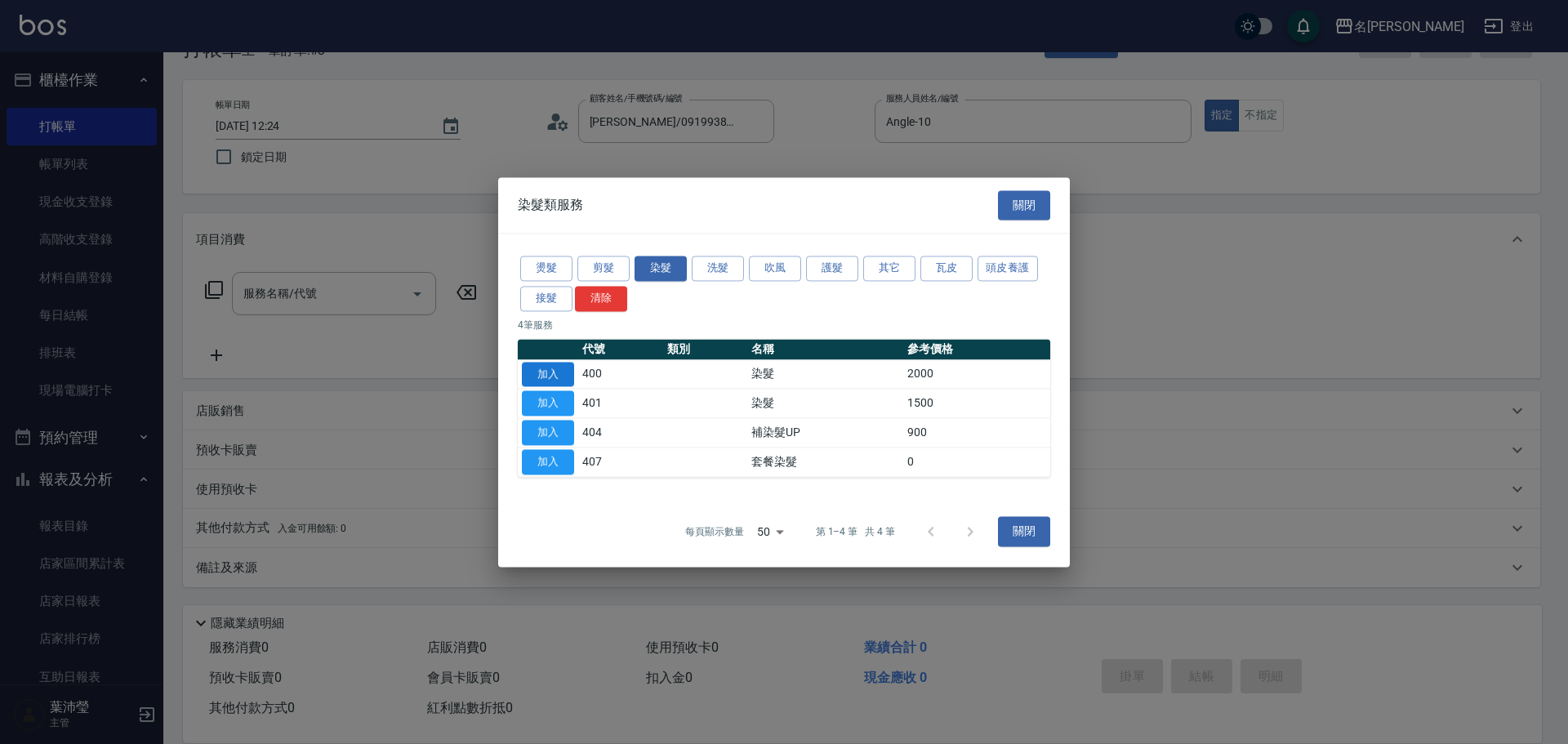
click at [554, 370] on button "加入" at bounding box center [547, 375] width 52 height 26
type input "染髮(400)"
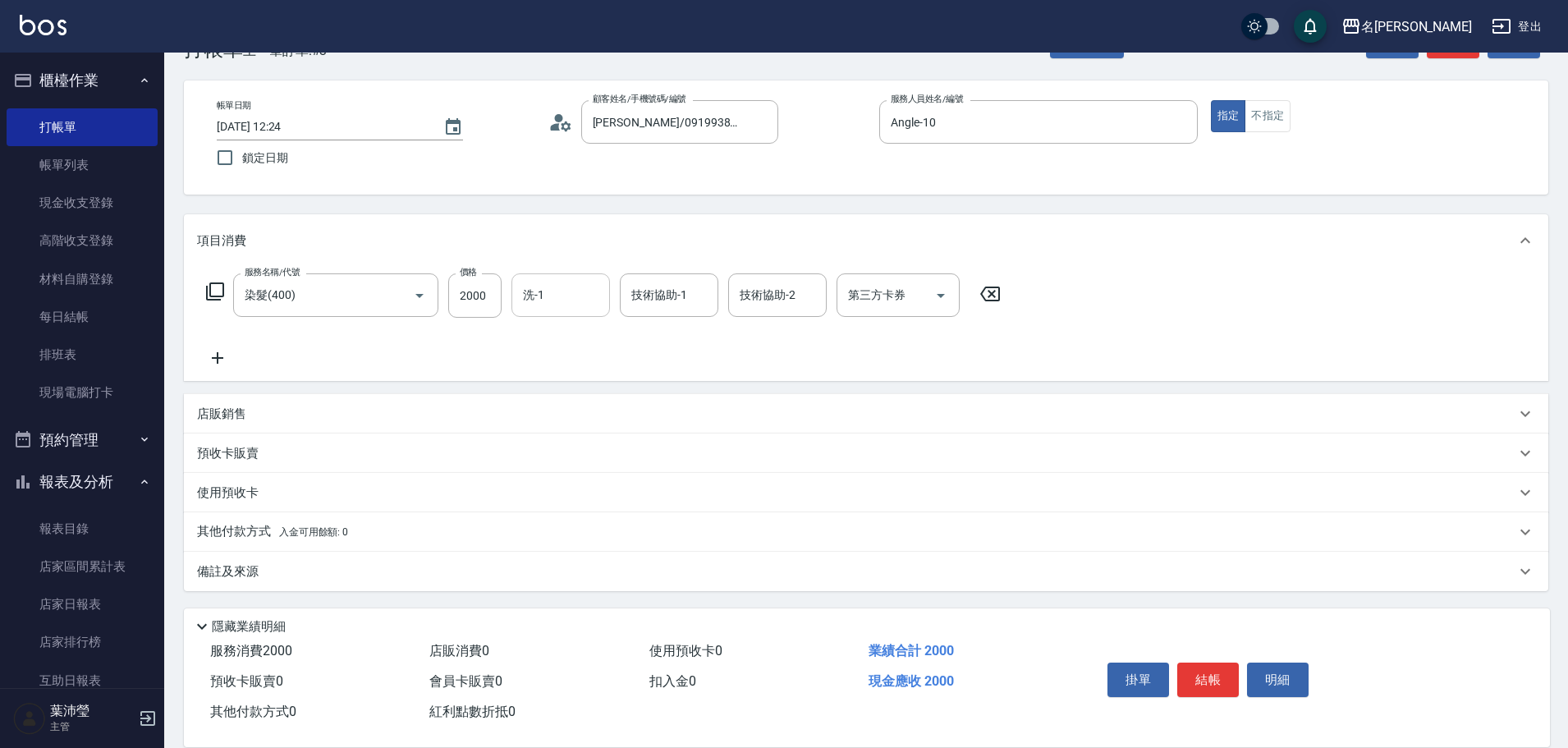
click at [534, 282] on div "洗-1 洗-1" at bounding box center [561, 295] width 99 height 44
type input "慈均-15"
click at [209, 297] on icon at bounding box center [215, 291] width 20 height 20
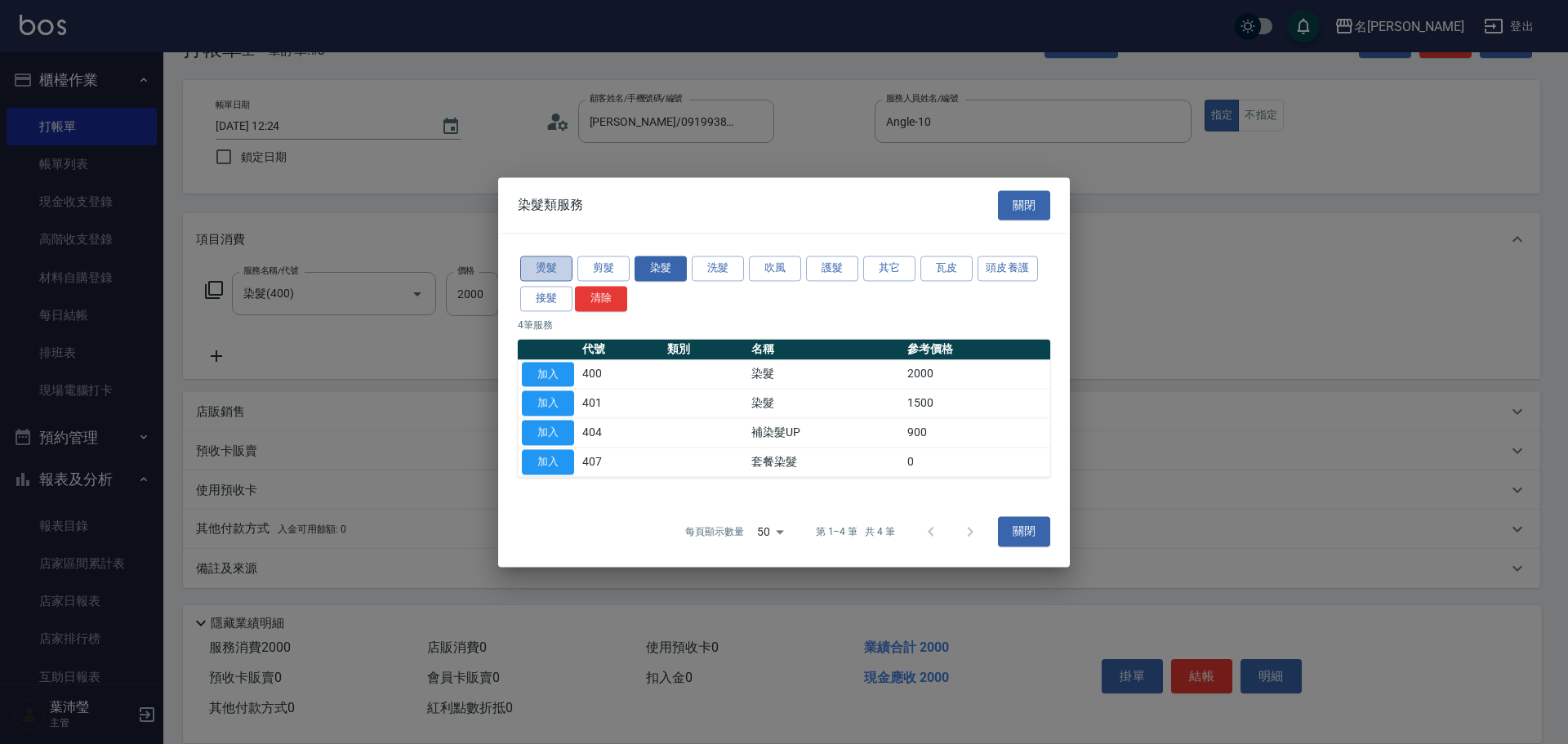
click at [527, 268] on button "燙髮" at bounding box center [546, 269] width 52 height 26
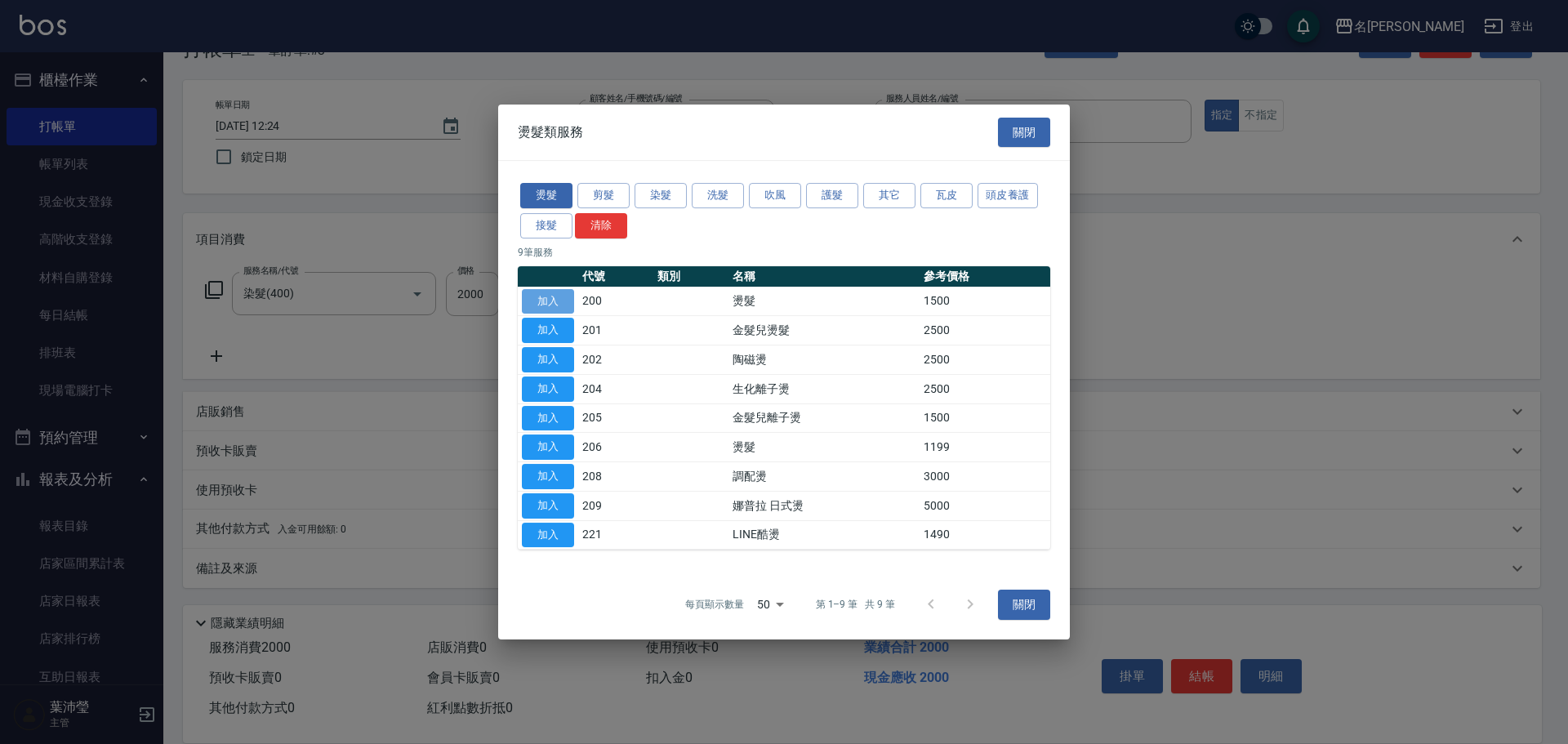
click at [544, 294] on button "加入" at bounding box center [547, 302] width 52 height 26
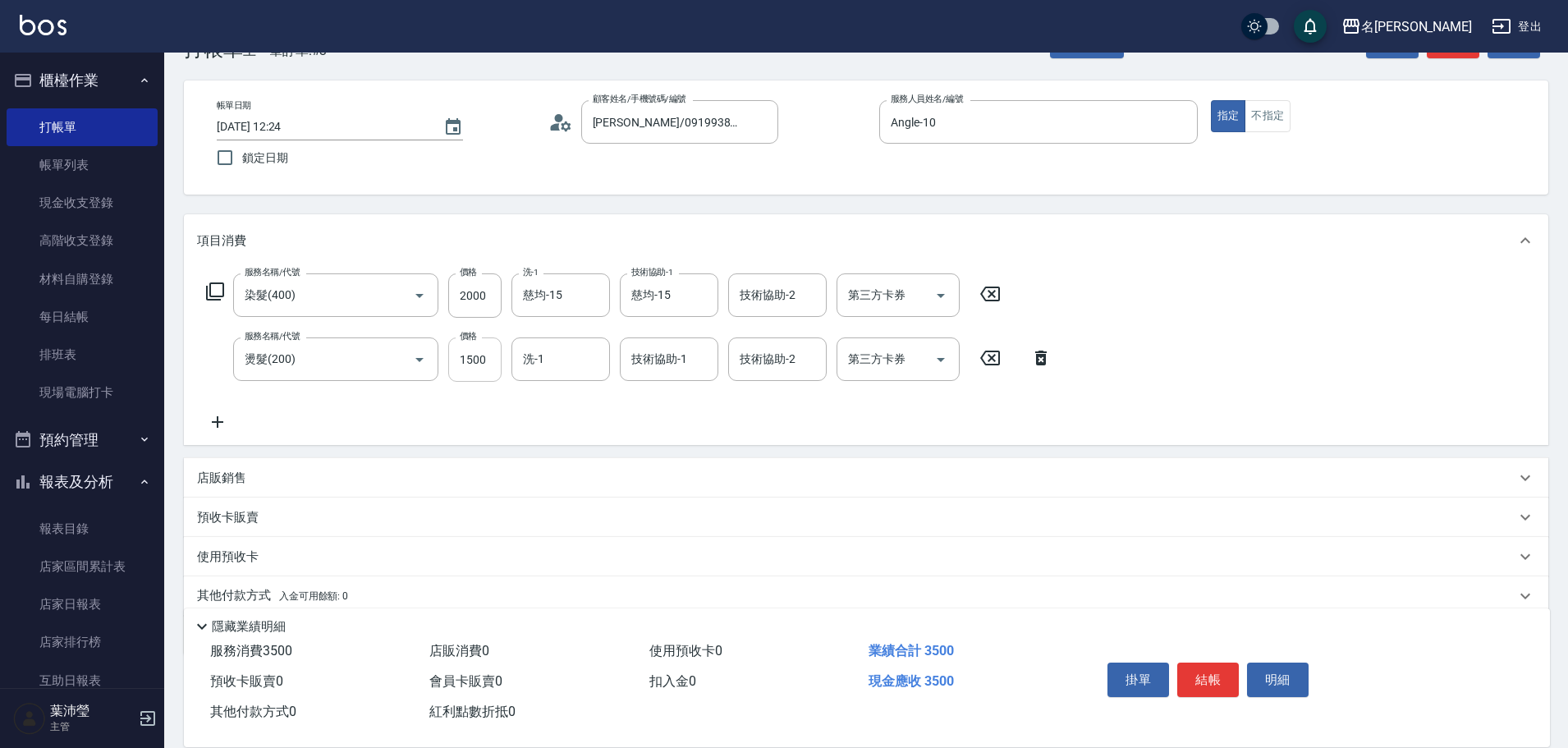
click at [492, 359] on input "1500" at bounding box center [475, 359] width 53 height 45
type input "2500"
click at [1202, 667] on button "結帳" at bounding box center [1208, 679] width 62 height 34
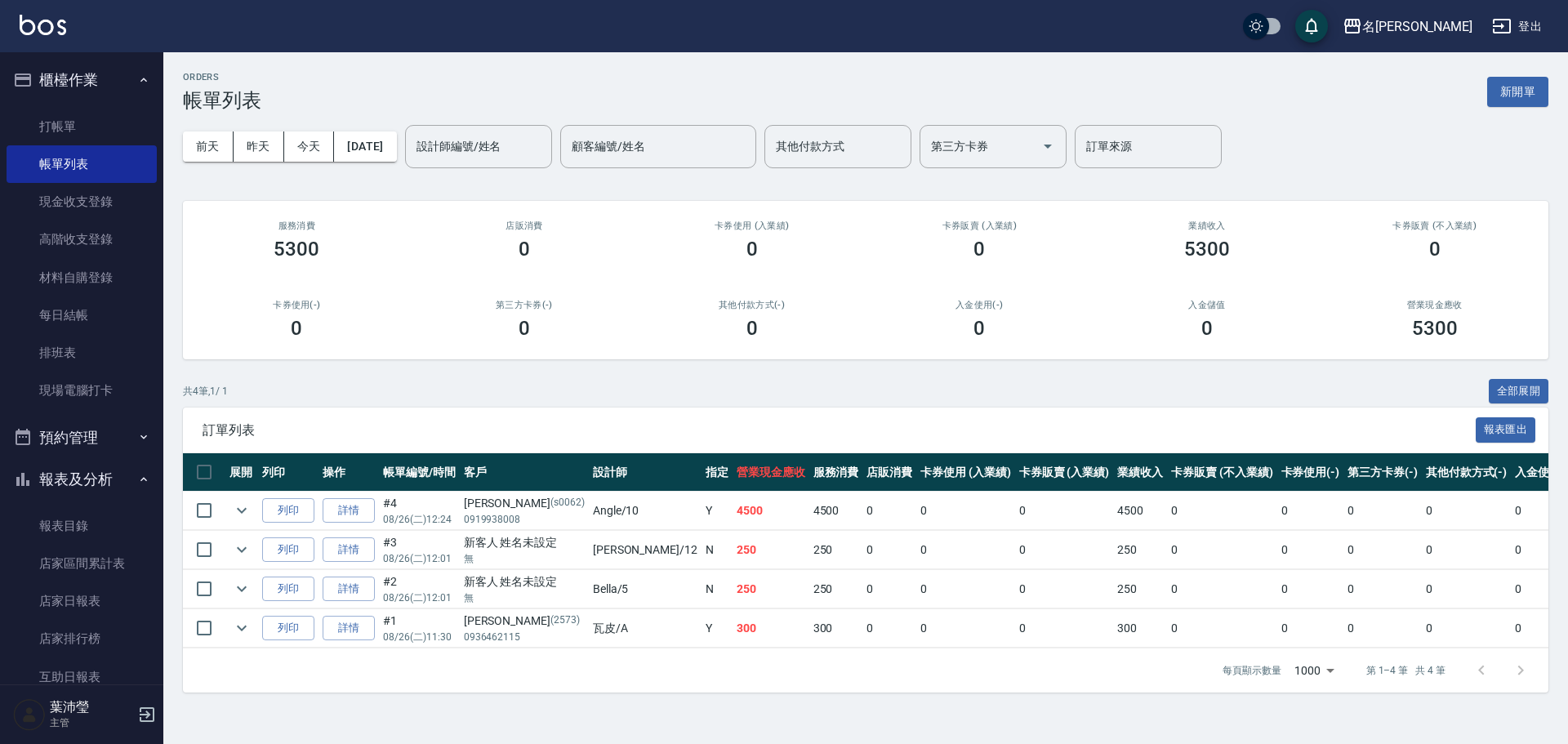
click at [1220, 679] on div "每頁顯示數量 1000 1000 第 1–4 筆 共 4 筆" at bounding box center [1372, 670] width 339 height 44
click at [356, 515] on link "詳情" at bounding box center [348, 511] width 52 height 26
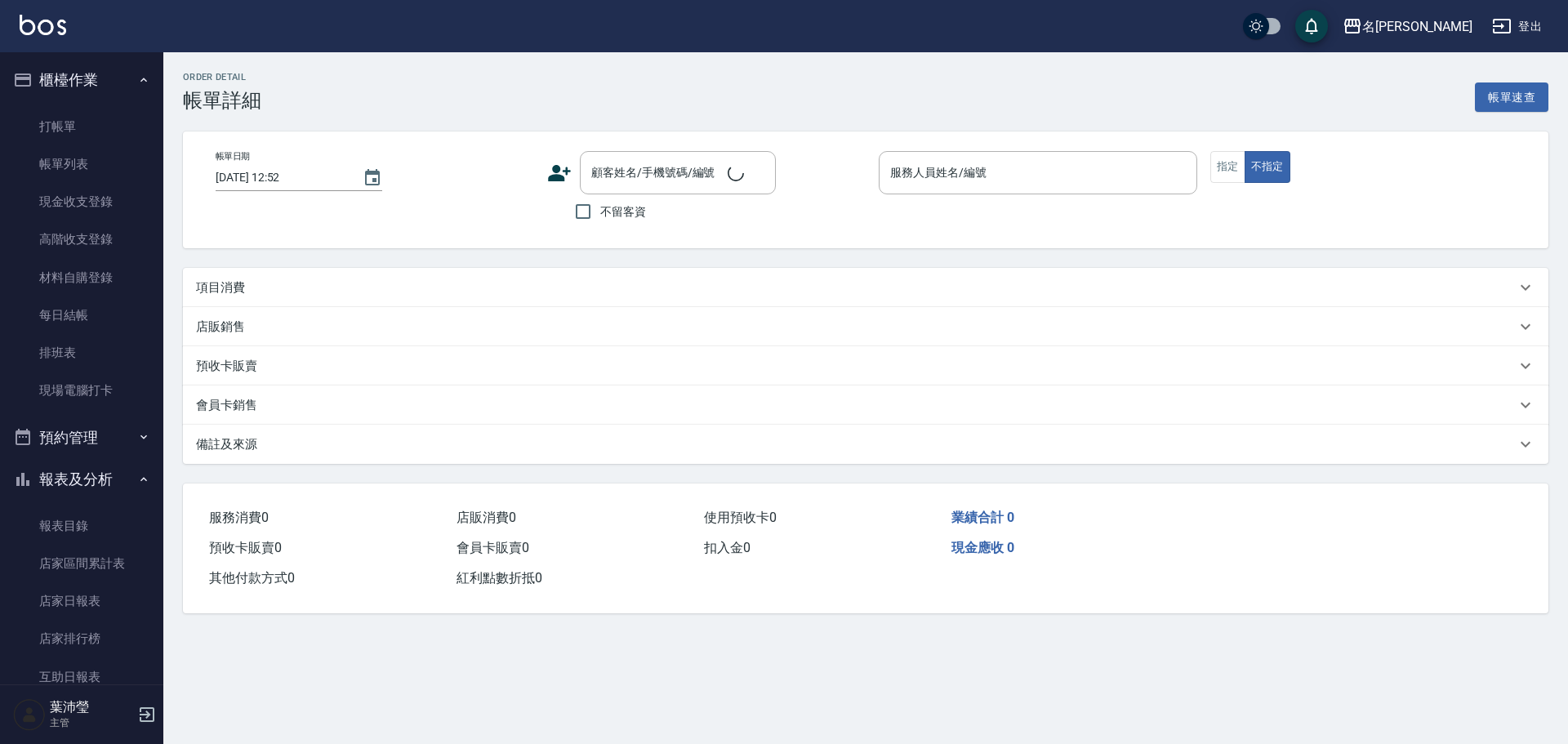
type input "[DATE] 12:24"
type input "Angle-10"
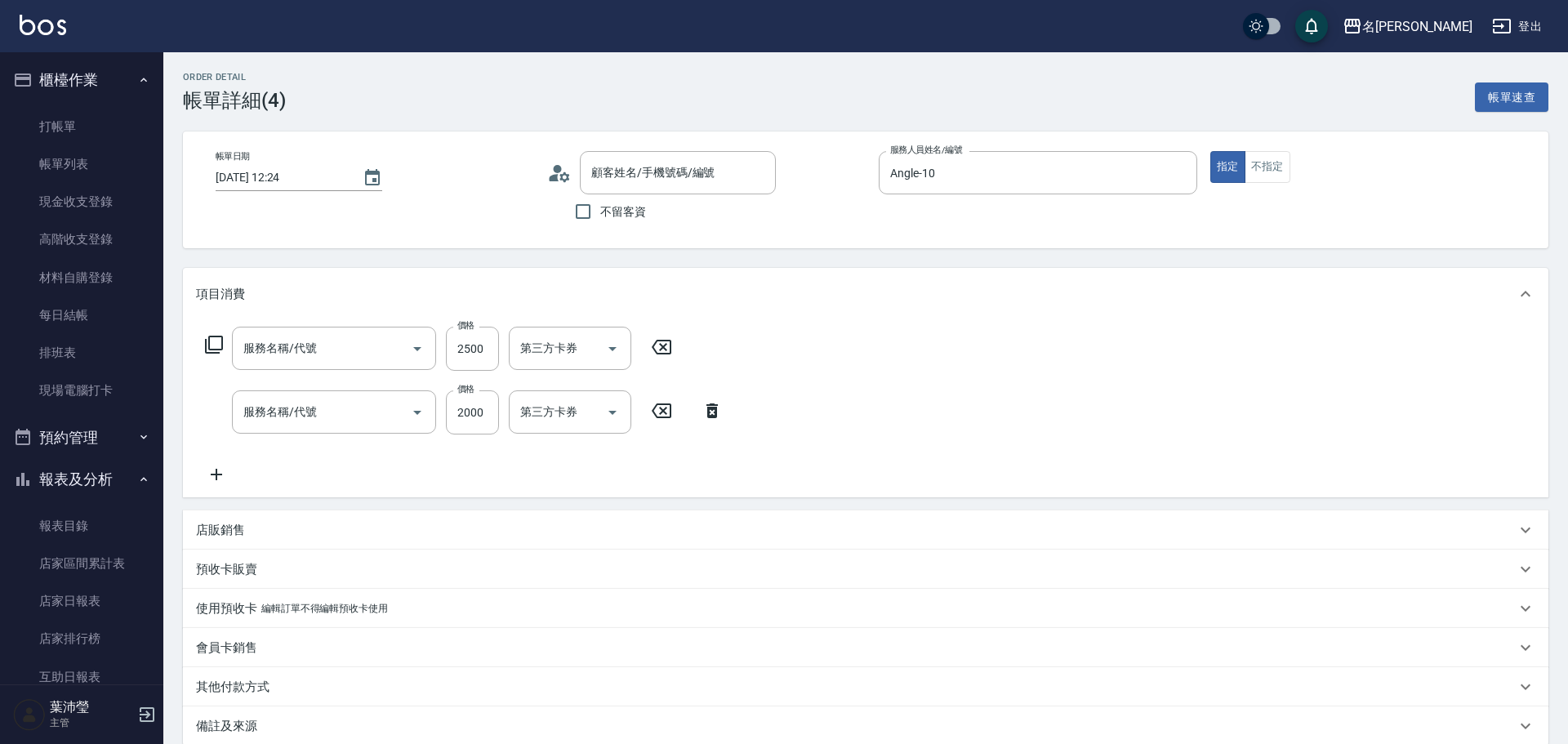
type input "[PERSON_NAME]/0919938008/s0062"
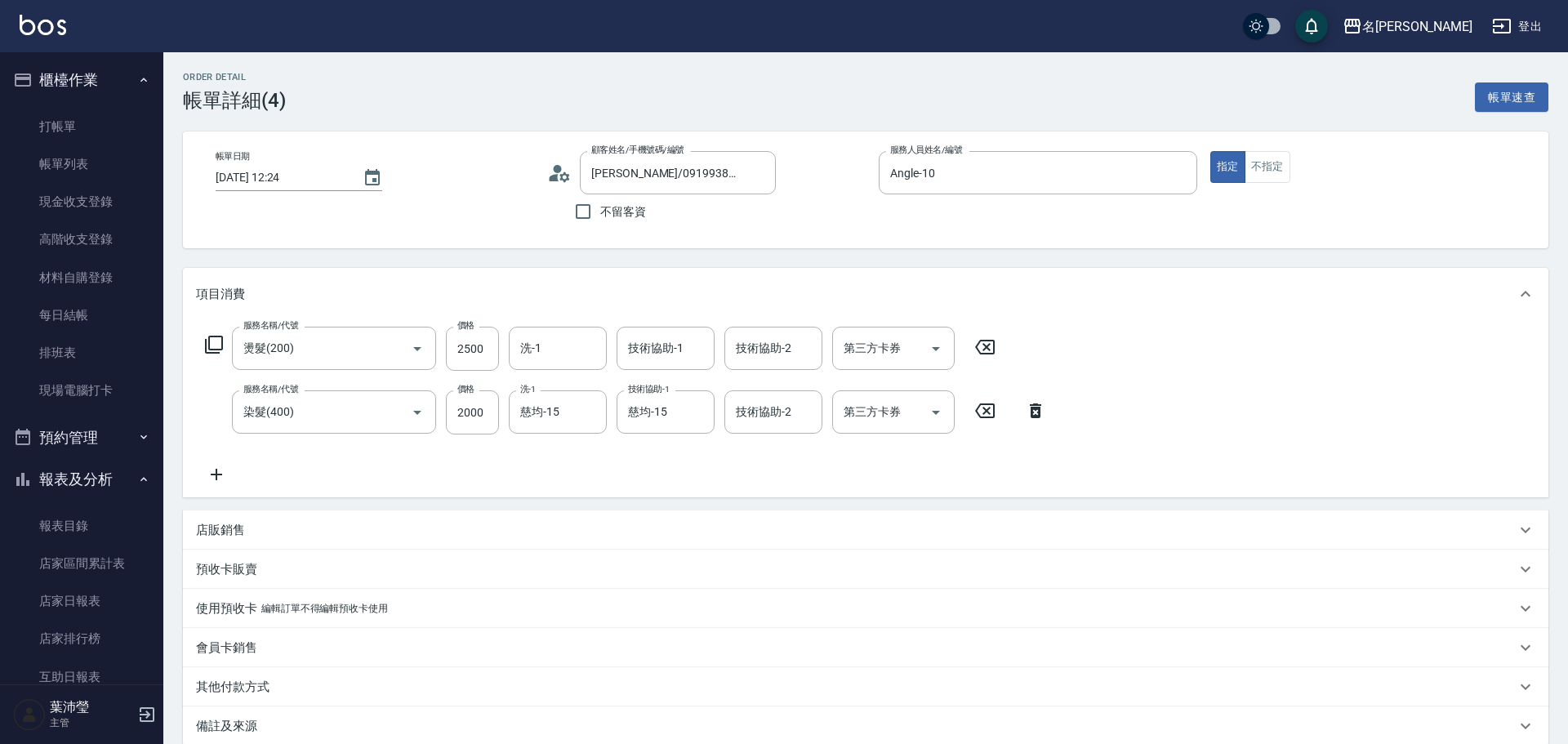
type input "燙髮(200)"
type input "染髮(400)"
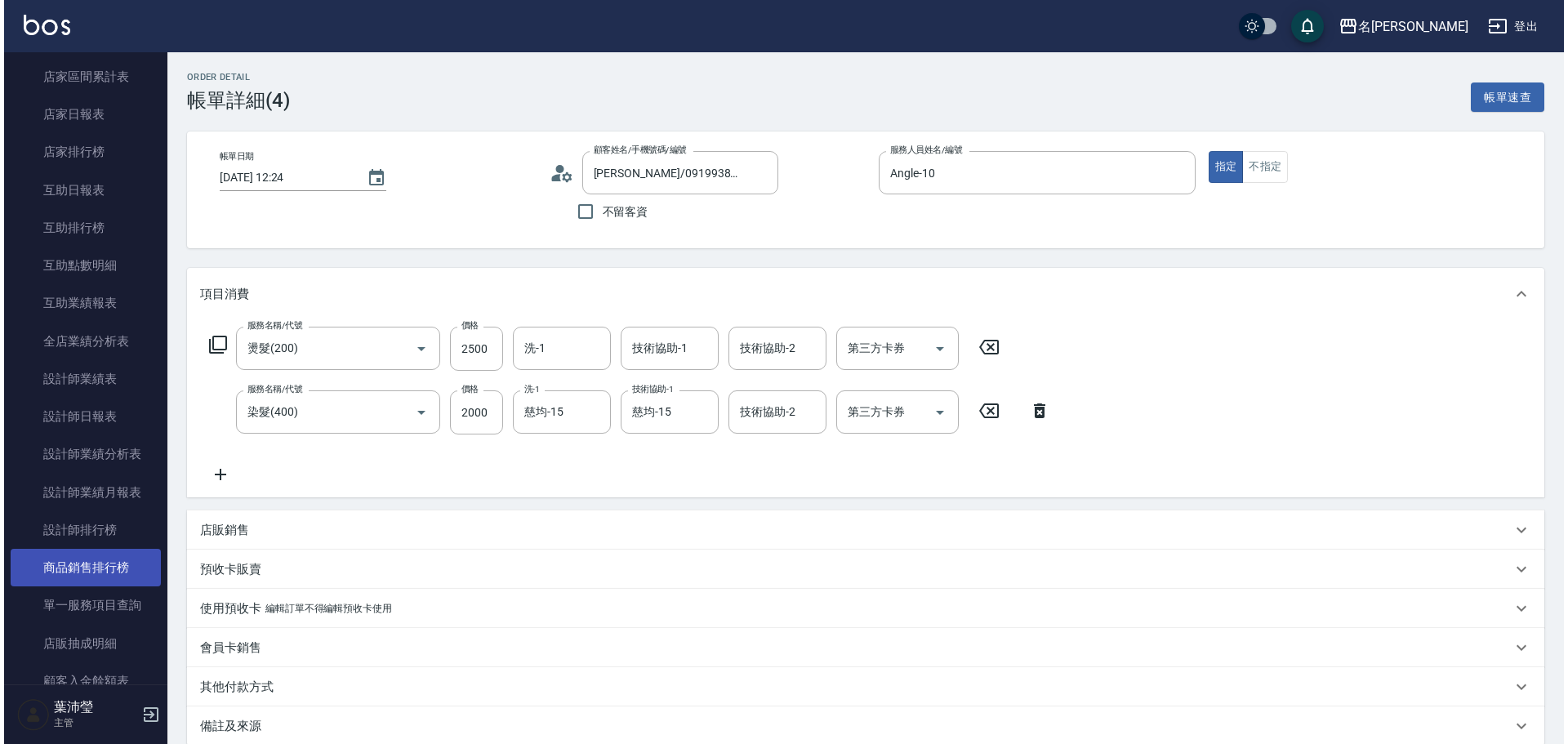
scroll to position [490, 0]
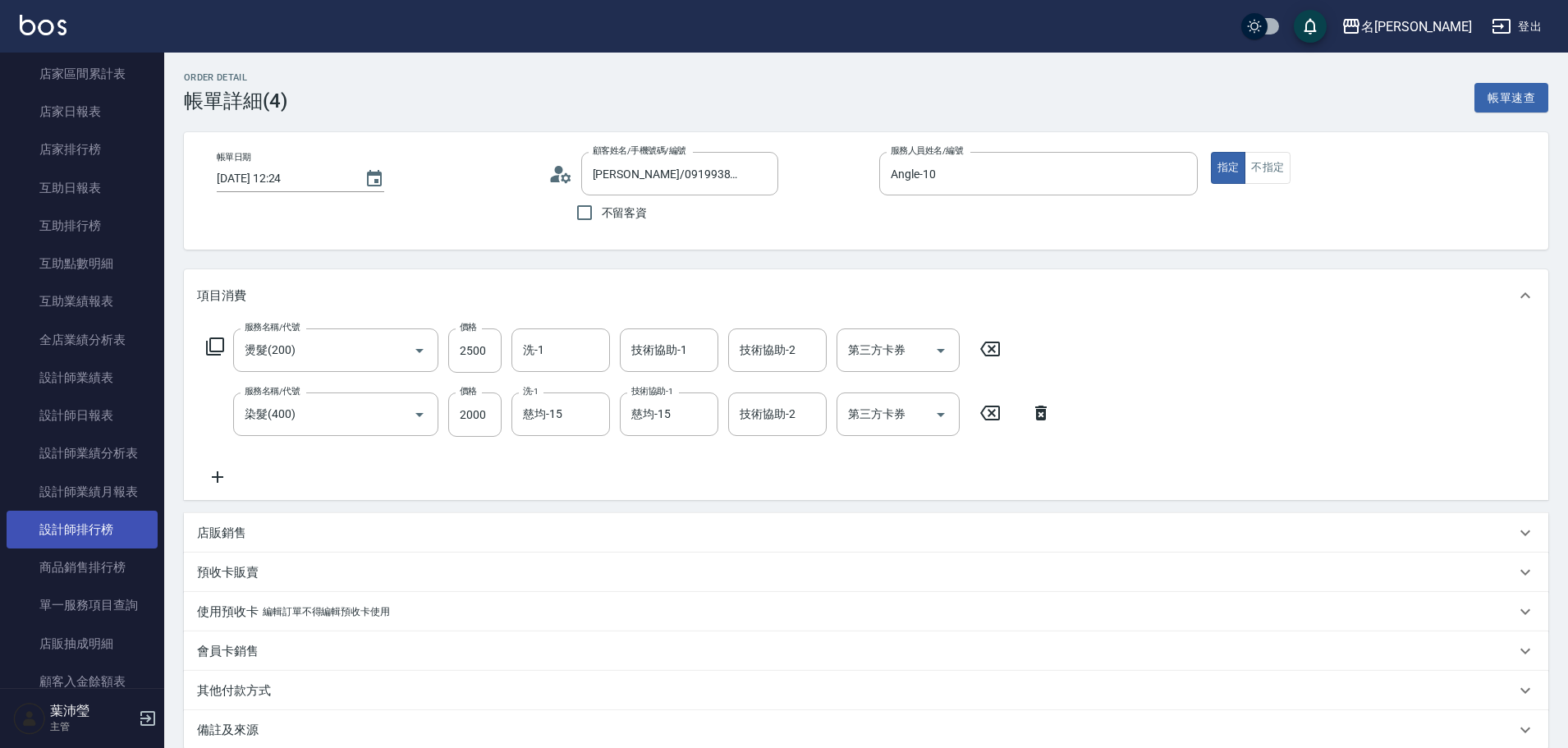
click at [82, 532] on link "設計師排行榜" at bounding box center [83, 530] width 151 height 38
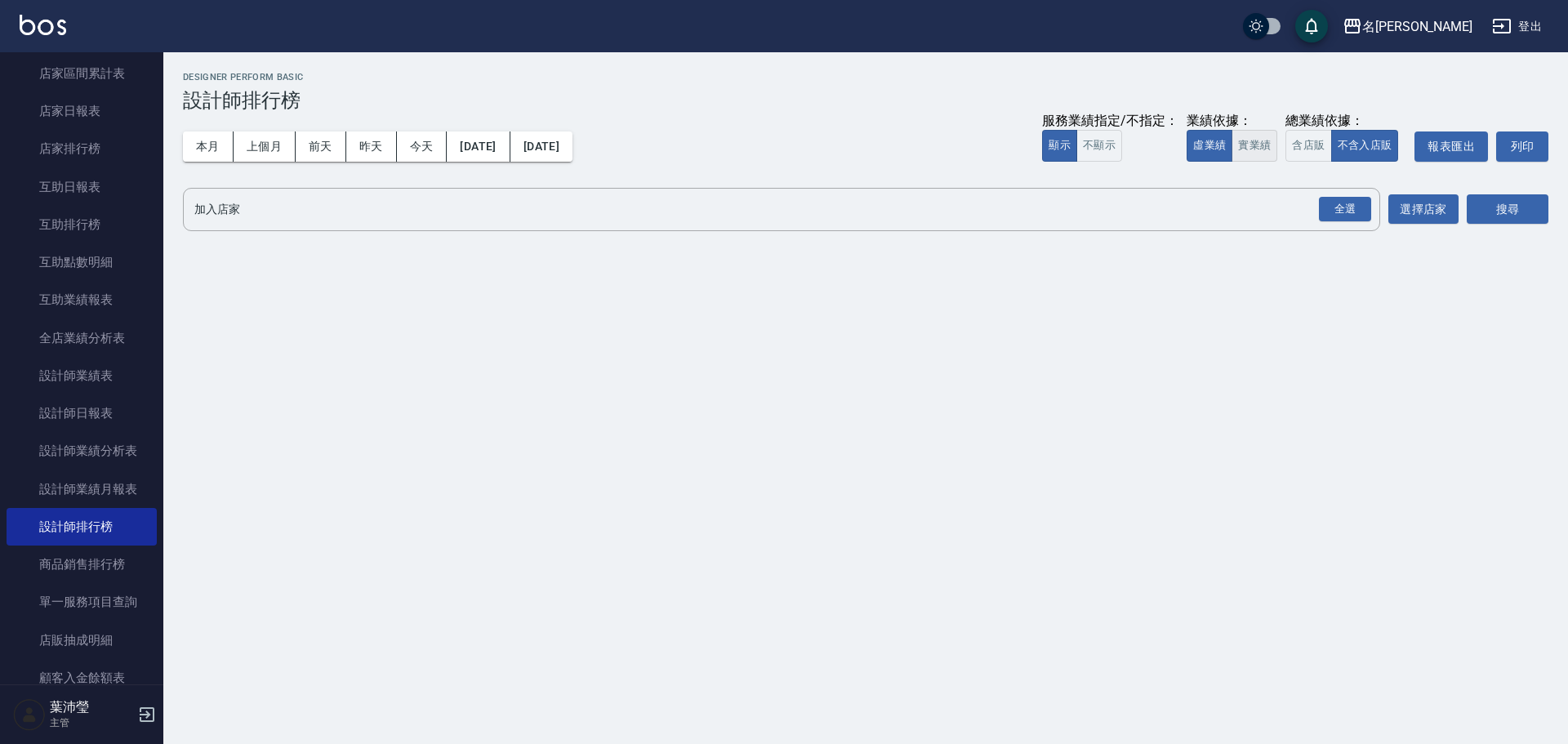
click at [1244, 159] on button "實業績" at bounding box center [1254, 145] width 45 height 32
click at [1350, 213] on div "全選" at bounding box center [1345, 210] width 52 height 26
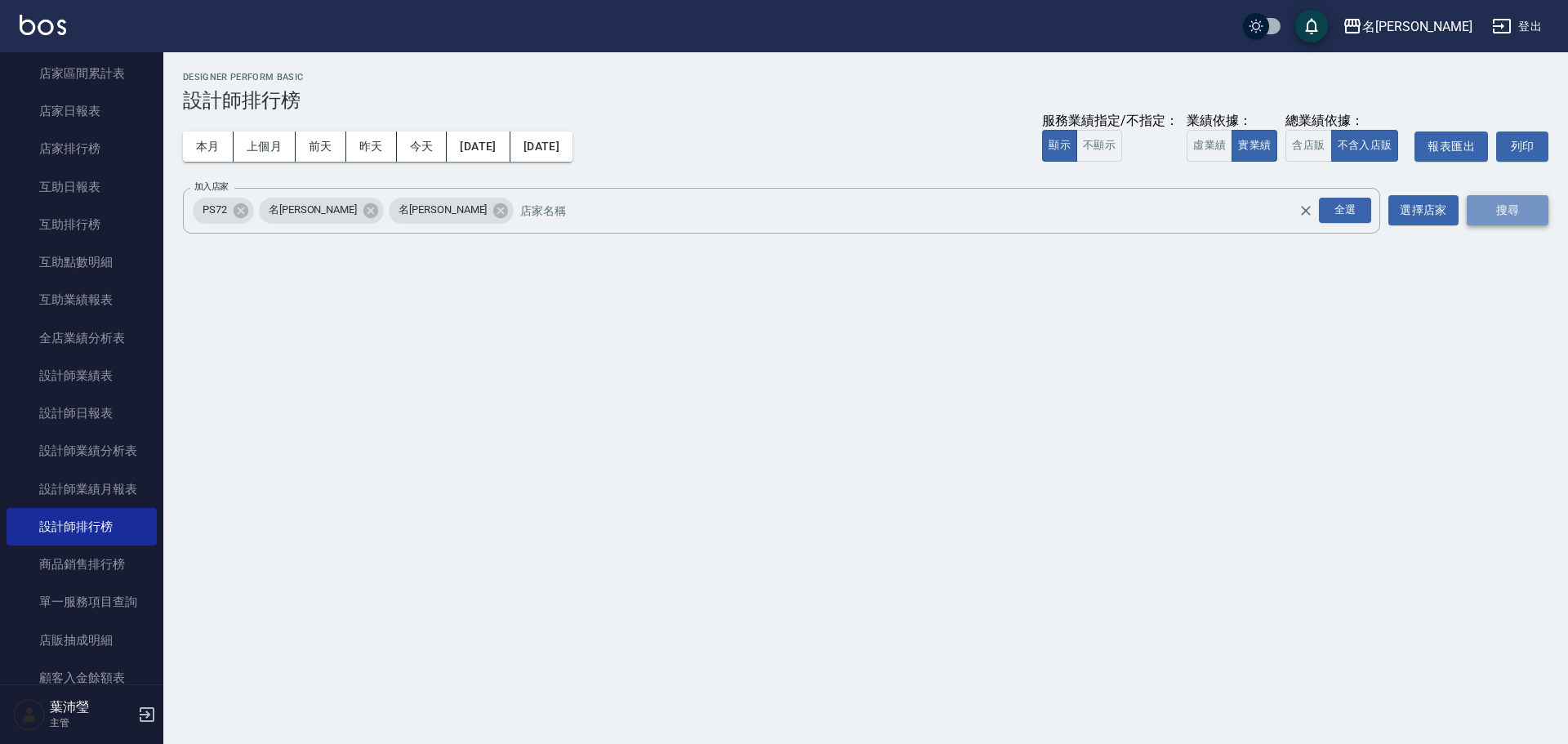
click at [1500, 205] on button "搜尋" at bounding box center [1506, 210] width 81 height 30
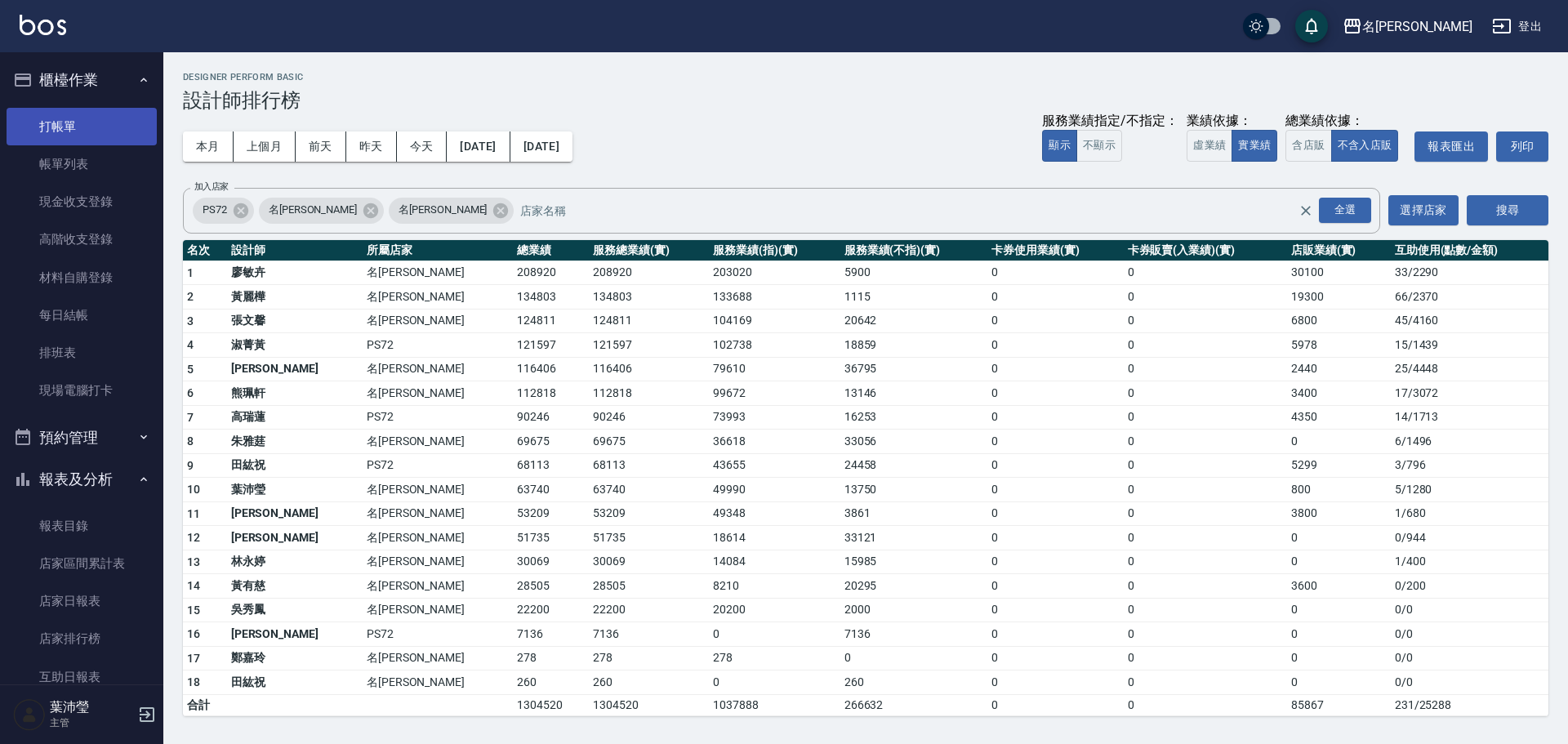
click at [69, 119] on link "打帳單" at bounding box center [82, 127] width 151 height 38
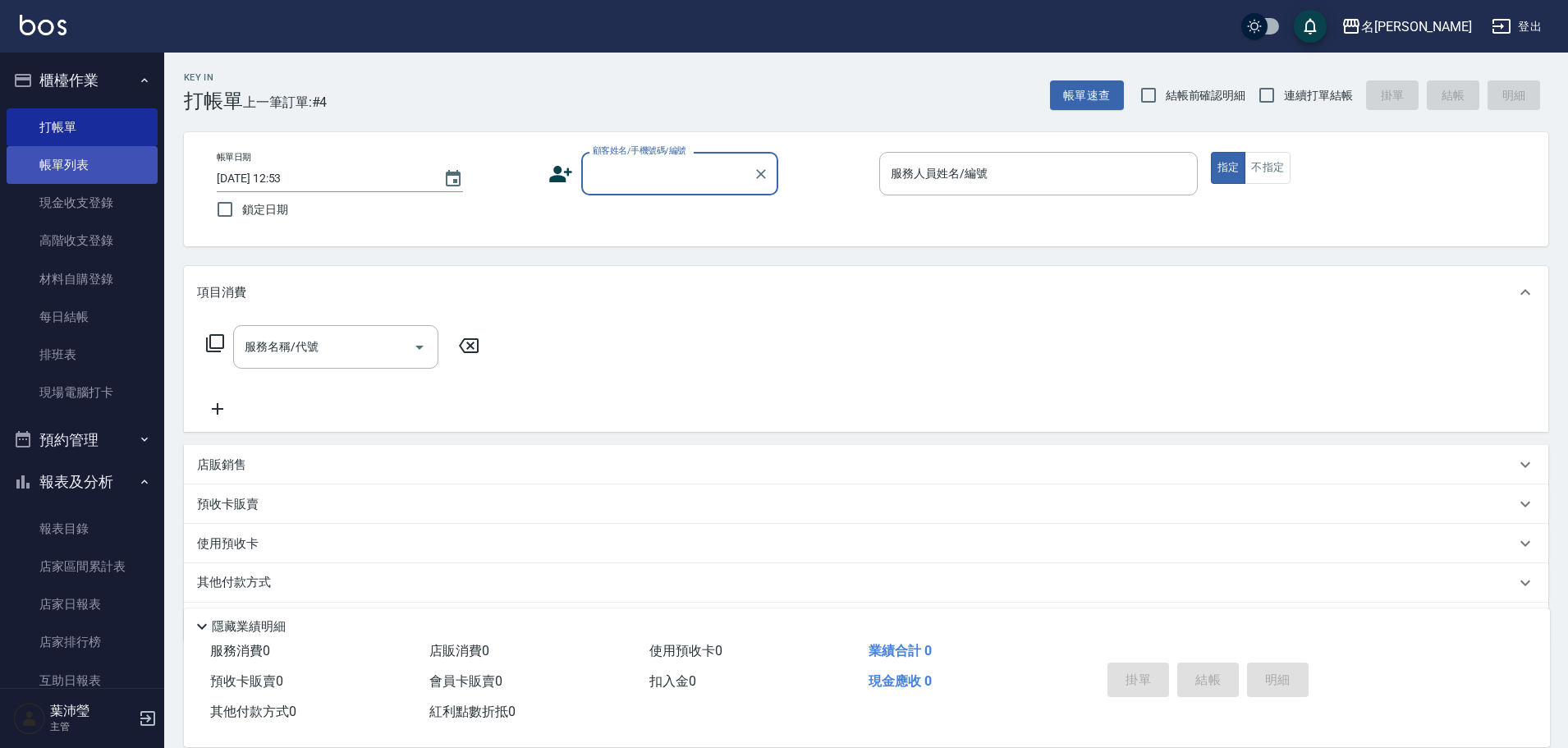
click at [77, 173] on link "帳單列表" at bounding box center [83, 165] width 151 height 38
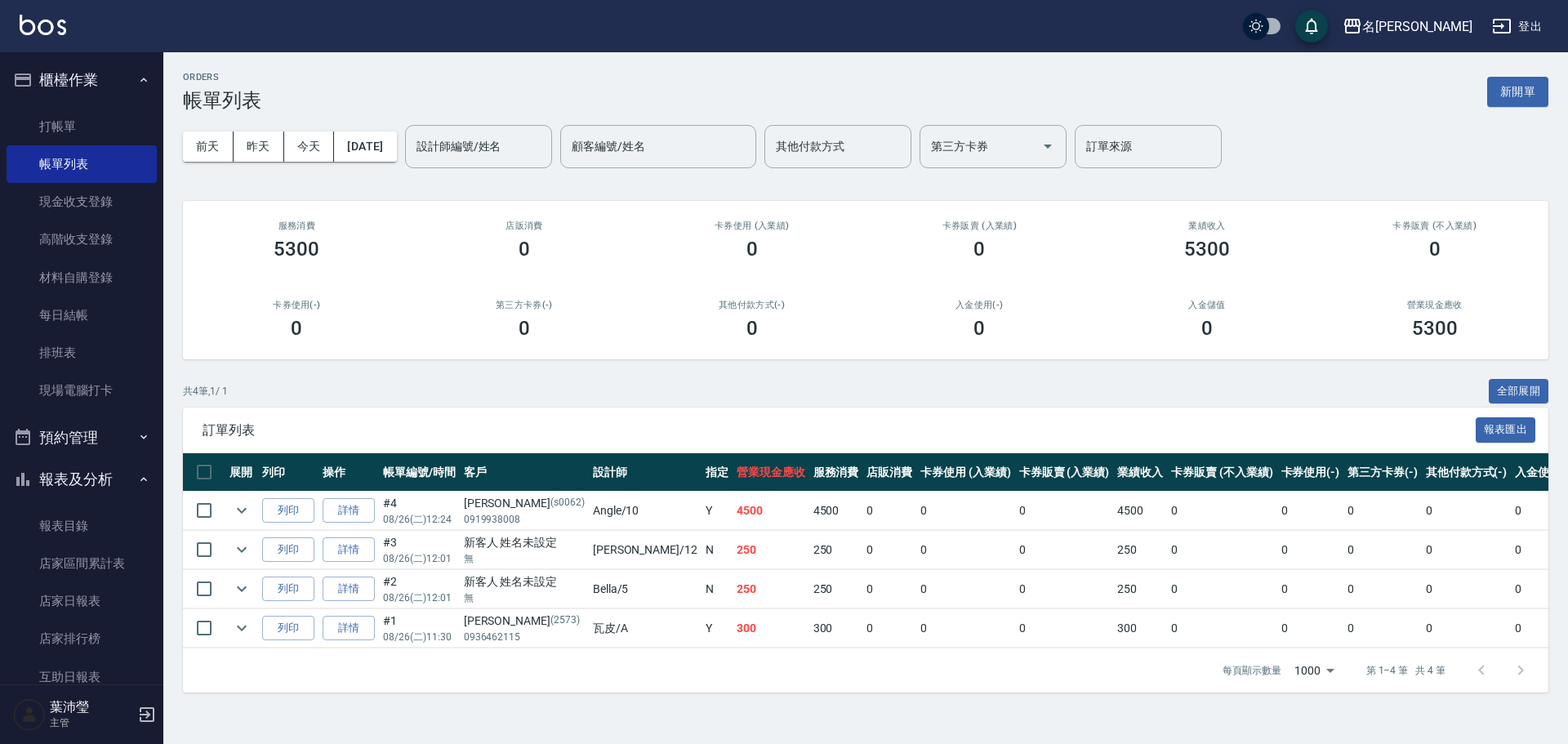
click at [1508, 113] on div "[DATE] [DATE] [DATE] [DATE] 設計師編號/姓名 設計師編號/姓名 顧客編號/姓名 顧客編號/姓名 其他付款方式 其他付款方式 第三方…" at bounding box center [866, 146] width 1365 height 69
click at [1511, 104] on button "新開單" at bounding box center [1518, 92] width 62 height 30
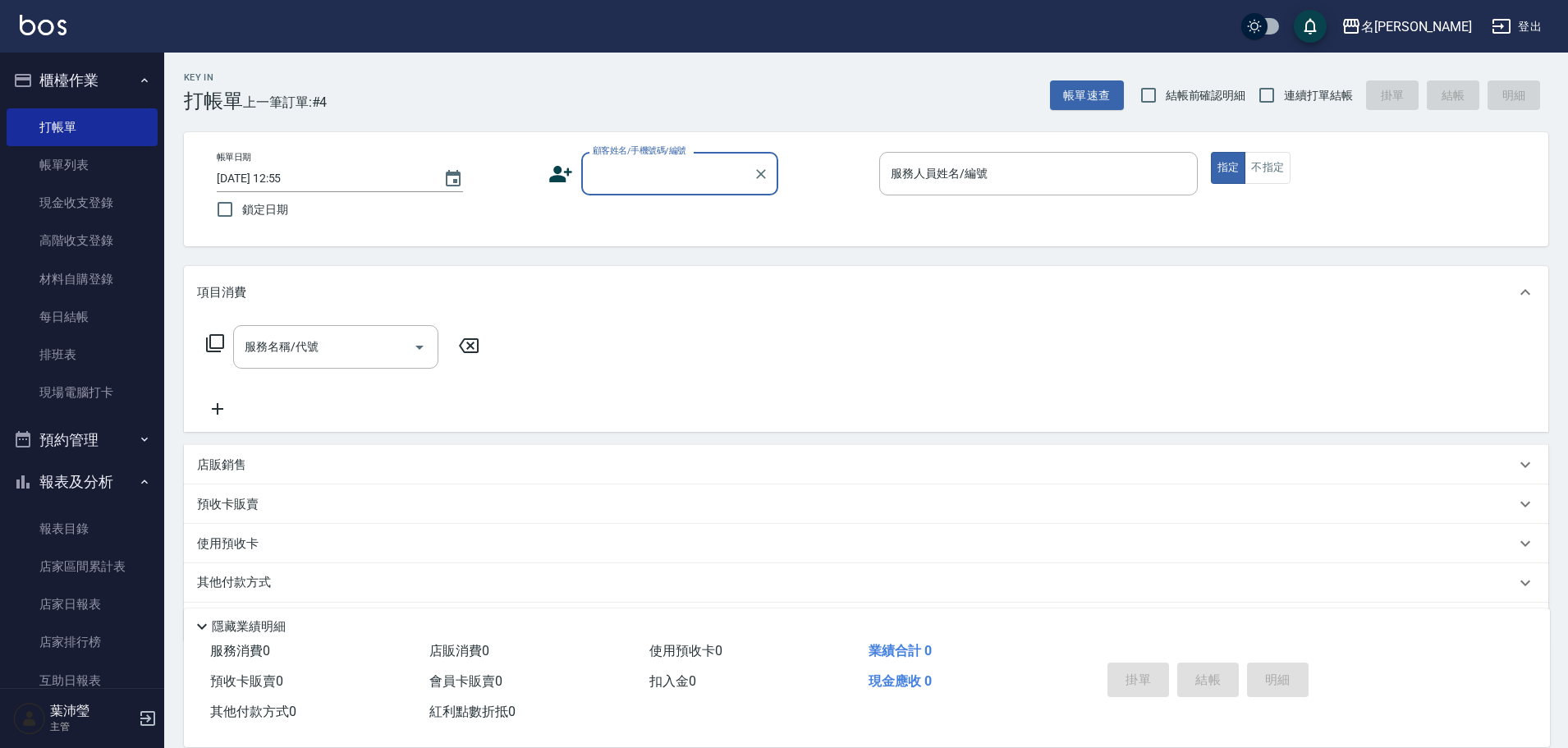
click at [659, 170] on input "顧客姓名/手機號碼/編號" at bounding box center [667, 173] width 157 height 28
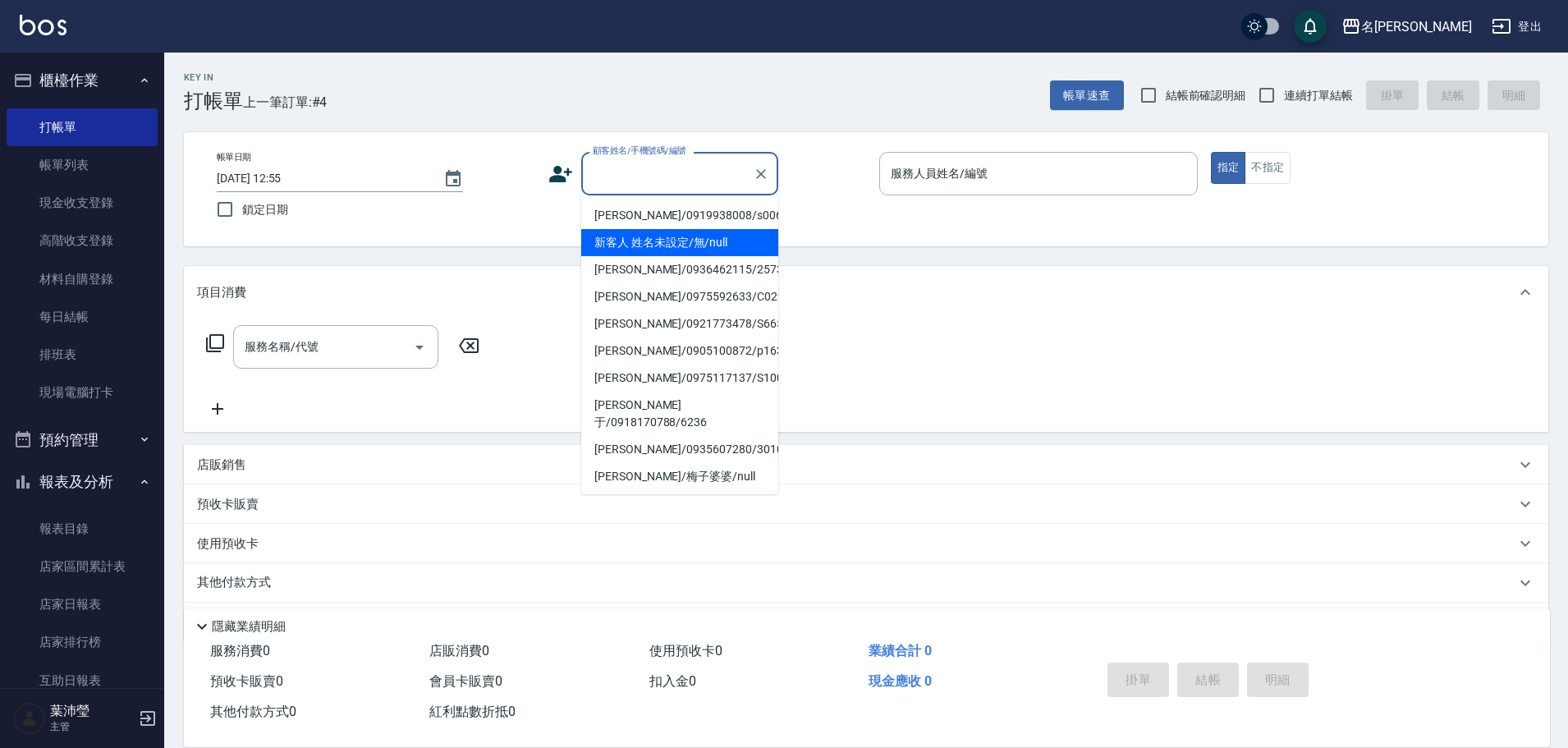
click at [669, 233] on li "新客人 姓名未設定/無/null" at bounding box center [679, 242] width 197 height 28
type input "新客人 姓名未設定/無/null"
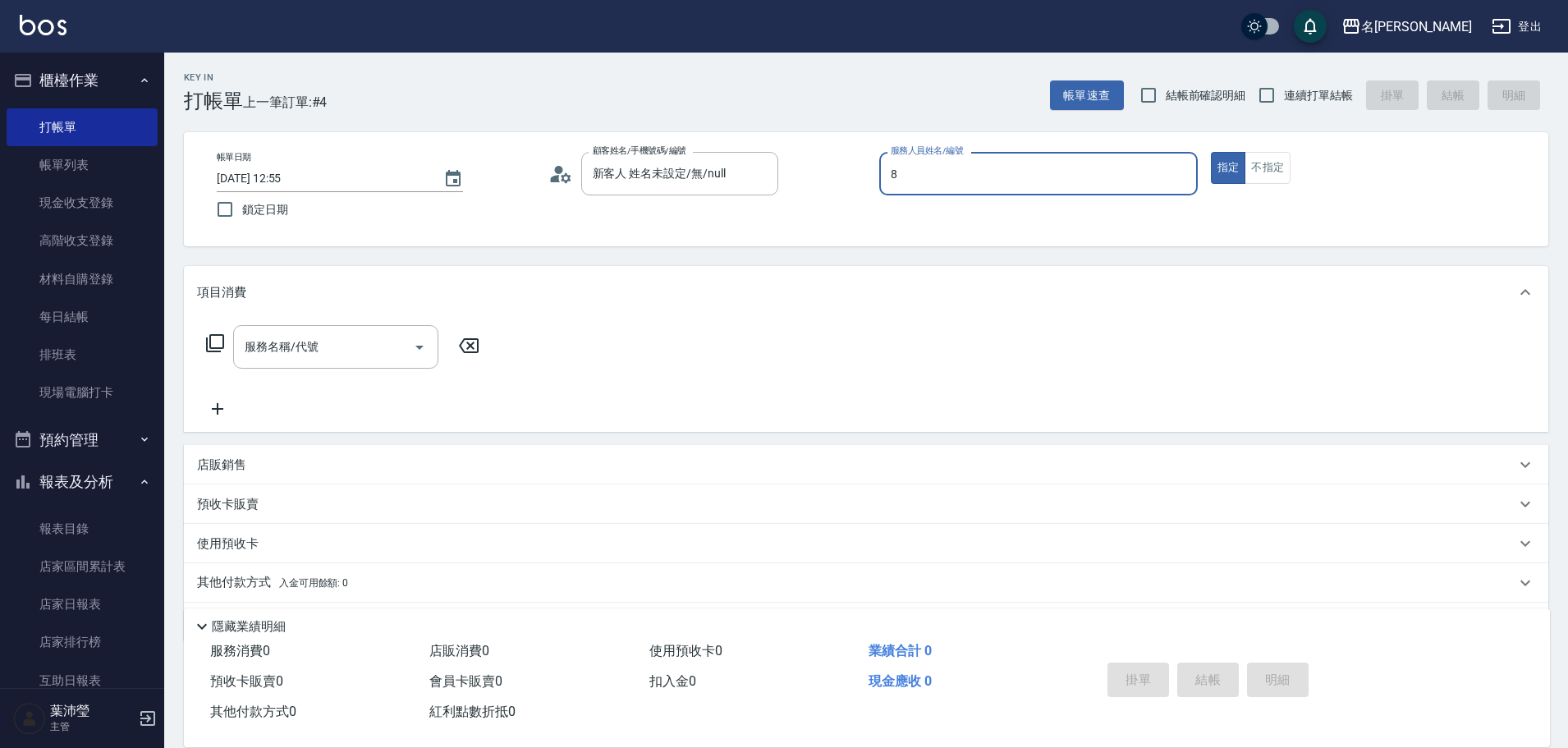
type input "Emma-8"
type button "true"
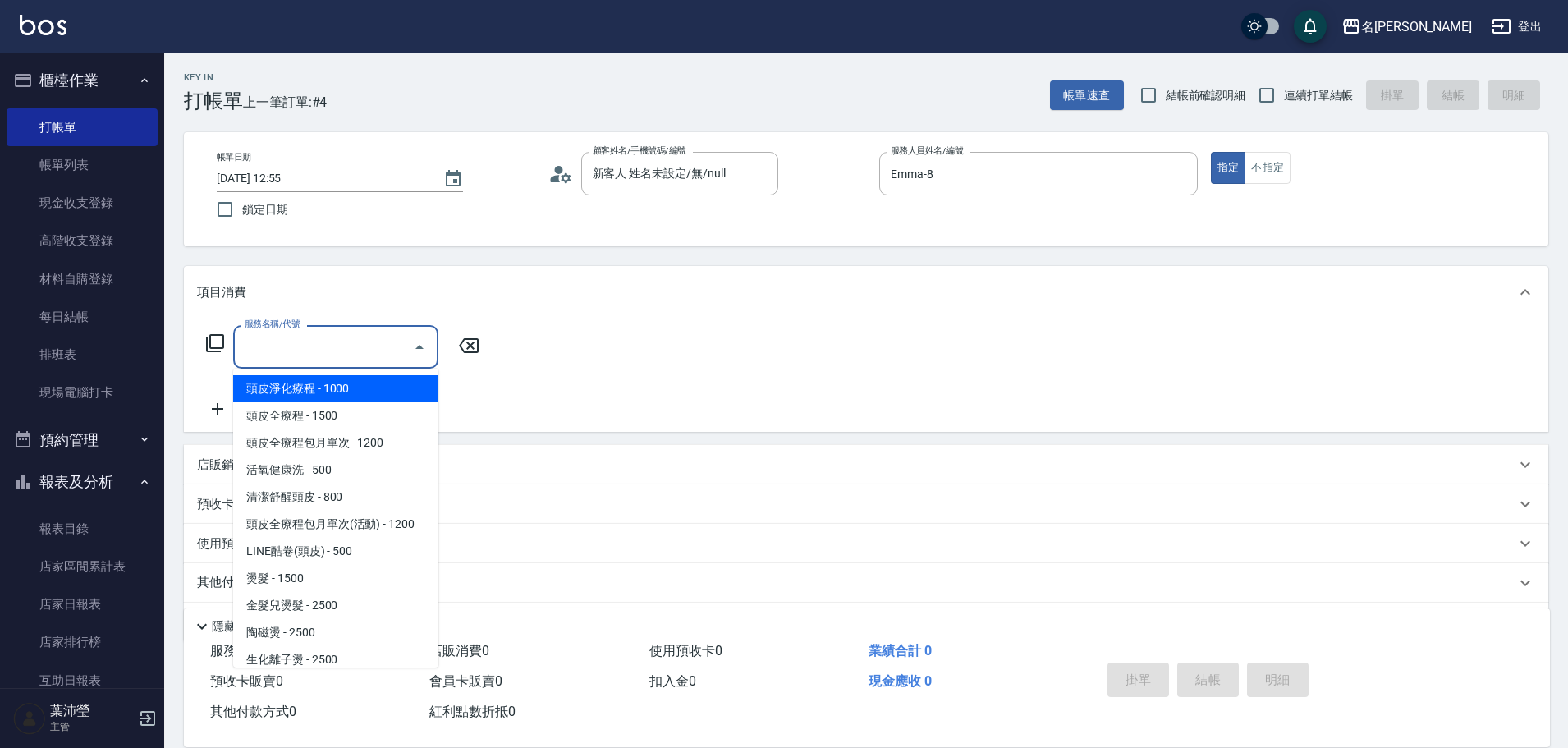
click at [319, 334] on input "服務名稱/代號" at bounding box center [323, 346] width 166 height 28
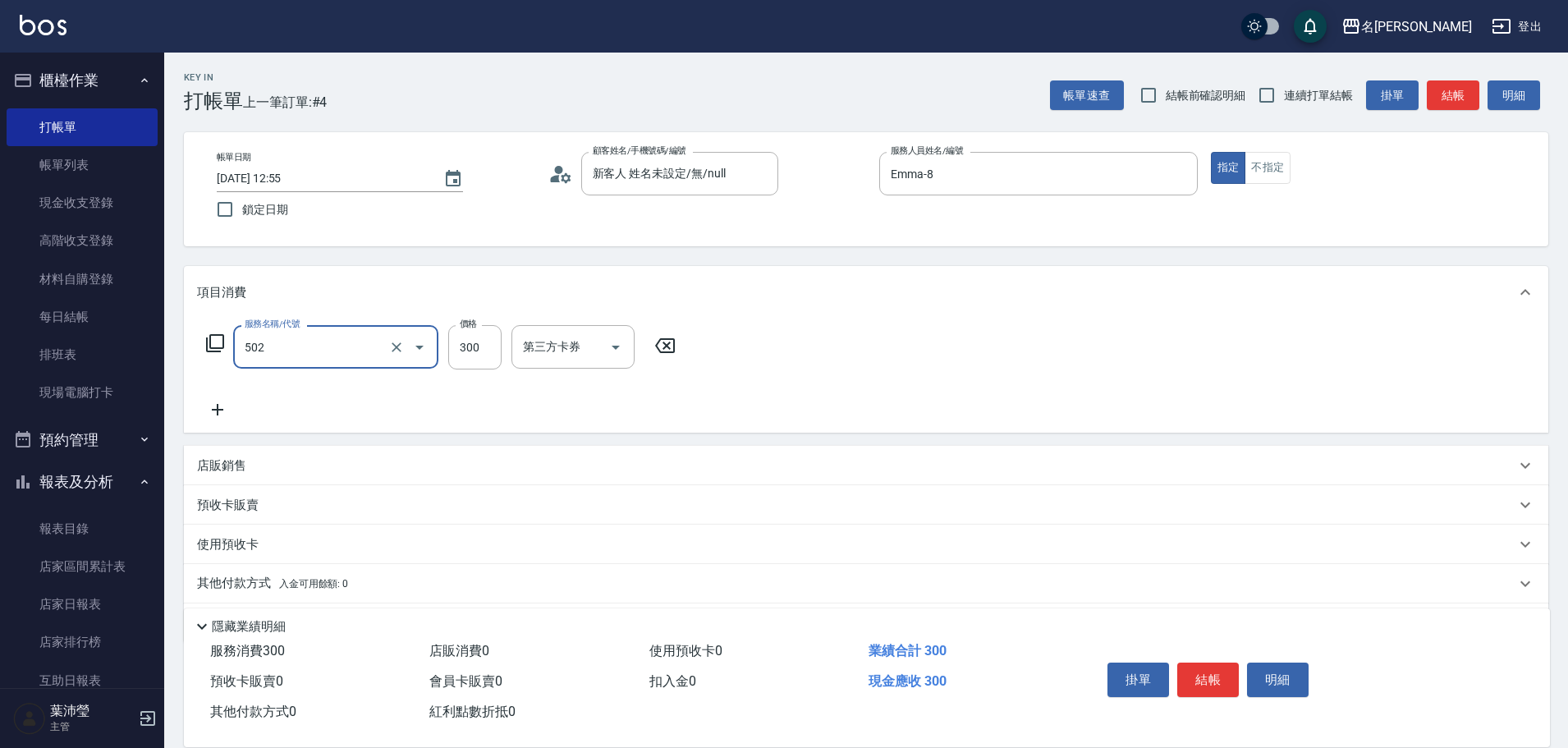
type input "洗髮(502)"
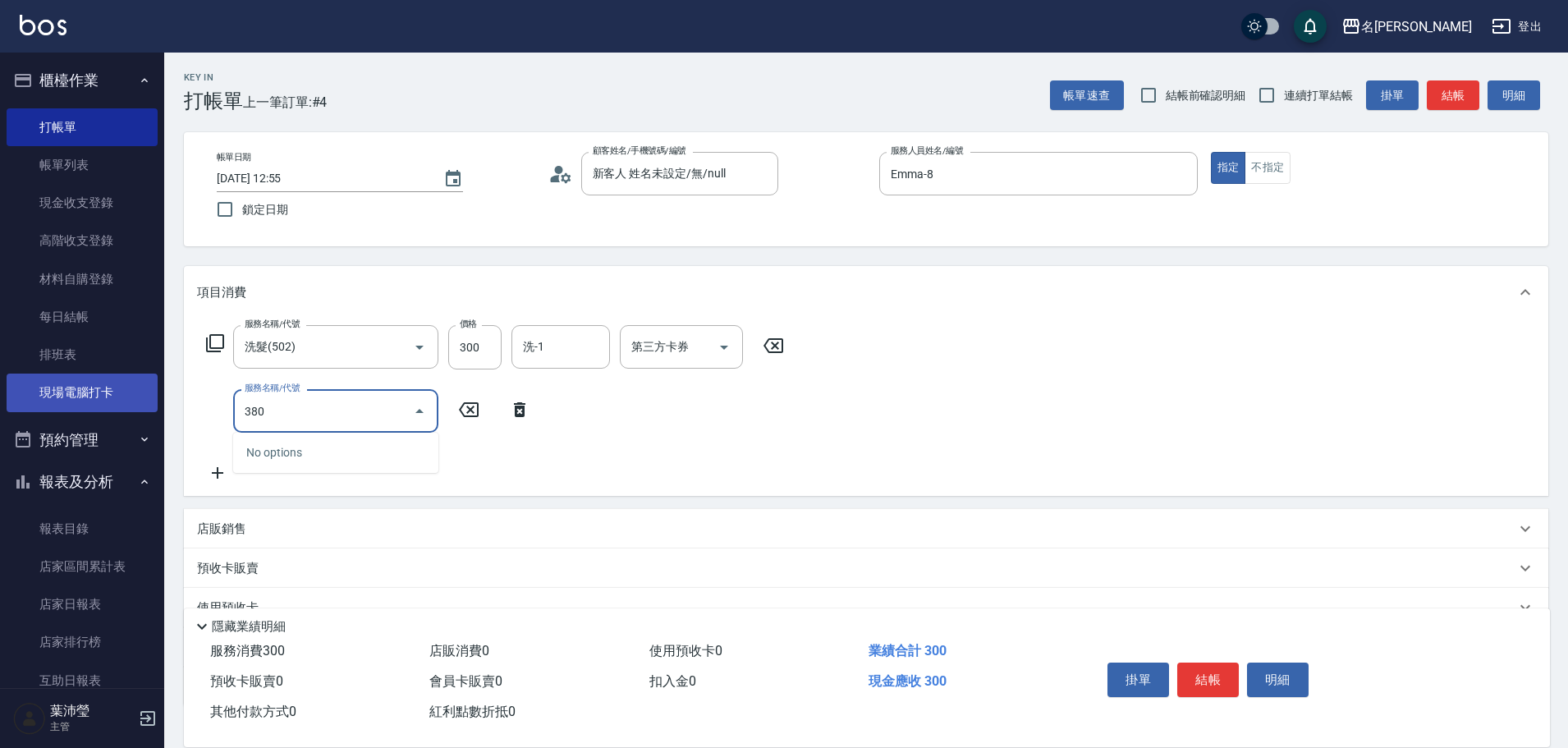
drag, startPoint x: 327, startPoint y: 409, endPoint x: 123, endPoint y: 386, distance: 205.3
click at [123, 386] on div "名留龍江 登出 櫃檯作業 打帳單 帳單列表 現金收支登錄 高階收支登錄 材料自購登錄 每日結帳 排班表 現場電腦打卡 預約管理 預約管理 單日預約紀錄 單週預…" at bounding box center [784, 432] width 1568 height 863
type input "學生剪髮(UP)(308)"
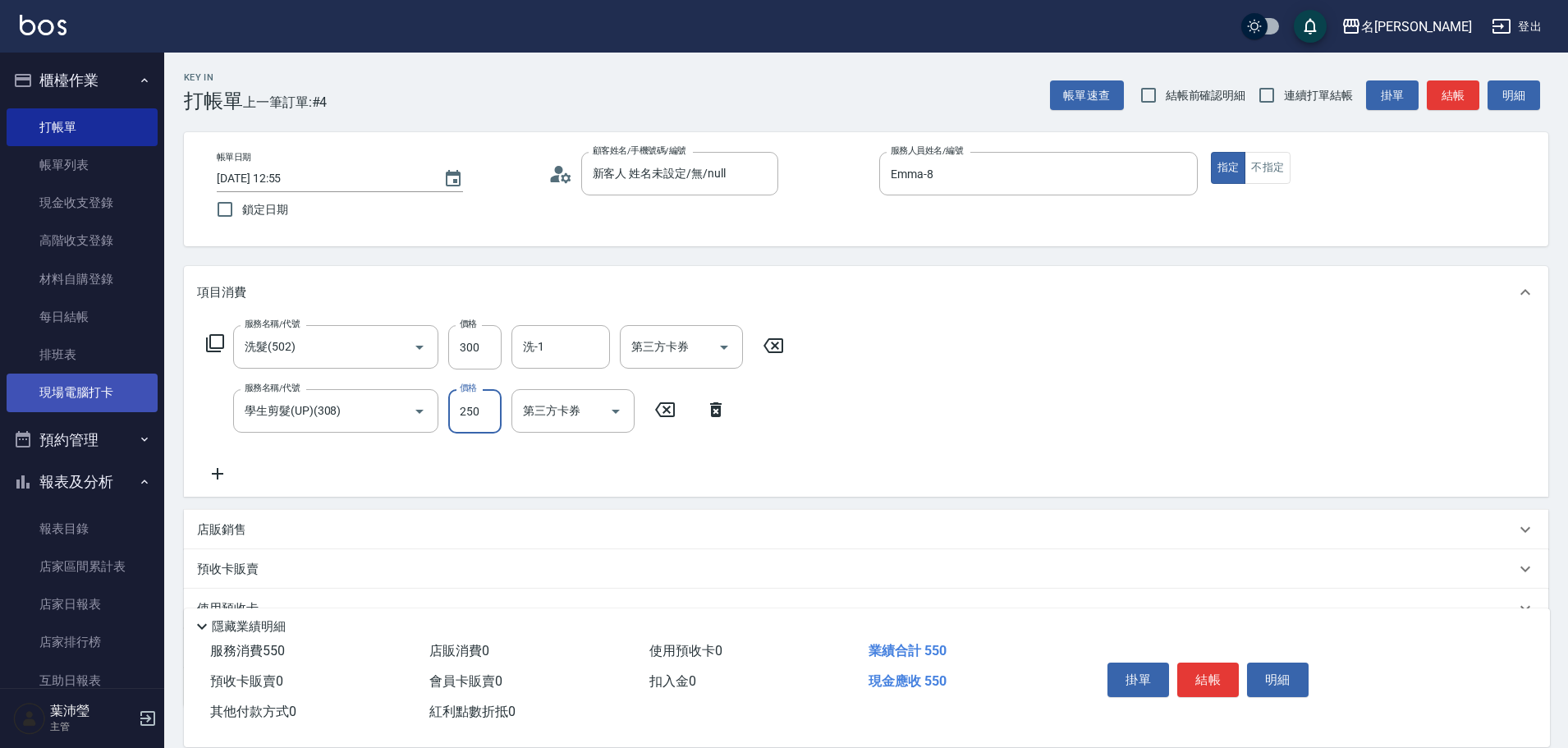
type input "250"
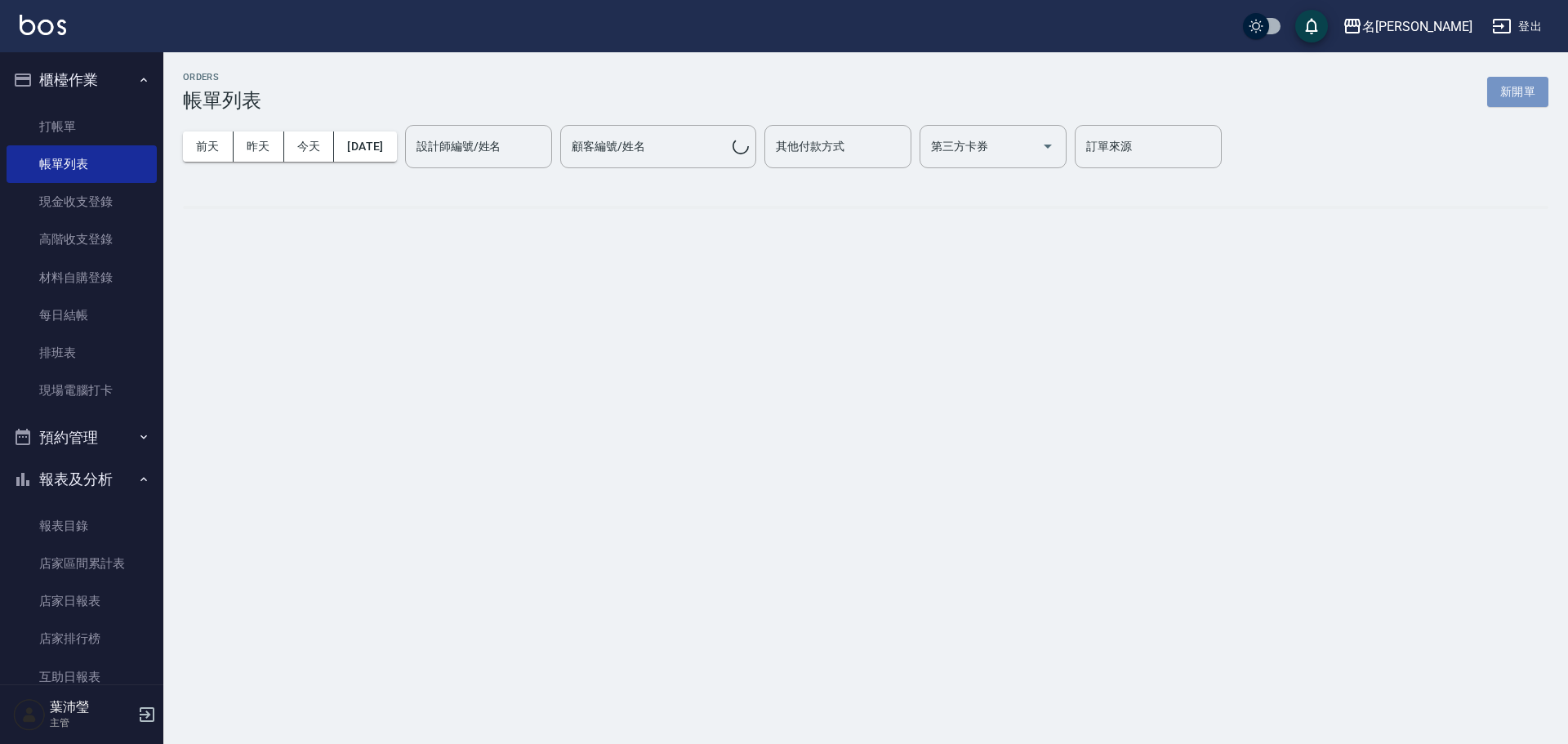
click at [1498, 90] on button "新開單" at bounding box center [1518, 92] width 62 height 30
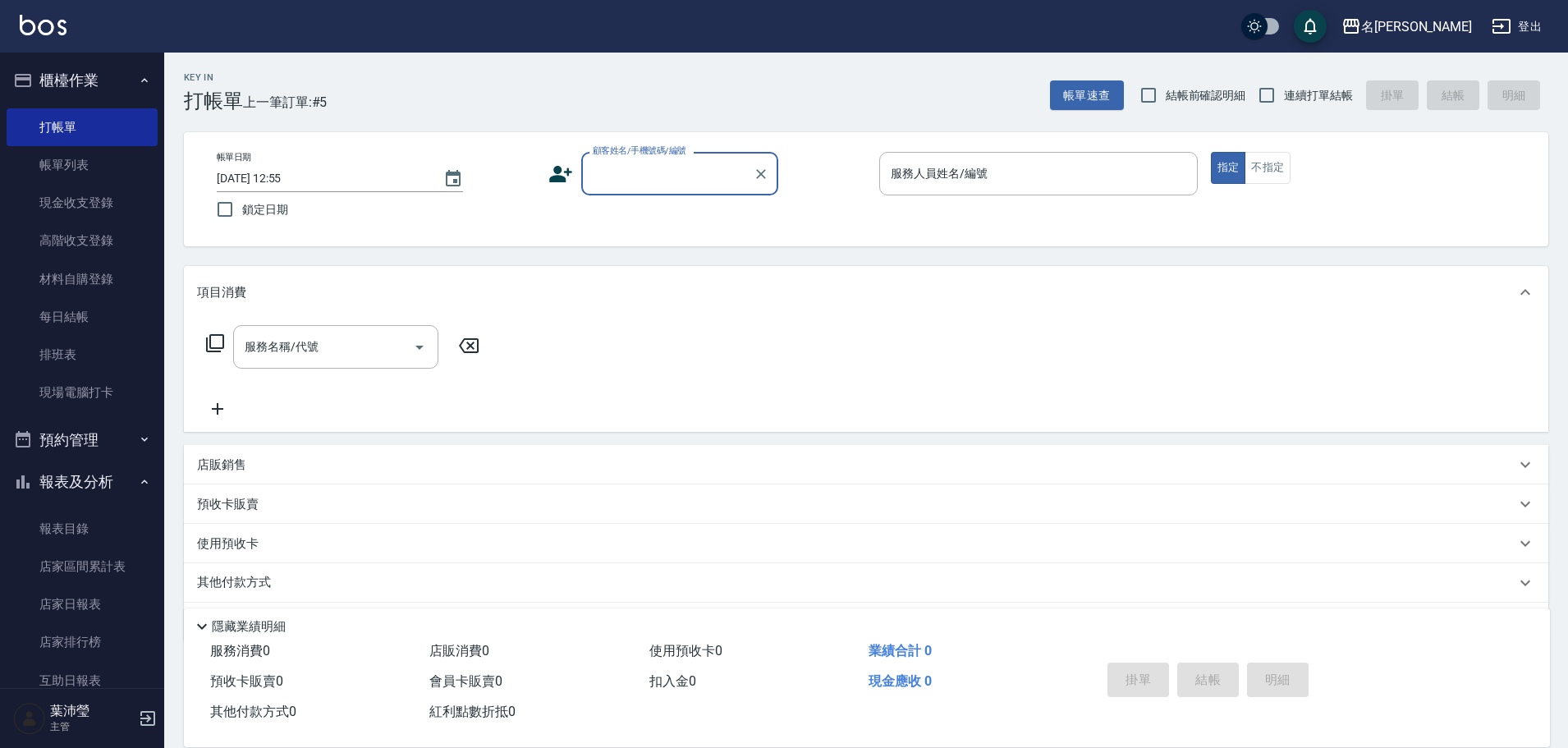
click at [661, 172] on input "顧客姓名/手機號碼/編號" at bounding box center [667, 173] width 157 height 28
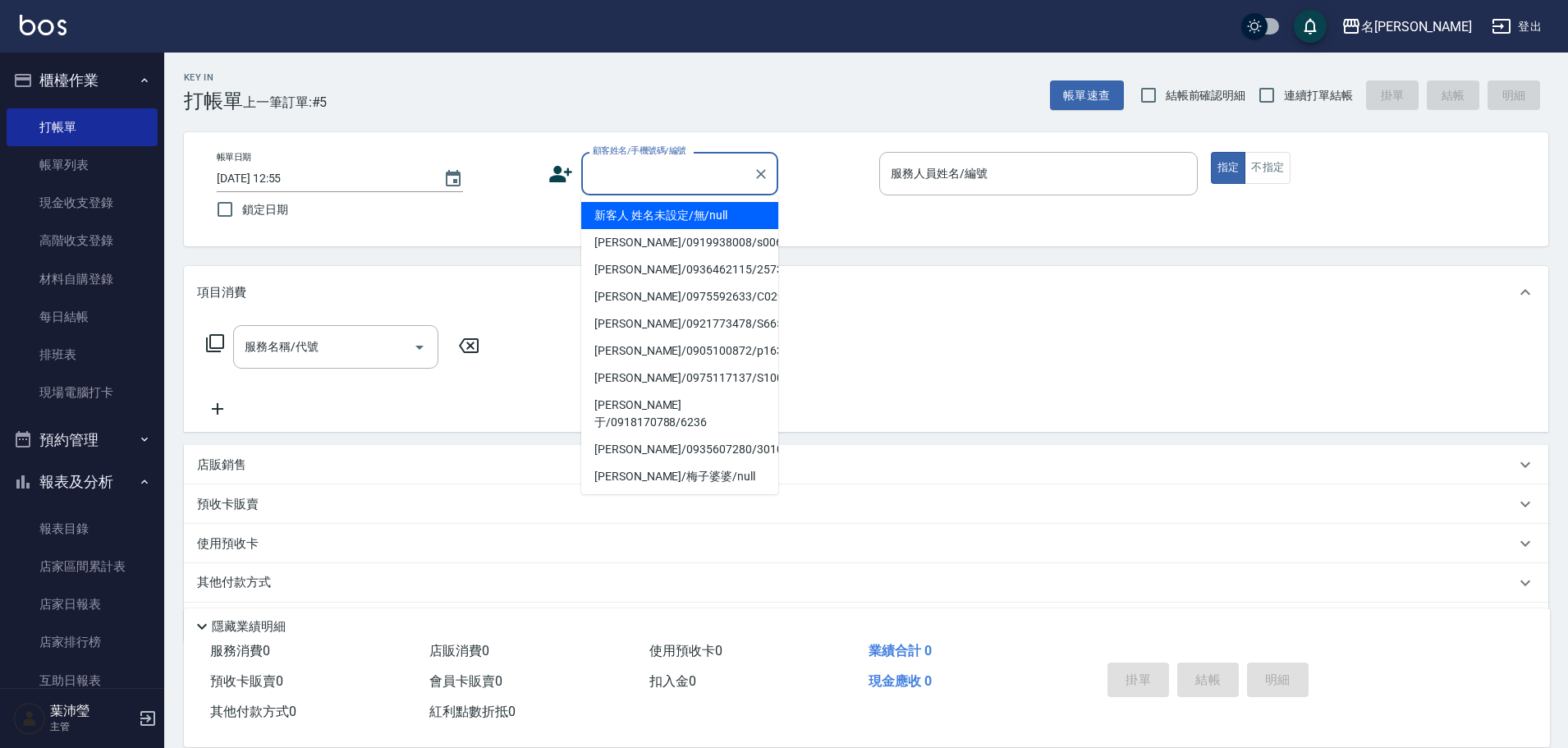
click at [669, 207] on li "新客人 姓名未設定/無/null" at bounding box center [679, 216] width 197 height 28
type input "新客人 姓名未設定/無/null"
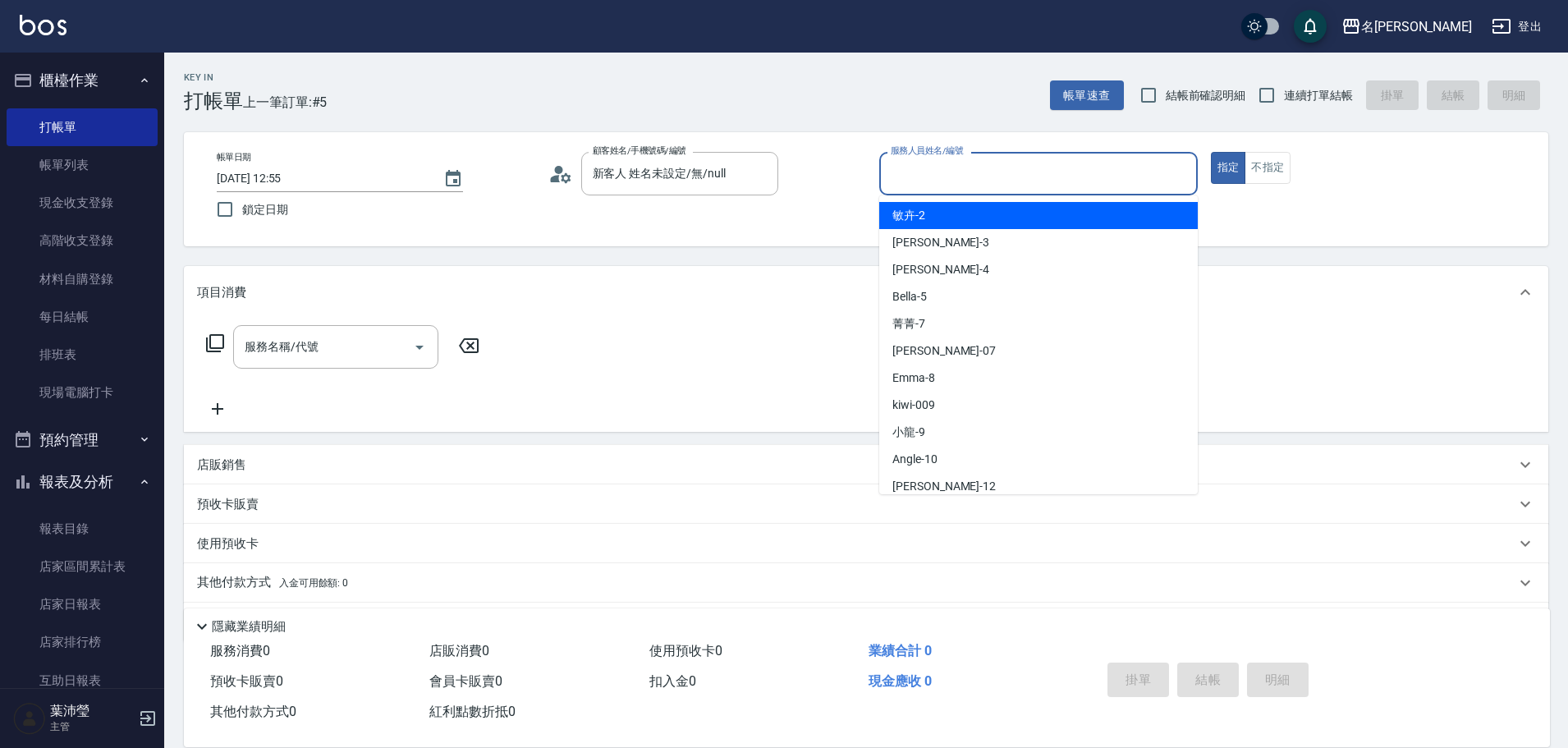
click at [1012, 187] on input "服務人員姓名/編號" at bounding box center [1038, 173] width 304 height 28
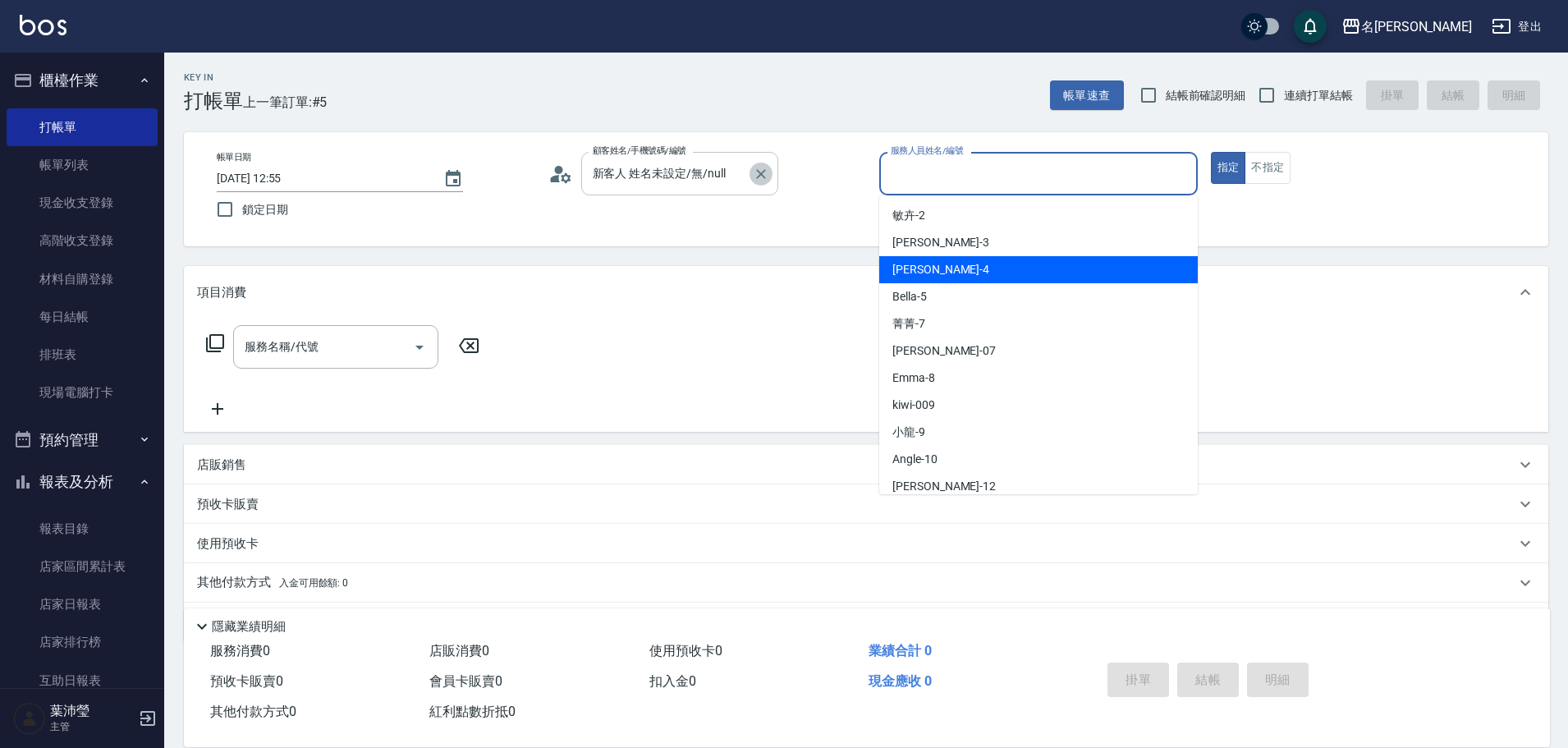
click at [766, 167] on icon "Clear" at bounding box center [760, 174] width 16 height 16
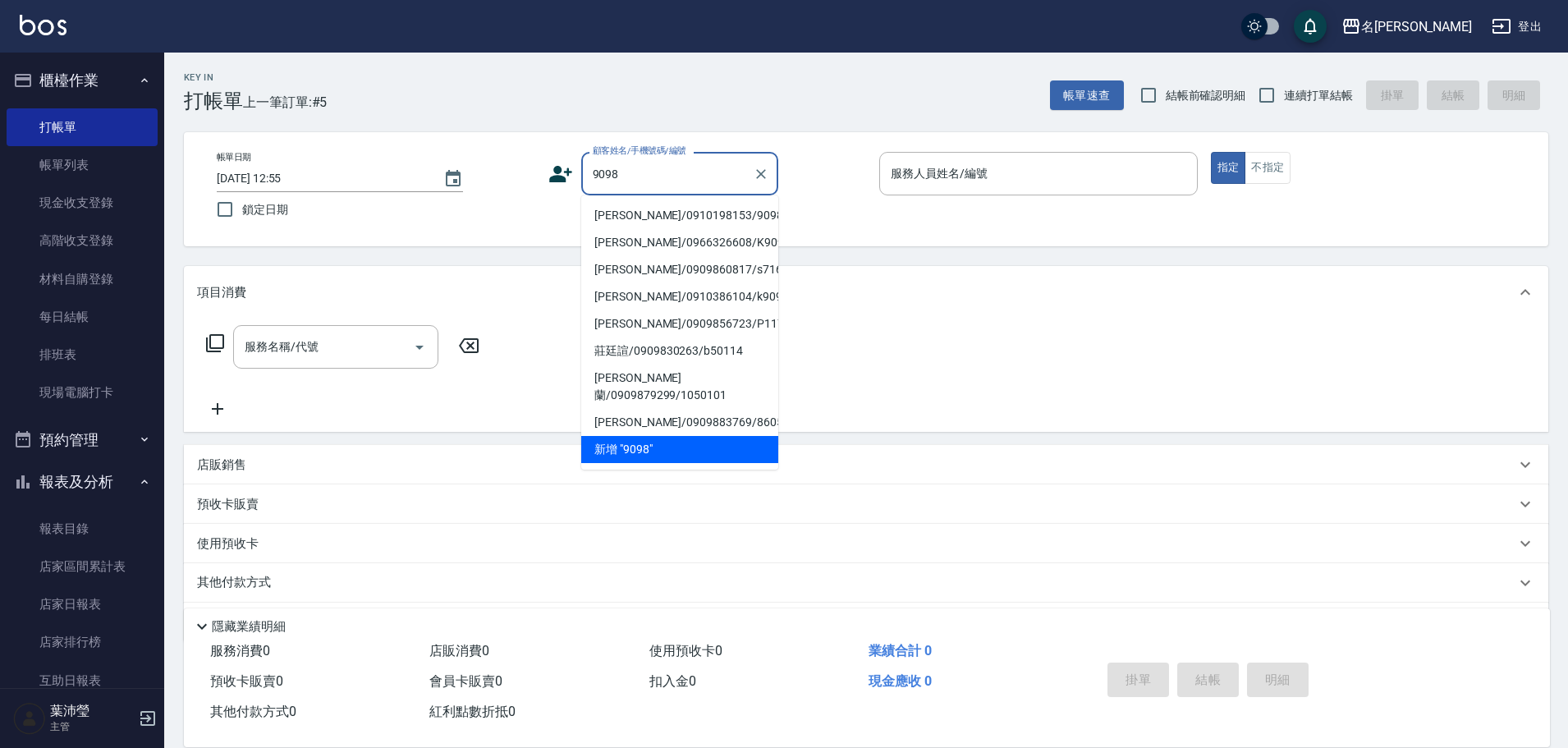
click at [677, 209] on li "[PERSON_NAME]/0910198153/9098" at bounding box center [679, 216] width 197 height 28
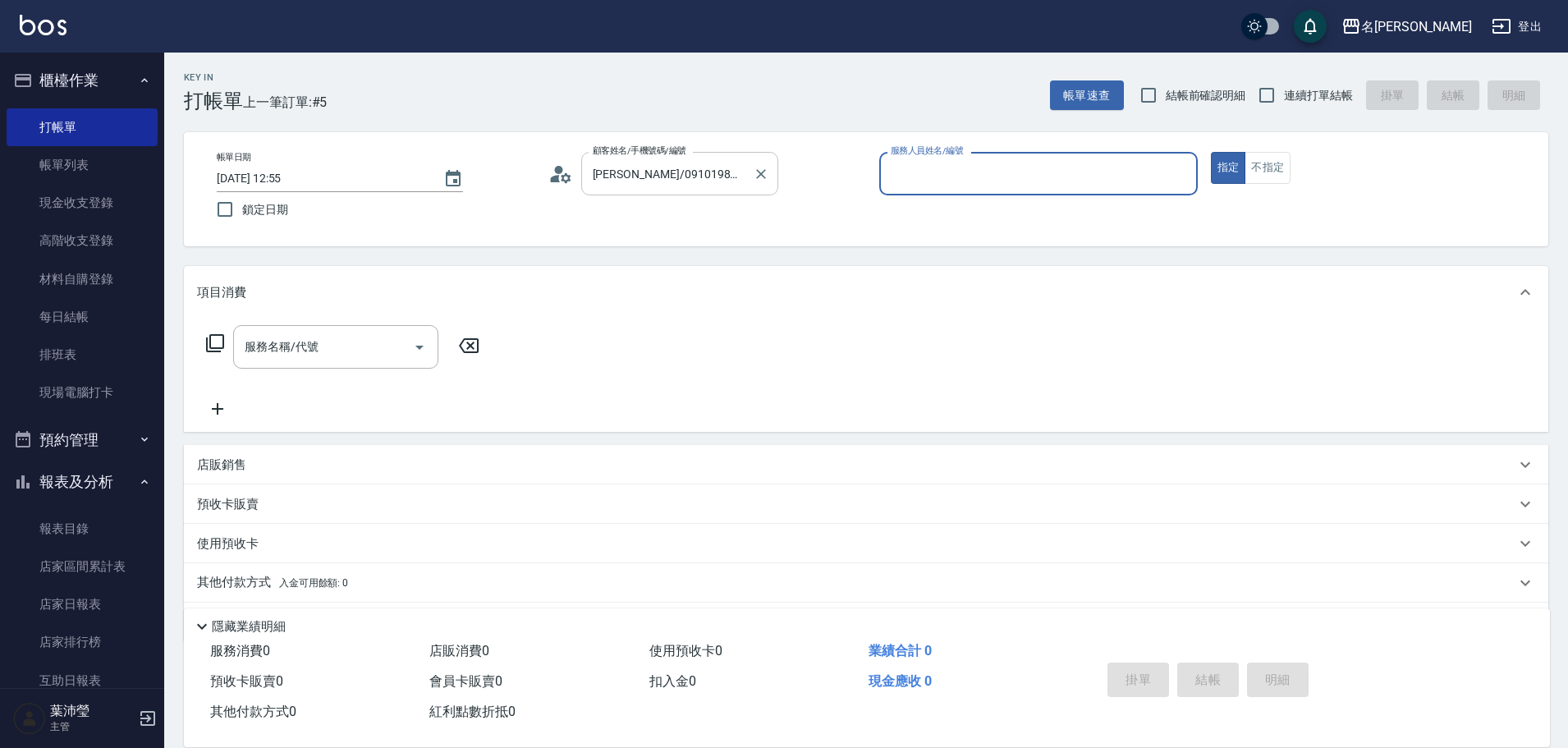
click at [729, 168] on input "[PERSON_NAME]/0910198153/9098" at bounding box center [667, 173] width 157 height 28
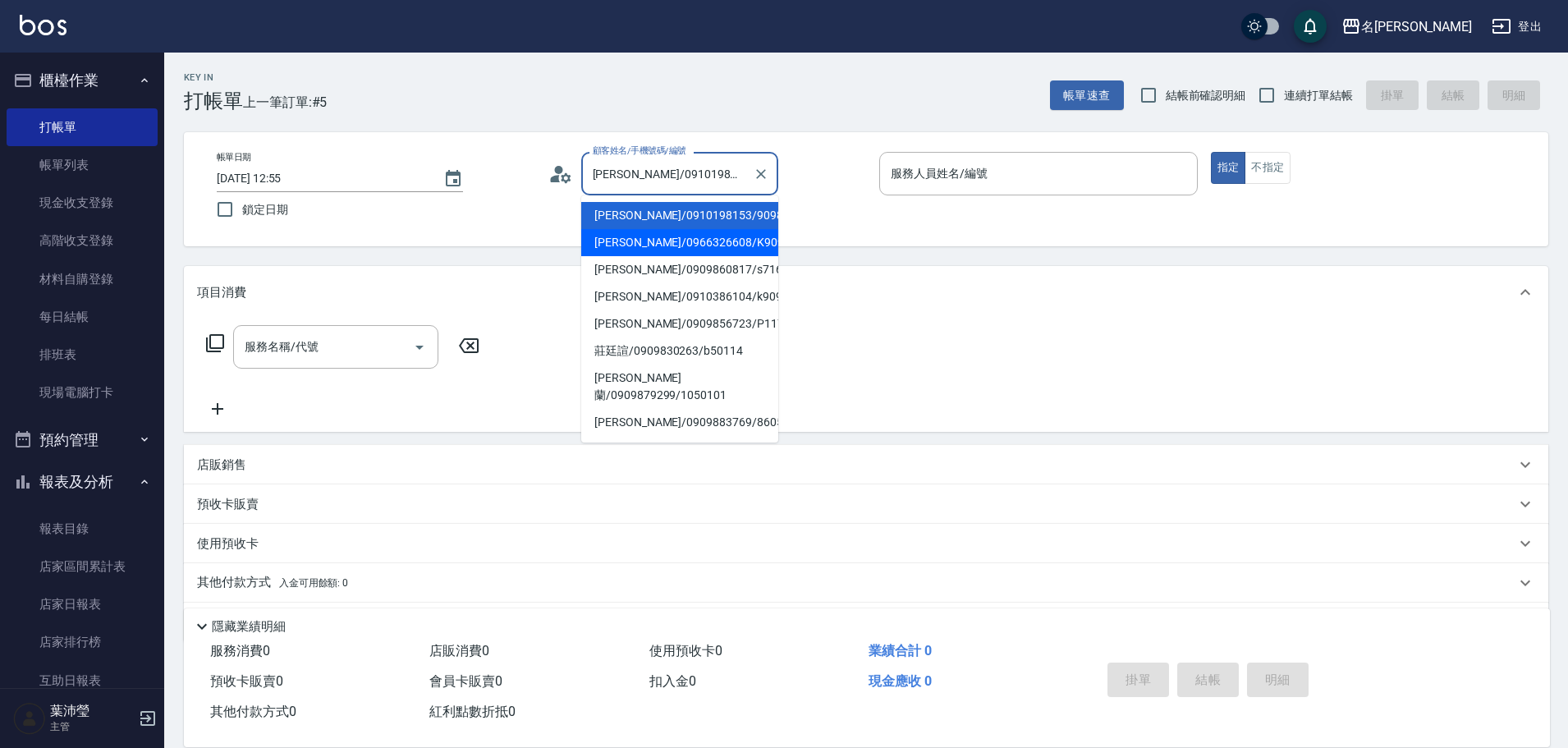
click at [704, 251] on li "[PERSON_NAME]/0966326608/K9098" at bounding box center [679, 242] width 197 height 28
type input "[PERSON_NAME]/0966326608/K9098"
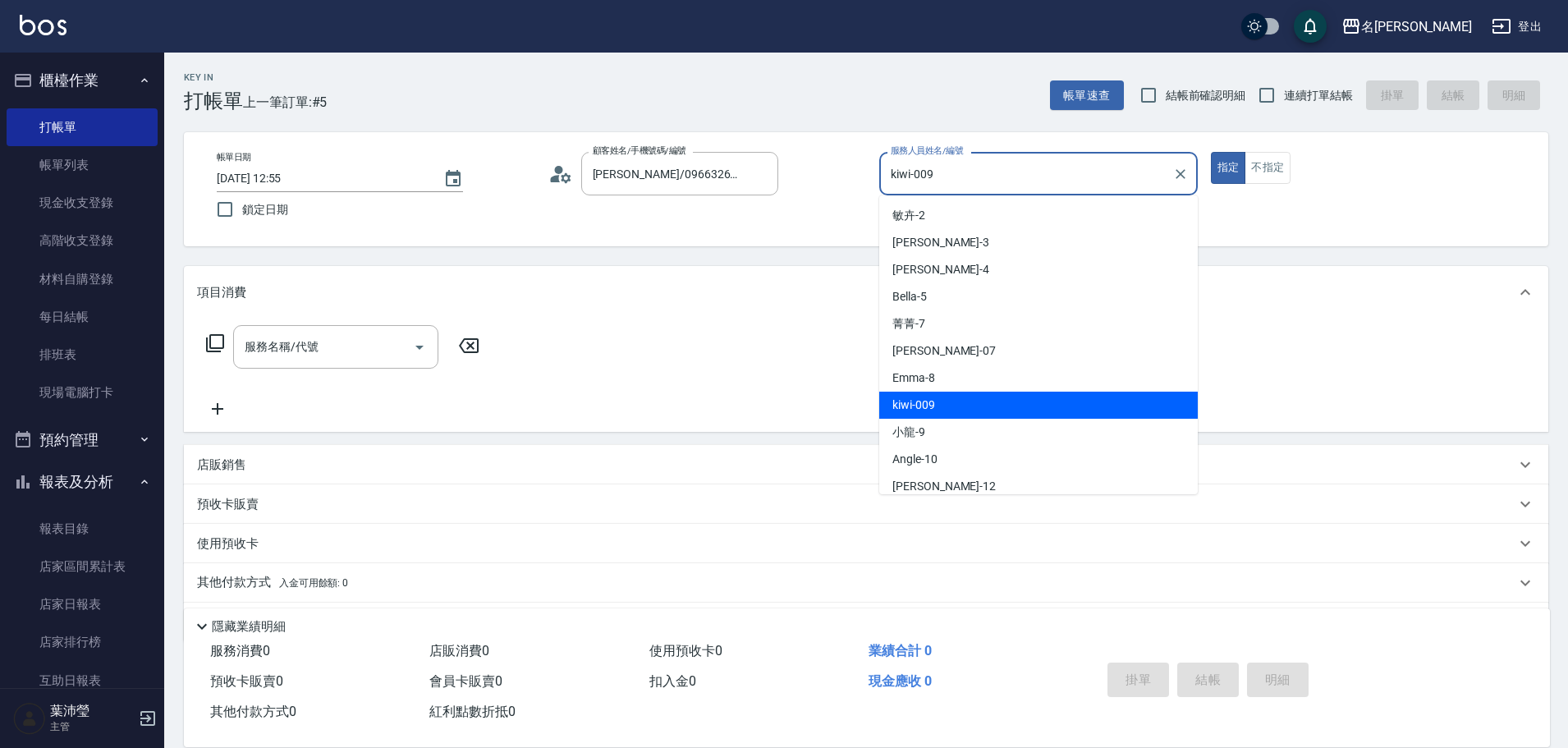
click at [1016, 179] on input "kiwi-009" at bounding box center [1026, 173] width 280 height 28
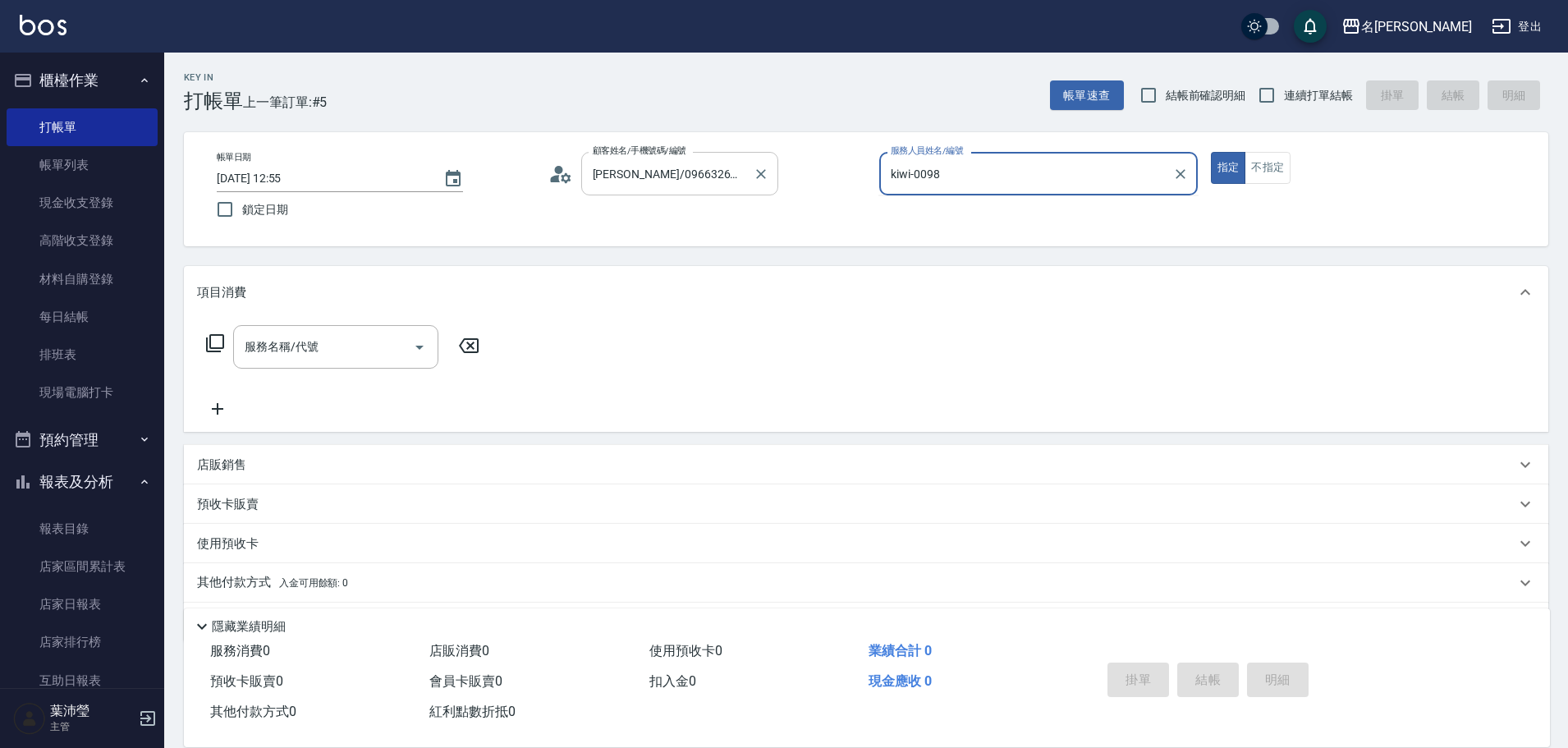
drag, startPoint x: 1016, startPoint y: 179, endPoint x: 661, endPoint y: 181, distance: 355.0
click at [661, 181] on div "帳單日期 [DATE] 12:55 鎖定日期 顧客姓名/手機號碼/編號 [PERSON_NAME]/0966326608/K9098 顧客姓名/手機號碼/編號…" at bounding box center [866, 189] width 1325 height 75
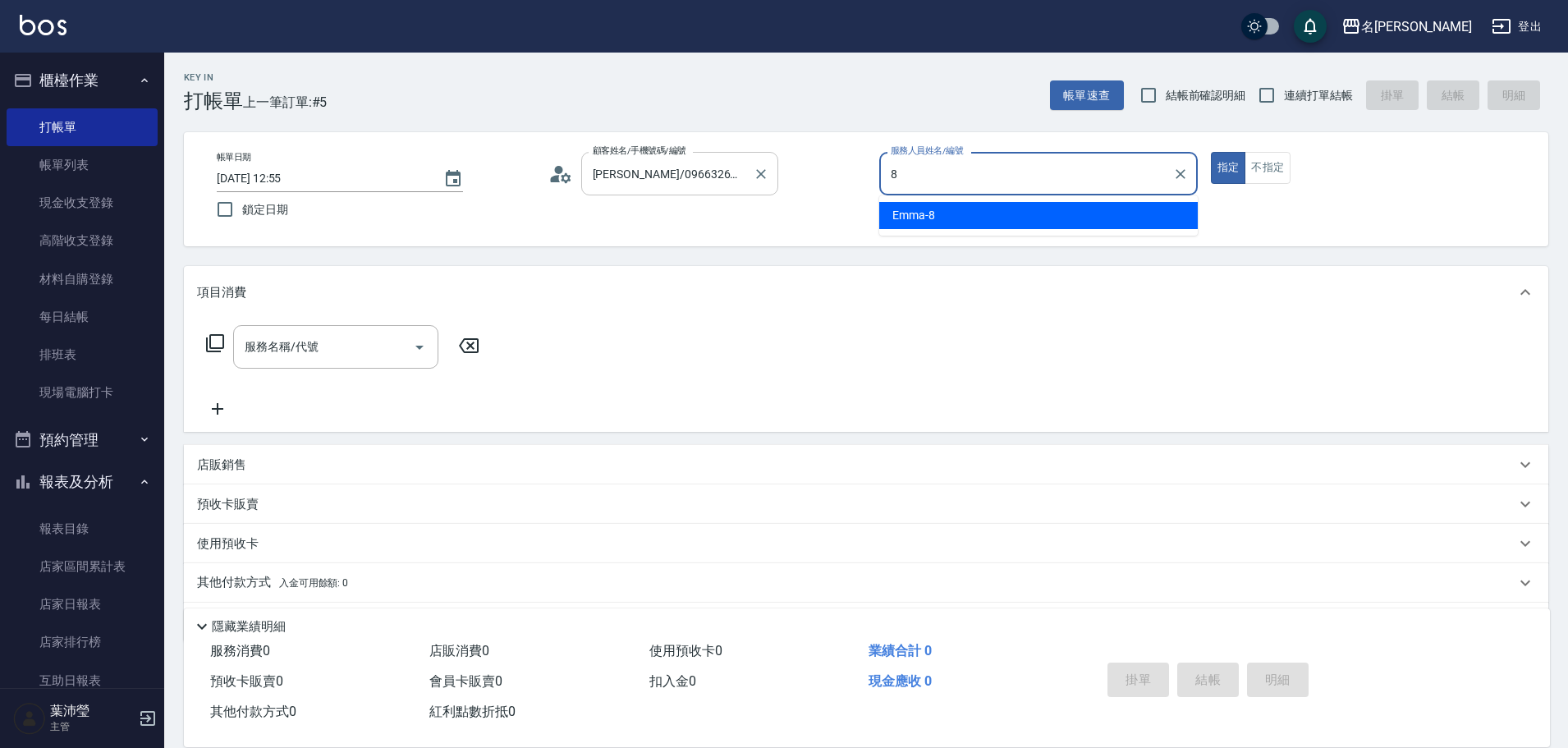
type input "Emma-8"
type button "true"
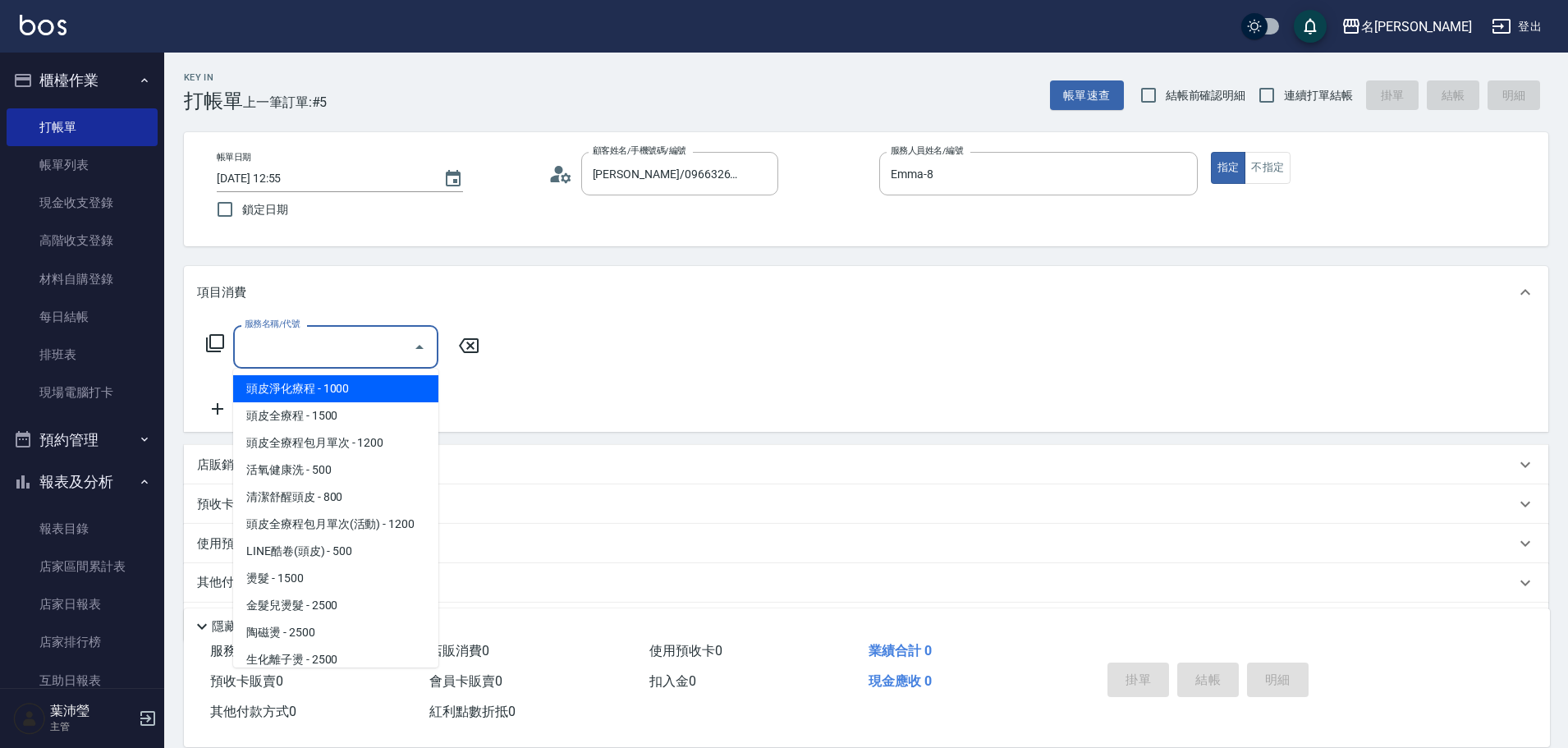
click at [295, 347] on input "服務名稱/代號" at bounding box center [323, 346] width 166 height 28
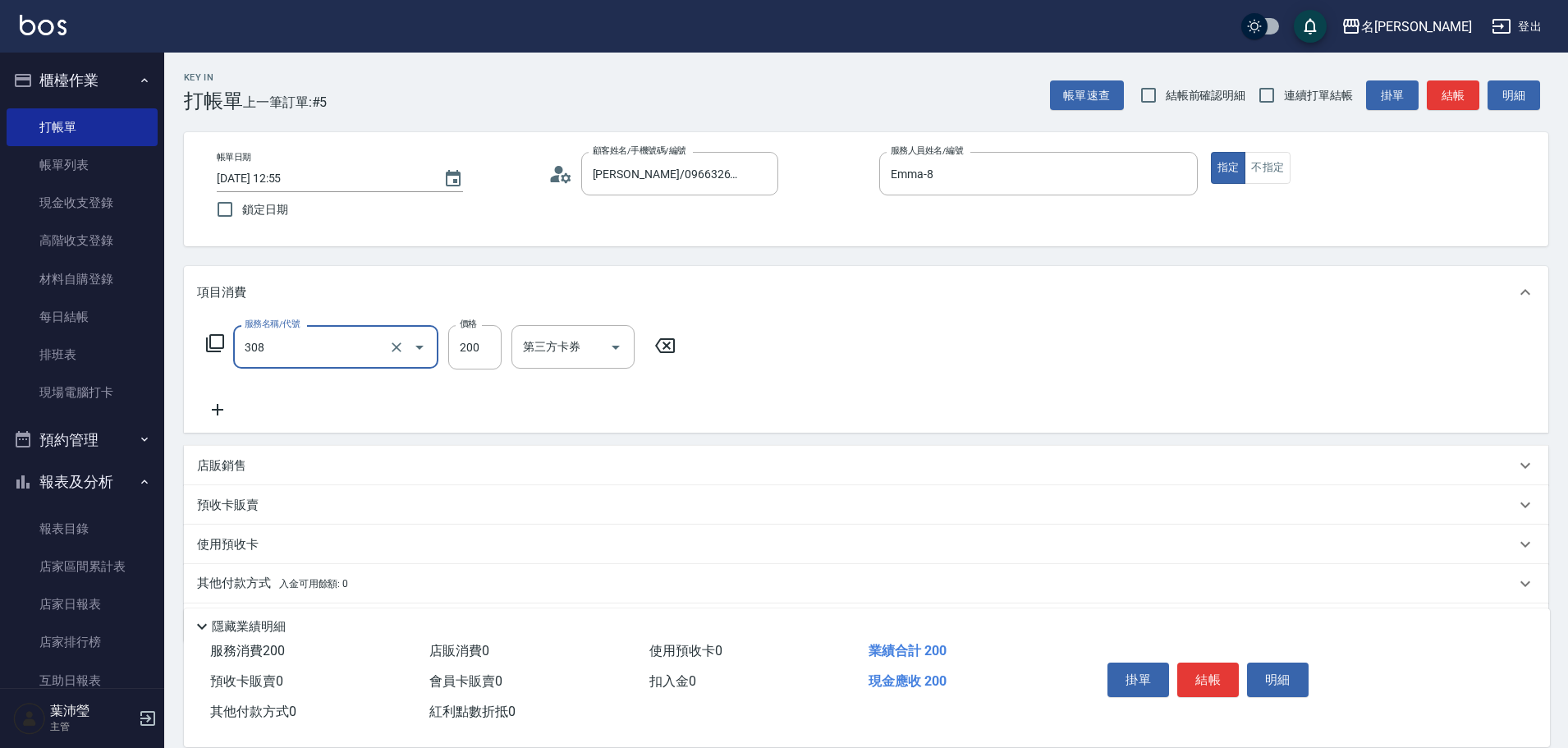
type input "學生剪髮(UP)(308)"
type input "250"
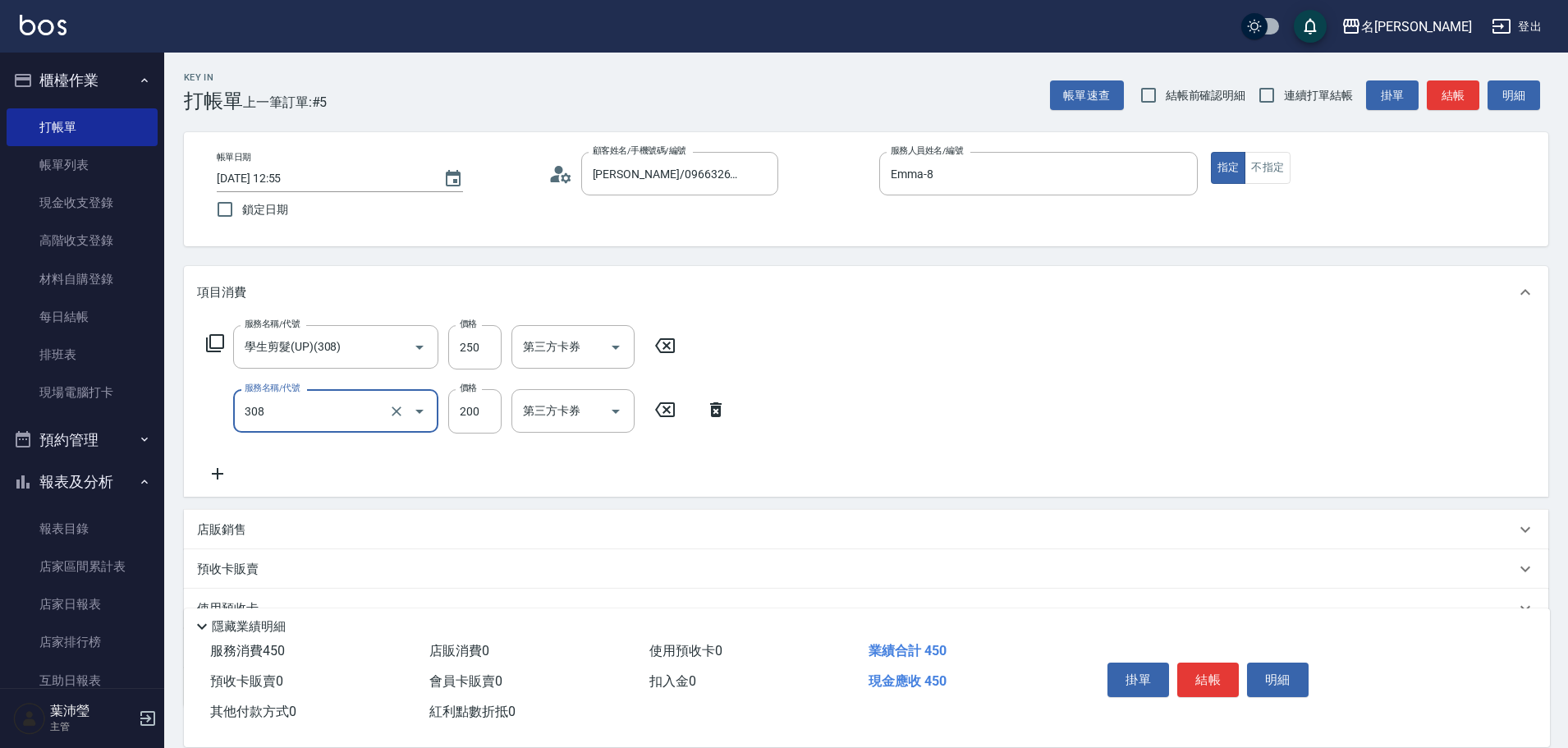
type input "學生剪髮(UP)(308)"
type input "250"
click at [1215, 665] on button "結帳" at bounding box center [1208, 679] width 62 height 34
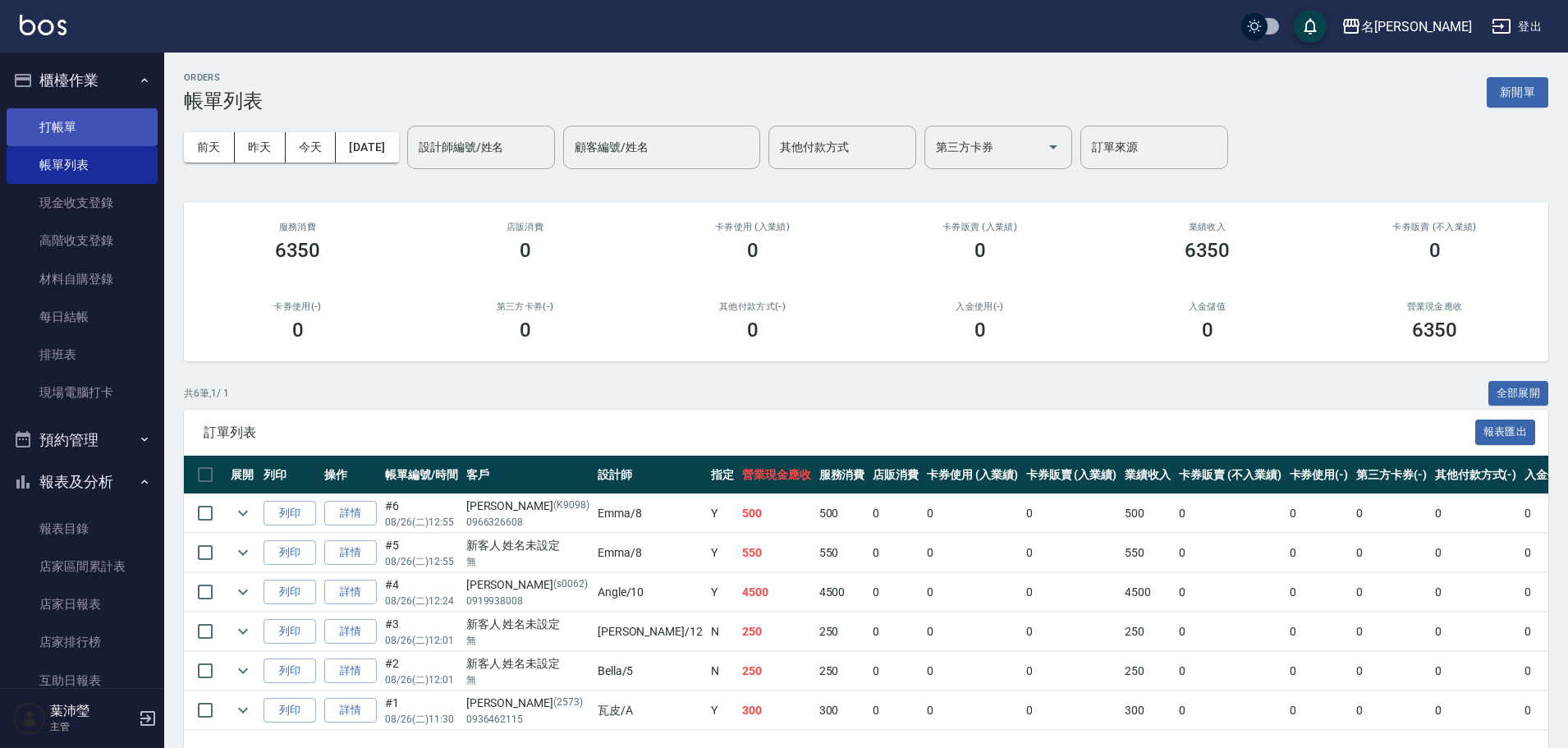
click at [72, 123] on link "打帳單" at bounding box center [83, 127] width 151 height 38
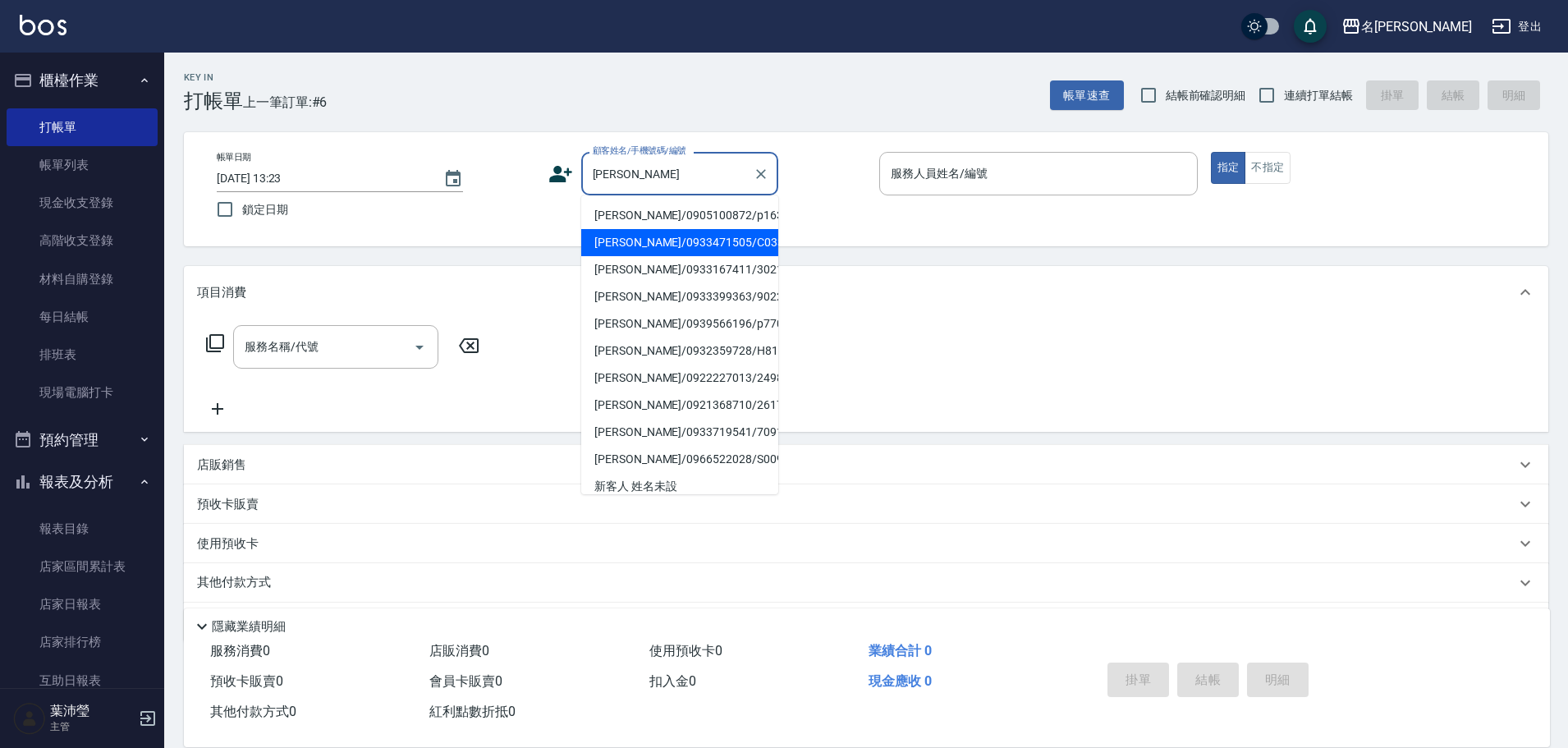
click at [689, 248] on li "[PERSON_NAME]/0933471505/C0336" at bounding box center [679, 242] width 197 height 28
type input "[PERSON_NAME]/0933471505/C0336"
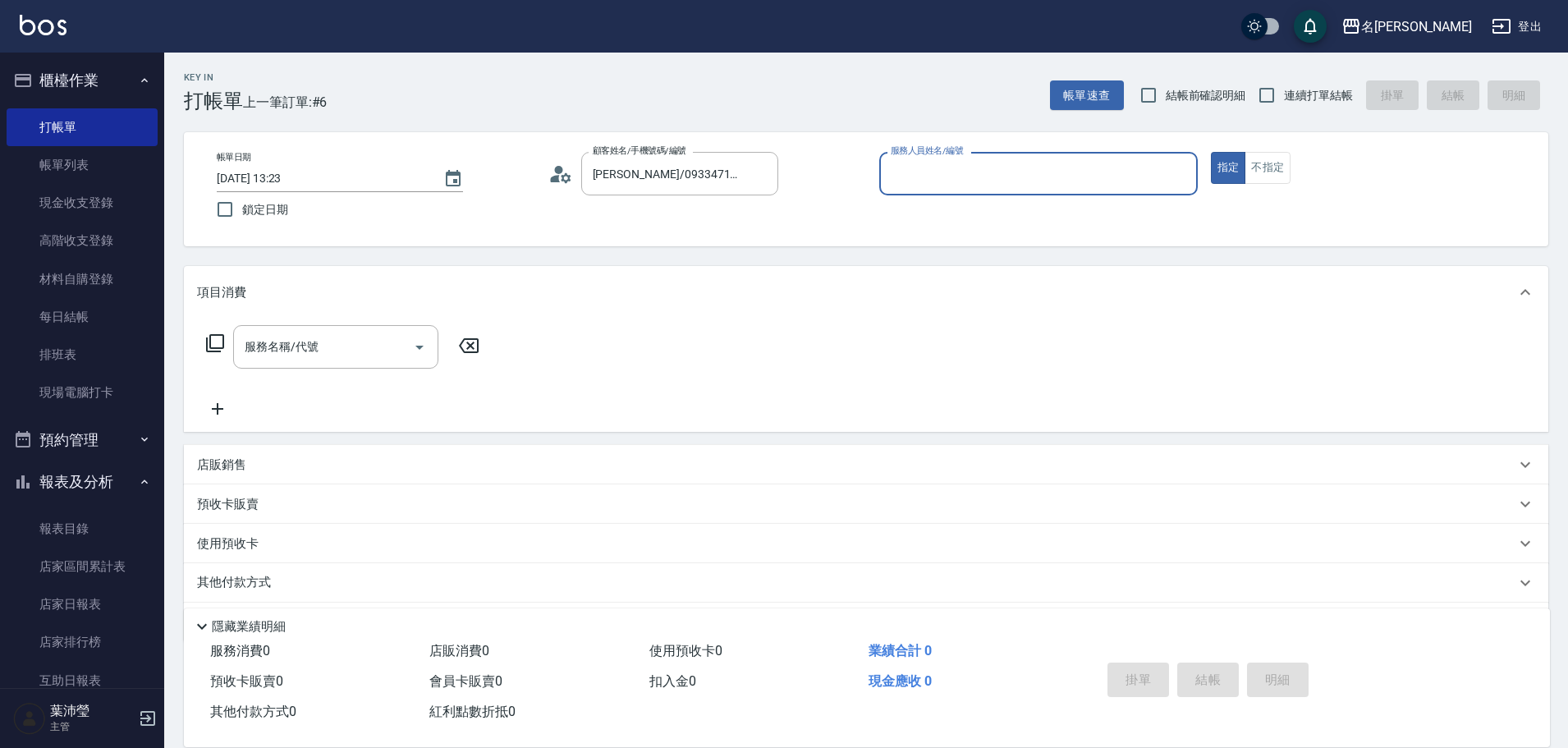
type input "敏卉-2"
click at [300, 365] on div "服務名稱/代號" at bounding box center [335, 346] width 206 height 44
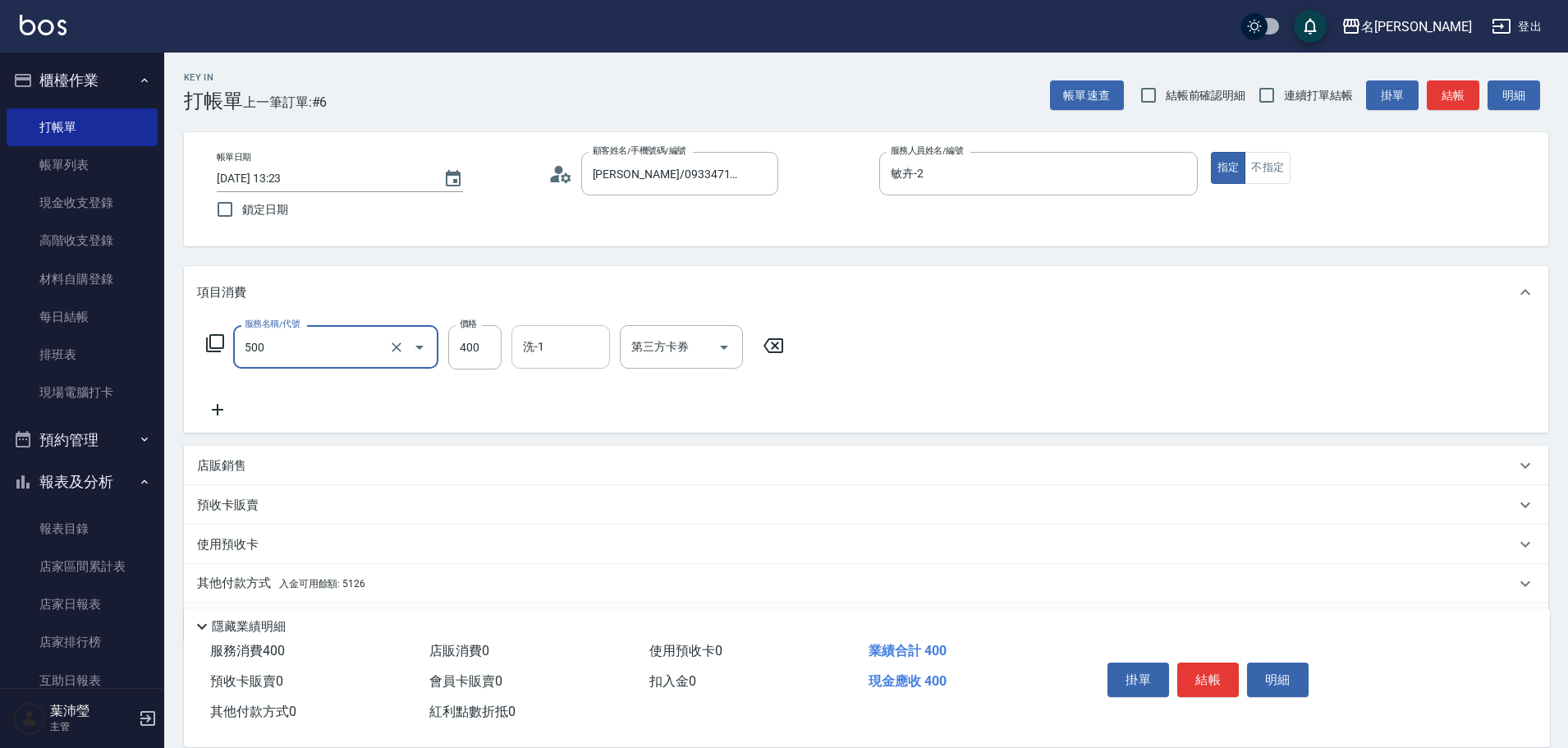
type input "洗髮(A級)(500)"
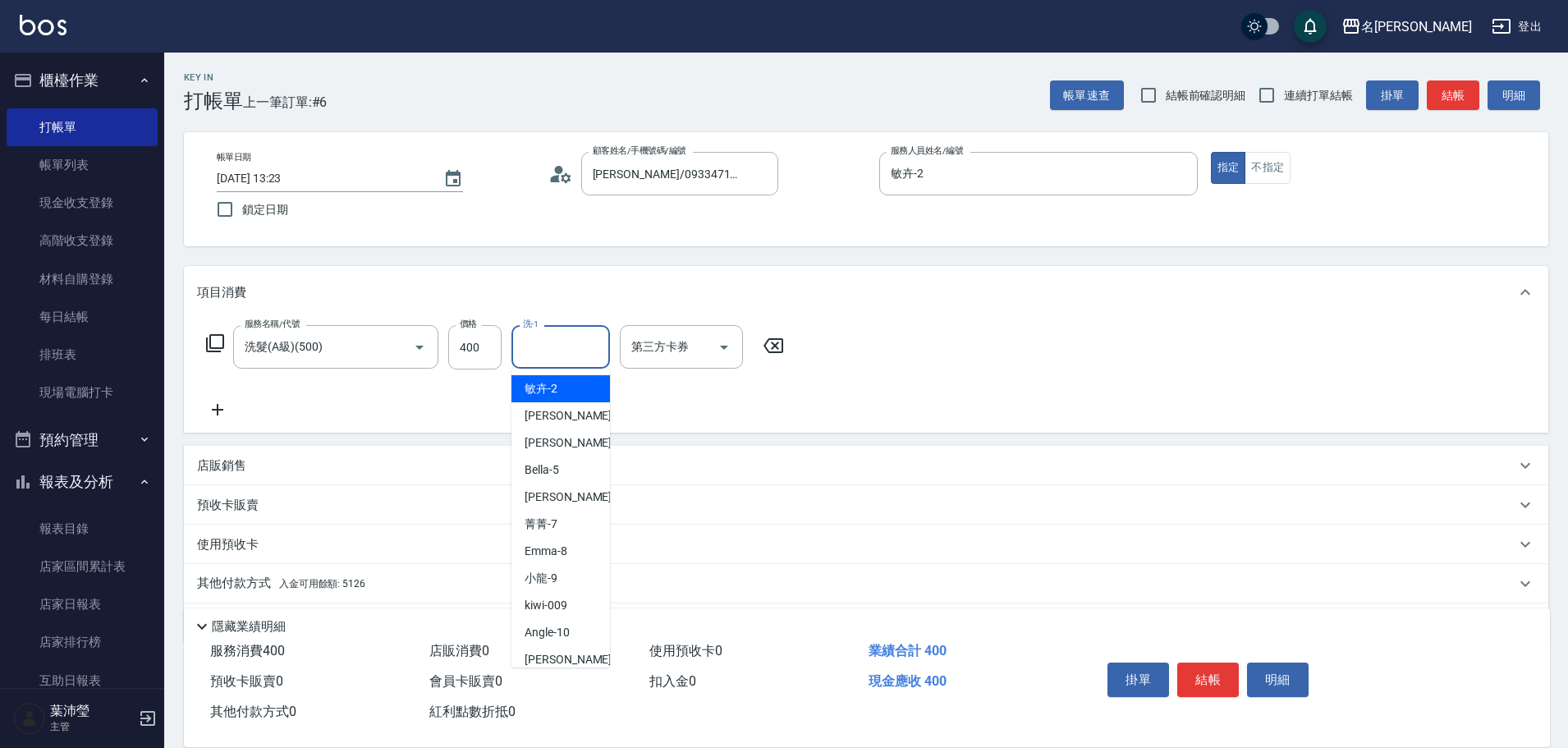
click at [550, 346] on input "洗-1" at bounding box center [560, 346] width 83 height 28
type input "Bella-5"
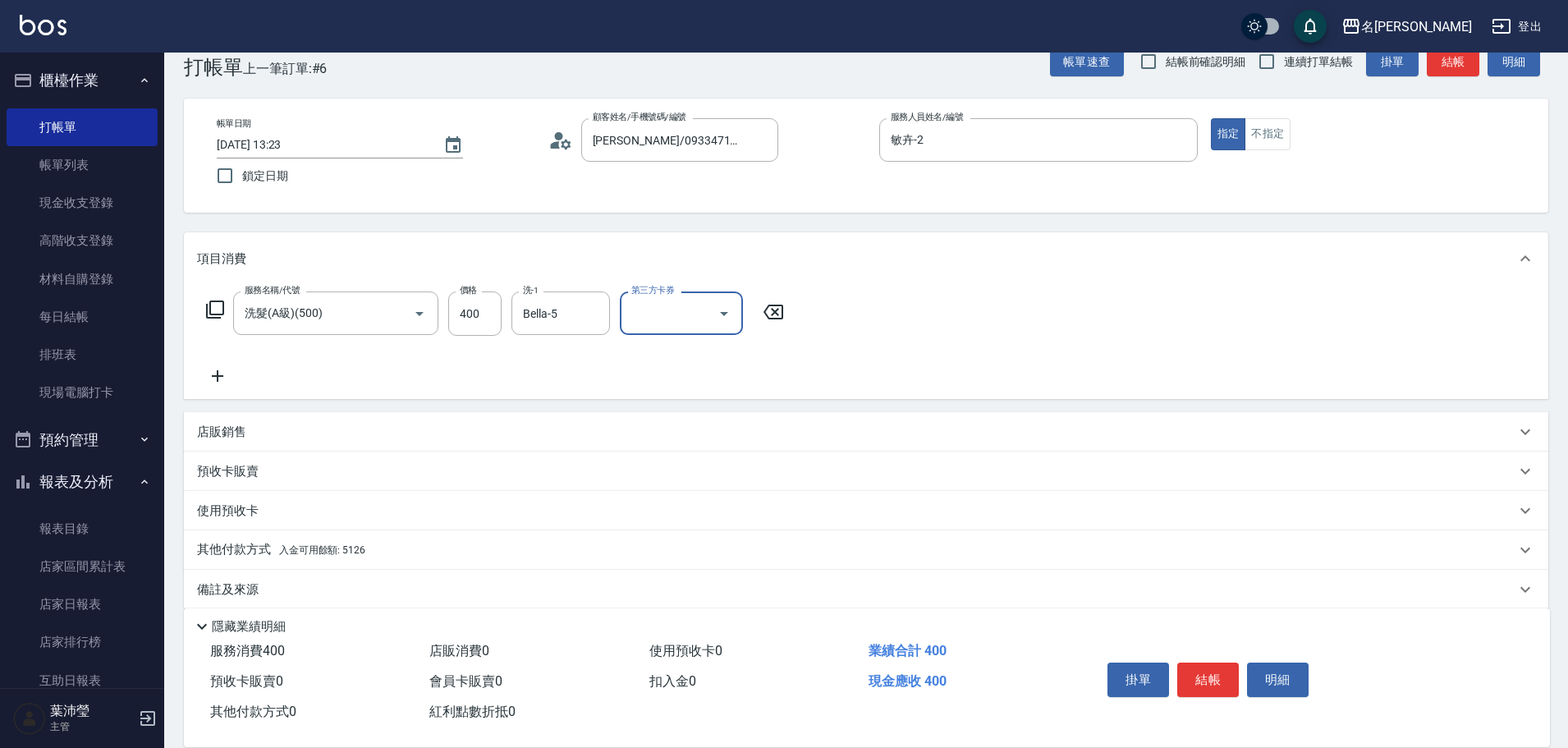
scroll to position [52, 0]
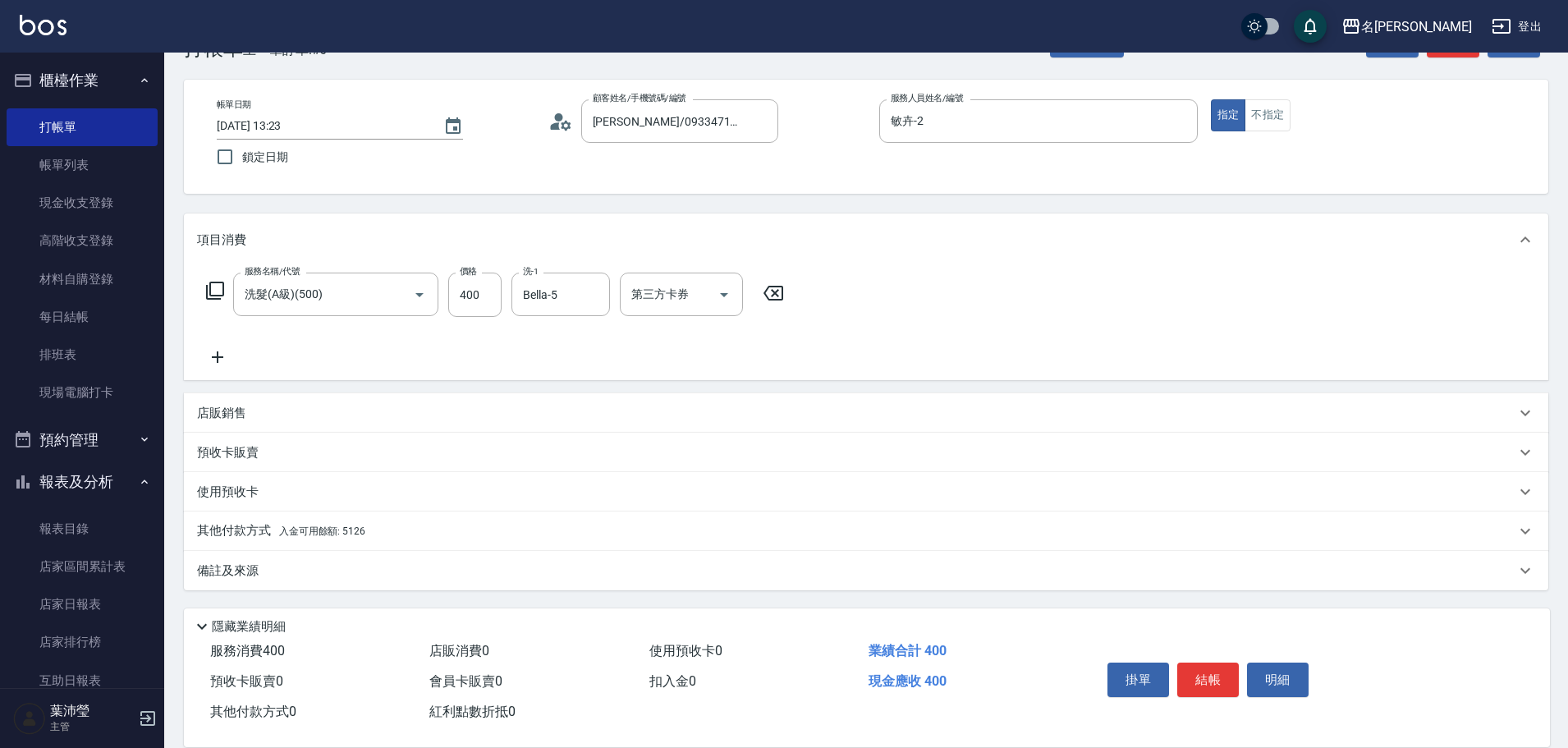
click at [446, 521] on div "其他付款方式 入金可用餘額: 5126" at bounding box center [866, 531] width 1365 height 40
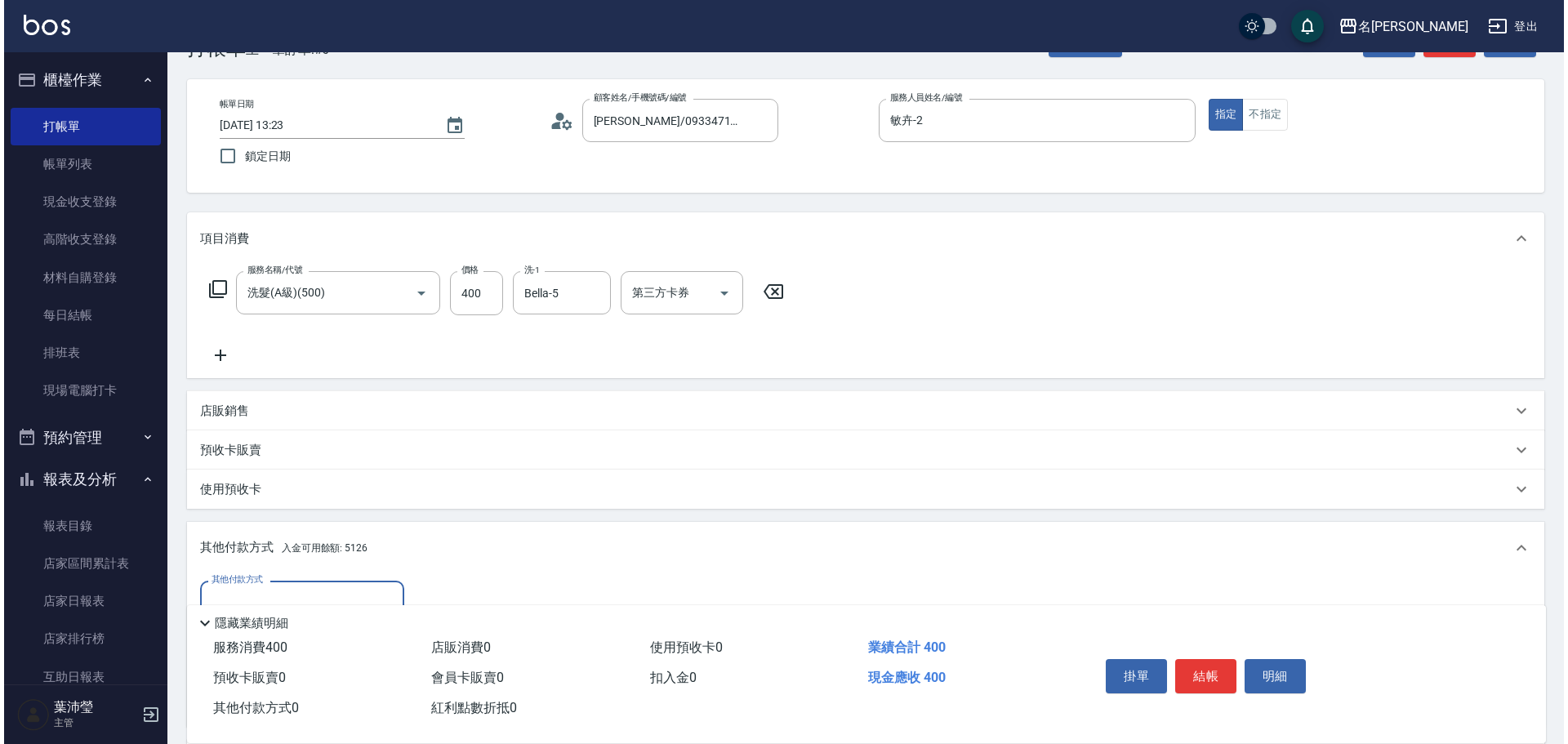
scroll to position [0, 0]
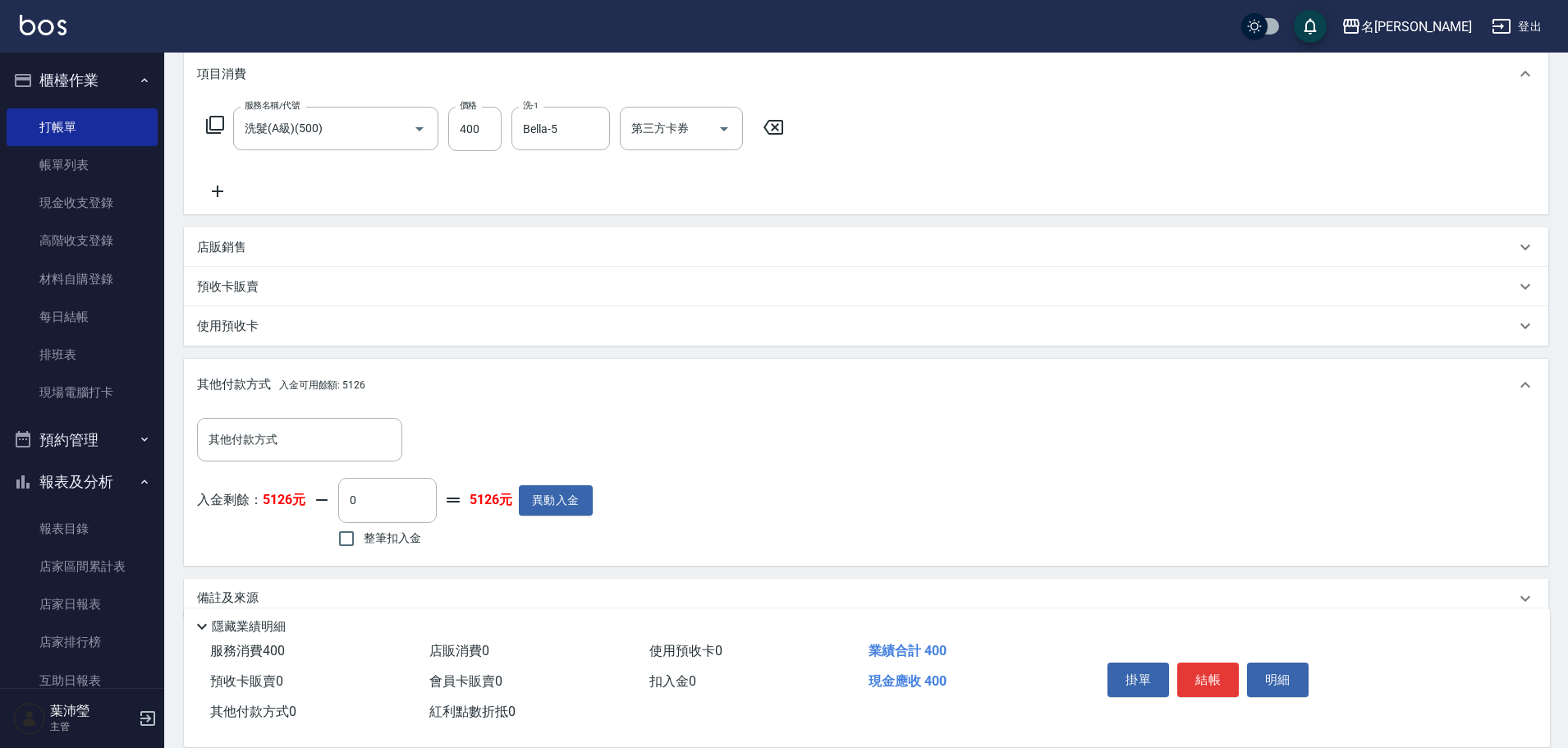
click at [393, 546] on span "整筆扣入金" at bounding box center [392, 538] width 58 height 17
click at [364, 546] on input "整筆扣入金" at bounding box center [347, 538] width 34 height 34
checkbox input "true"
type input "400"
click at [1265, 677] on button "明細" at bounding box center [1278, 679] width 62 height 34
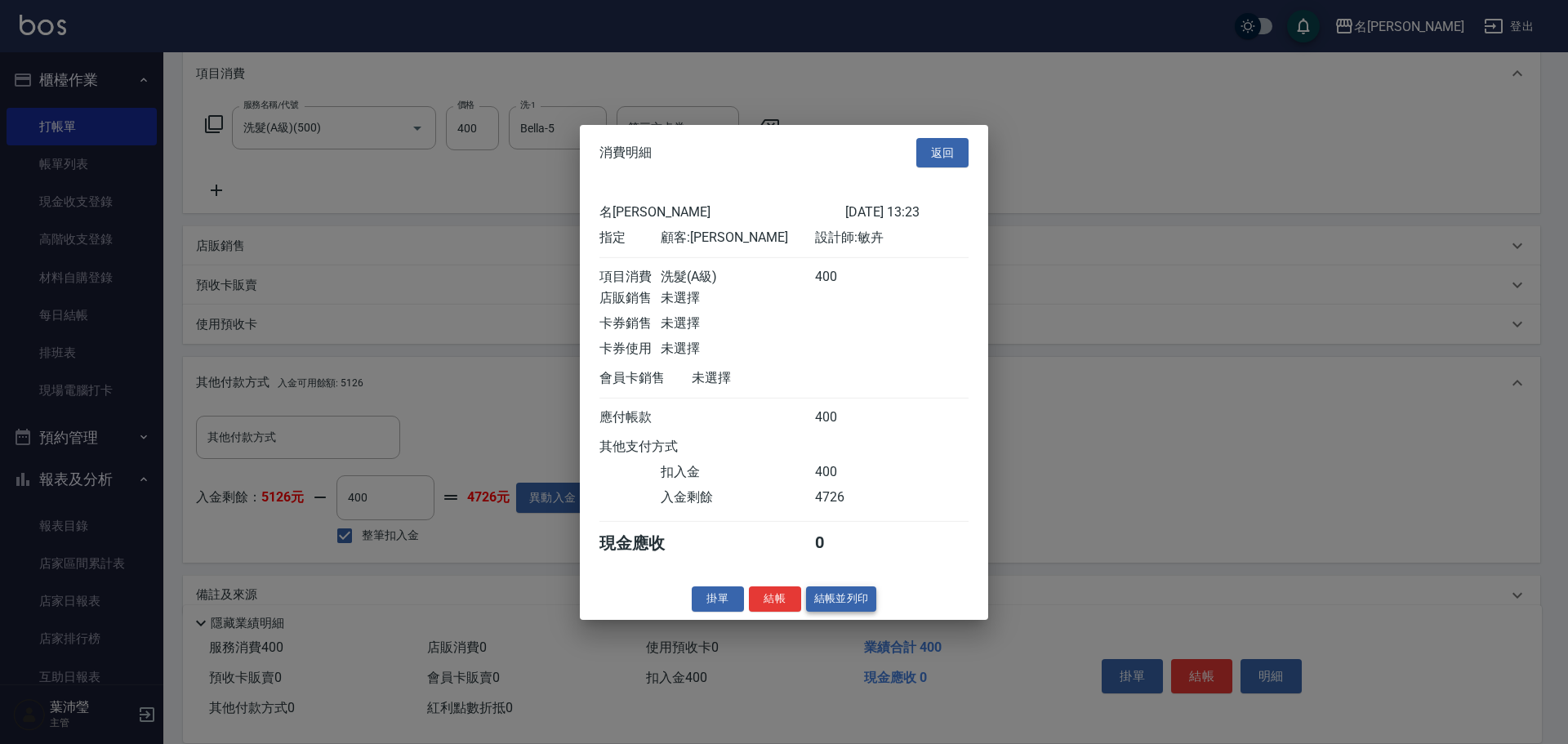
click at [853, 609] on button "結帳並列印" at bounding box center [841, 599] width 71 height 26
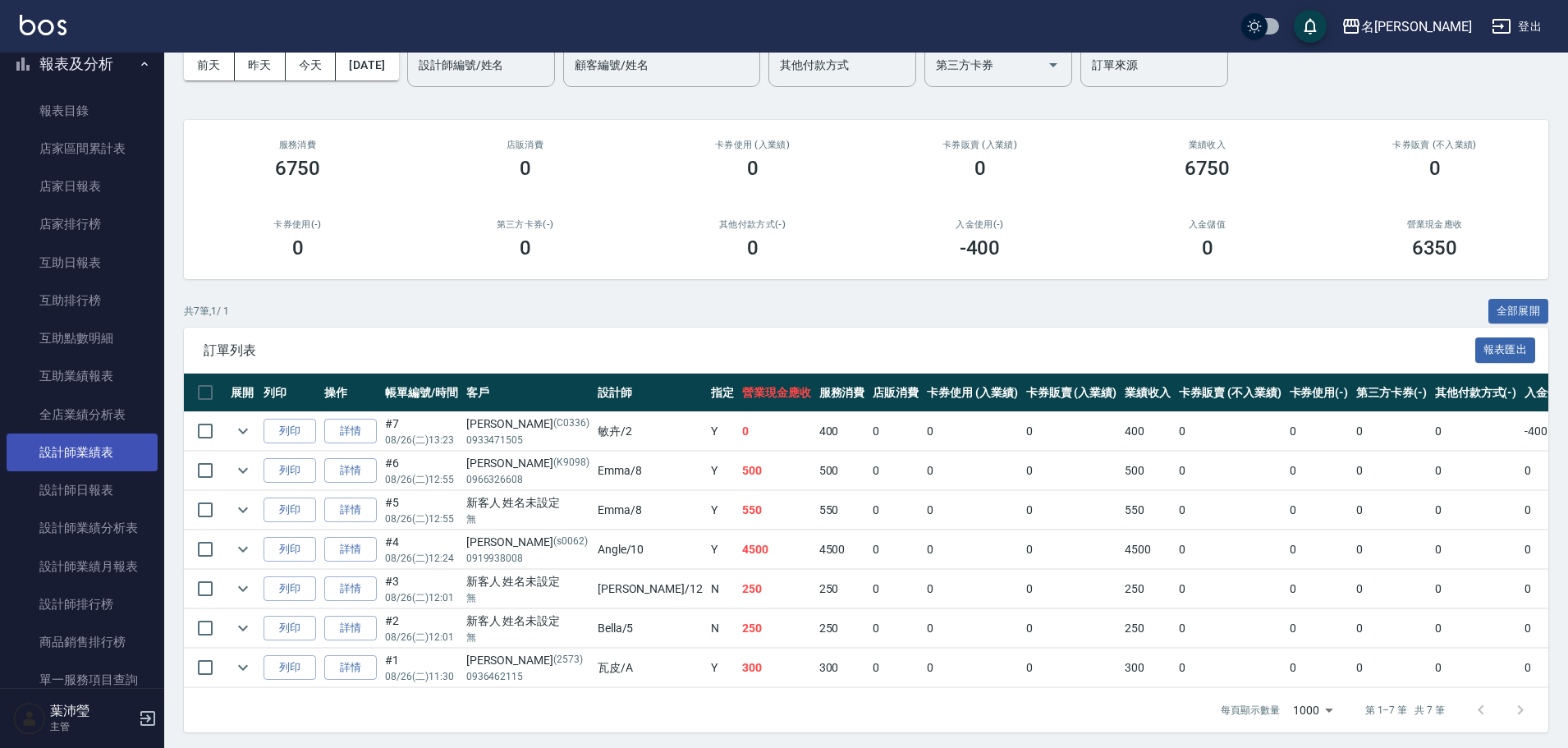
scroll to position [494, 0]
click at [100, 463] on link "設計師業績分析表" at bounding box center [83, 451] width 151 height 38
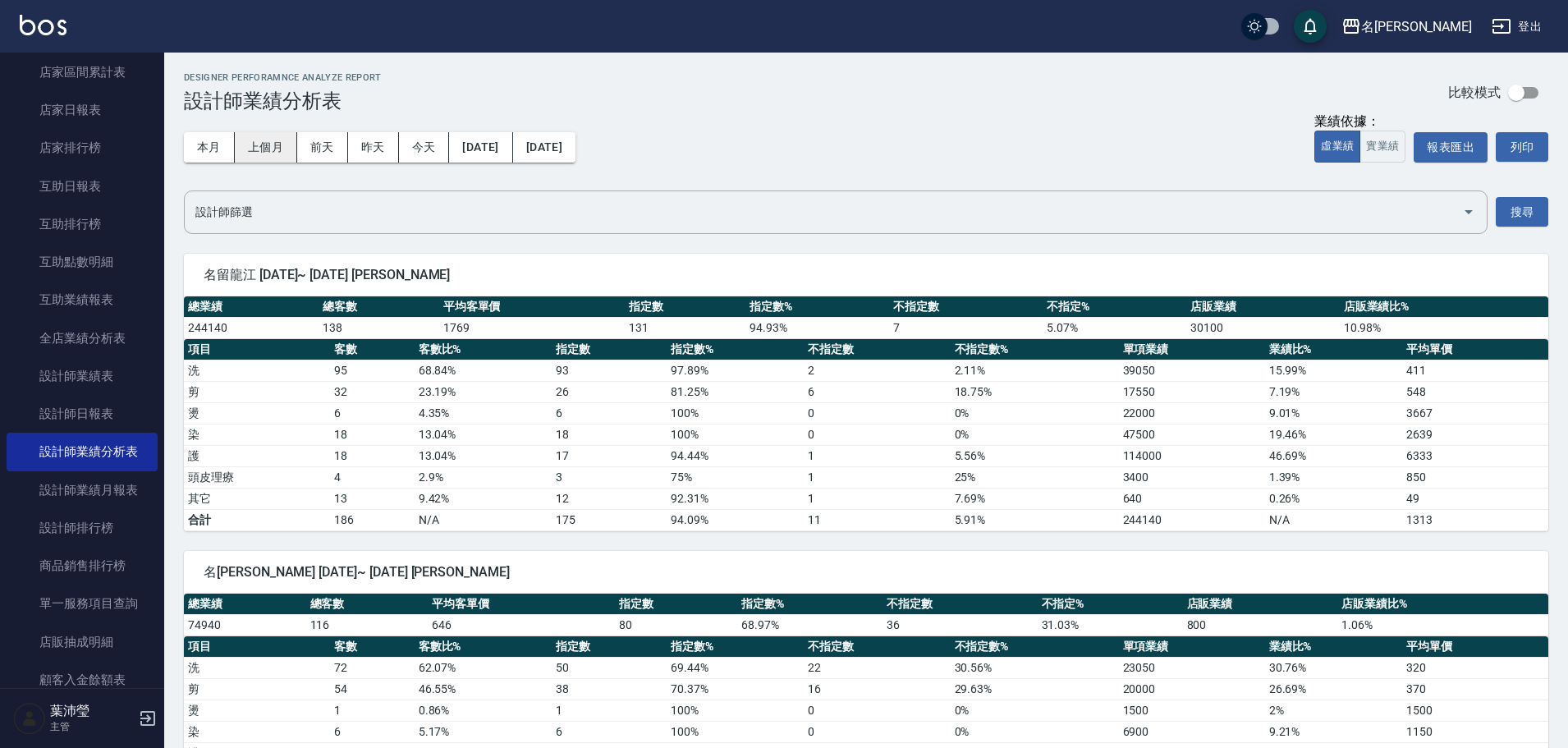
click at [254, 144] on button "上個月" at bounding box center [266, 147] width 63 height 30
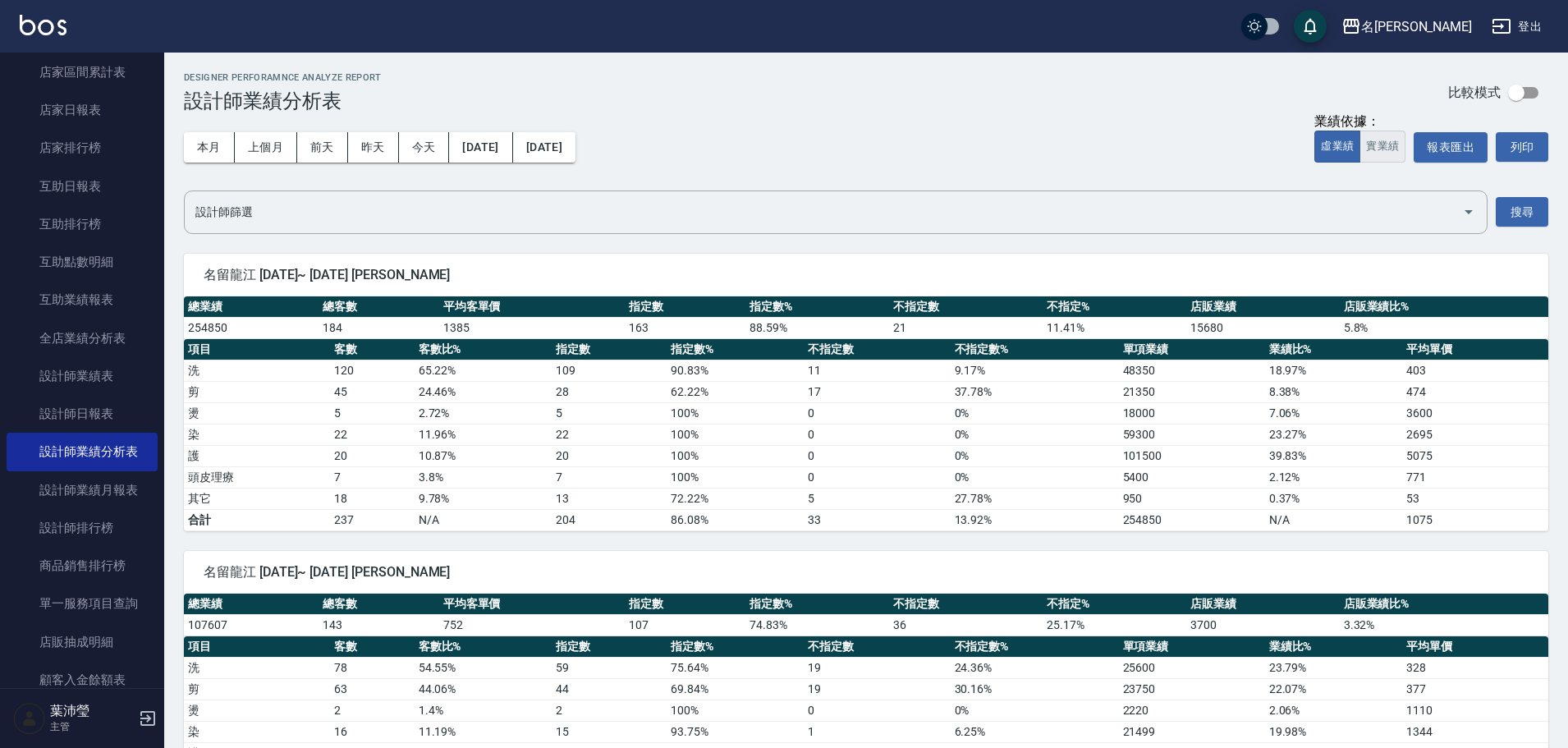
click at [1388, 145] on button "實業績" at bounding box center [1382, 146] width 46 height 32
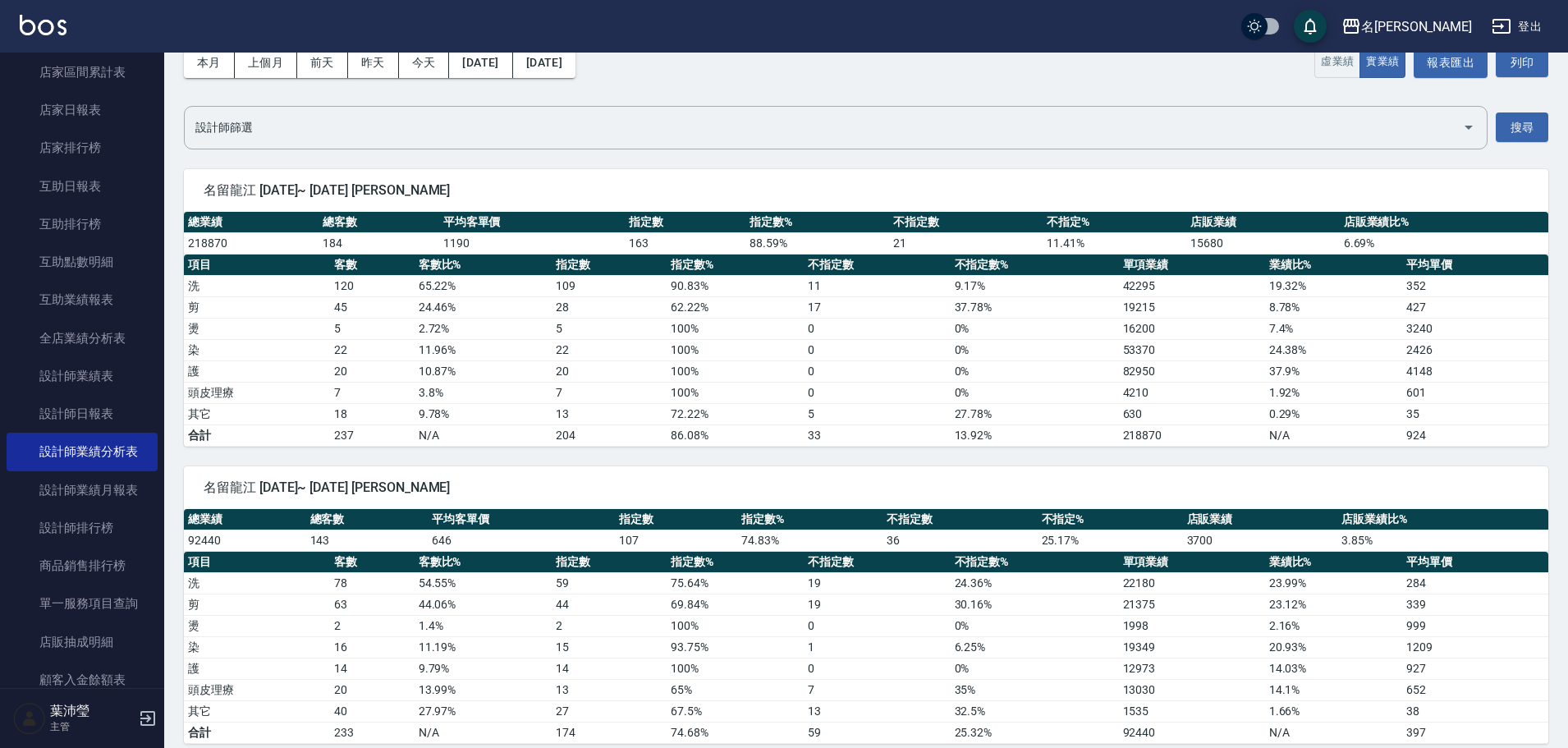
scroll to position [82, 0]
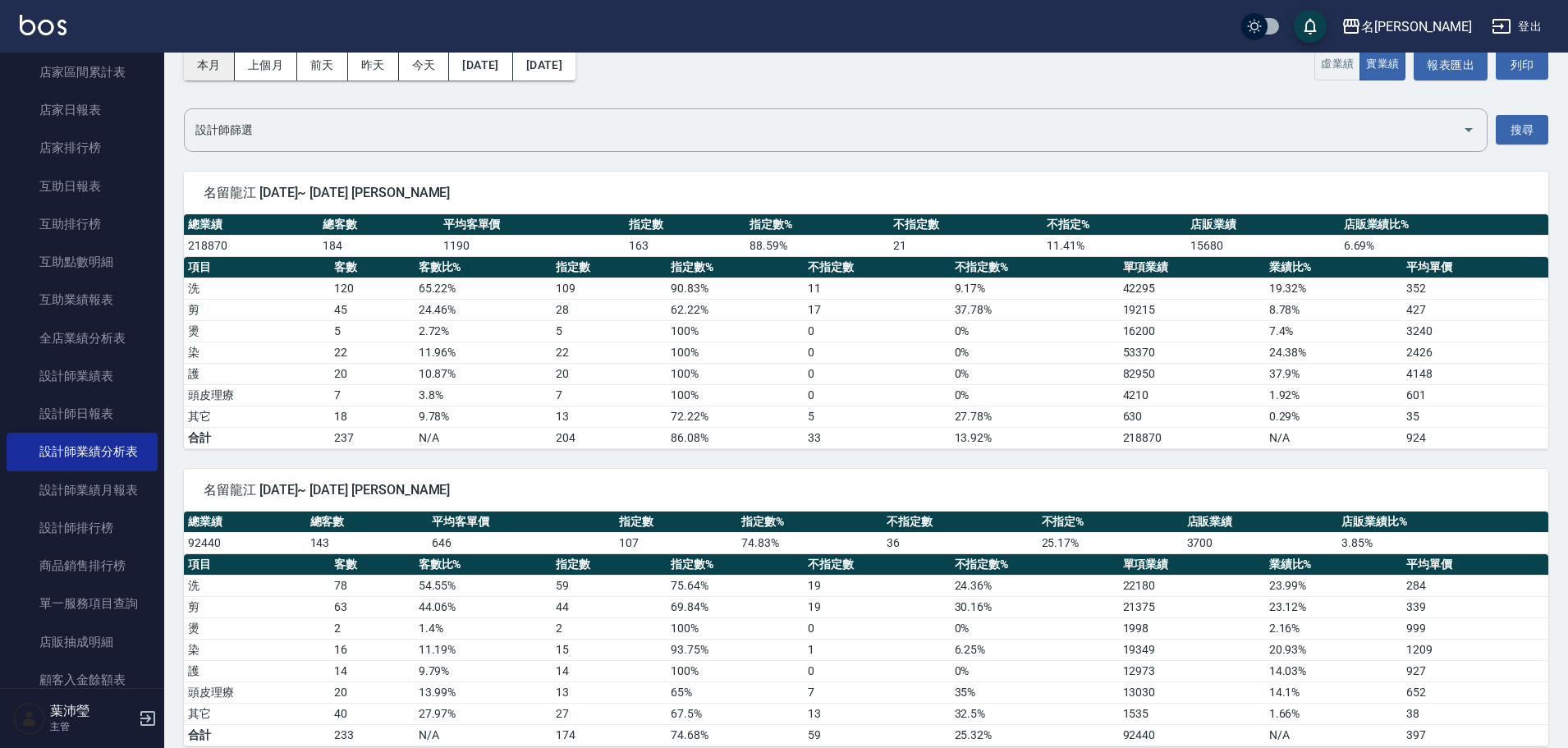
click at [203, 71] on button "本月" at bounding box center [209, 64] width 51 height 30
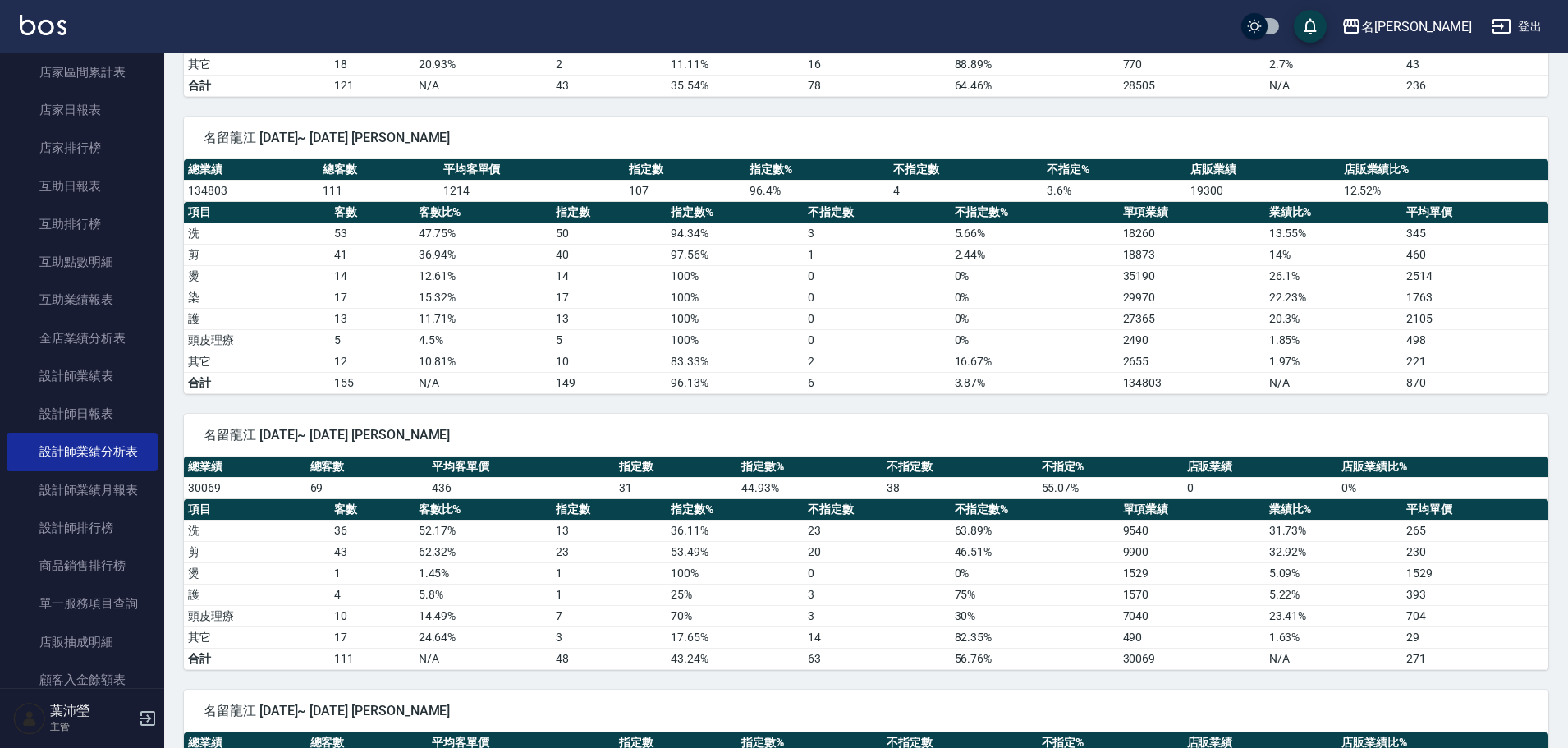
scroll to position [1560, 0]
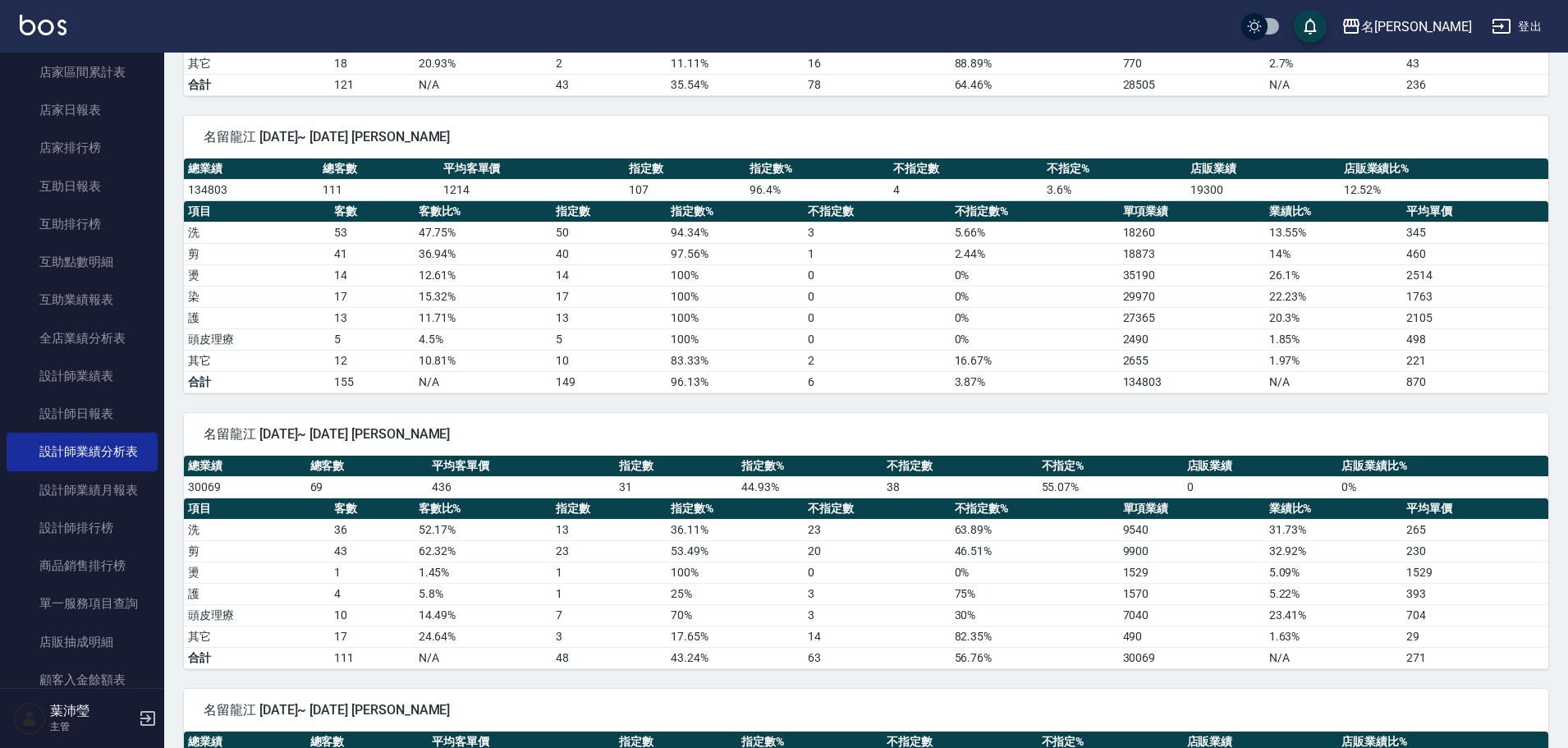
click at [1146, 573] on td "1529" at bounding box center [1192, 572] width 146 height 21
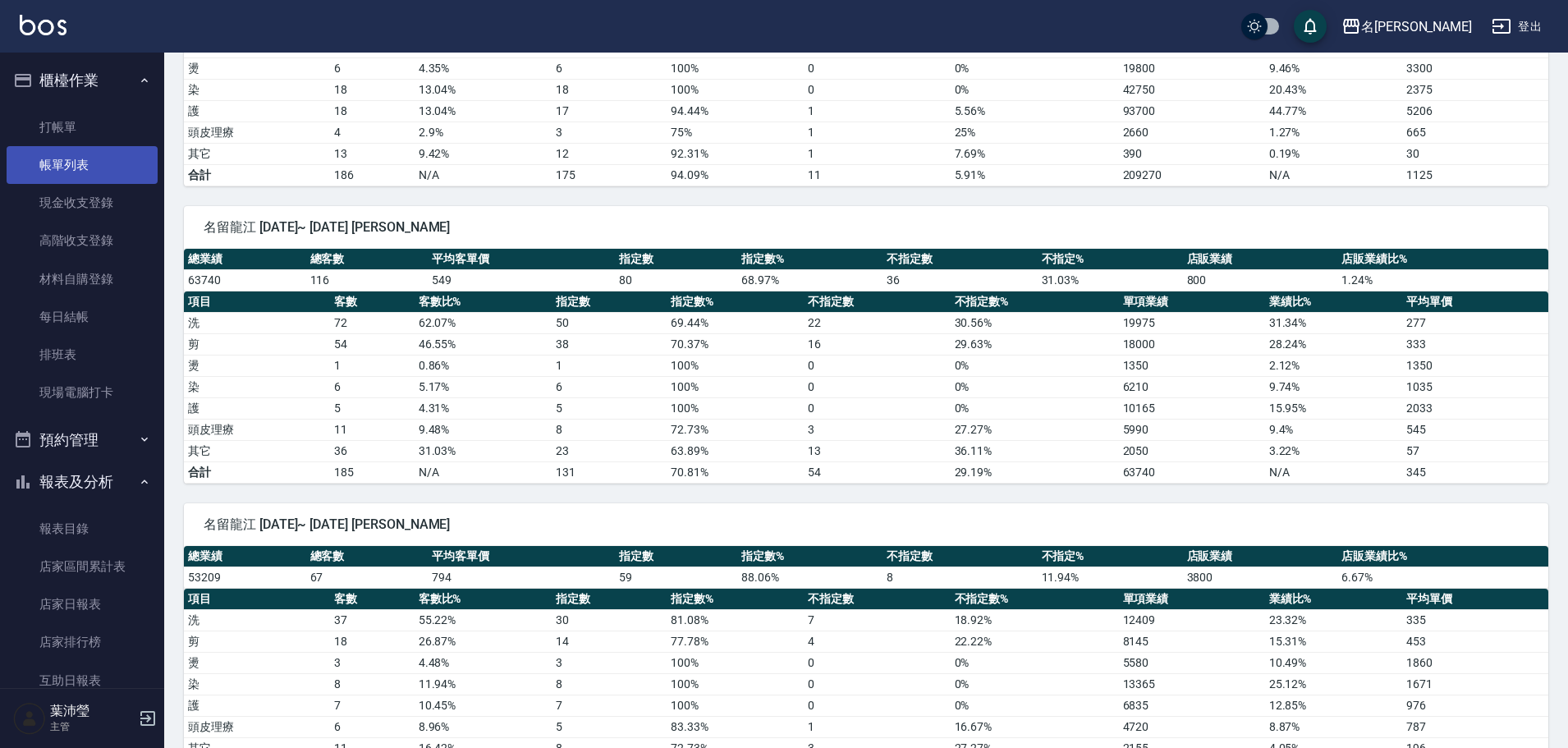
scroll to position [0, 0]
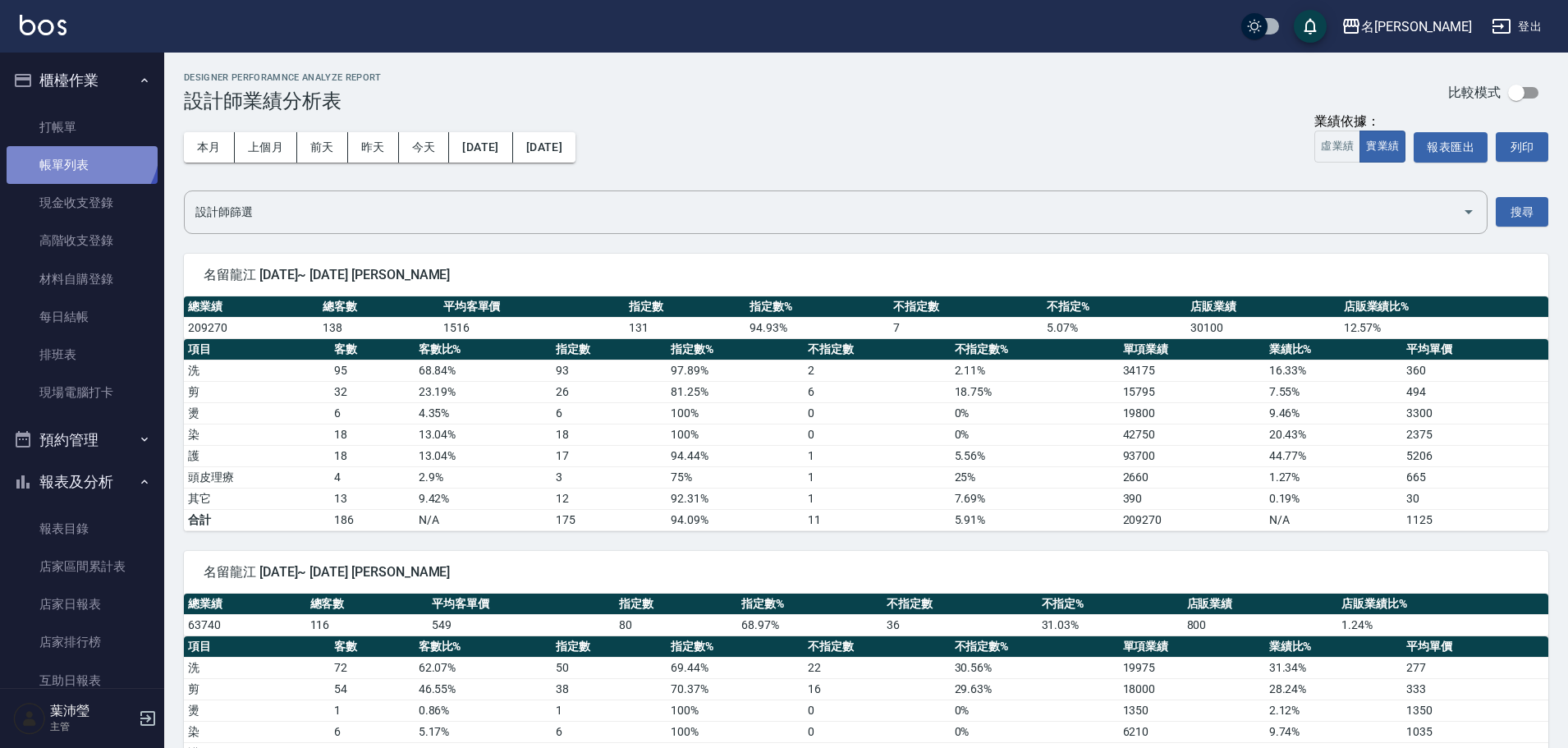
click at [73, 146] on link "帳單列表" at bounding box center [83, 165] width 151 height 38
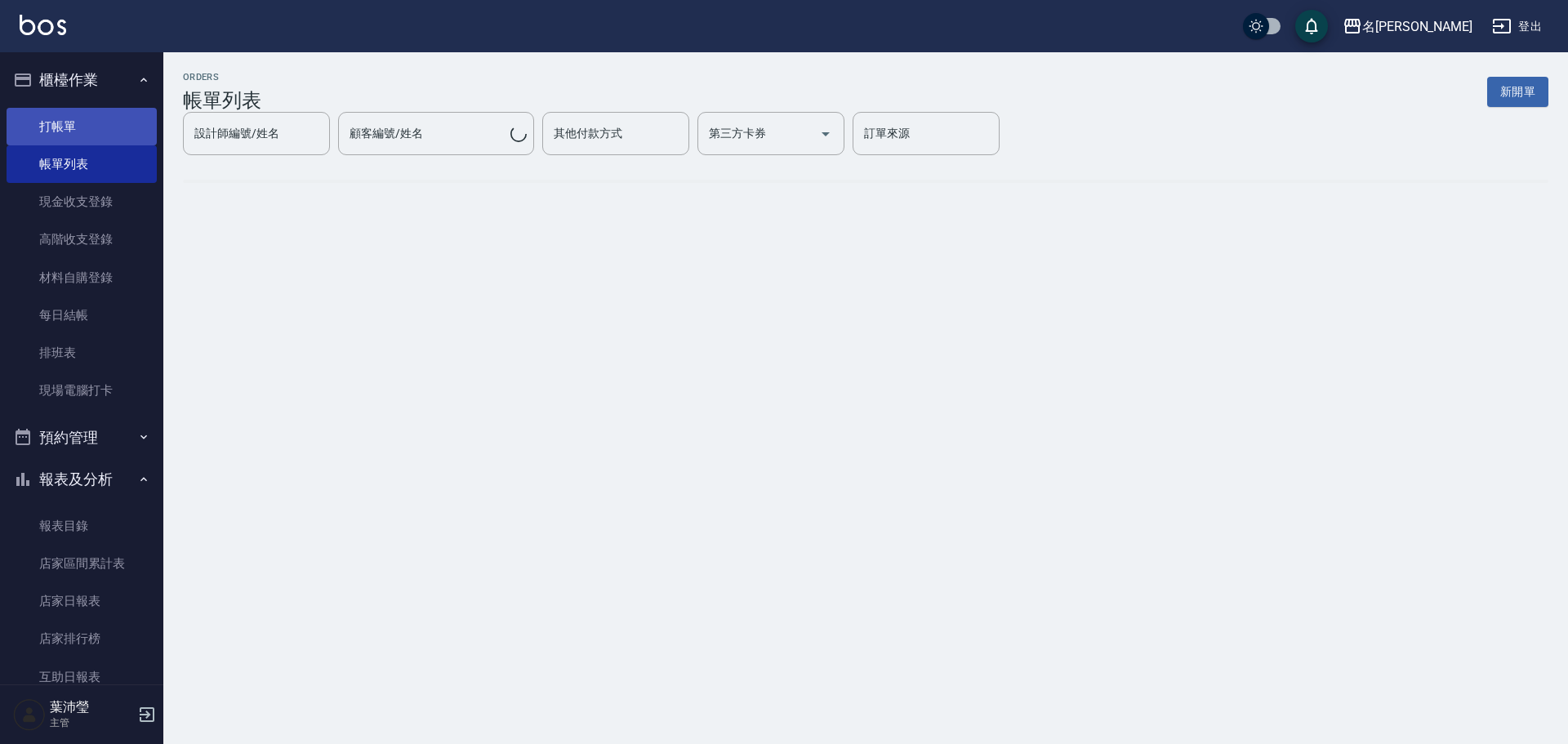
click at [88, 121] on link "打帳單" at bounding box center [82, 127] width 151 height 38
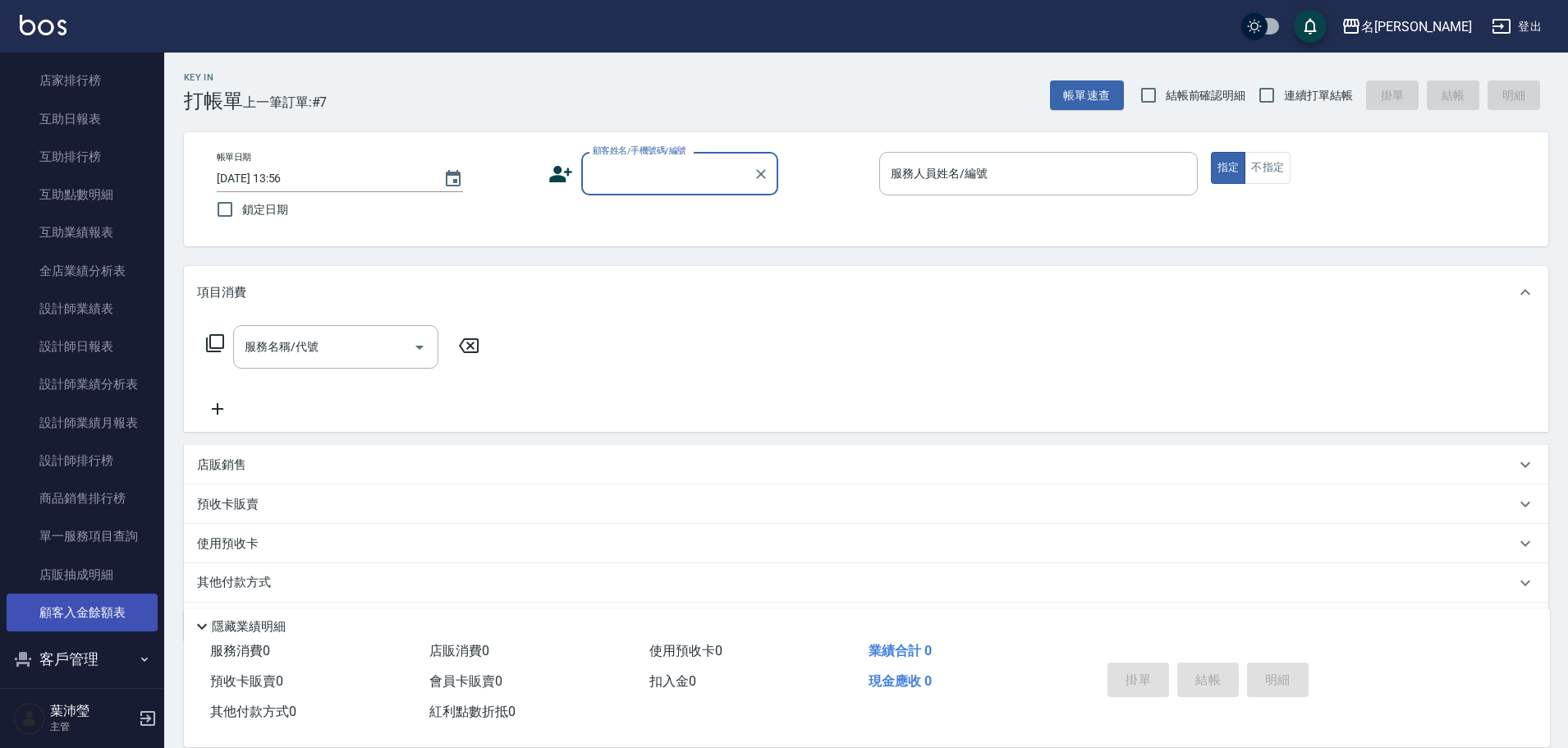
scroll to position [574, 0]
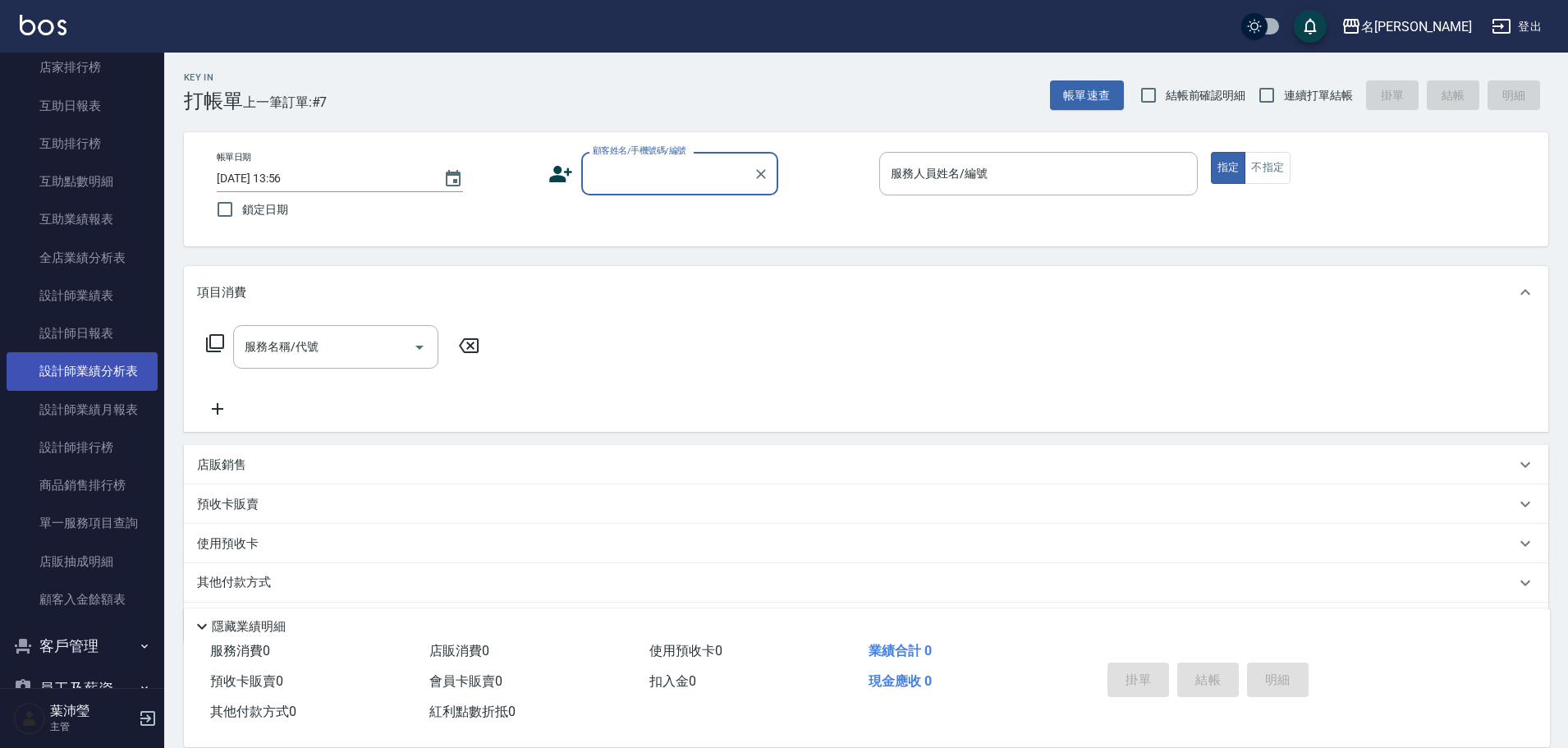
click at [97, 356] on link "設計師業績分析表" at bounding box center [83, 371] width 151 height 38
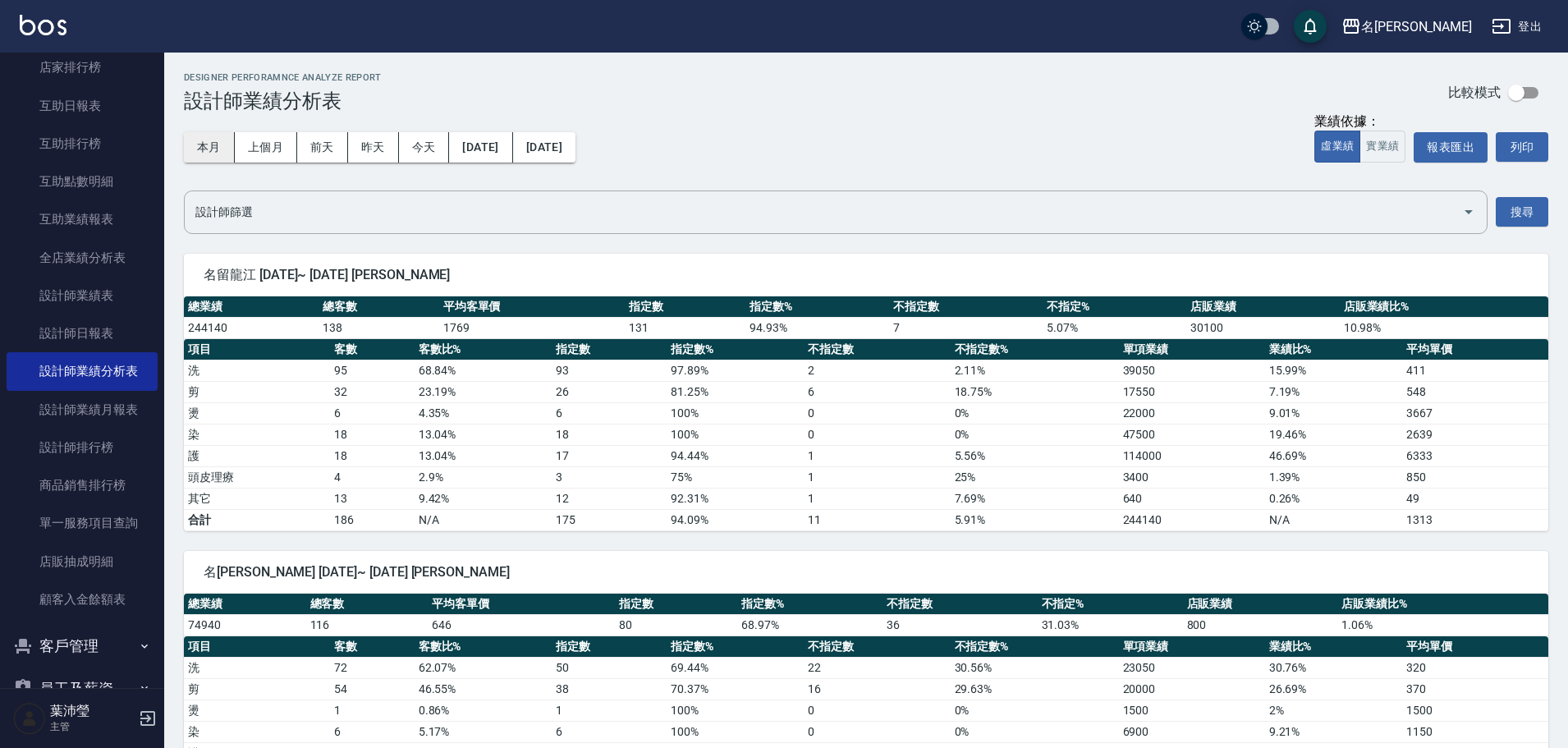
click at [218, 152] on button "本月" at bounding box center [209, 147] width 51 height 30
click at [1382, 147] on button "實業績" at bounding box center [1382, 146] width 46 height 32
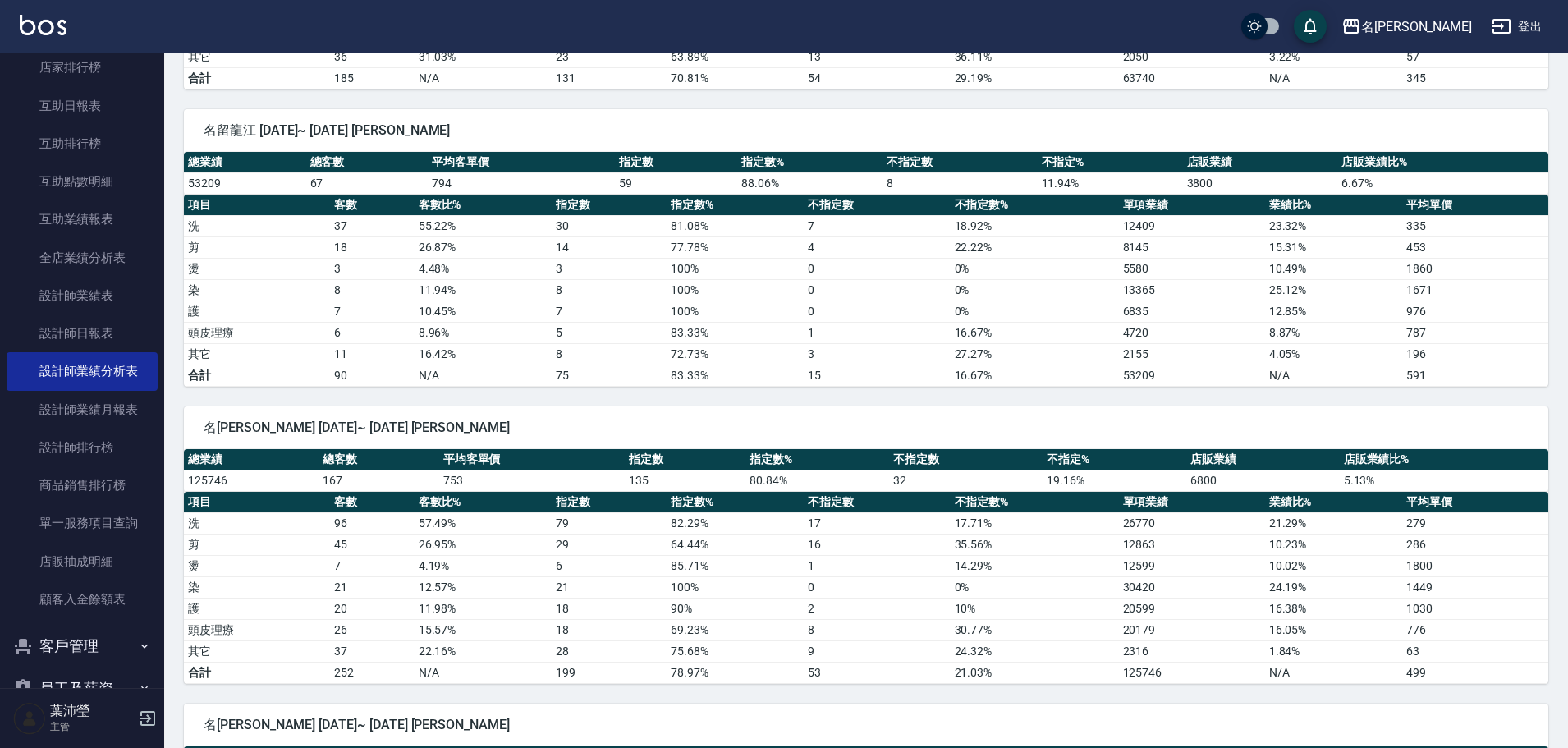
scroll to position [821, 0]
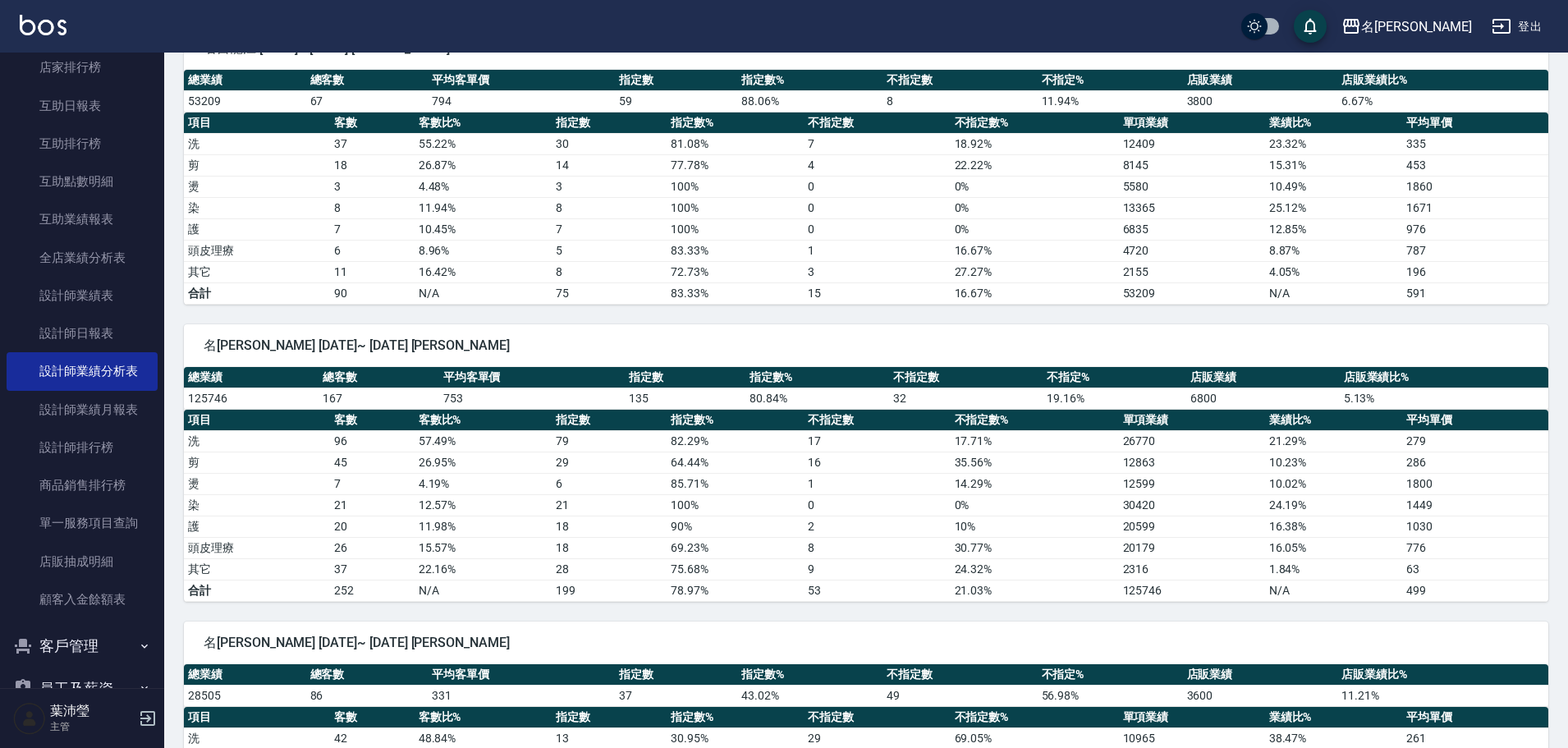
click at [430, 510] on td "12.57 %" at bounding box center [483, 505] width 137 height 21
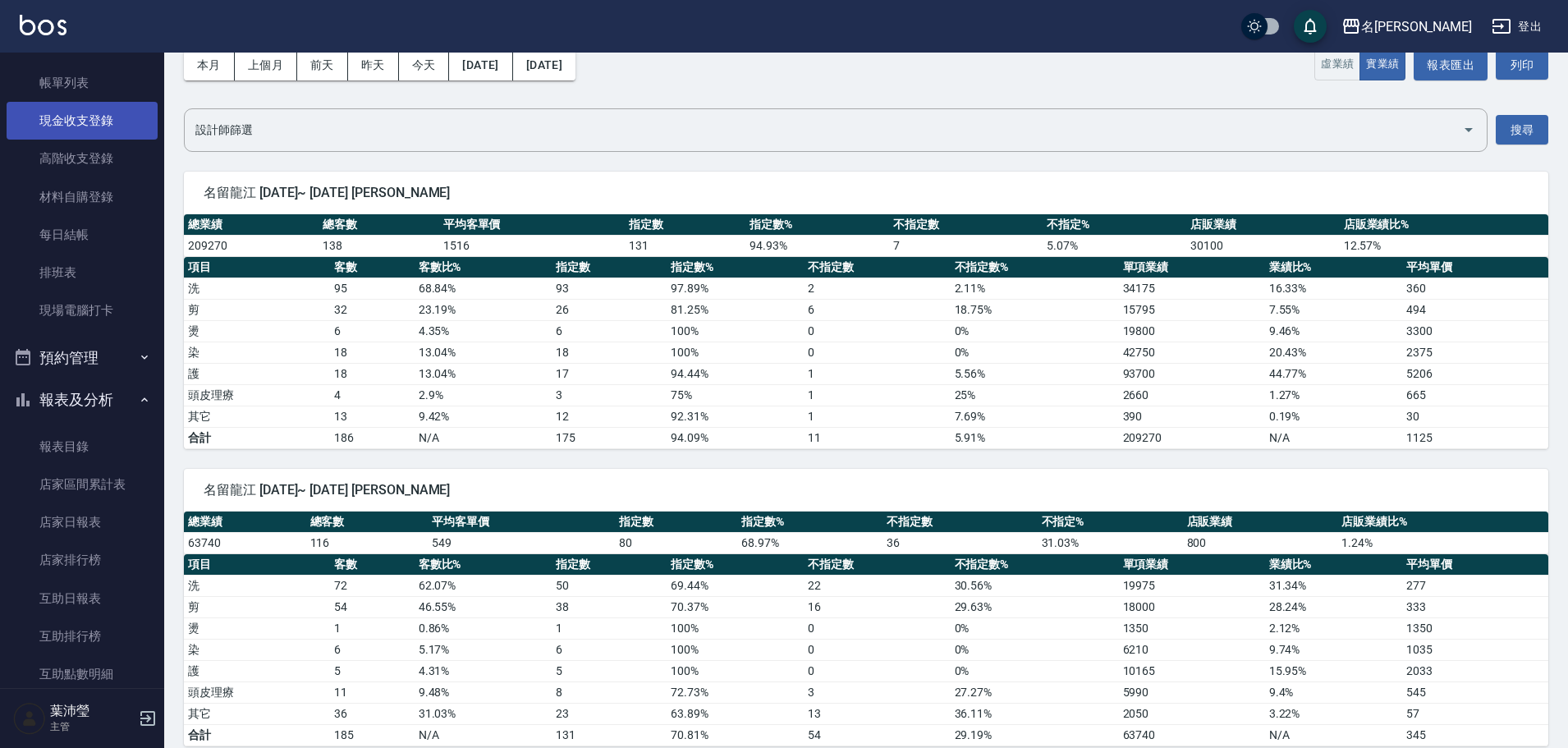
scroll to position [0, 0]
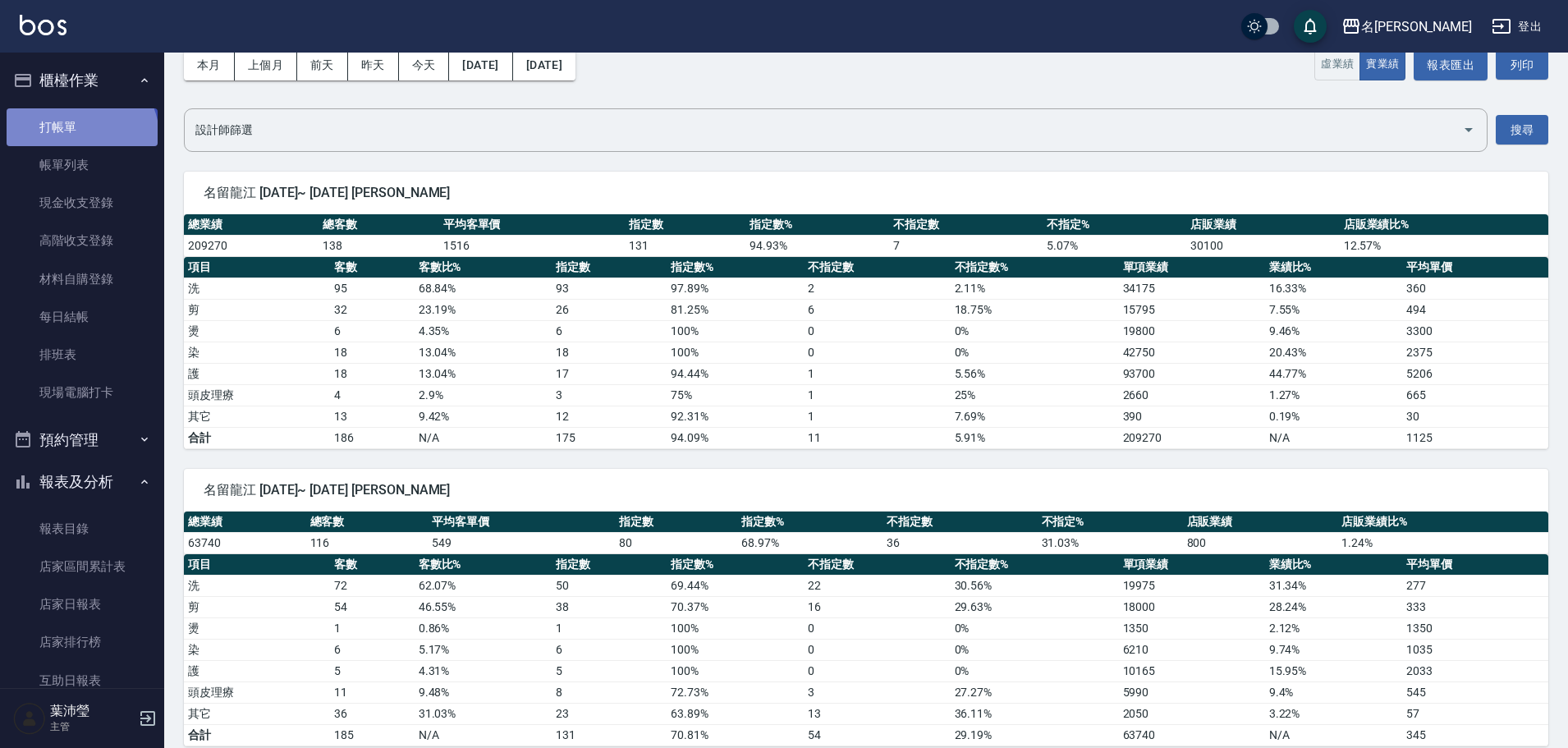
click at [80, 136] on link "打帳單" at bounding box center [83, 127] width 151 height 38
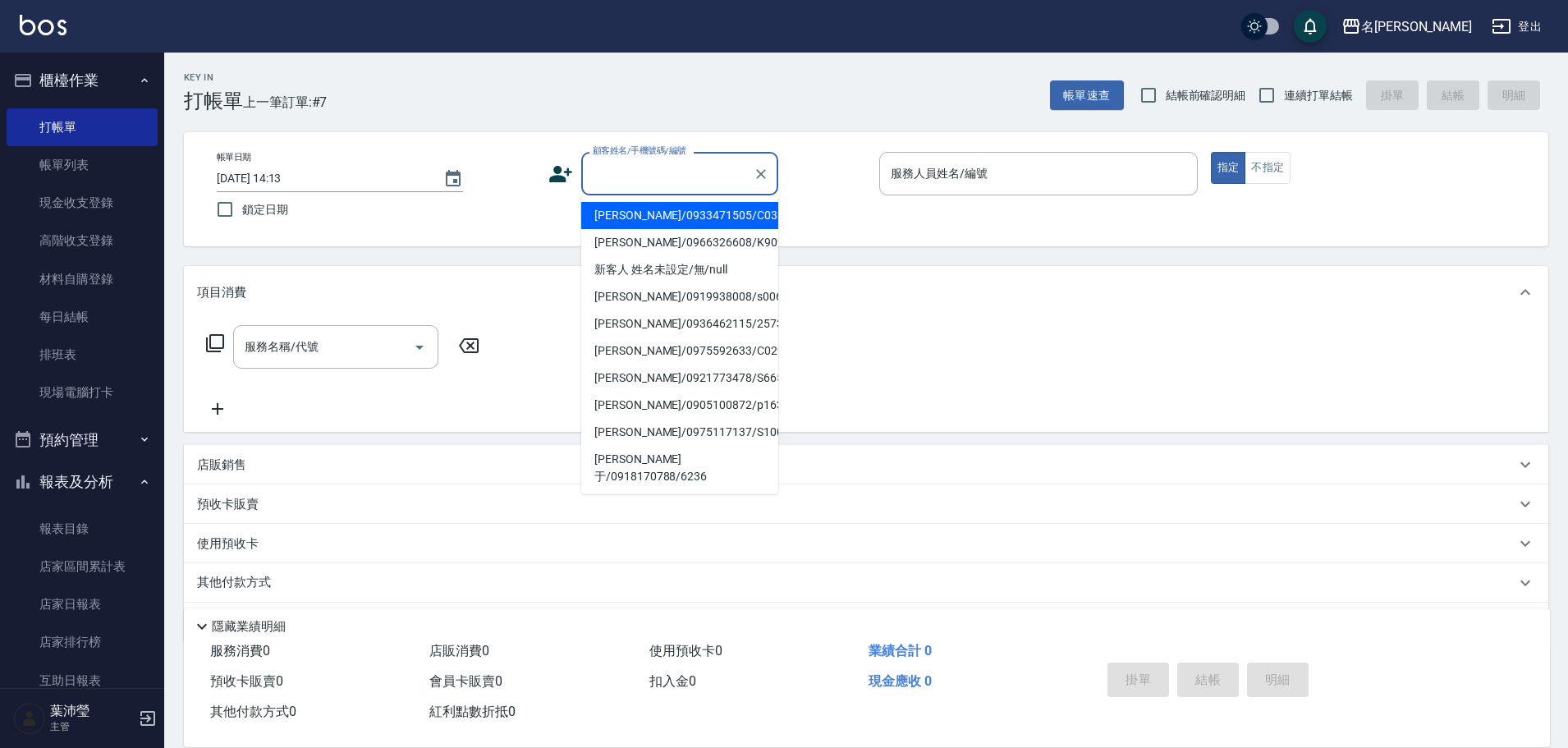
click at [684, 183] on input "顧客姓名/手機號碼/編號" at bounding box center [667, 173] width 157 height 28
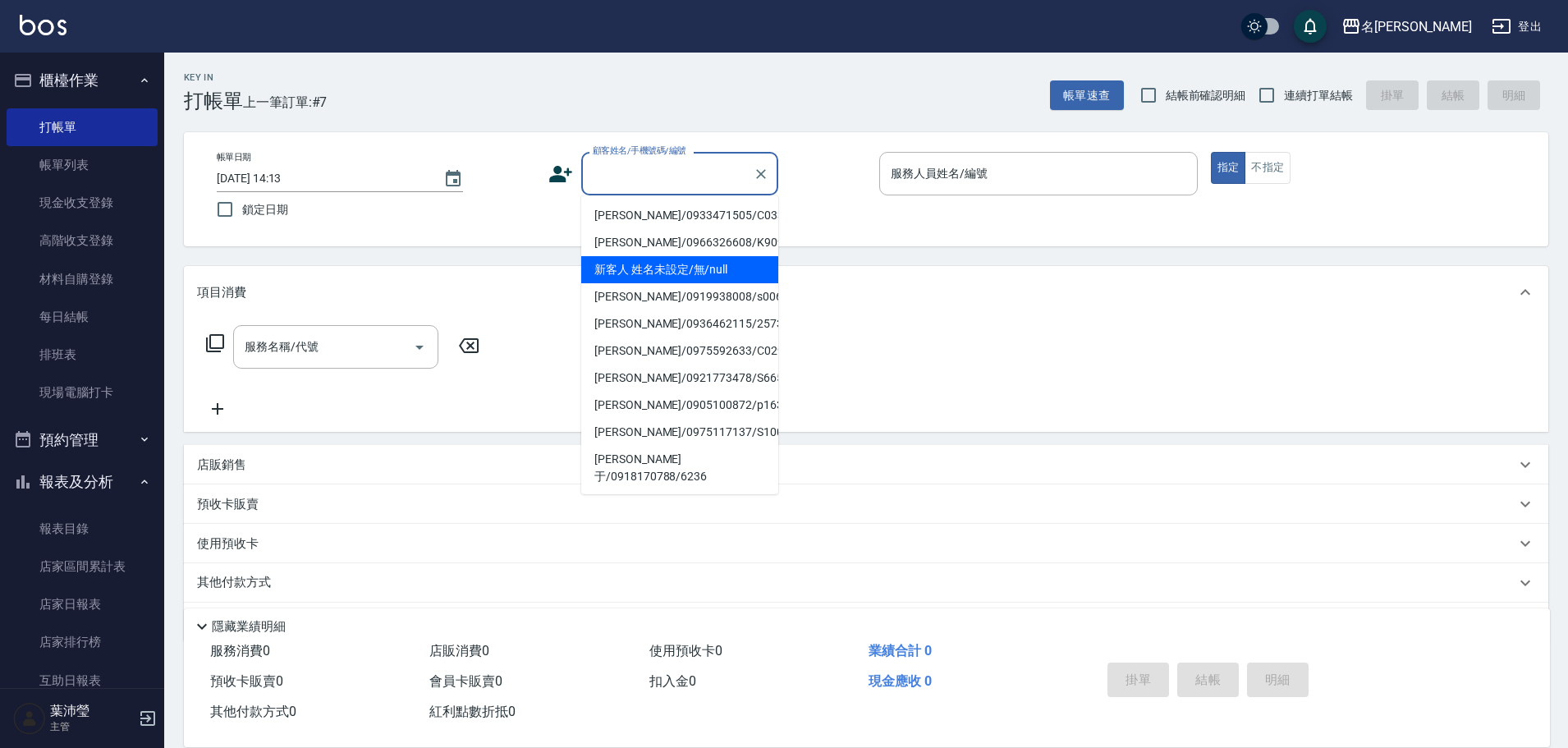
click at [702, 275] on li "新客人 姓名未設定/無/null" at bounding box center [679, 270] width 197 height 28
type input "新客人 姓名未設定/無/null"
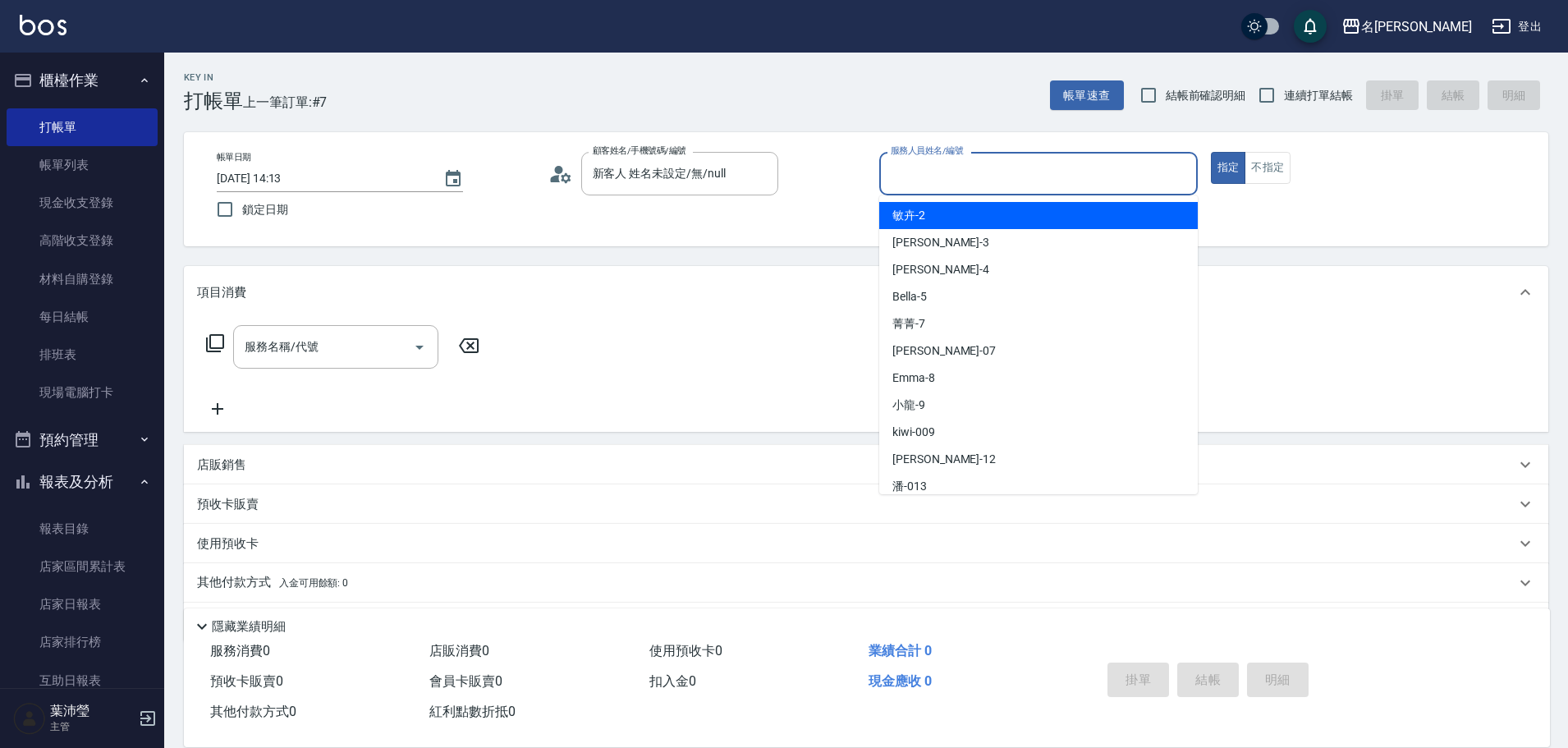
click at [1016, 167] on input "服務人員姓名/編號" at bounding box center [1038, 173] width 304 height 28
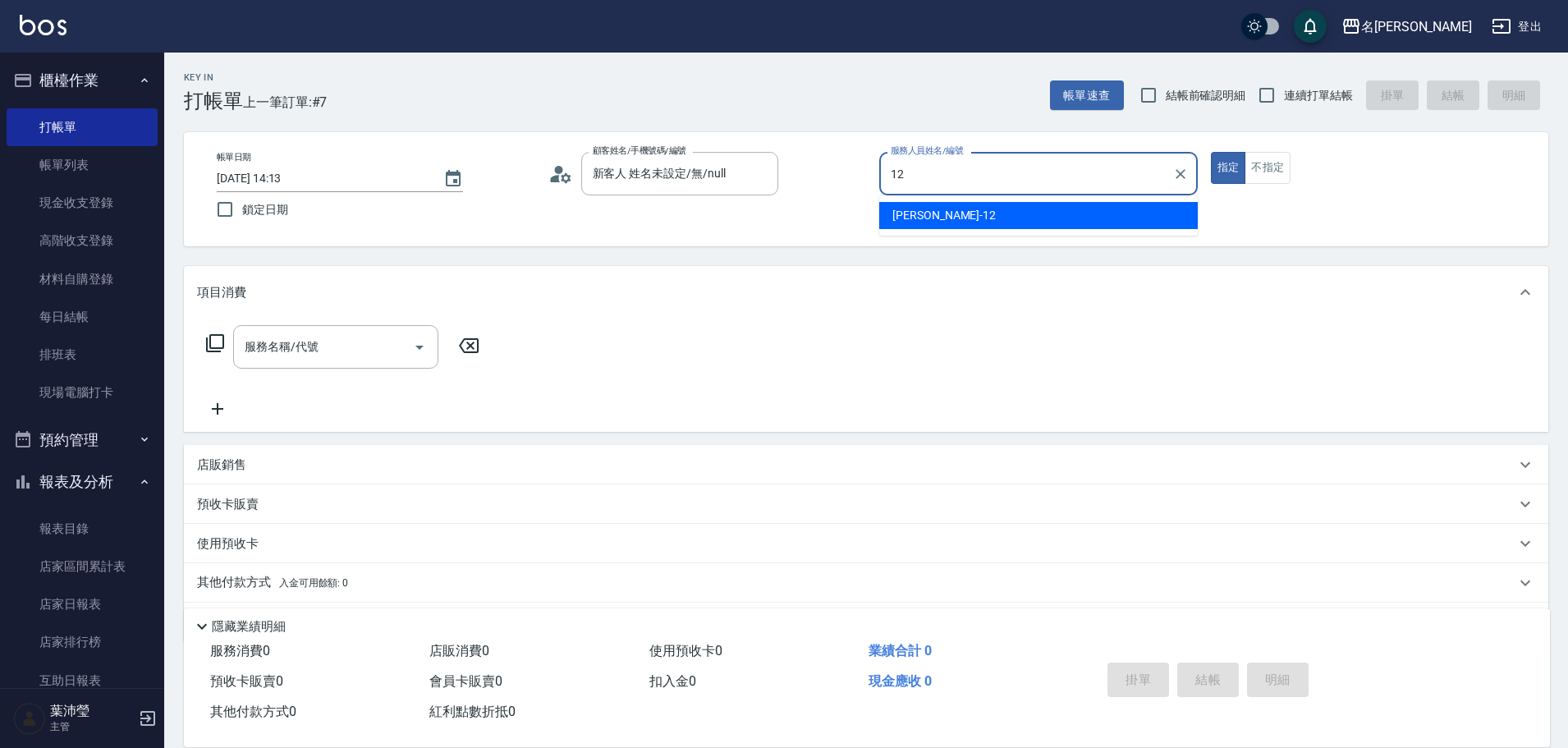
click at [1043, 221] on div "[PERSON_NAME] -12" at bounding box center [1038, 216] width 318 height 28
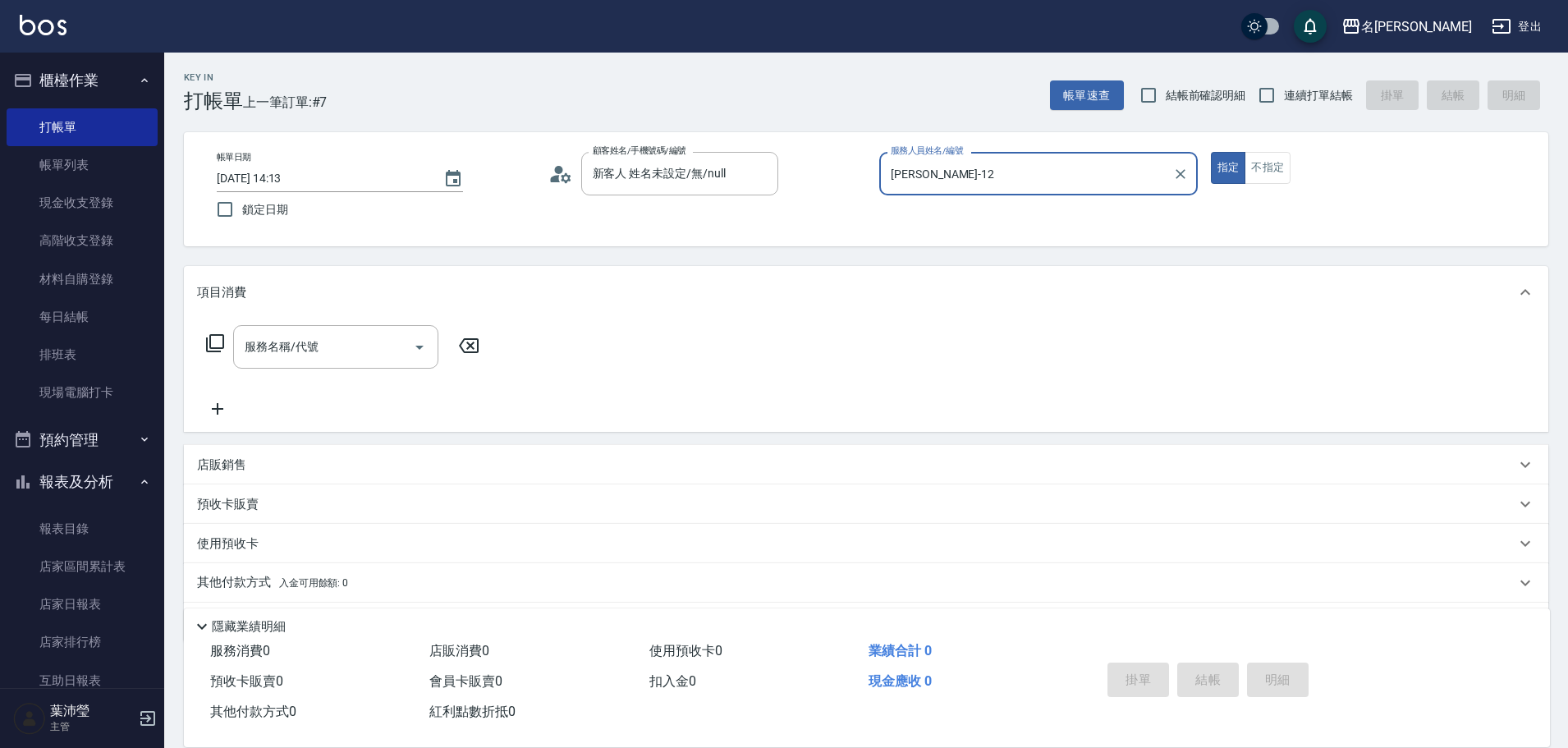
type input "[PERSON_NAME]-12"
click at [217, 340] on icon at bounding box center [215, 343] width 20 height 20
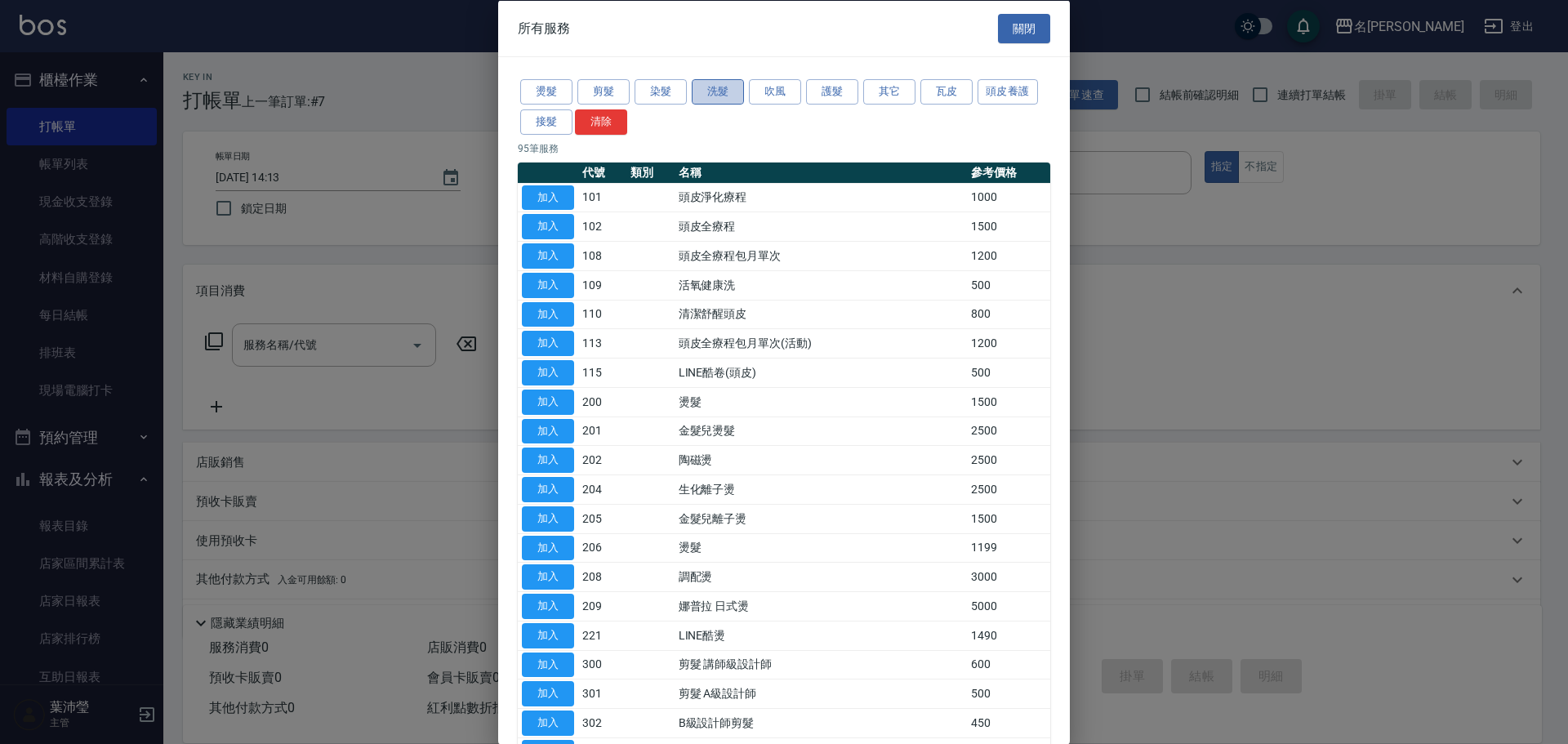
click at [712, 93] on button "洗髮" at bounding box center [718, 92] width 52 height 26
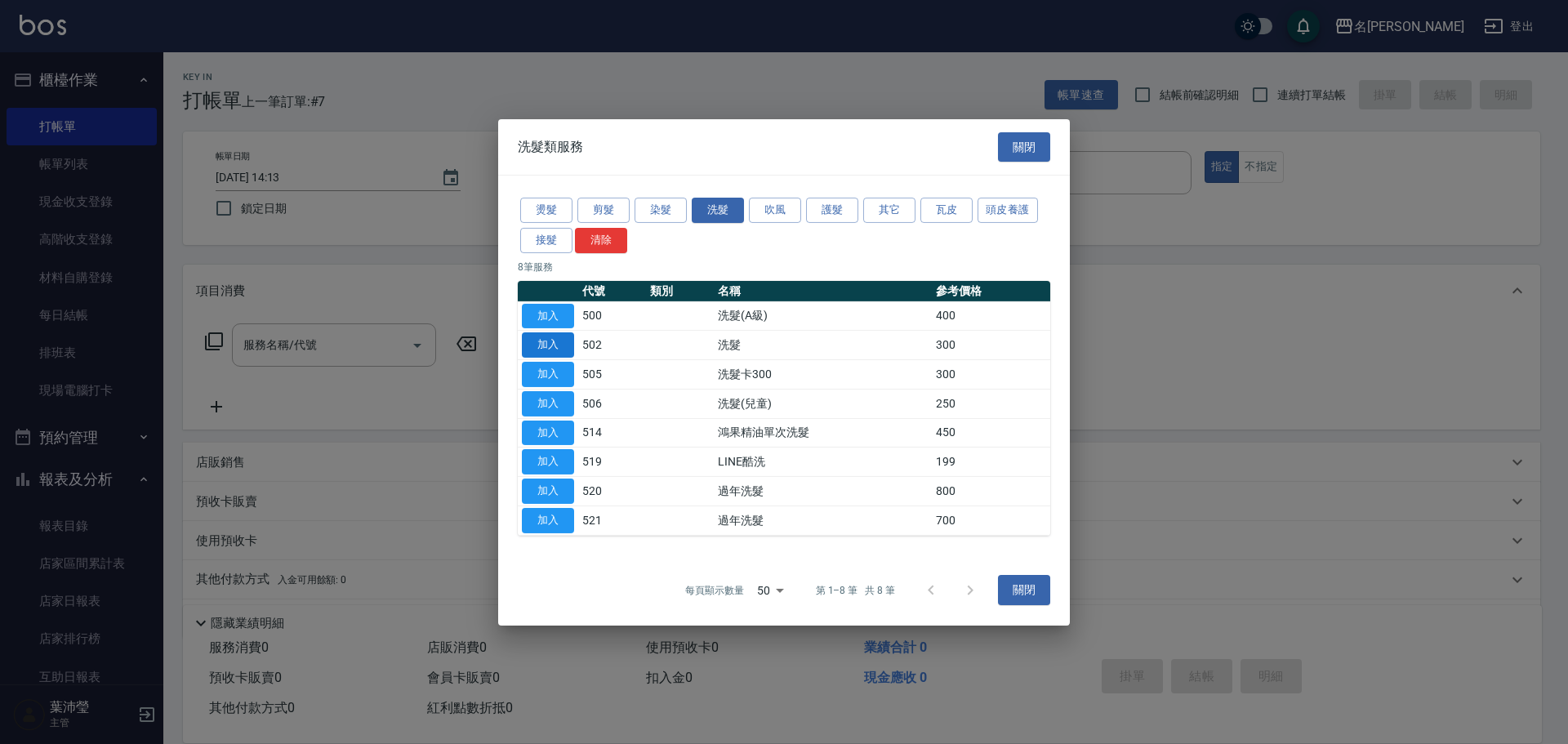
drag, startPoint x: 547, startPoint y: 345, endPoint x: 423, endPoint y: 310, distance: 128.8
click at [548, 345] on button "加入" at bounding box center [547, 345] width 52 height 26
type input "洗髮(502)"
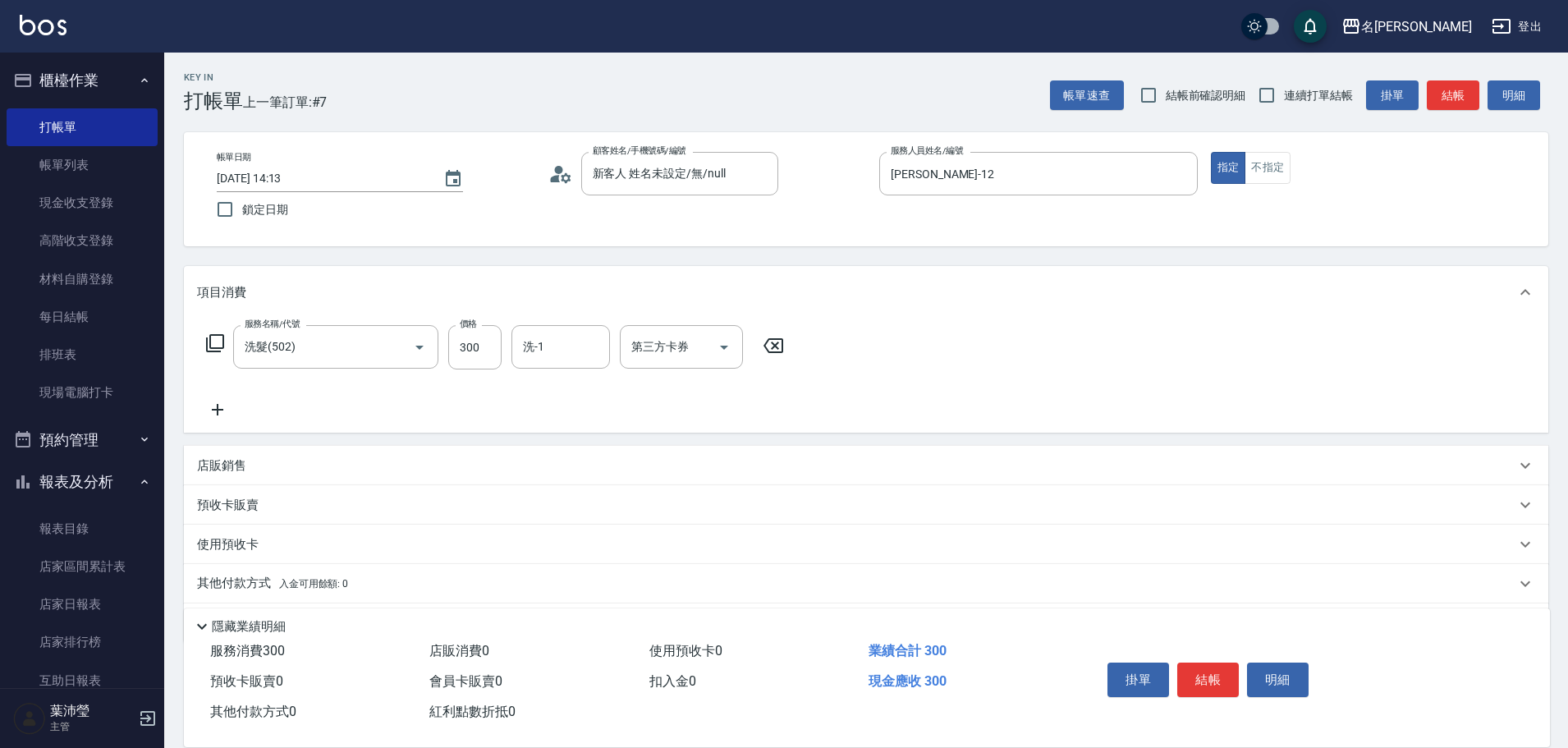
click at [223, 342] on icon at bounding box center [215, 343] width 18 height 18
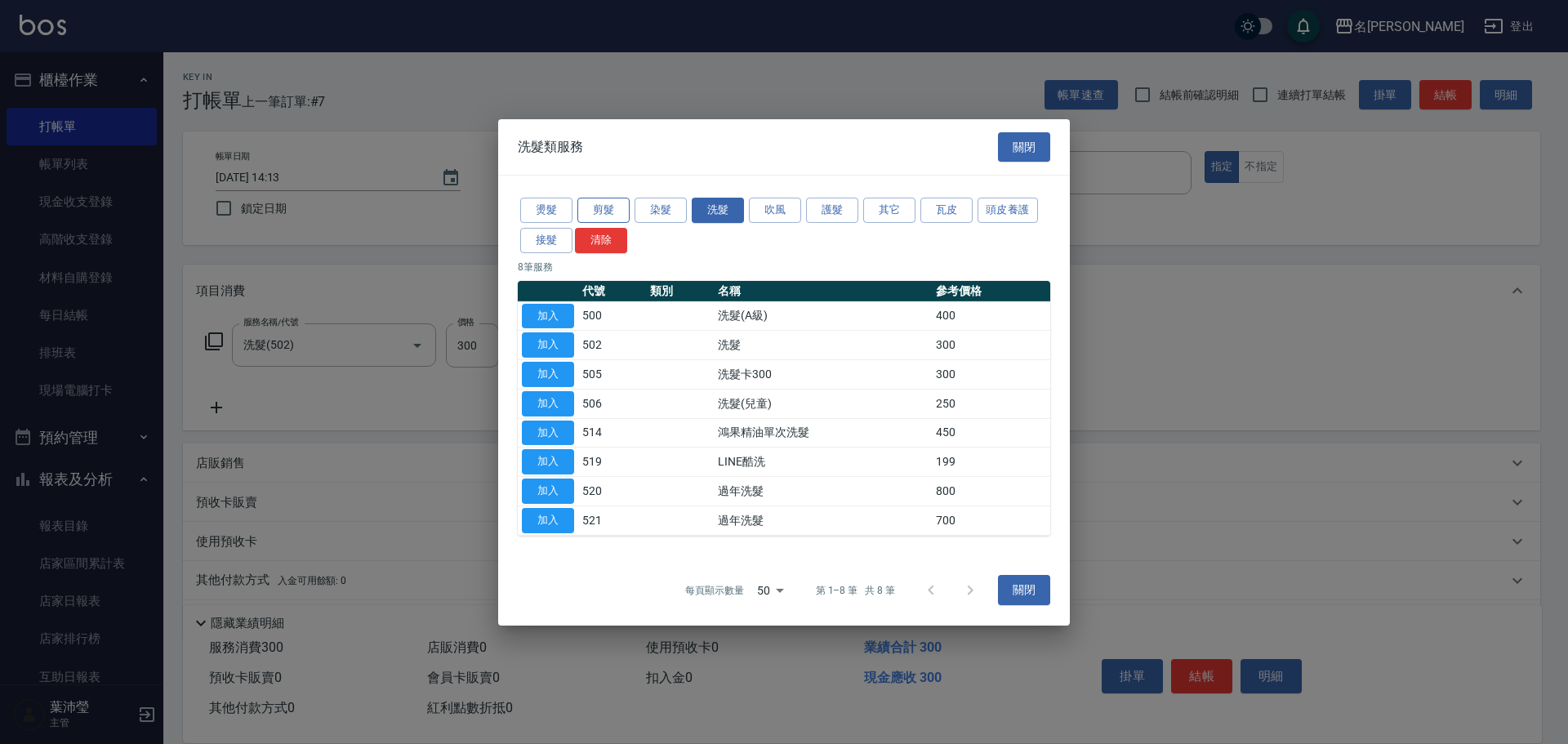
click at [618, 210] on button "剪髮" at bounding box center [603, 210] width 52 height 26
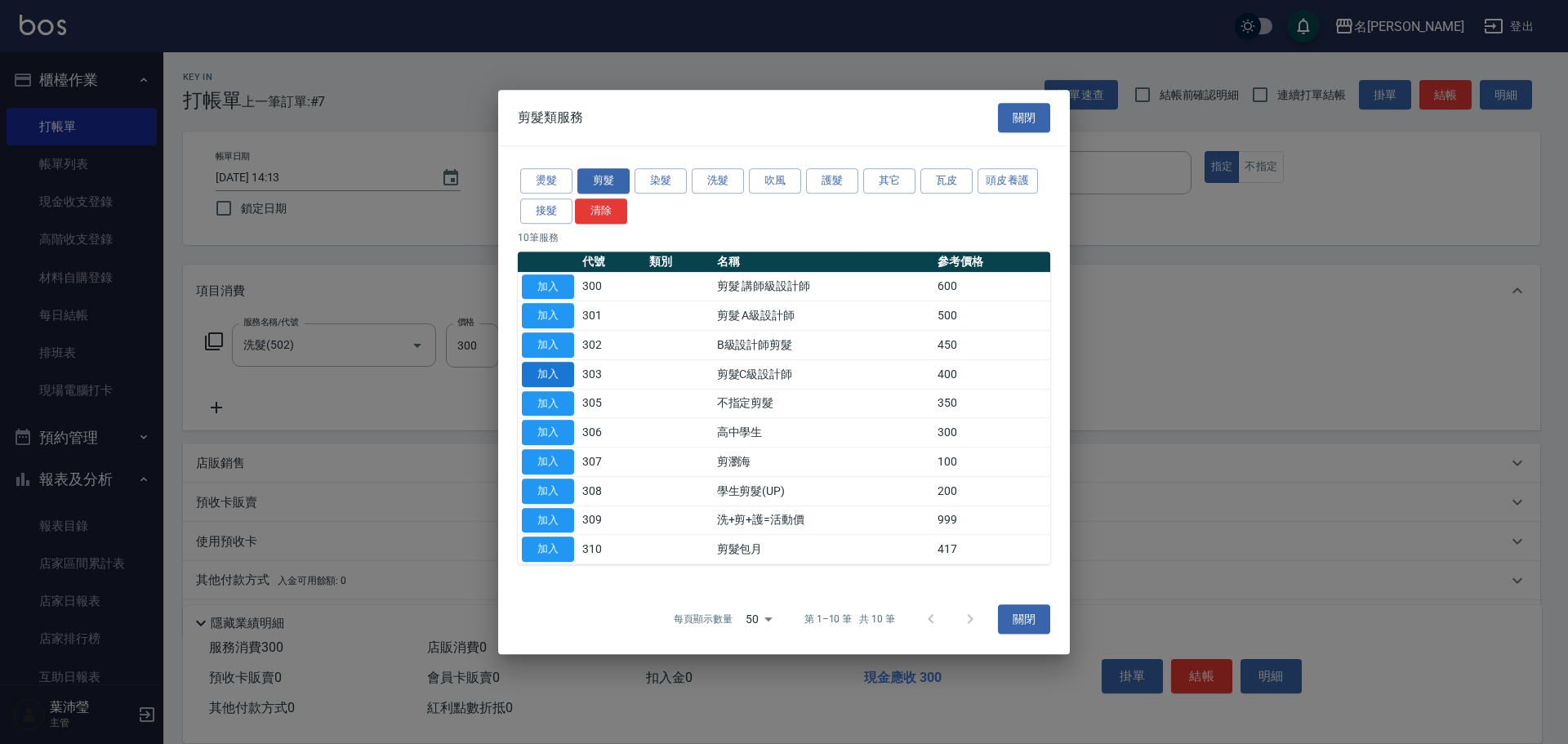
click at [546, 377] on button "加入" at bounding box center [547, 375] width 52 height 26
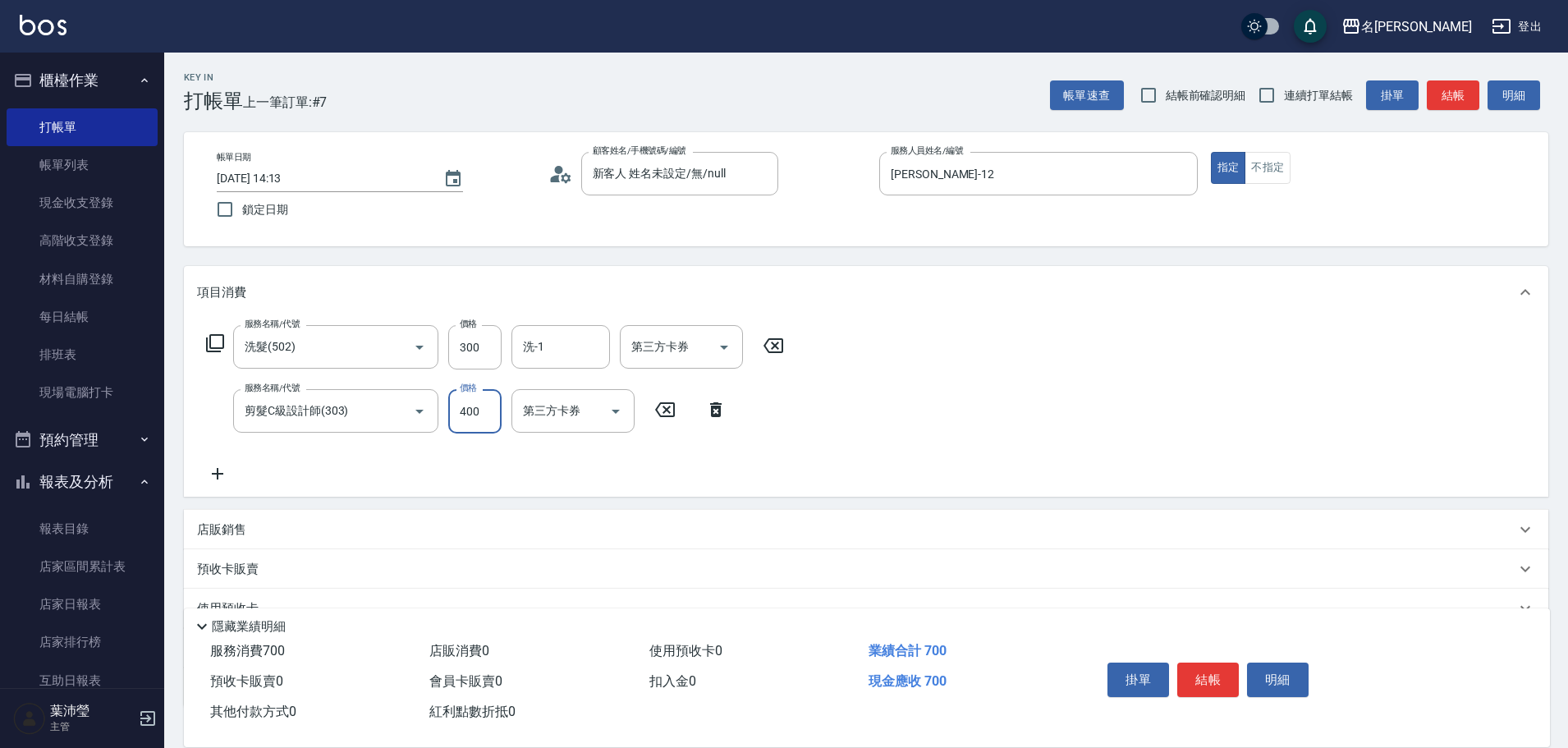
click at [471, 406] on input "400" at bounding box center [475, 411] width 53 height 45
type input "200"
click at [1203, 677] on button "結帳" at bounding box center [1208, 679] width 62 height 34
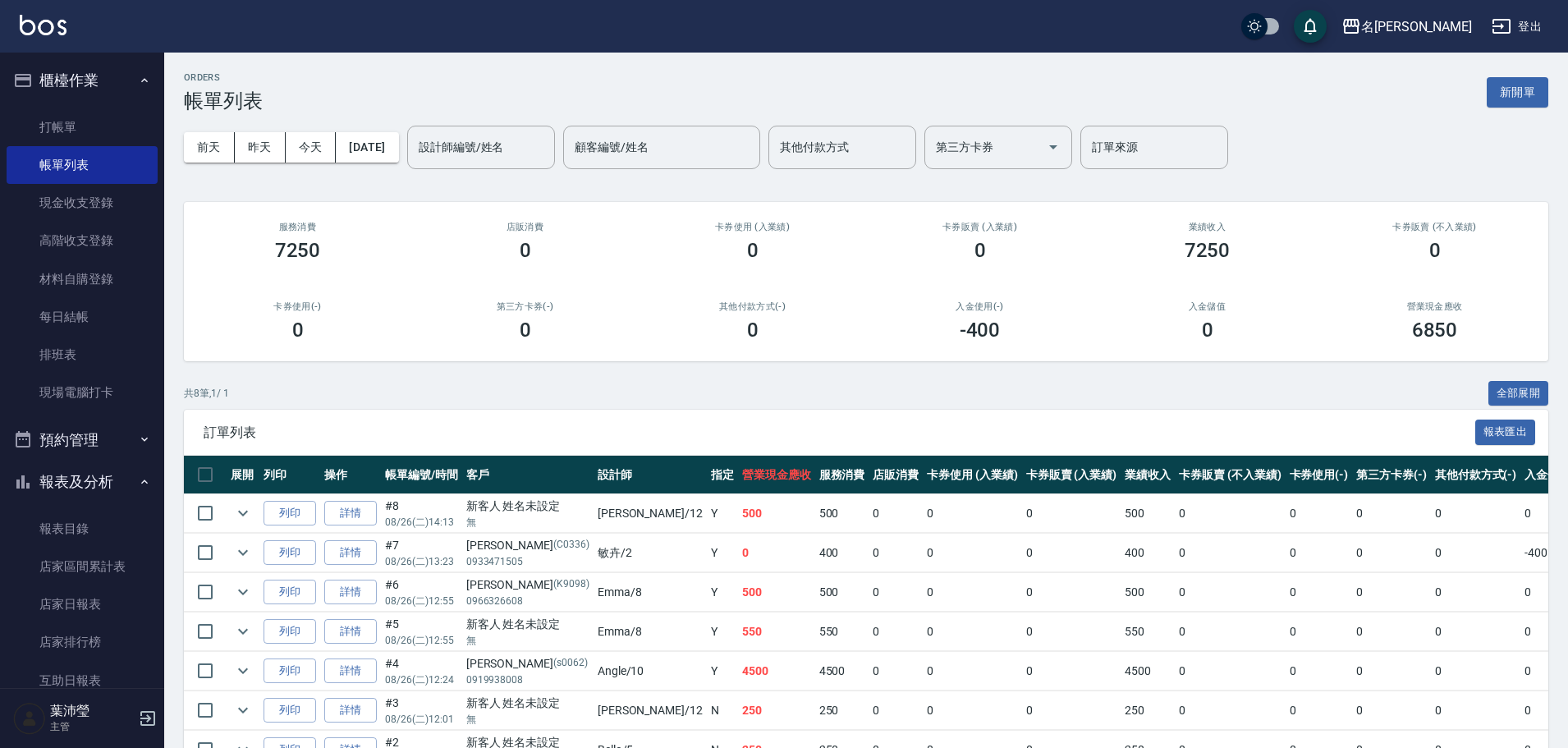
click at [1121, 617] on td "550" at bounding box center [1147, 631] width 54 height 39
click at [95, 116] on link "打帳單" at bounding box center [83, 127] width 151 height 38
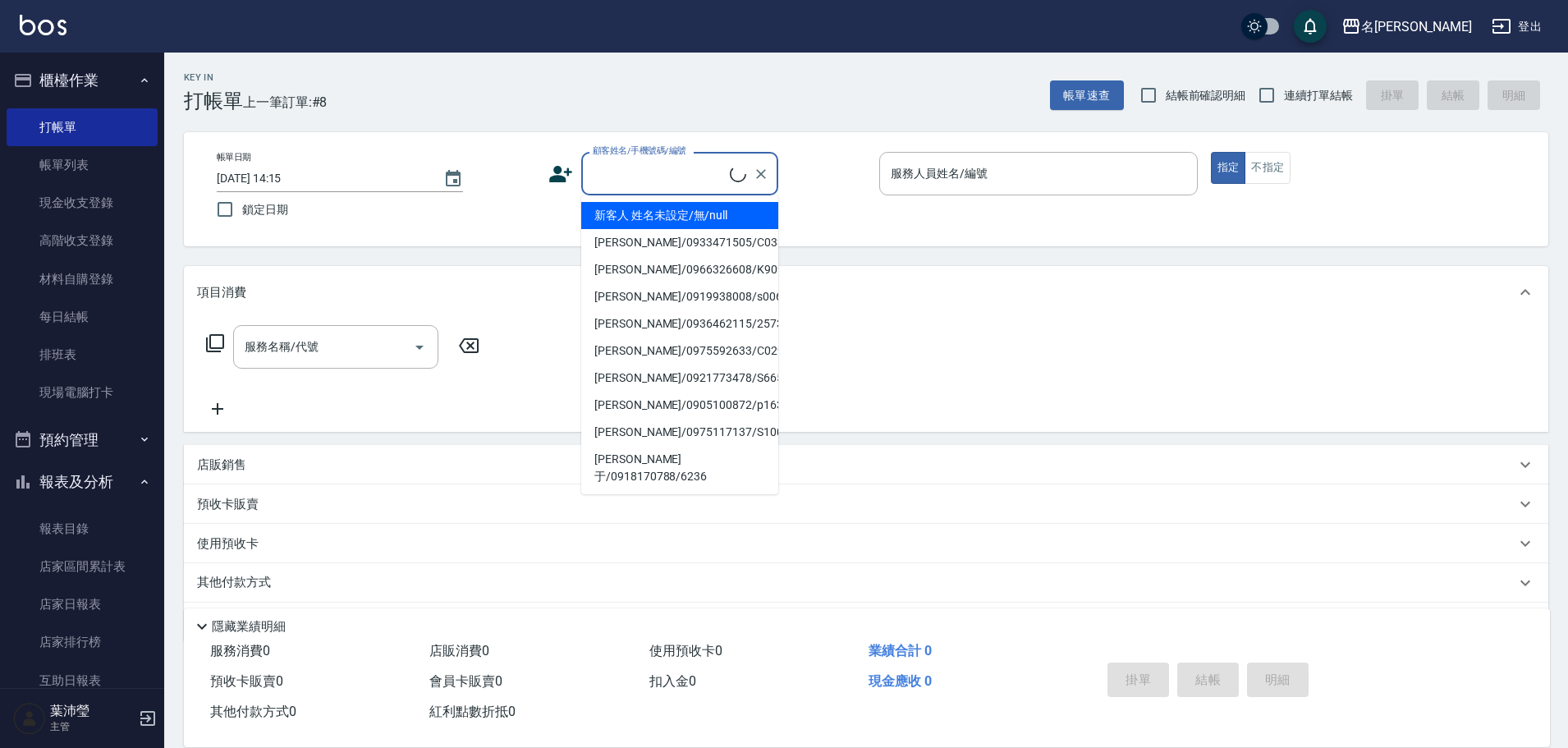
click at [656, 186] on input "顧客姓名/手機號碼/編號" at bounding box center [659, 173] width 141 height 28
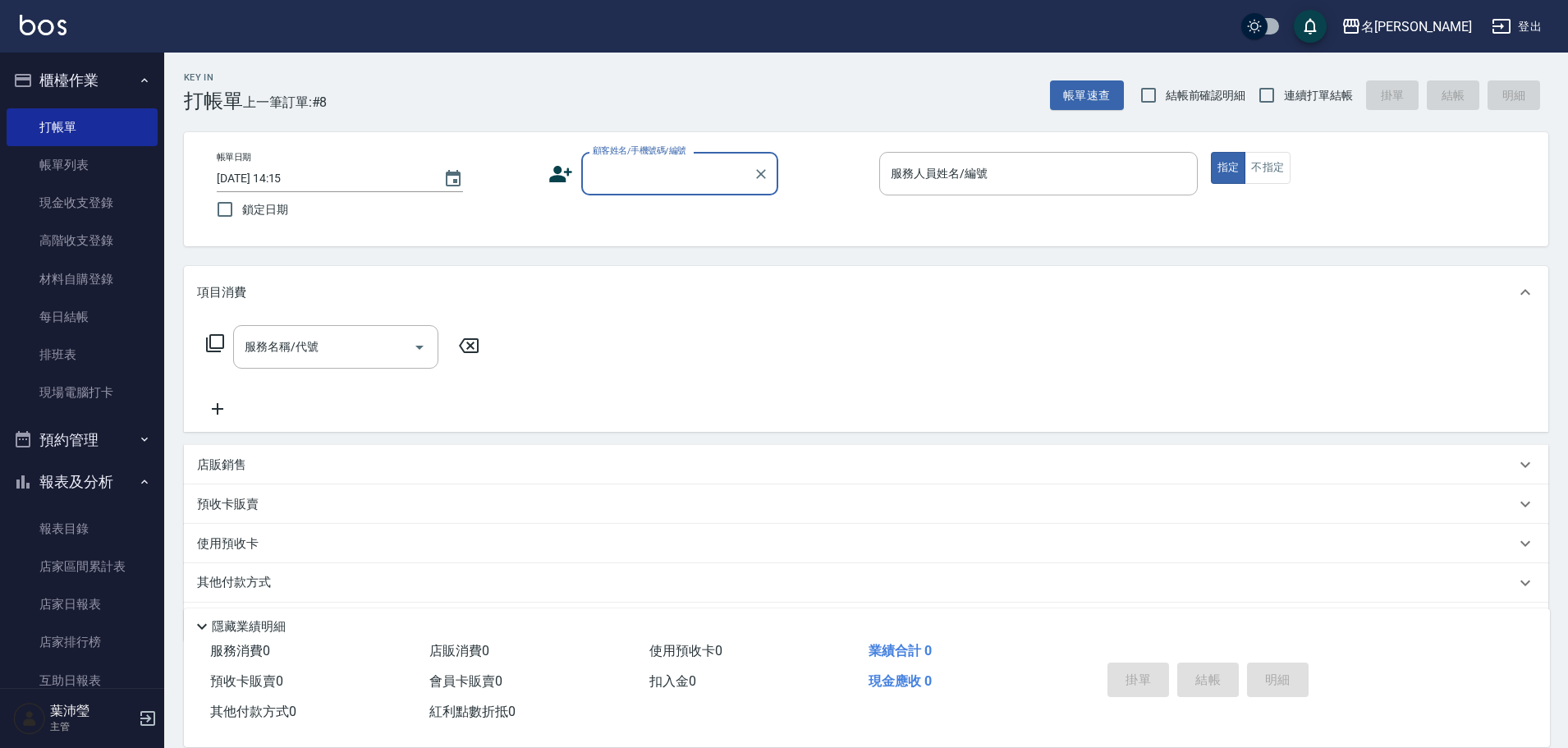
click at [701, 176] on input "顧客姓名/手機號碼/編號" at bounding box center [667, 173] width 157 height 28
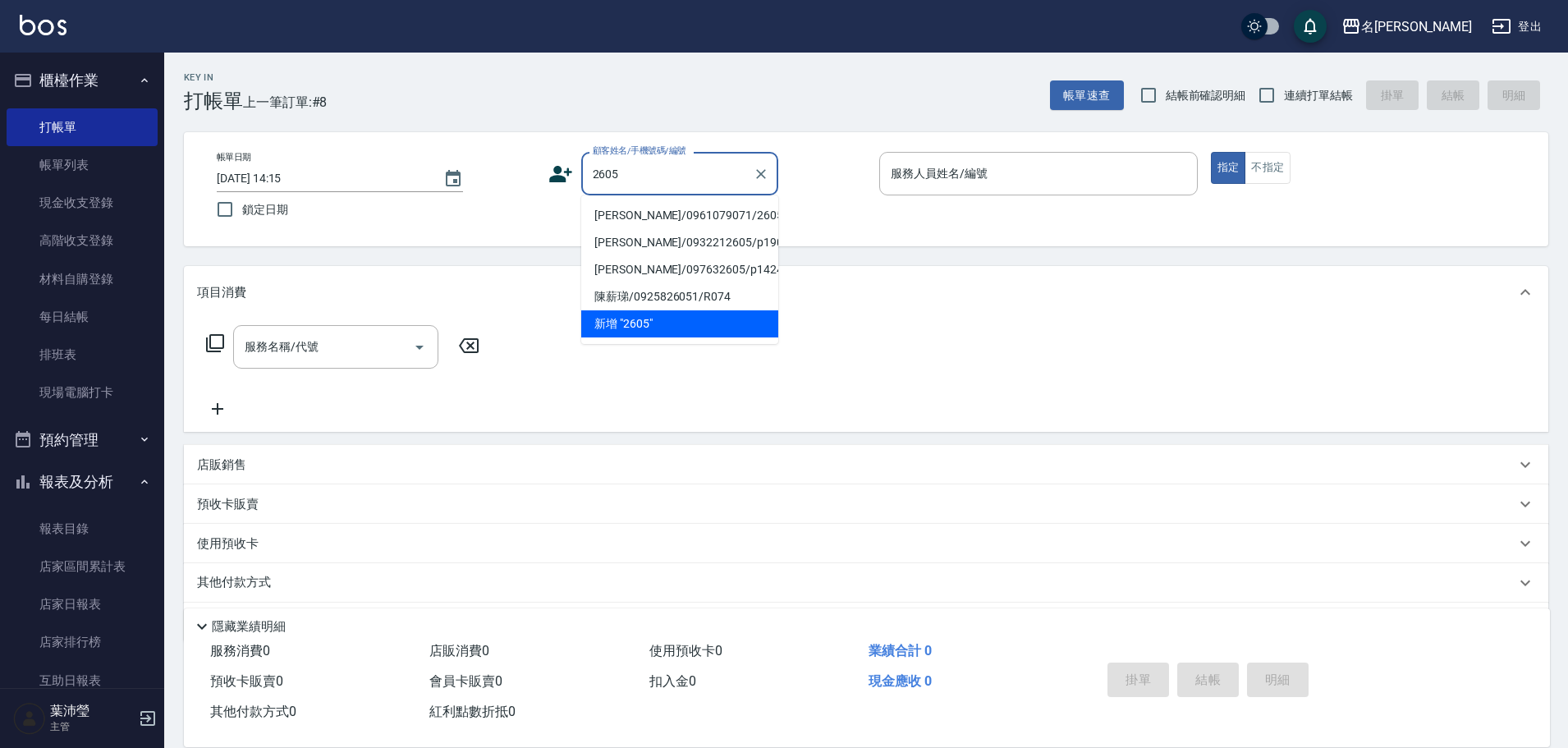
click at [656, 212] on li "[PERSON_NAME]/0961079071/2605" at bounding box center [679, 216] width 197 height 28
type input "[PERSON_NAME]/0961079071/2605"
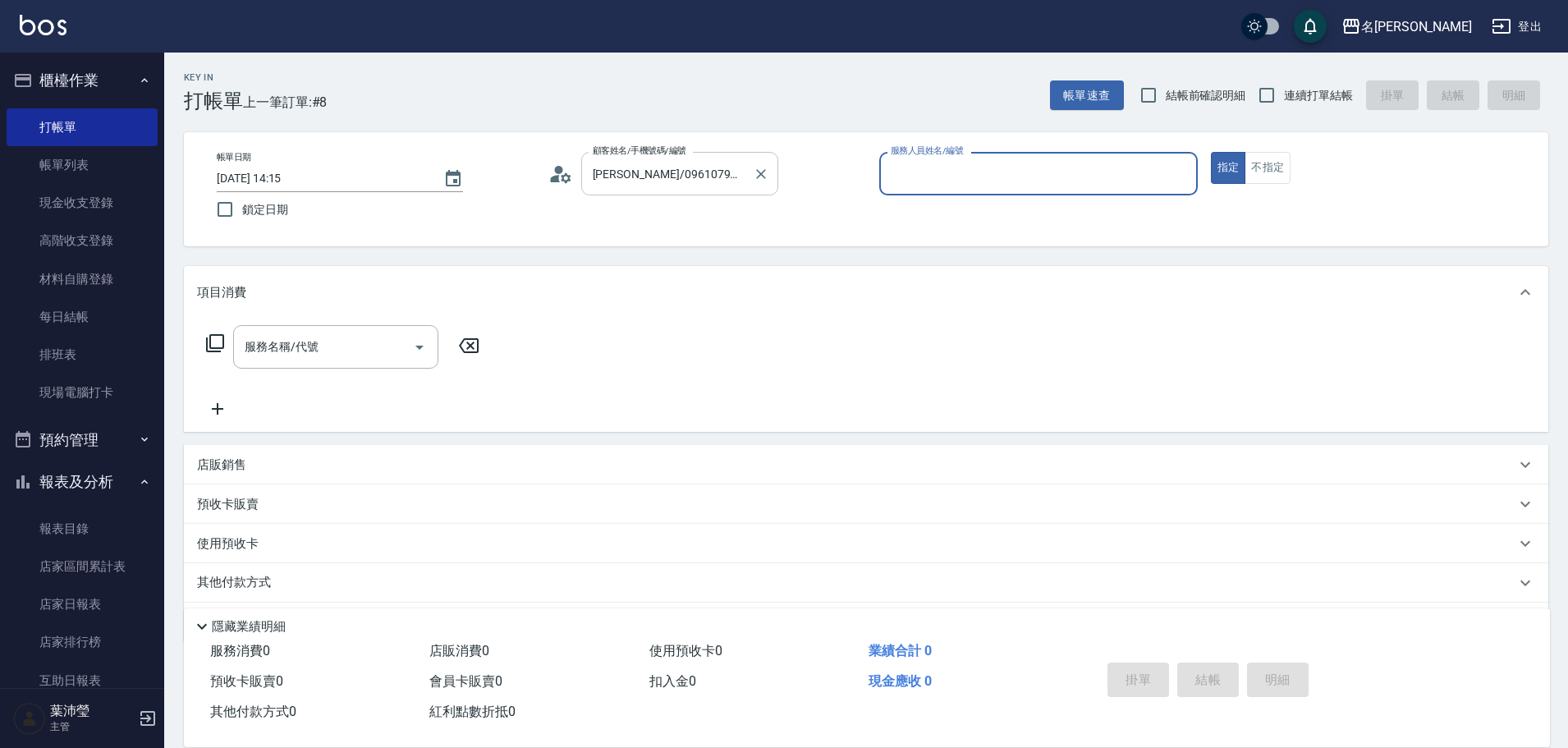
type input "敏卉-2"
drag, startPoint x: 213, startPoint y: 337, endPoint x: 355, endPoint y: 239, distance: 172.5
click at [217, 332] on div "服務名稱/代號 服務名稱/代號" at bounding box center [343, 346] width 292 height 44
click at [212, 336] on icon at bounding box center [215, 343] width 20 height 20
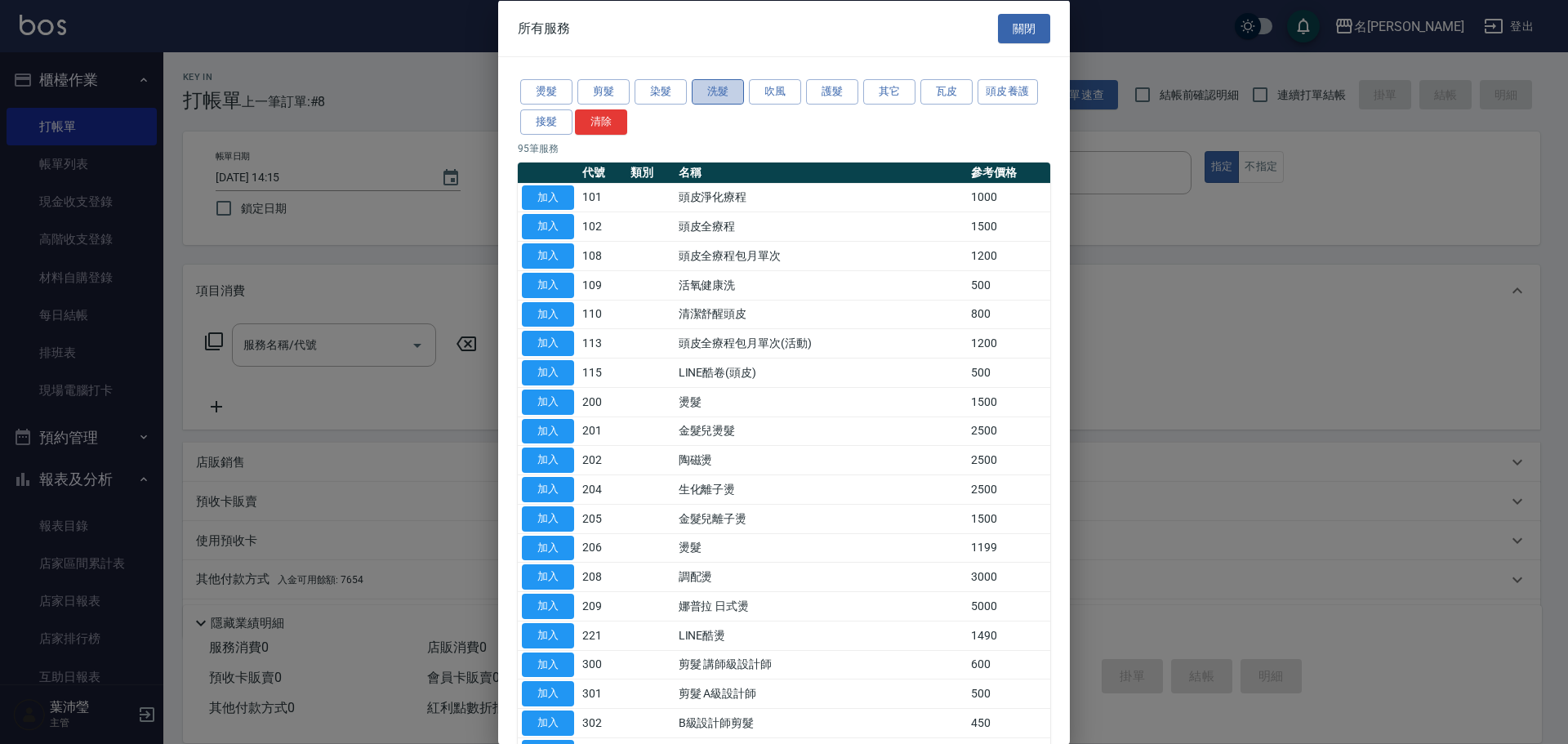
click at [707, 95] on button "洗髮" at bounding box center [718, 92] width 52 height 26
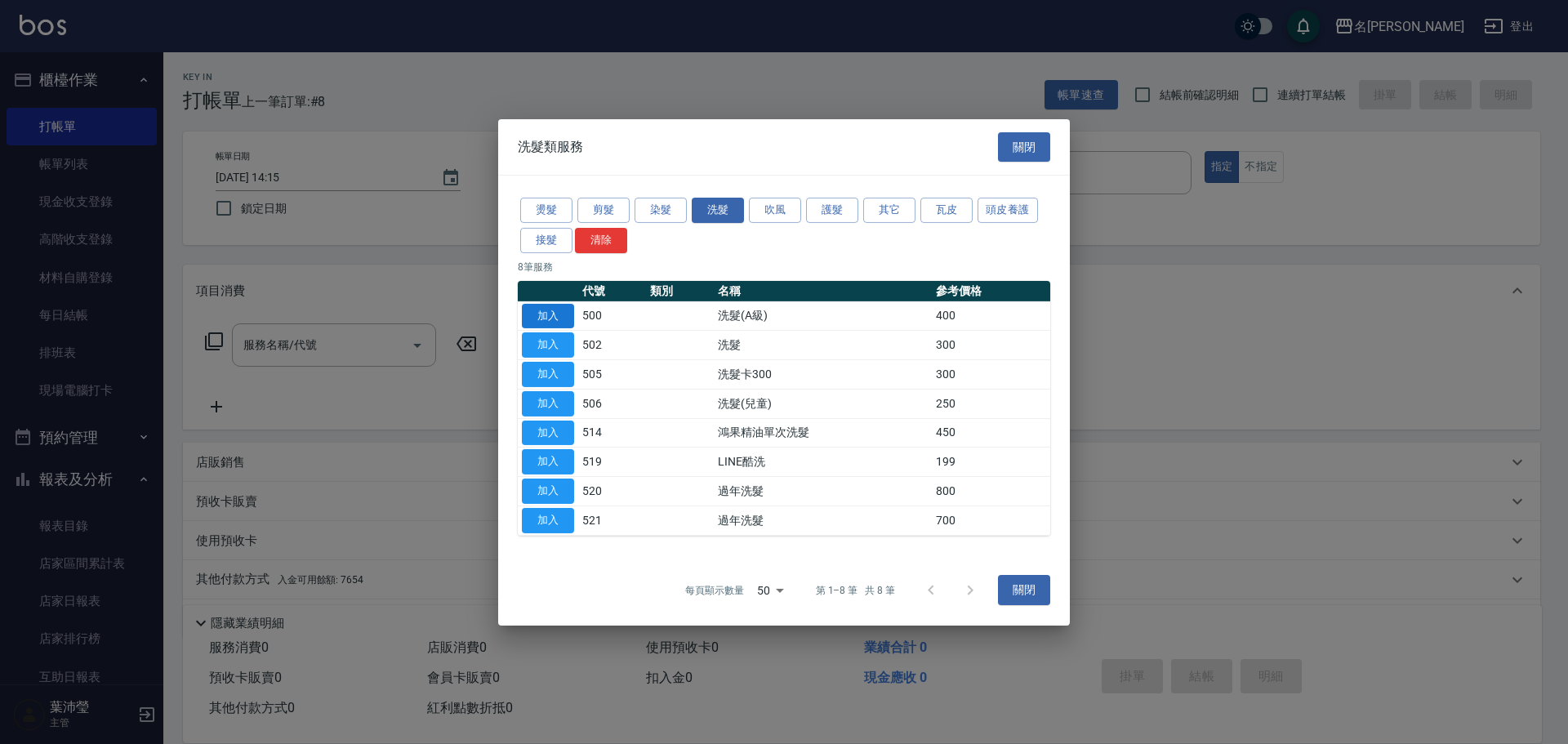
click at [546, 308] on button "加入" at bounding box center [547, 316] width 52 height 26
type input "洗髮(A級)(500)"
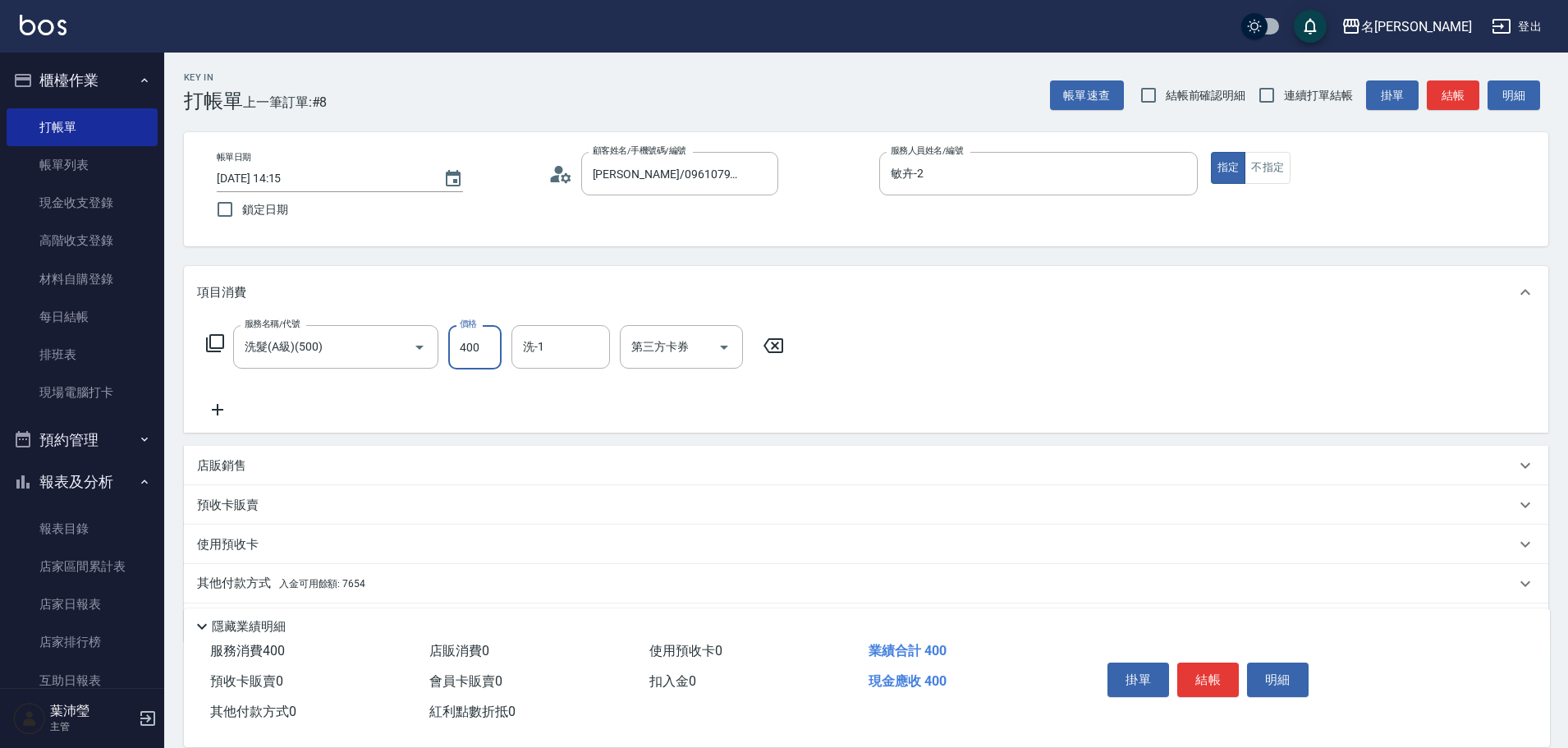
click at [488, 346] on input "400" at bounding box center [475, 347] width 53 height 45
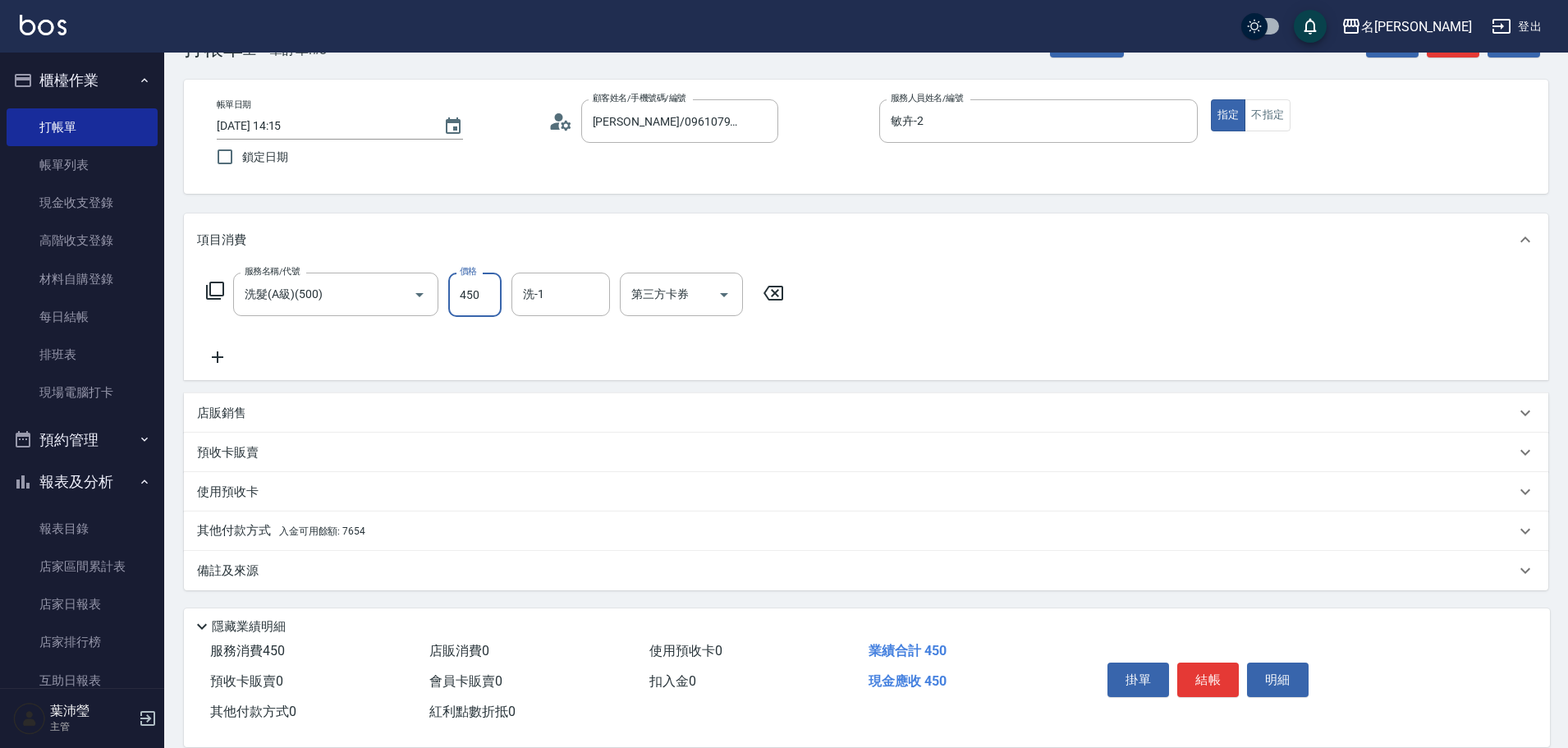
type input "450"
click at [221, 528] on p "其他付款方式 入金可用餘額: 7654" at bounding box center [281, 530] width 169 height 18
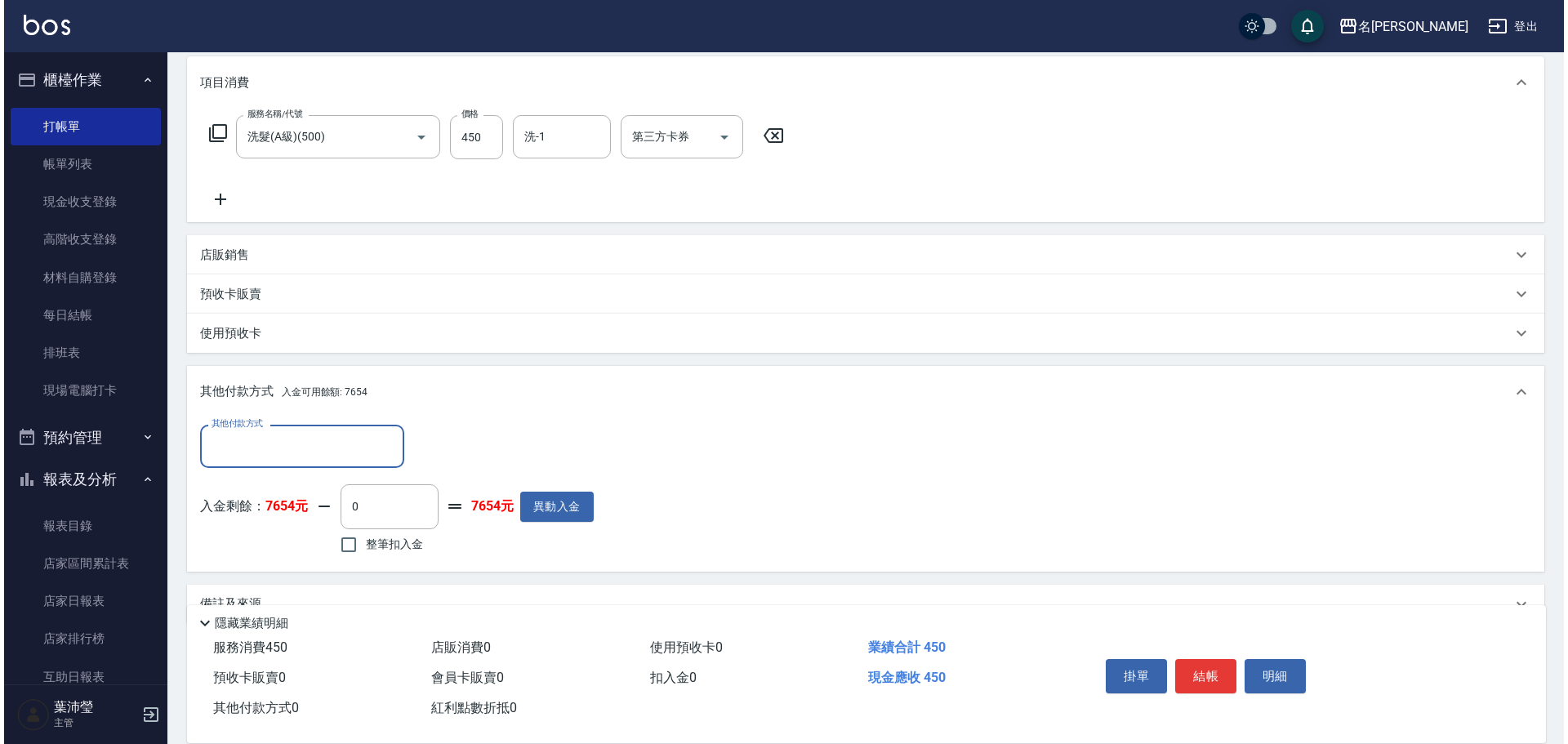
scroll to position [245, 0]
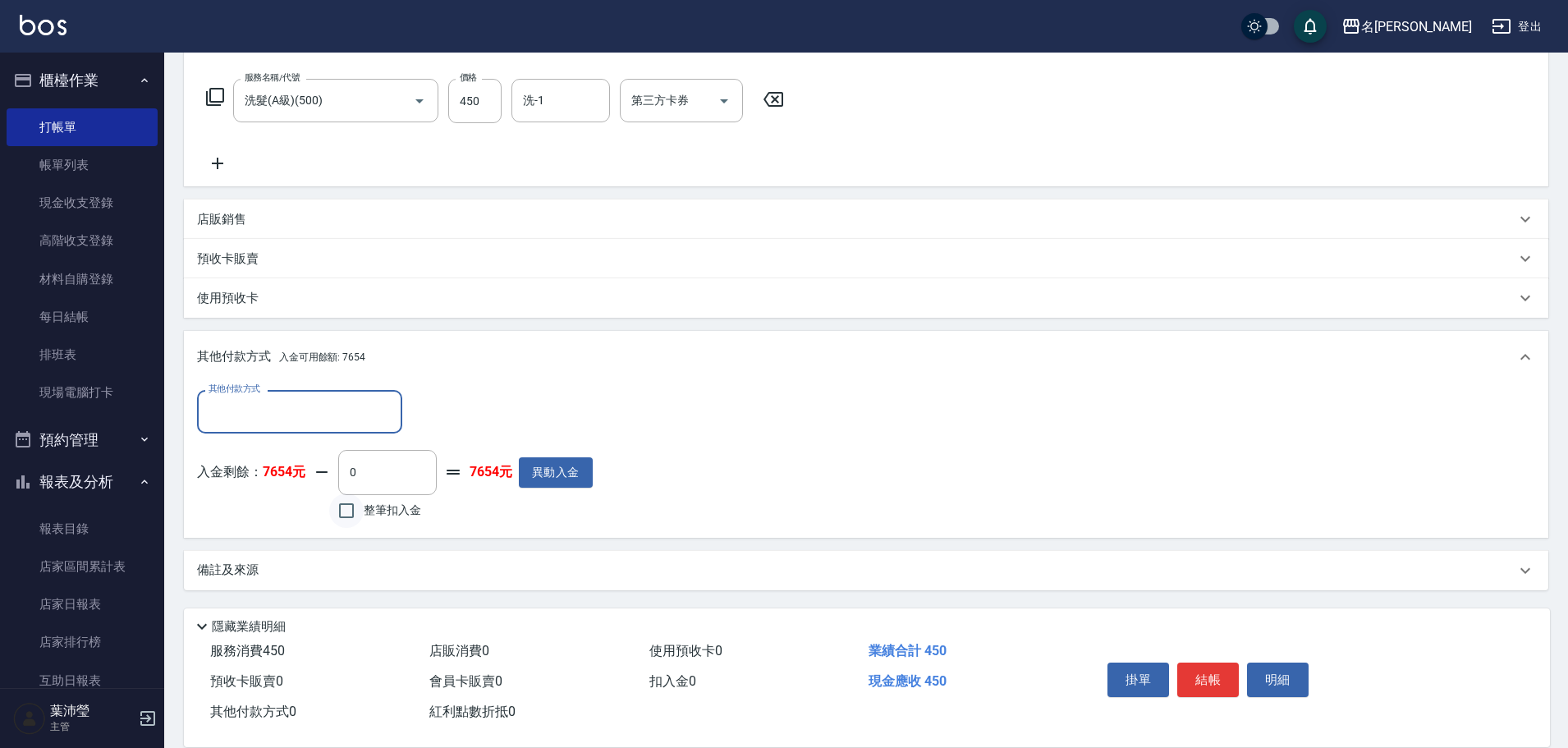
click at [347, 512] on input "整筆扣入金" at bounding box center [347, 511] width 34 height 34
checkbox input "true"
type input "450"
click at [1282, 677] on button "明細" at bounding box center [1278, 679] width 62 height 34
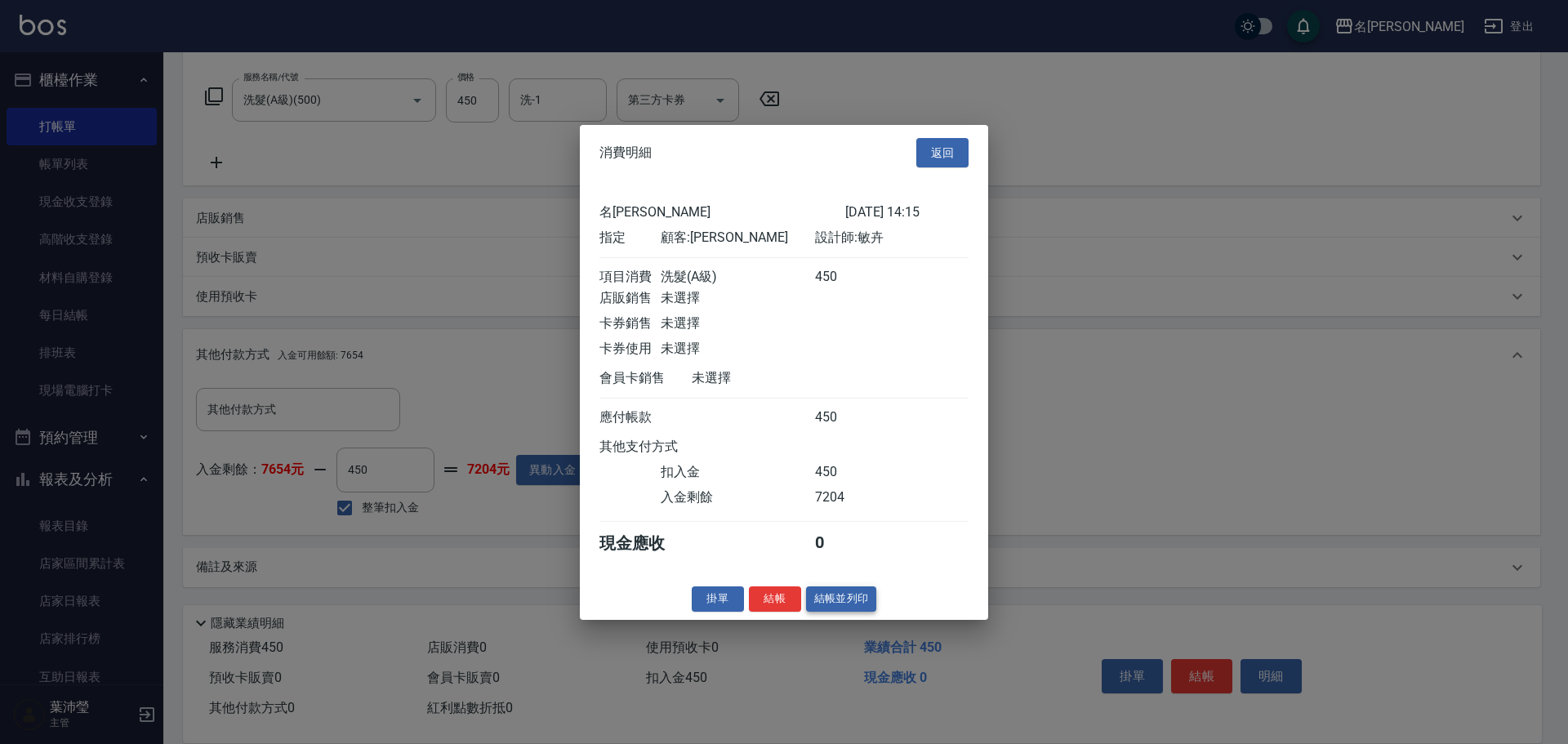
click at [837, 609] on button "結帳並列印" at bounding box center [841, 599] width 71 height 26
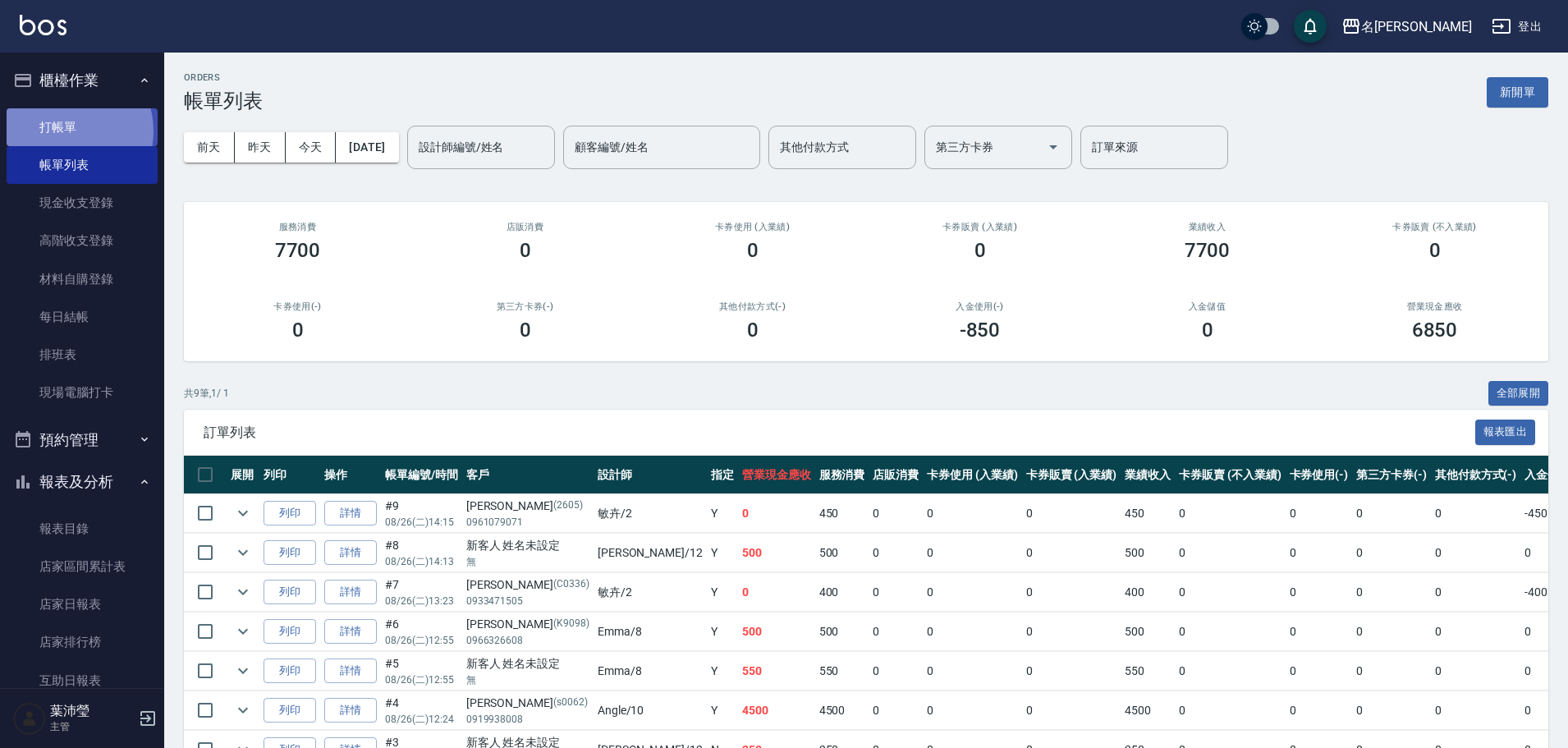
click at [67, 131] on link "打帳單" at bounding box center [83, 127] width 151 height 38
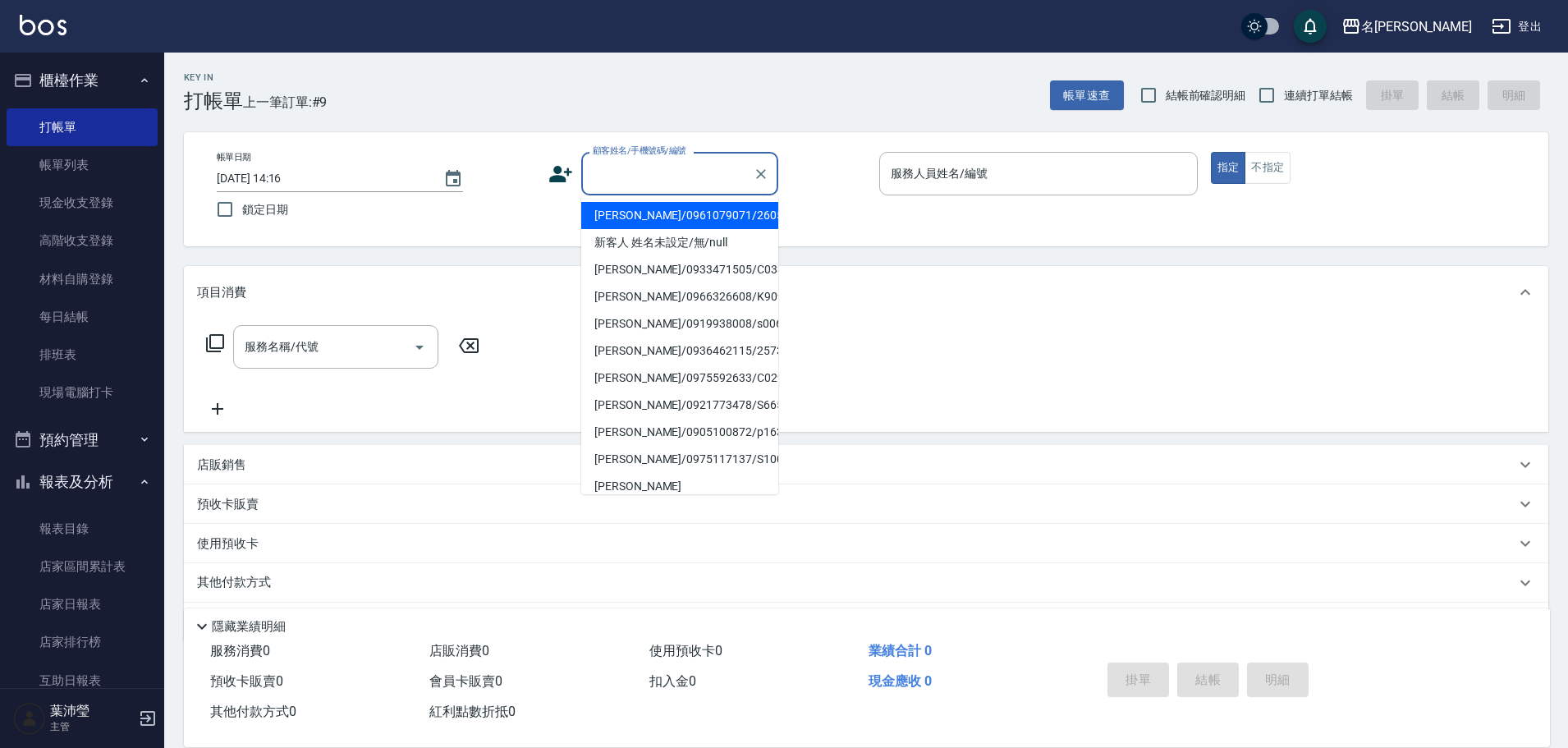
click at [634, 172] on input "顧客姓名/手機號碼/編號" at bounding box center [667, 173] width 157 height 28
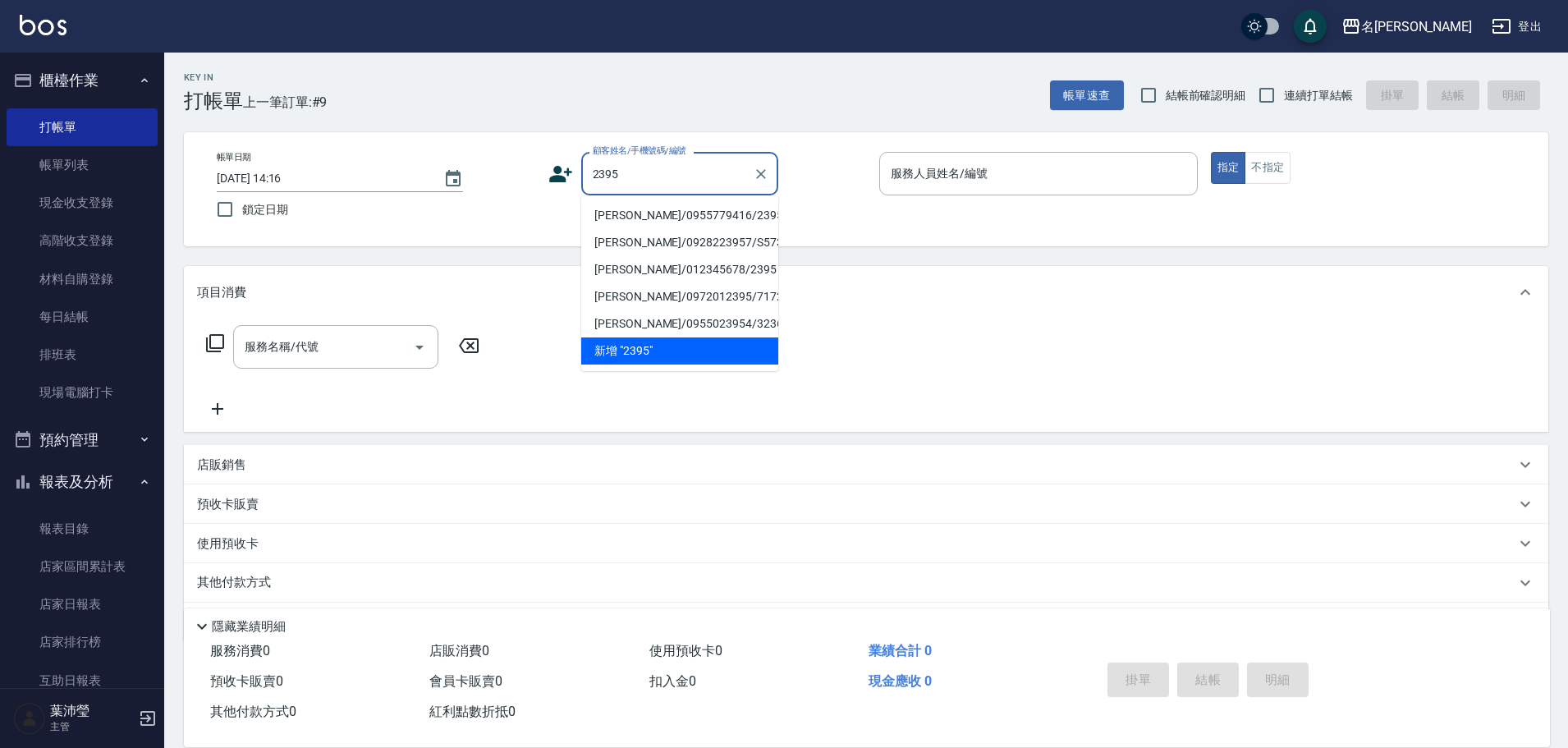
click at [665, 207] on li "[PERSON_NAME]/0955779416/2395" at bounding box center [679, 216] width 197 height 28
type input "[PERSON_NAME]/0955779416/2395"
type input "敏卉-2"
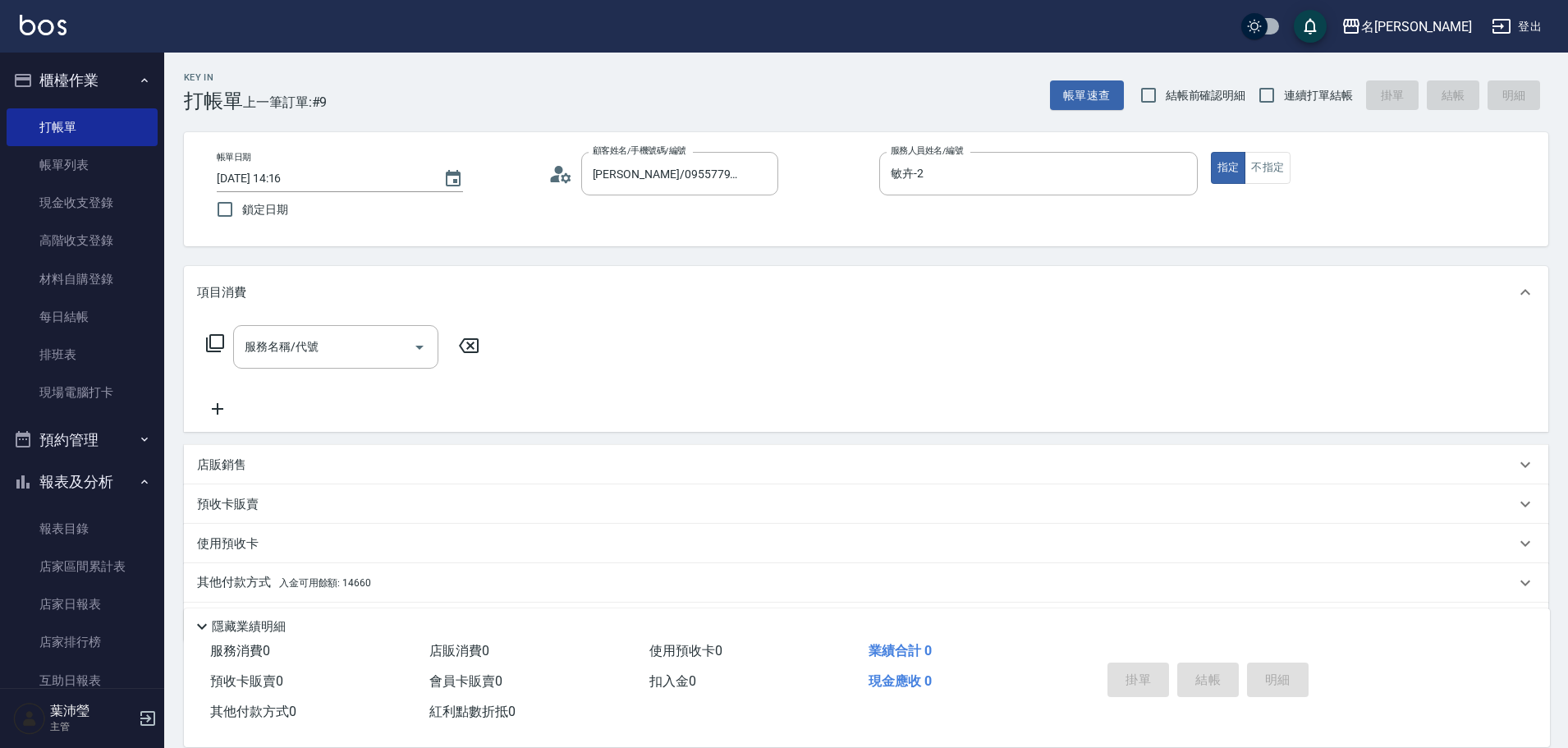
click at [215, 338] on icon at bounding box center [215, 343] width 20 height 20
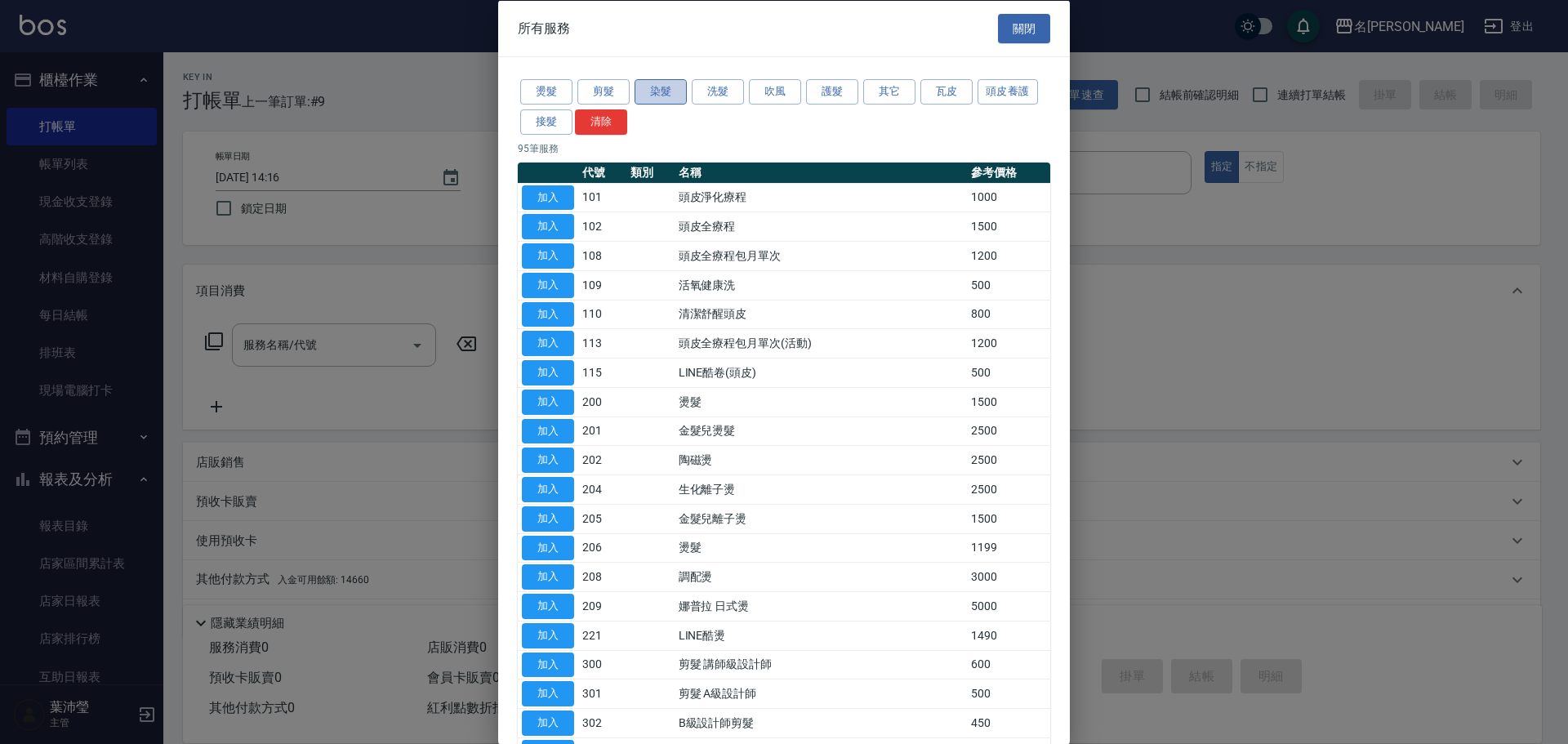
click at [651, 92] on button "染髮" at bounding box center [660, 92] width 52 height 26
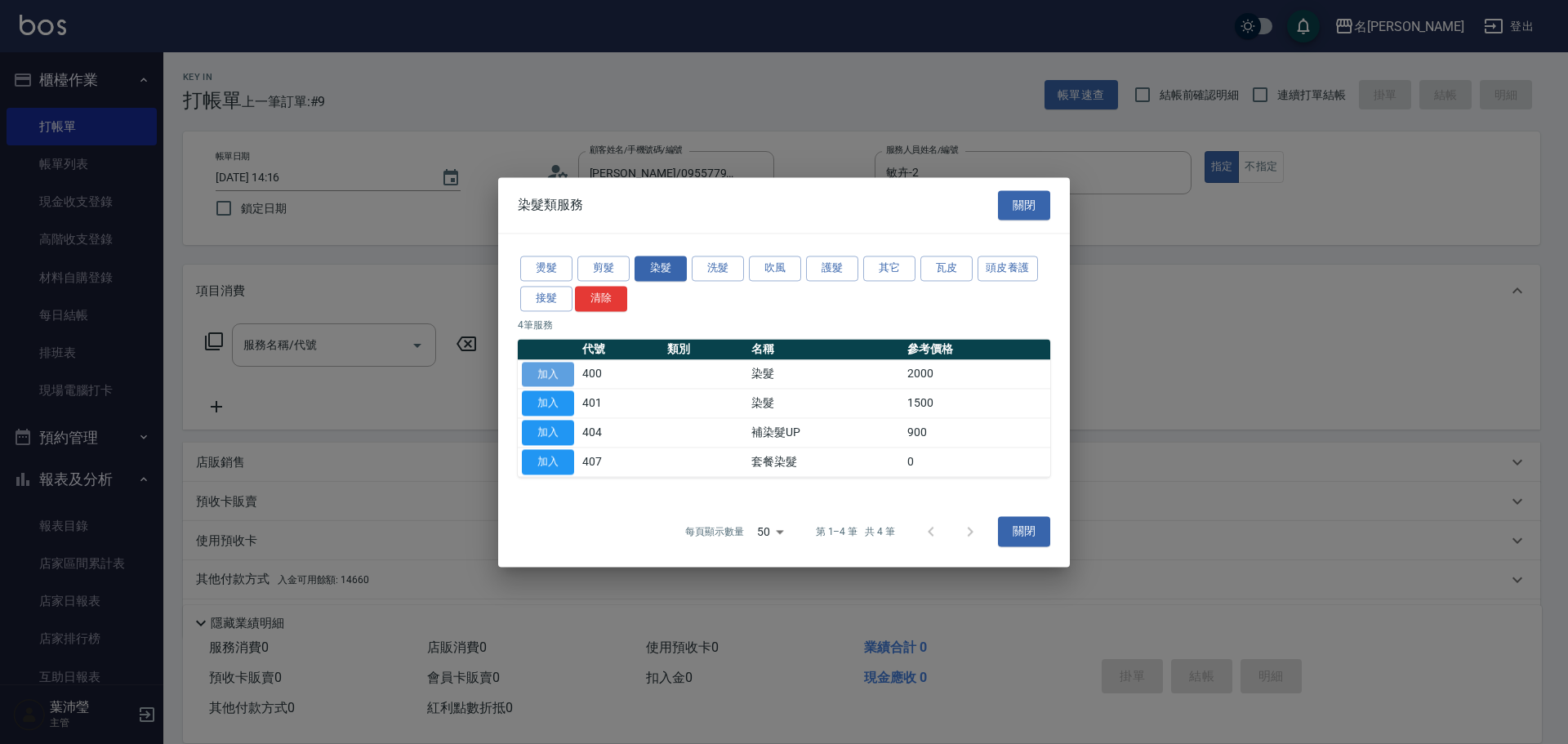
click at [550, 375] on button "加入" at bounding box center [547, 375] width 52 height 26
type input "染髮(400)"
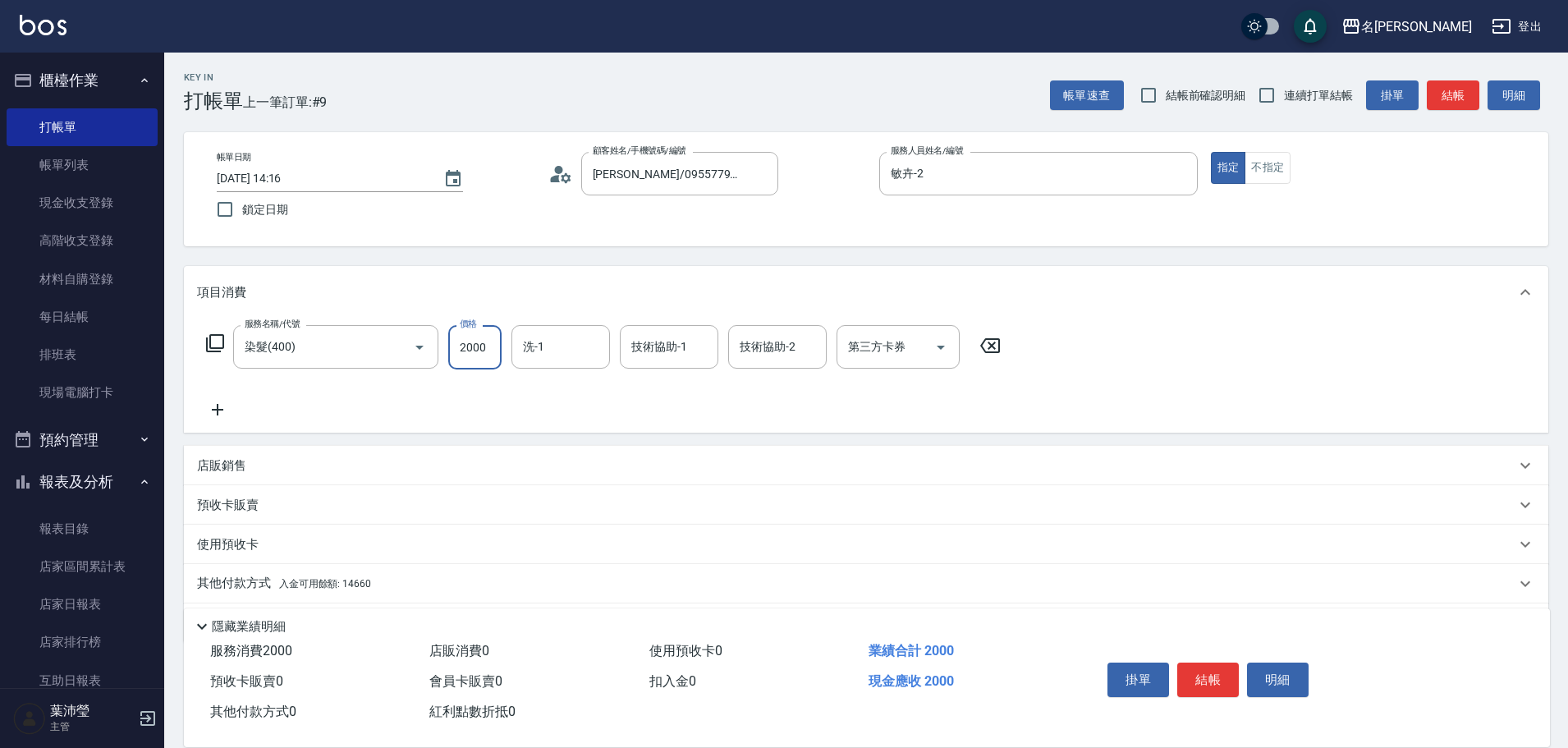
click at [488, 350] on input "2000" at bounding box center [475, 347] width 53 height 45
type input "1800"
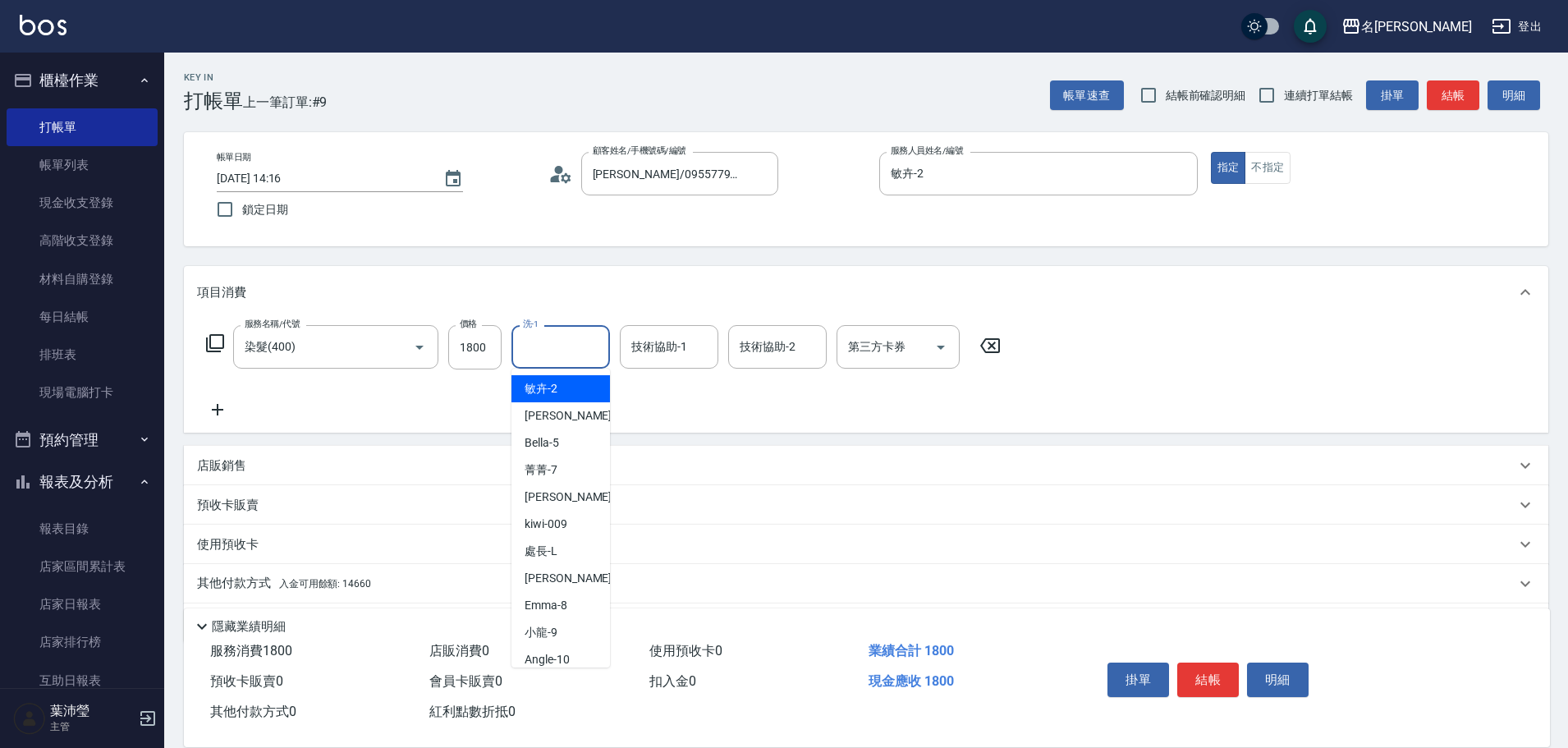
click at [569, 351] on input "洗-1" at bounding box center [560, 346] width 83 height 28
click at [569, 394] on div "慈均 -15" at bounding box center [561, 389] width 99 height 28
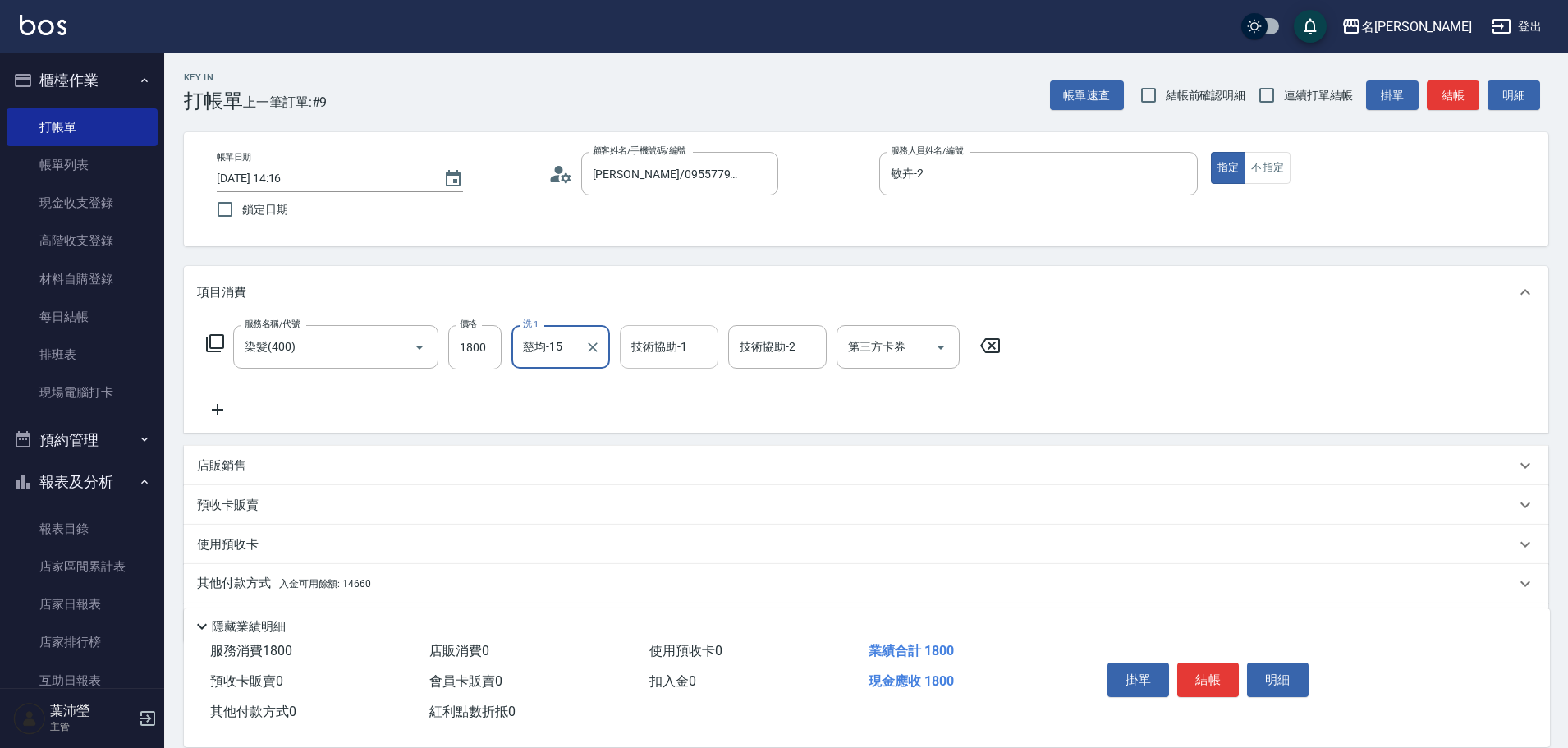
type input "慈均-15"
click at [654, 350] on input "技術協助-1" at bounding box center [668, 346] width 83 height 28
click at [642, 390] on span "慈均 -15" at bounding box center [685, 389] width 103 height 17
type input "慈均-15"
click at [218, 336] on icon at bounding box center [215, 343] width 20 height 20
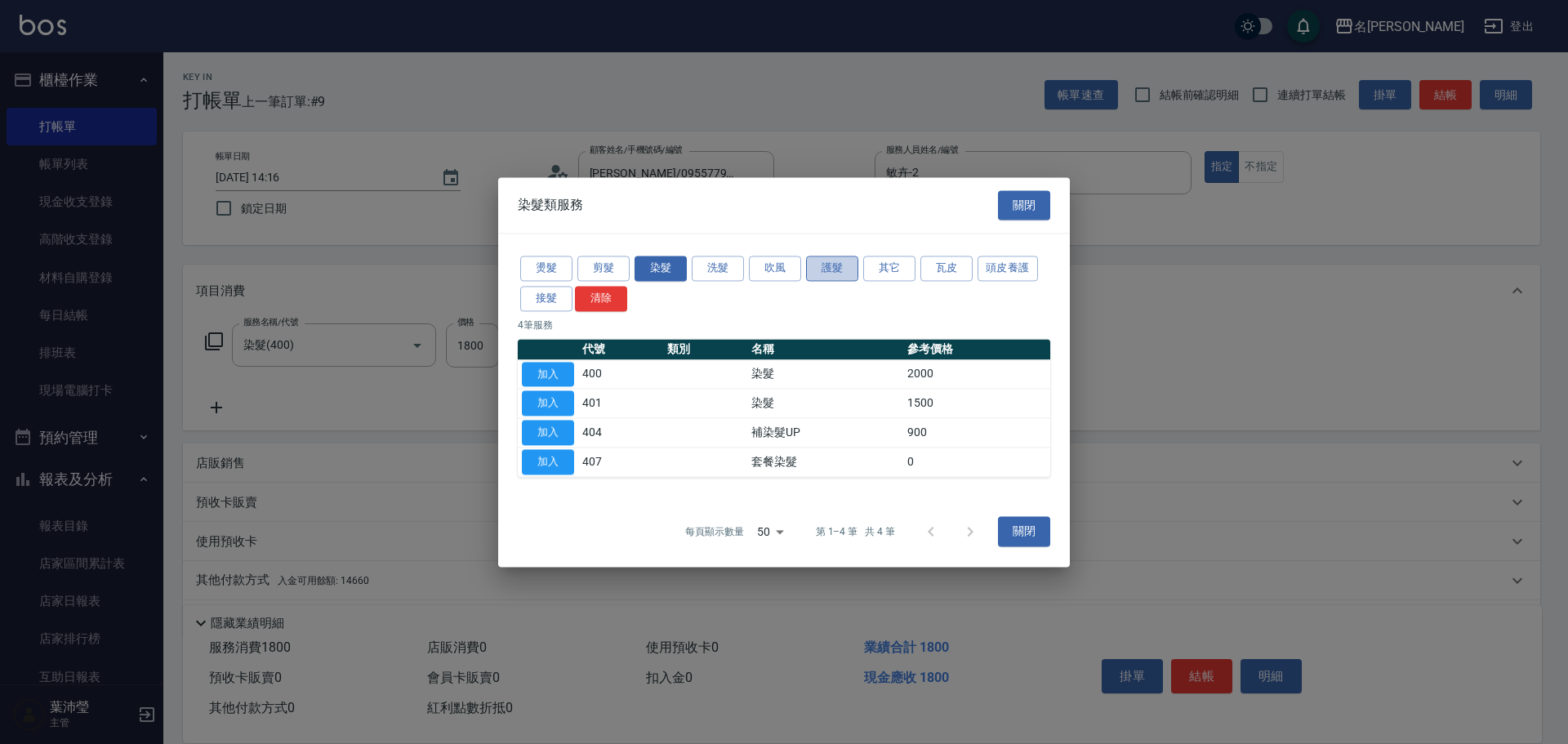
click at [837, 263] on button "護髮" at bounding box center [831, 269] width 52 height 26
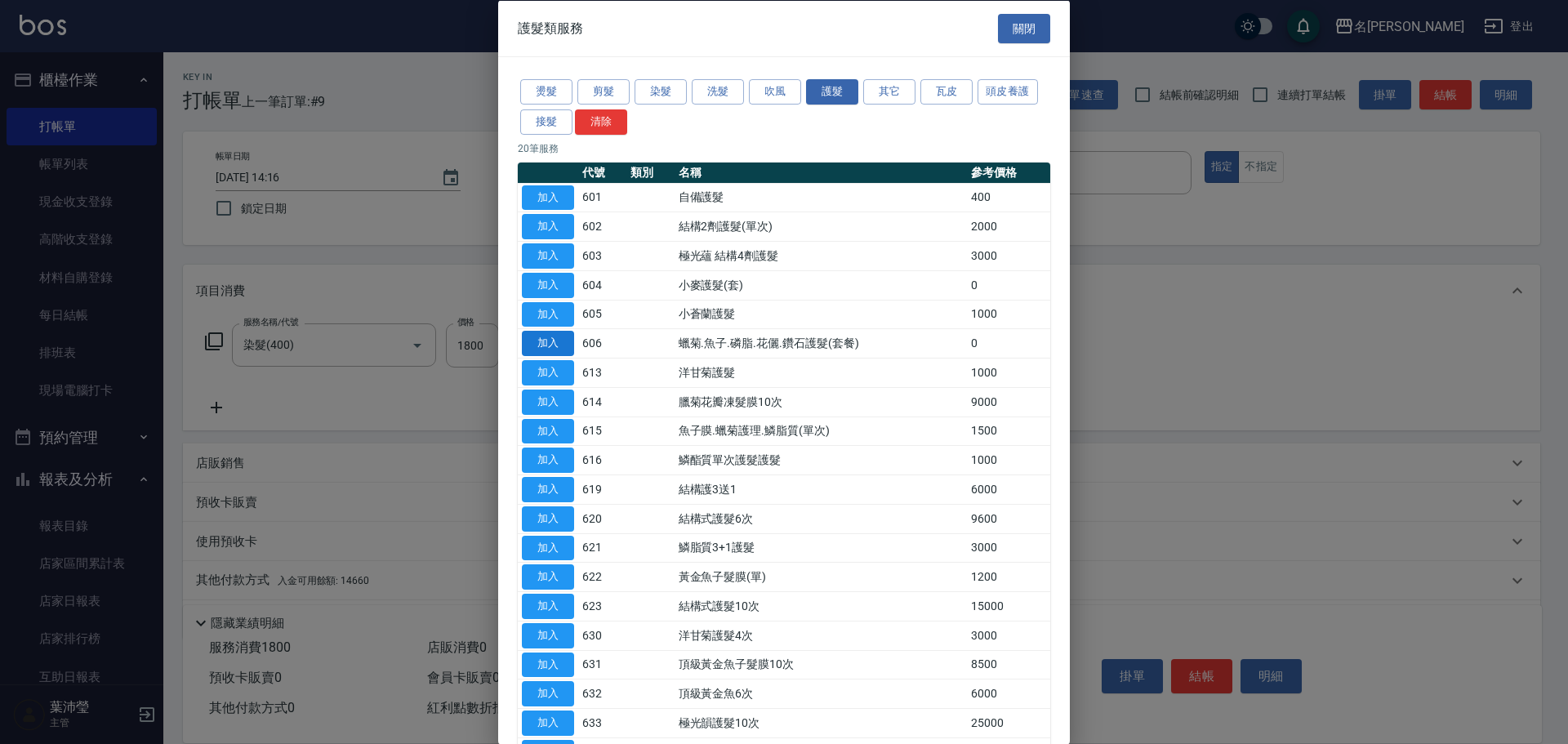
click at [559, 340] on button "加入" at bounding box center [547, 344] width 52 height 26
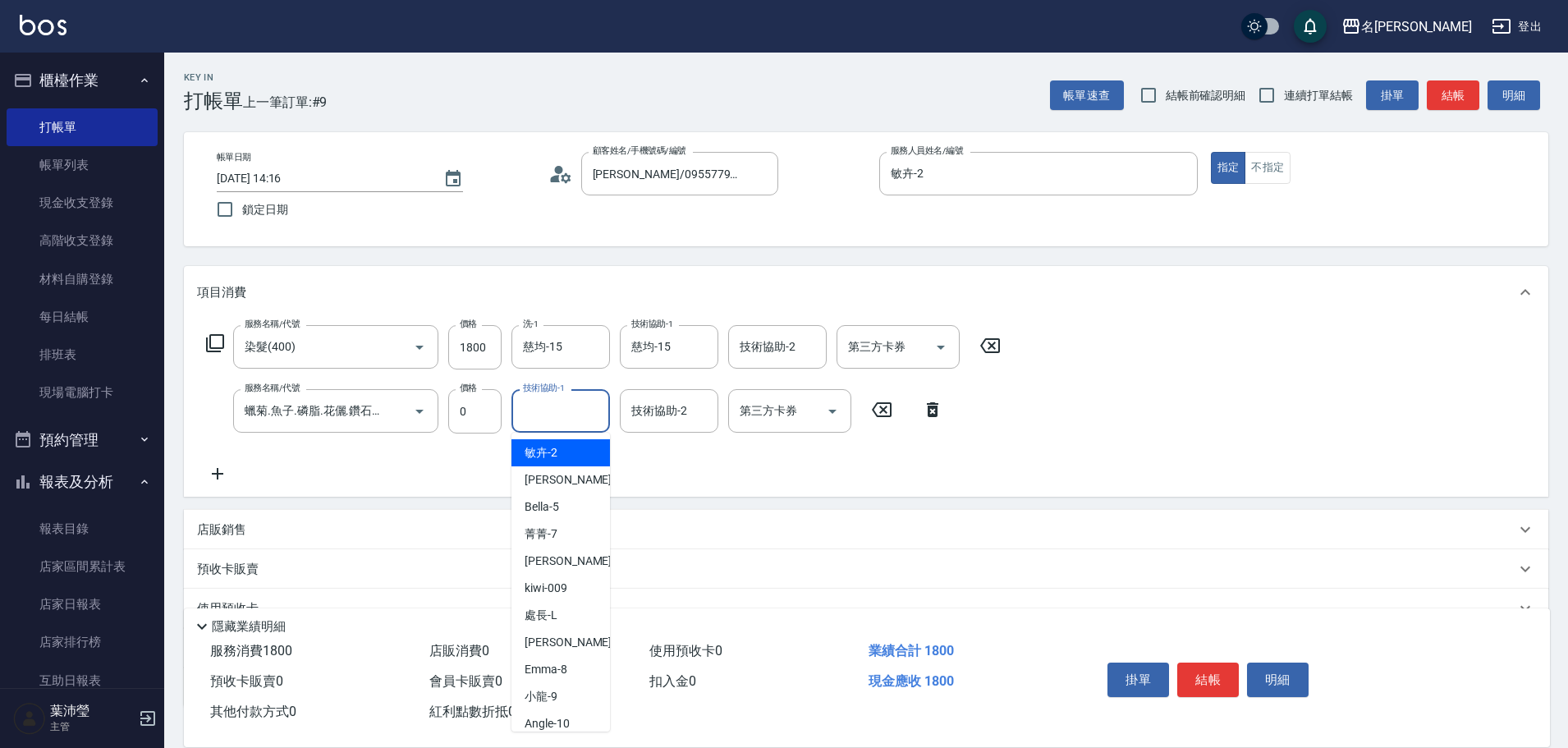
click at [546, 414] on input "技術協助-1" at bounding box center [560, 410] width 83 height 28
click at [573, 451] on div "慈均 -15" at bounding box center [561, 453] width 99 height 28
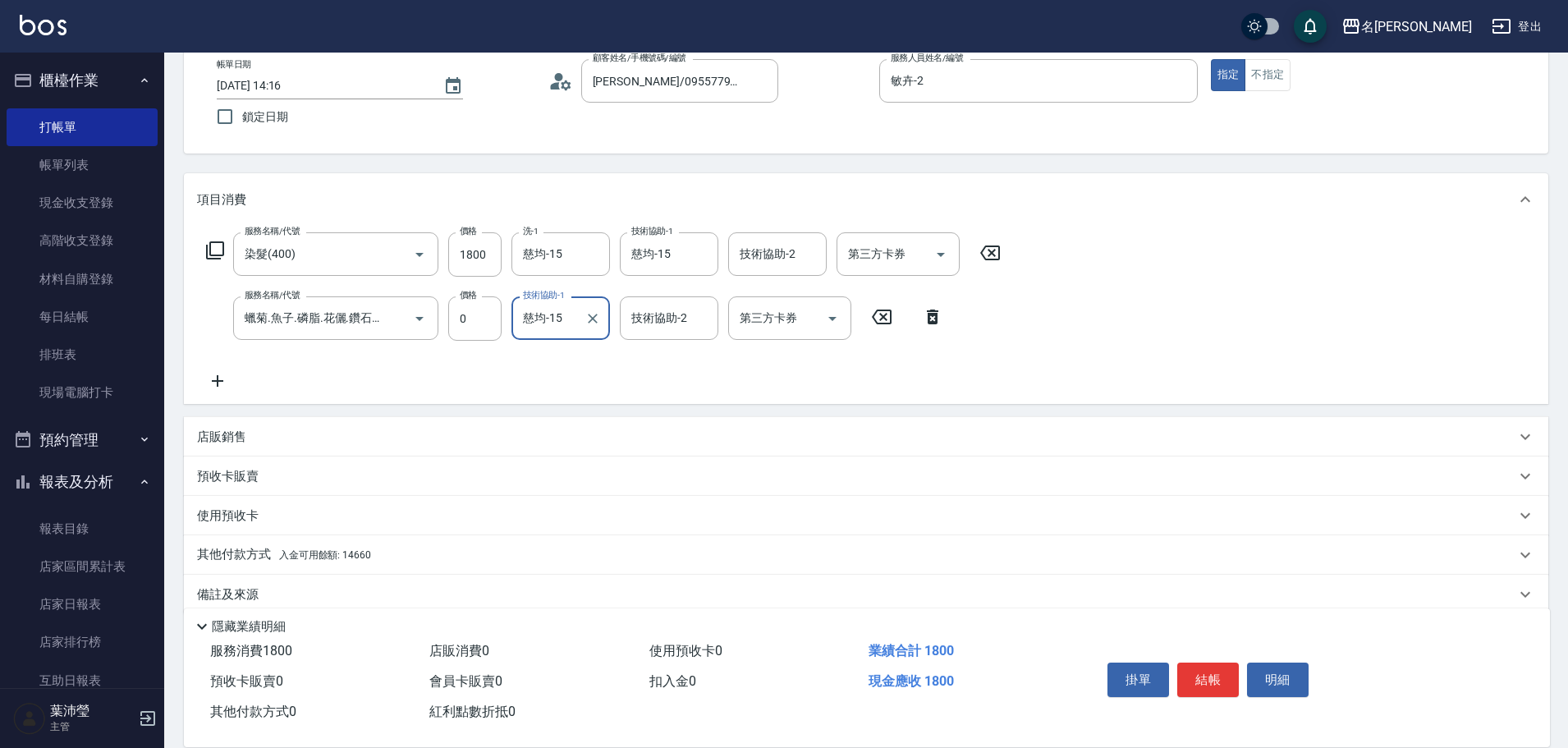
scroll to position [117, 0]
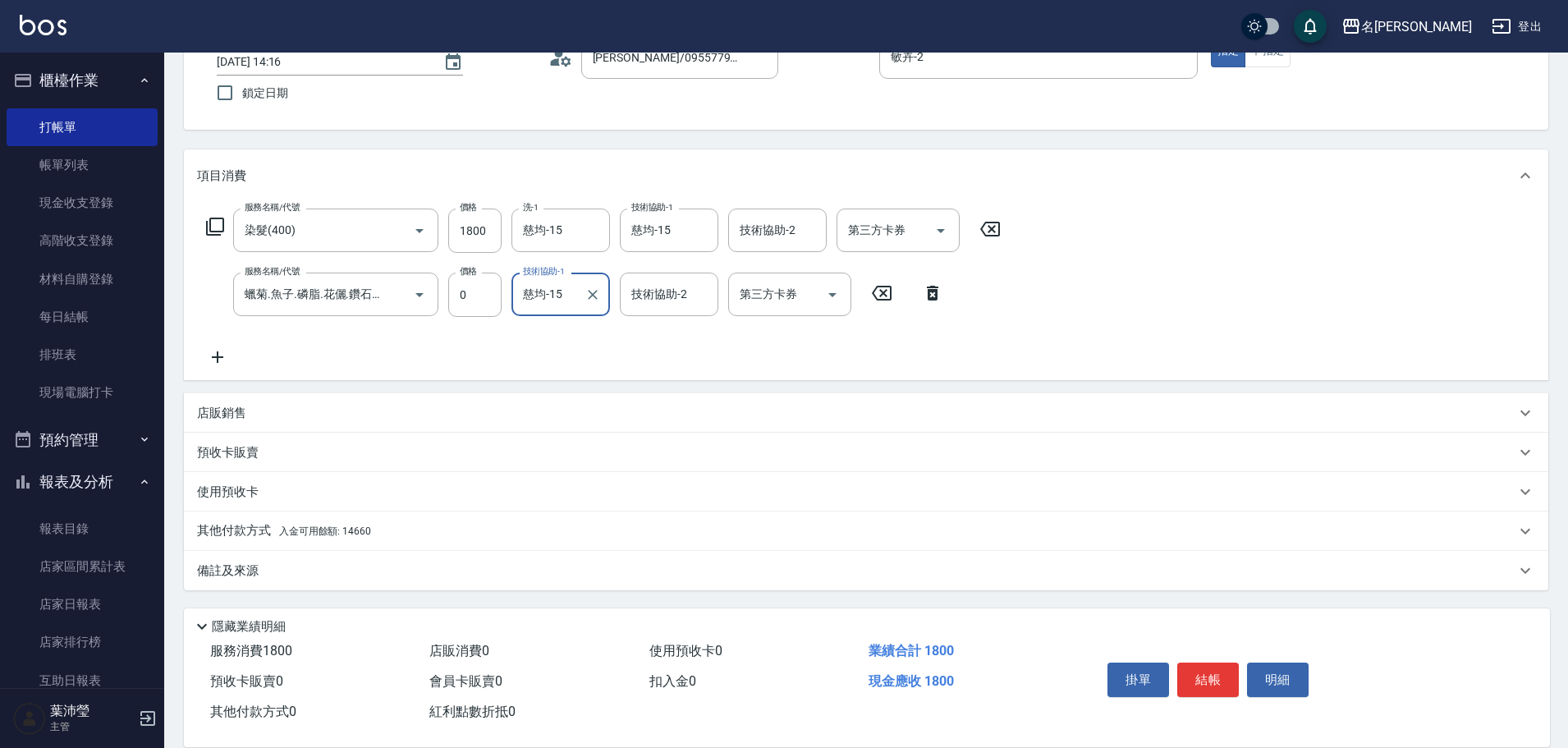
type input "慈均-15"
click at [232, 532] on p "其他付款方式 入金可用餘額: 14660" at bounding box center [284, 530] width 174 height 18
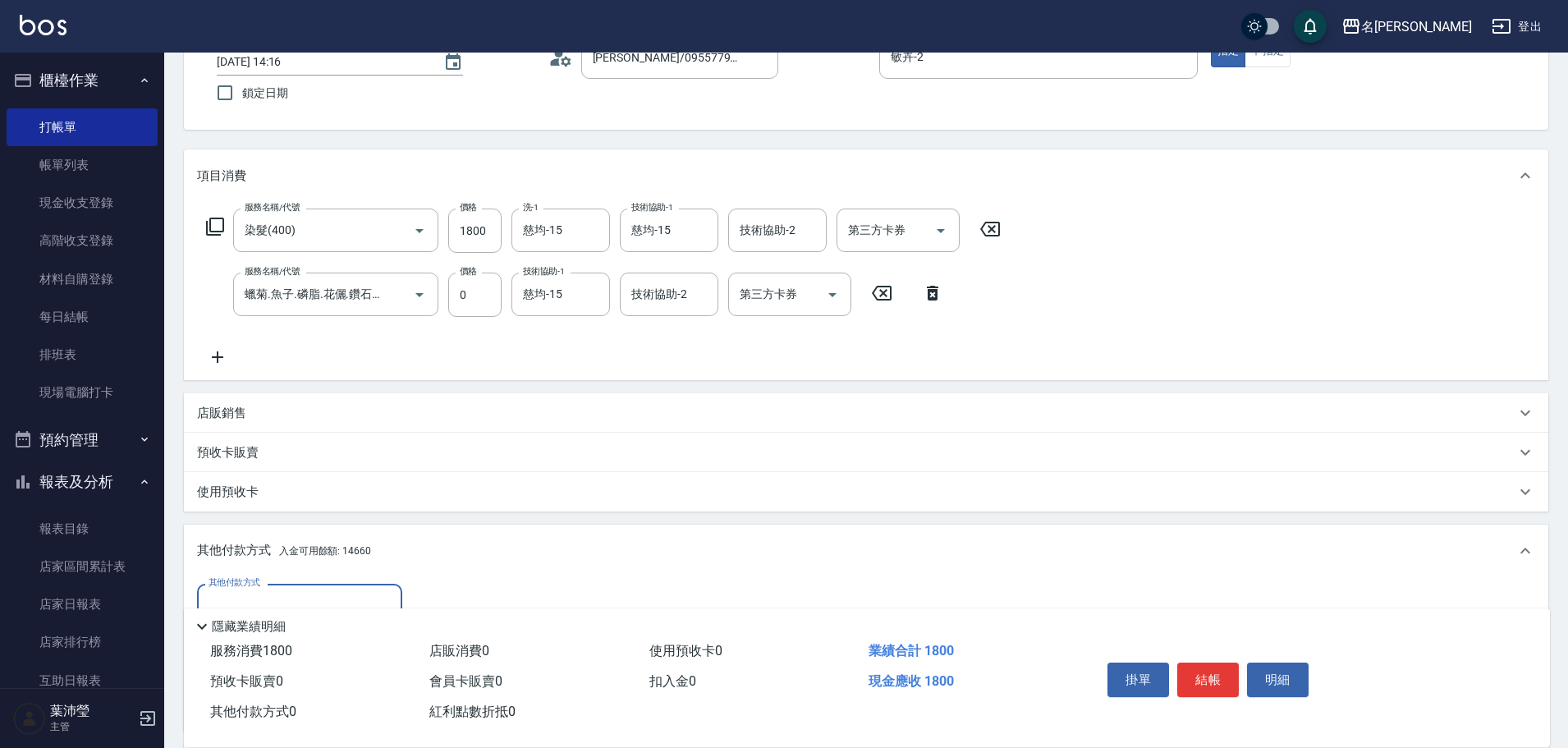
scroll to position [0, 0]
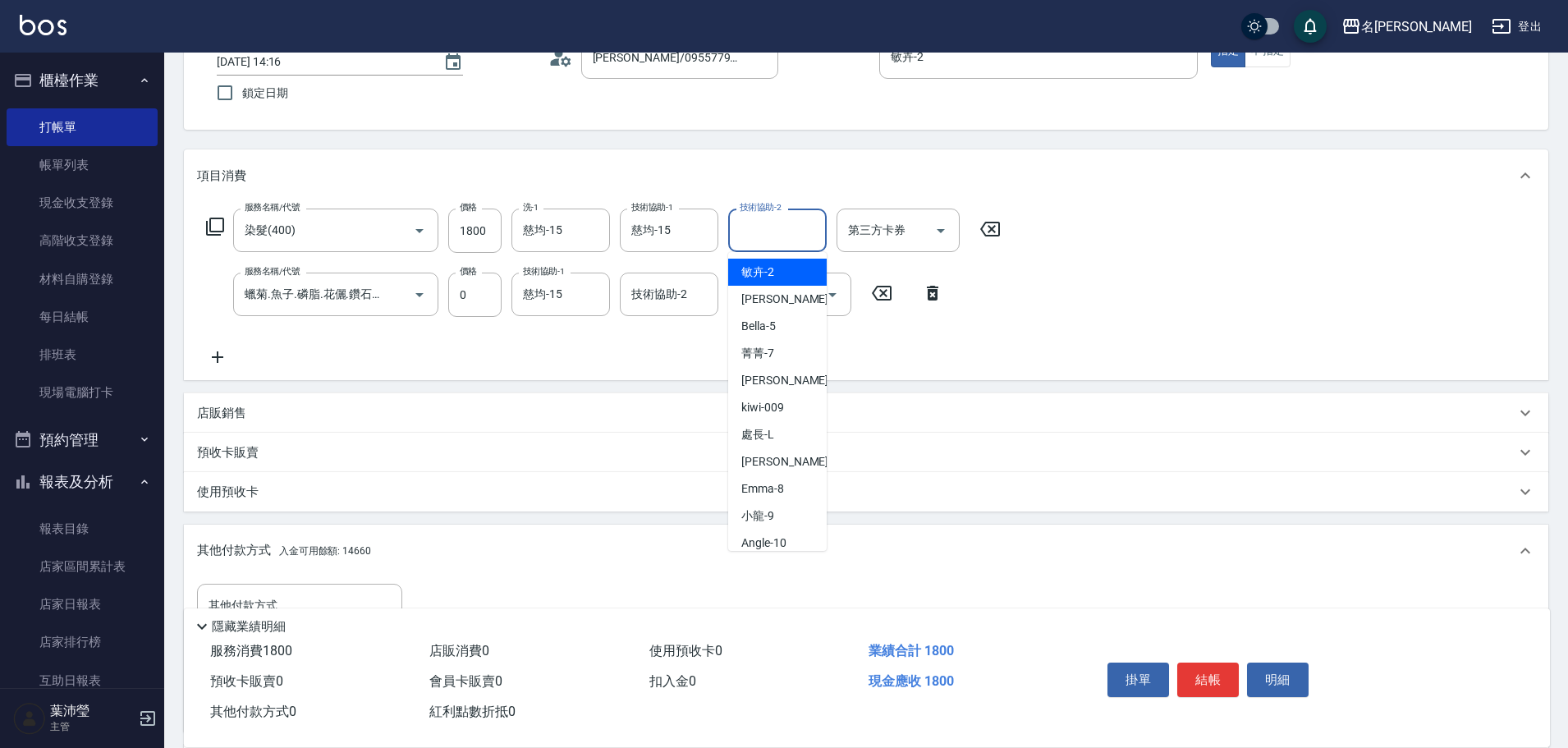
click at [746, 226] on input "技術協助-2" at bounding box center [777, 230] width 83 height 28
click at [771, 265] on span "慈均 -15" at bounding box center [793, 272] width 103 height 17
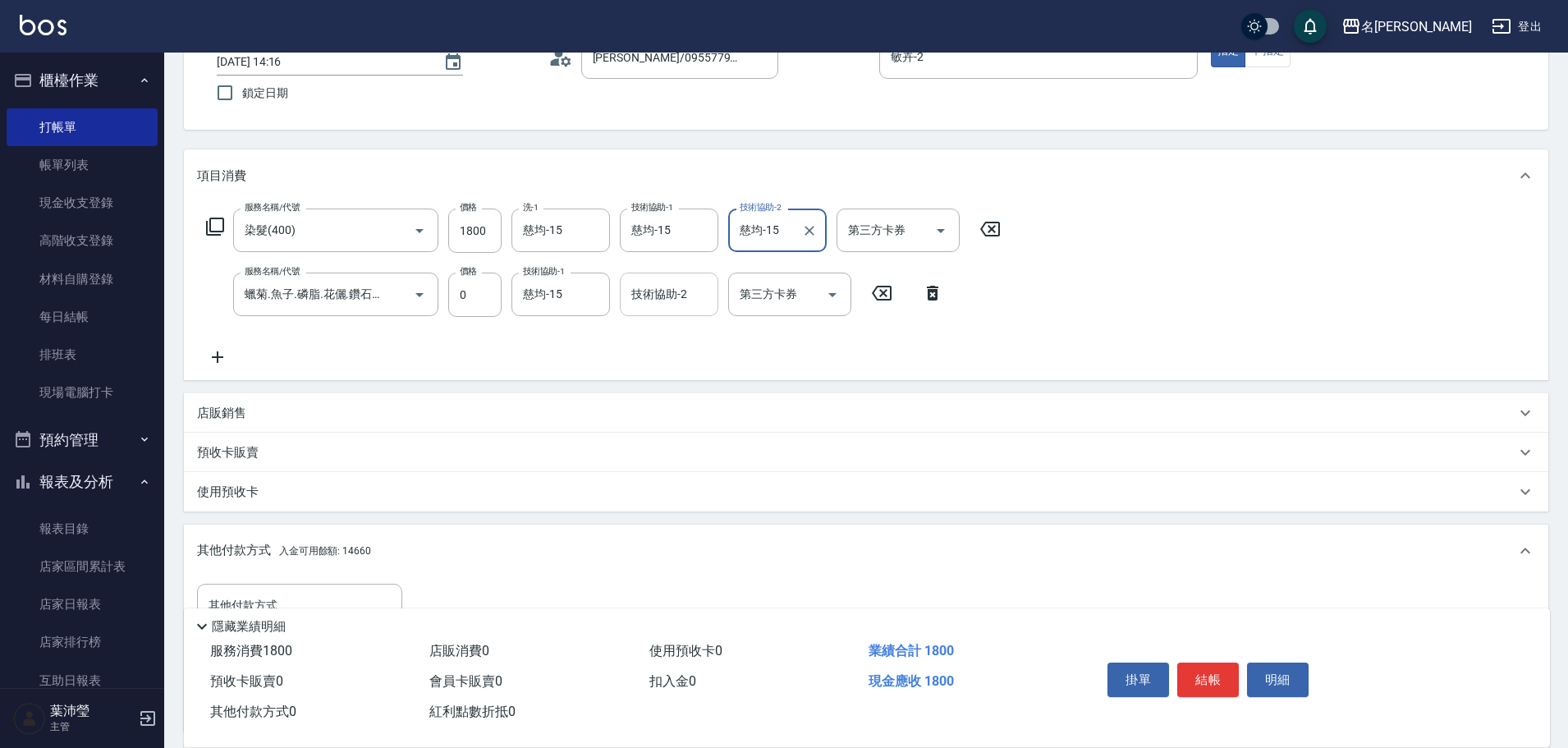
type input "慈均-15"
click at [677, 302] on input "技術協助-2" at bounding box center [668, 294] width 83 height 28
click at [679, 338] on div "慈均 -15" at bounding box center [669, 336] width 99 height 28
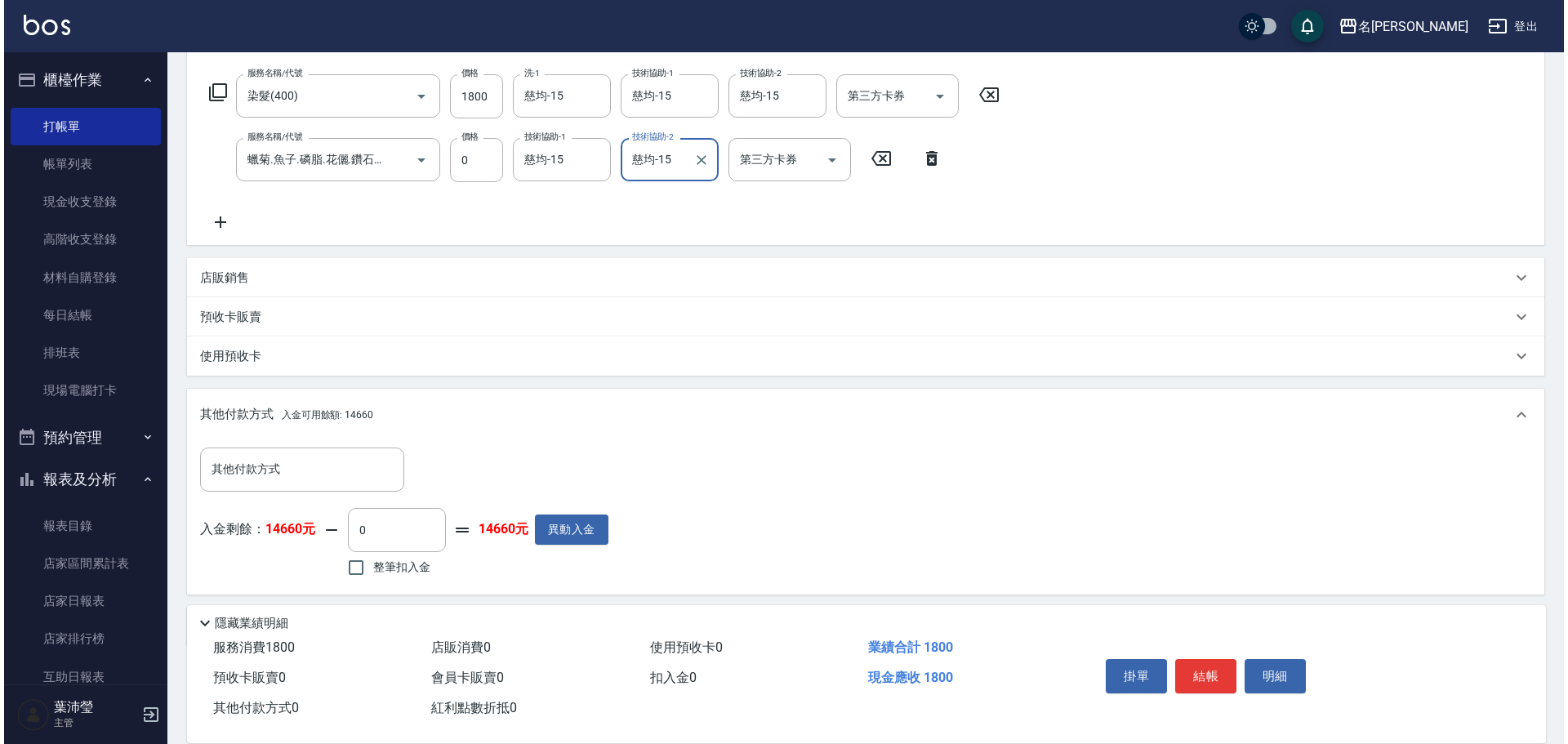
scroll to position [309, 0]
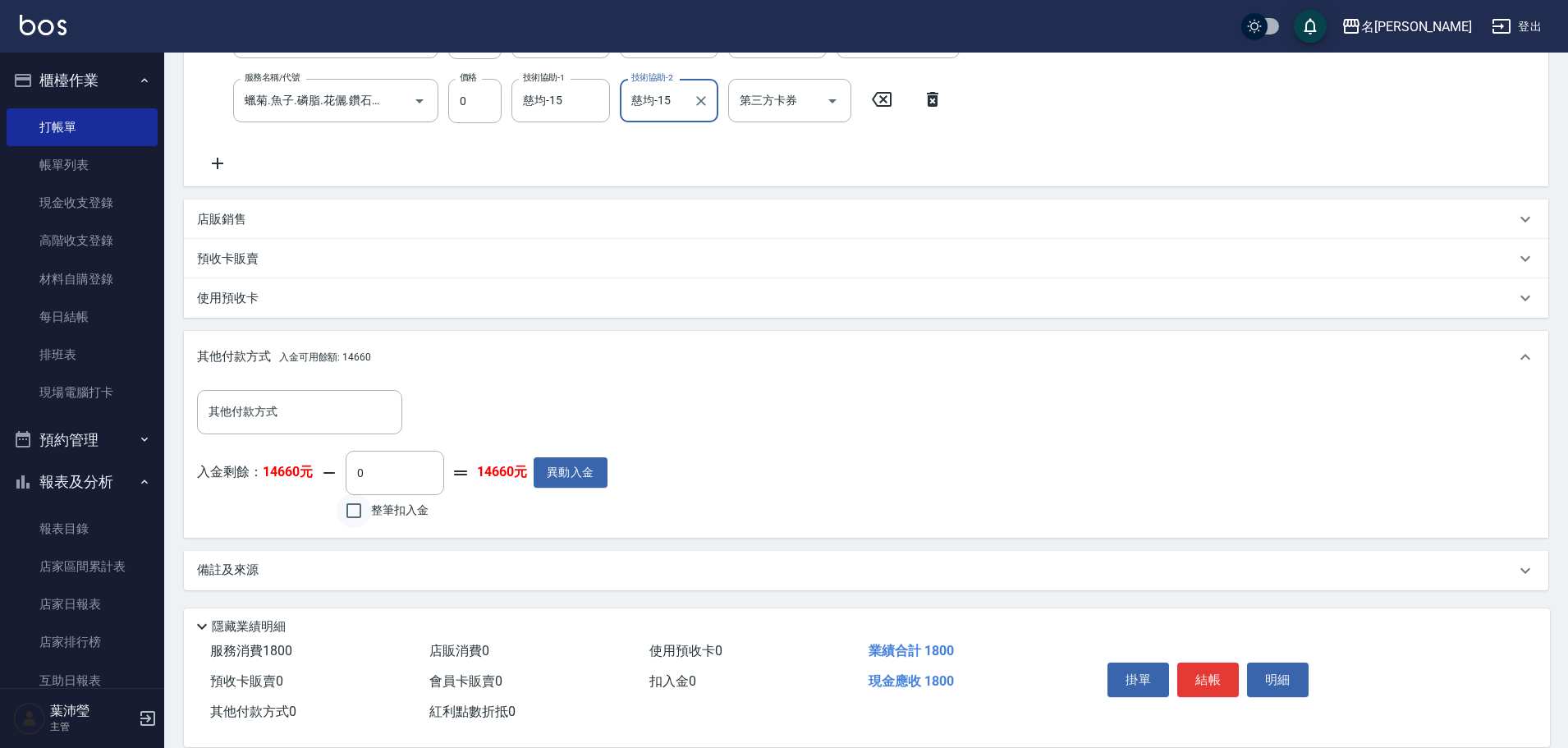
type input "慈均-15"
click at [354, 509] on input "整筆扣入金" at bounding box center [354, 511] width 34 height 34
checkbox input "true"
type input "1800"
click at [1261, 671] on button "明細" at bounding box center [1278, 679] width 62 height 34
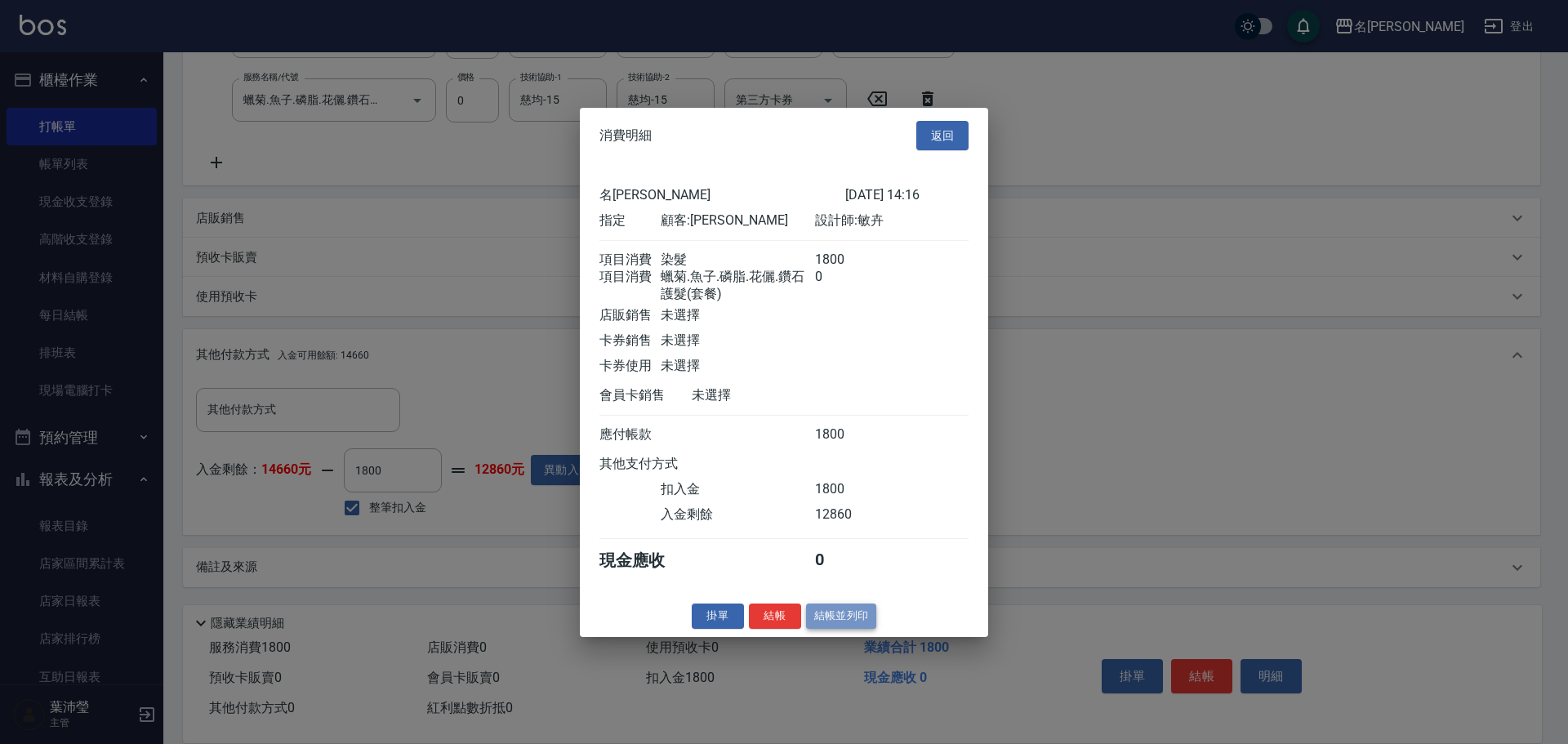
click at [837, 629] on button "結帳並列印" at bounding box center [841, 616] width 71 height 26
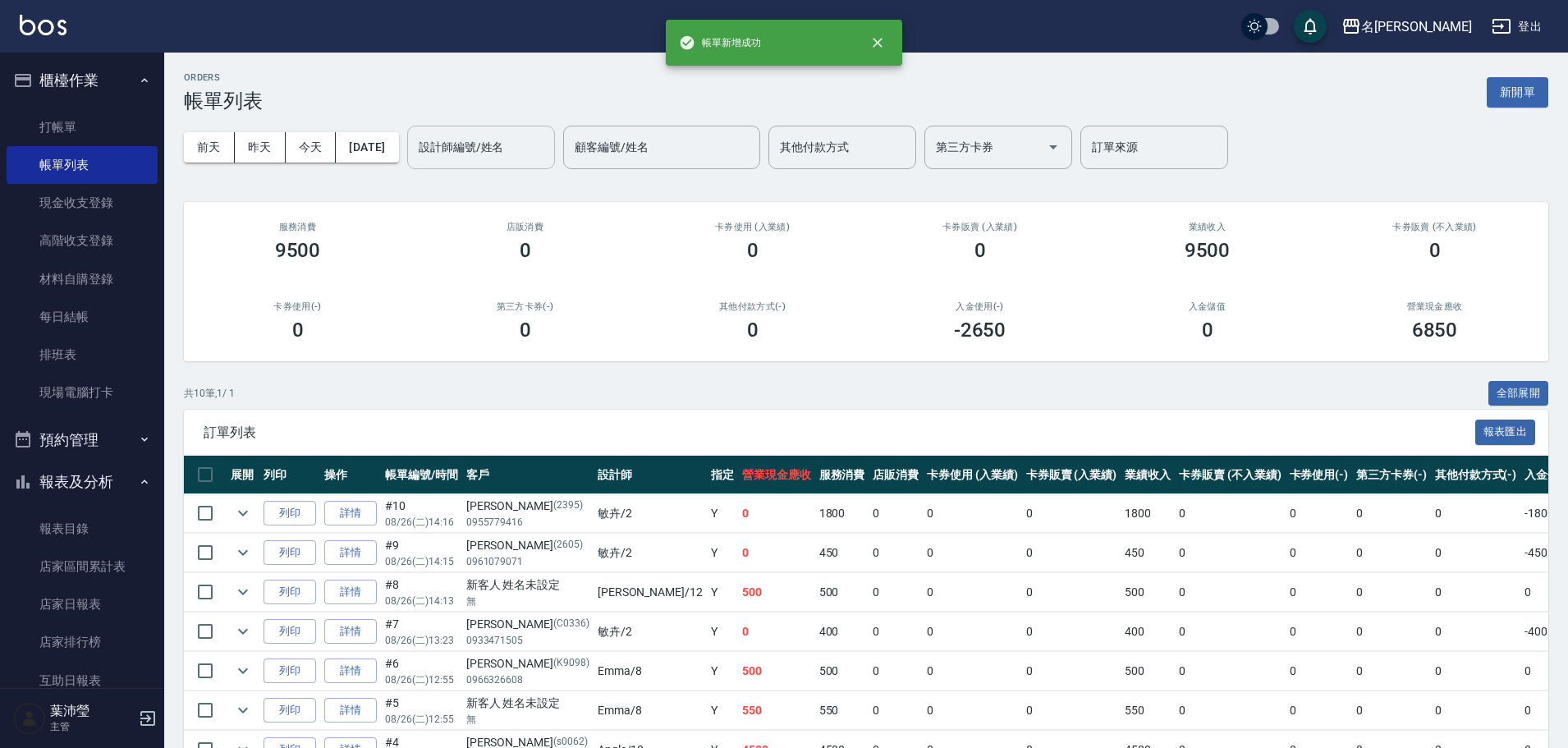
drag, startPoint x: 505, startPoint y: 150, endPoint x: 507, endPoint y: 162, distance: 12.2
click at [507, 155] on input "設計師編號/姓名" at bounding box center [481, 147] width 133 height 28
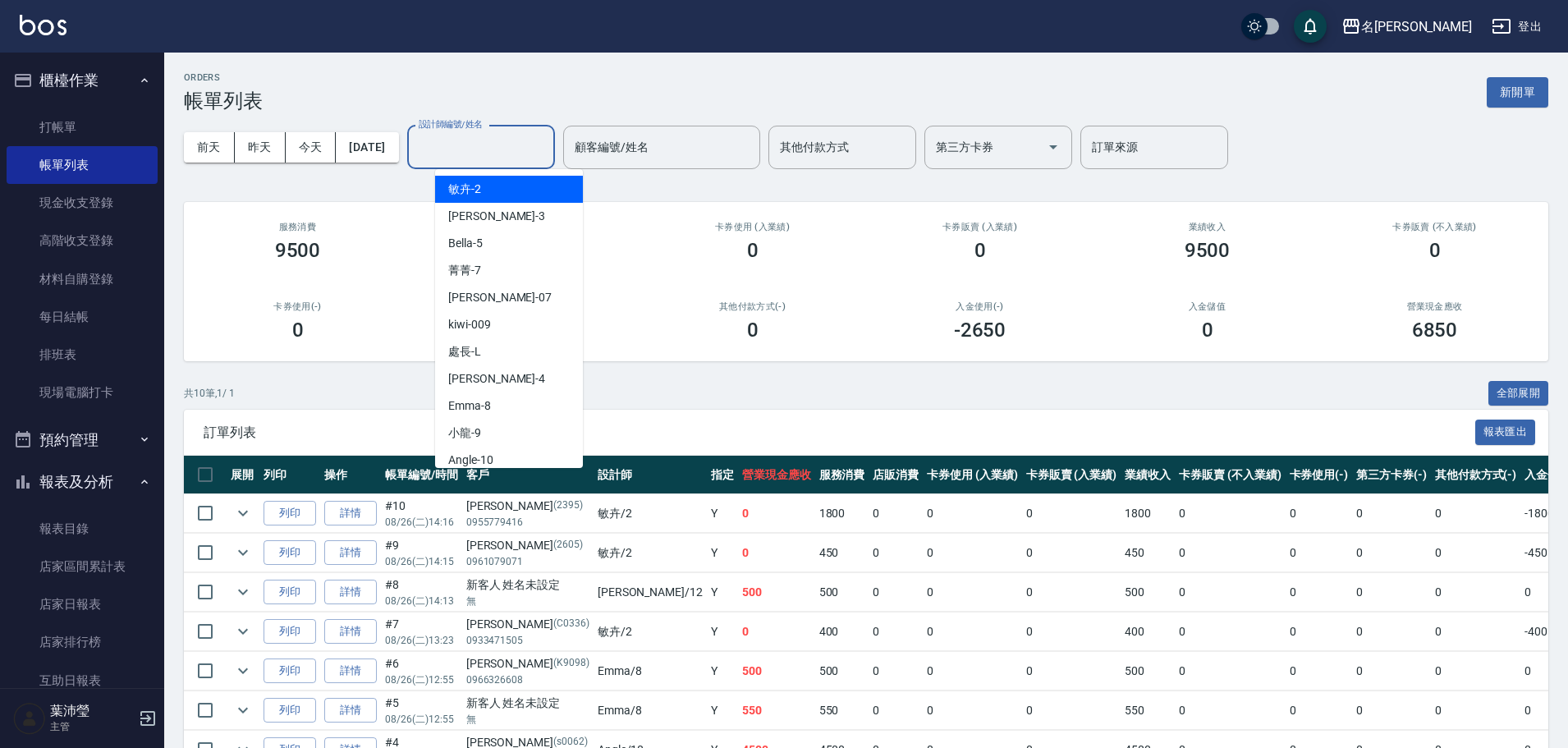
click at [509, 191] on div "敏卉 -2" at bounding box center [509, 189] width 148 height 28
type input "敏卉-2"
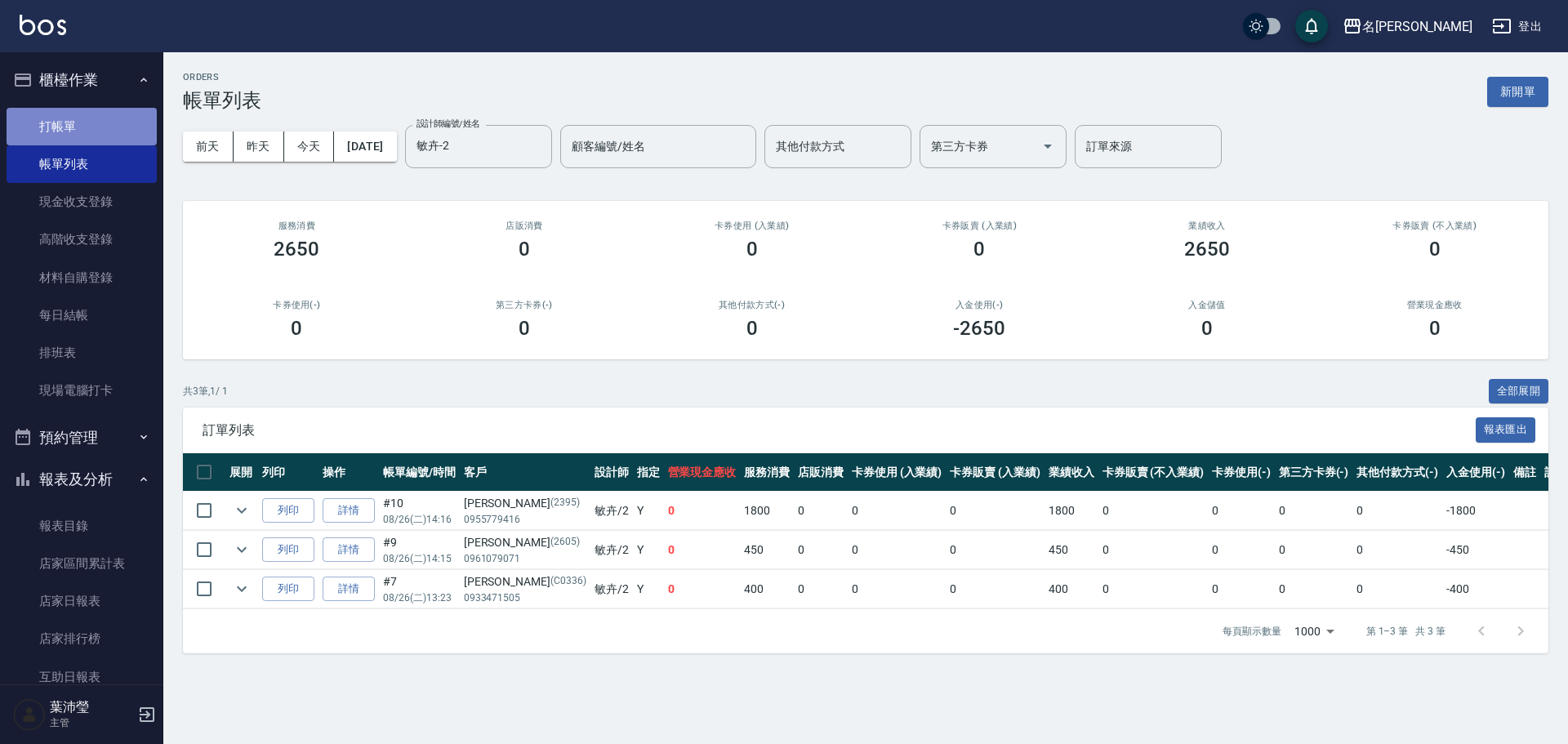
click at [129, 127] on link "打帳單" at bounding box center [82, 127] width 151 height 38
